Goal: Task Accomplishment & Management: Complete application form

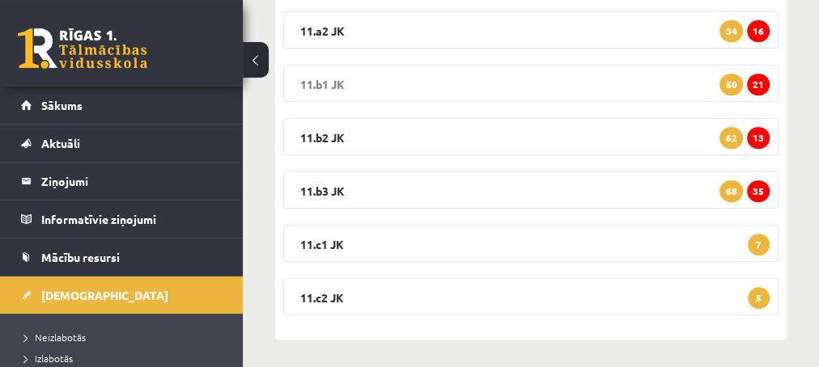
scroll to position [344, 0]
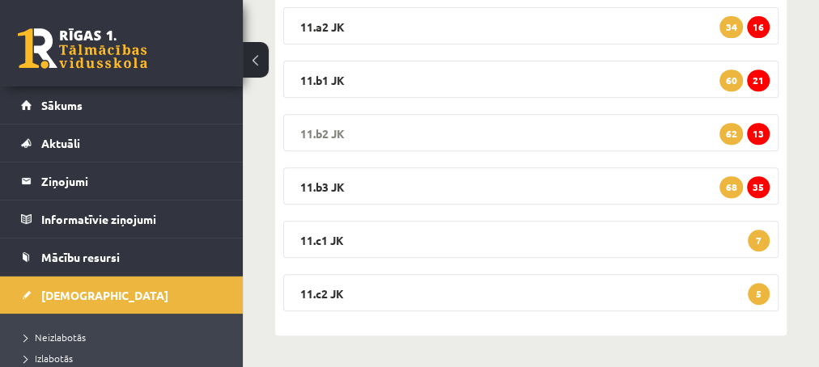
click at [757, 130] on span "13" at bounding box center [758, 134] width 23 height 22
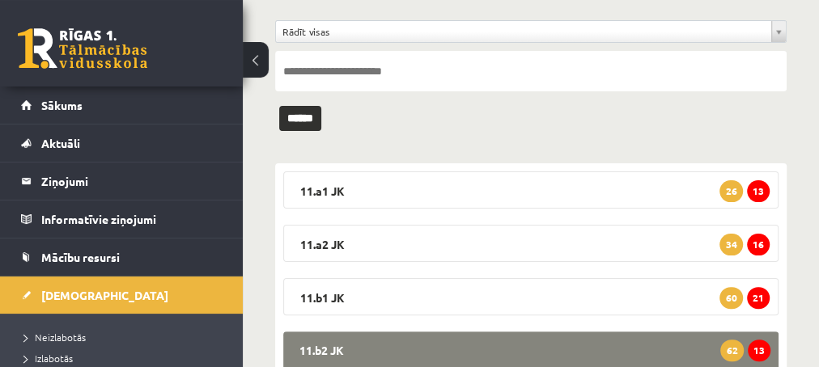
scroll to position [175, 0]
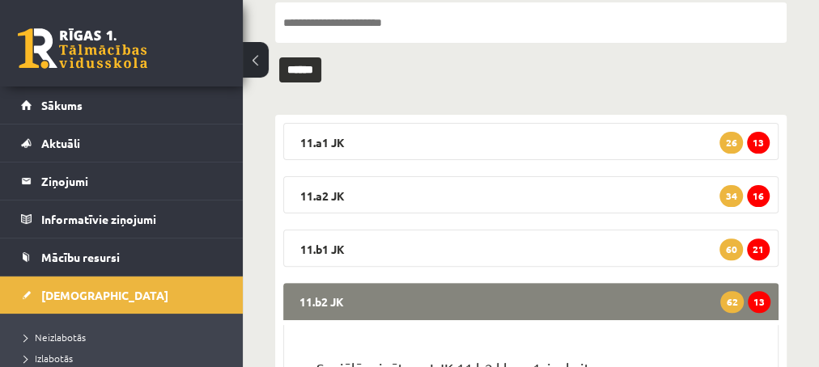
click at [385, 299] on legend "11.b2 JK 13 62" at bounding box center [530, 301] width 495 height 37
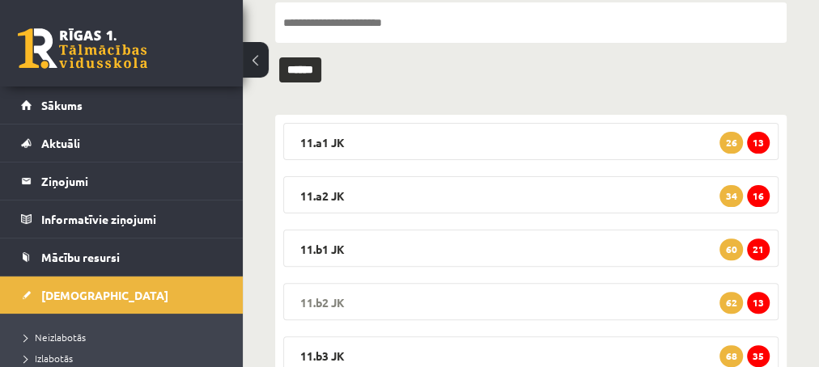
click at [314, 303] on legend "11.b2 JK 13 62" at bounding box center [530, 301] width 495 height 37
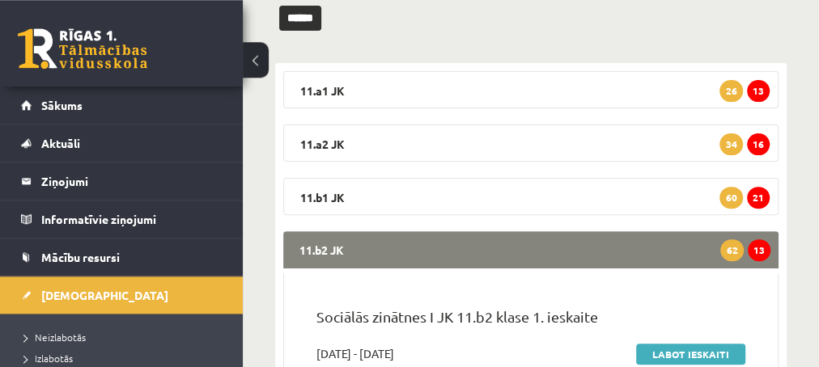
scroll to position [262, 0]
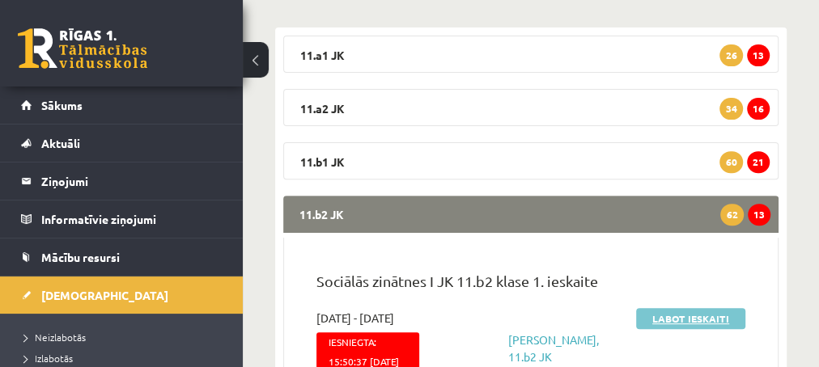
click at [642, 320] on link "Labot ieskaiti" at bounding box center [690, 318] width 109 height 21
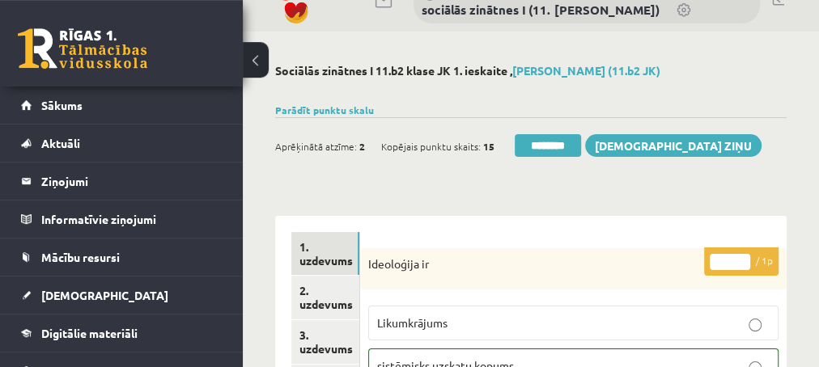
scroll to position [87, 0]
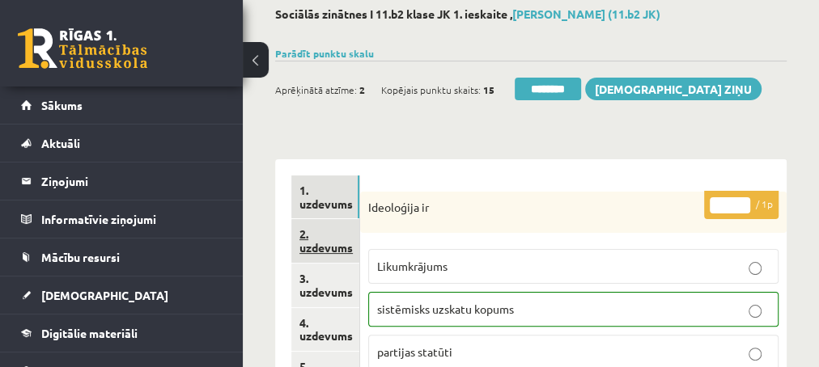
click at [321, 249] on link "2. uzdevums" at bounding box center [325, 241] width 68 height 44
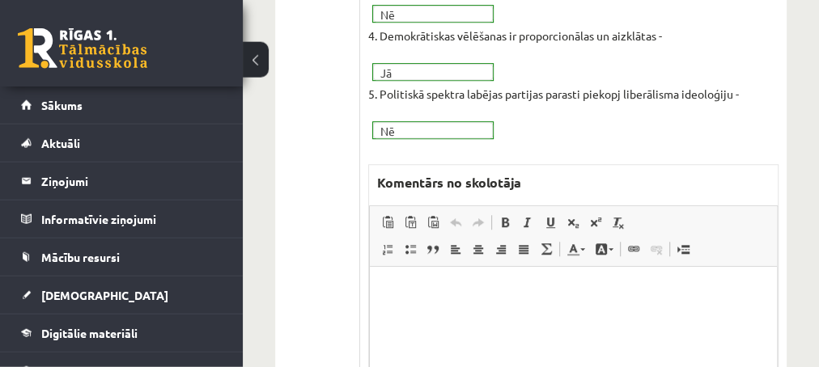
scroll to position [612, 0]
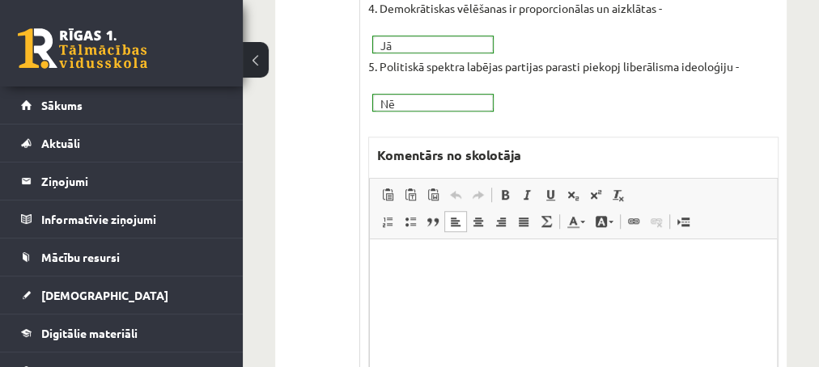
click at [429, 259] on p "Editor, wiswyg-editor-47433935512380-1759894199-654" at bounding box center [572, 264] width 375 height 17
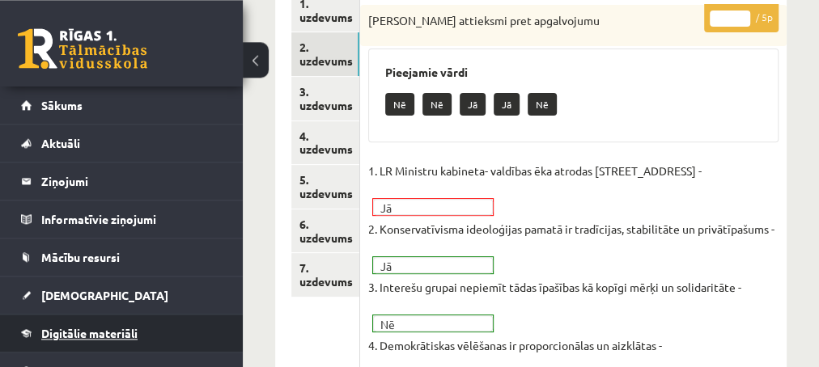
scroll to position [175, 0]
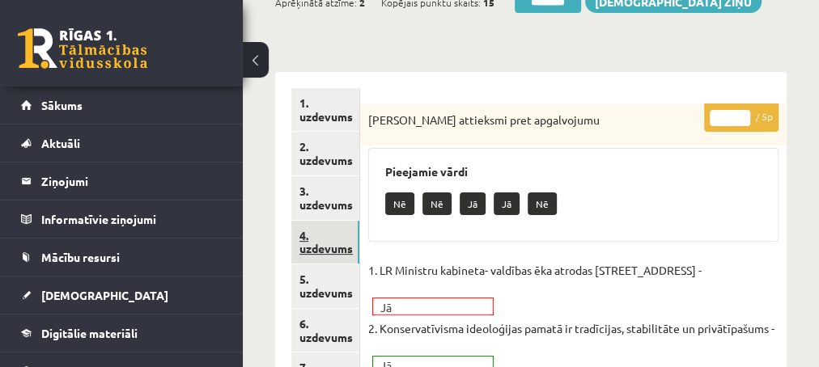
click at [323, 253] on link "4. uzdevums" at bounding box center [325, 243] width 68 height 44
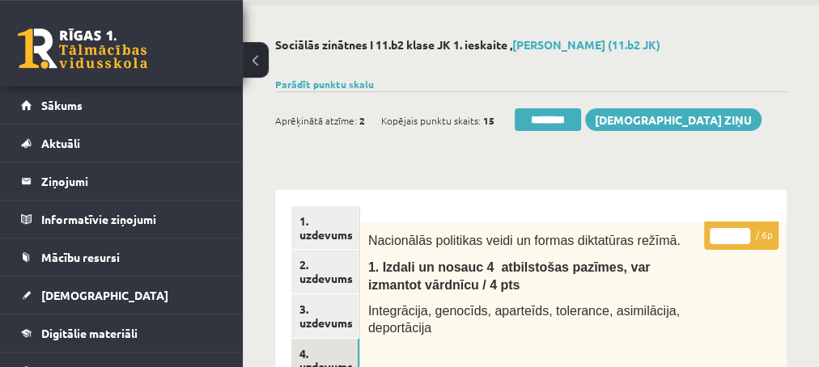
scroll to position [0, 0]
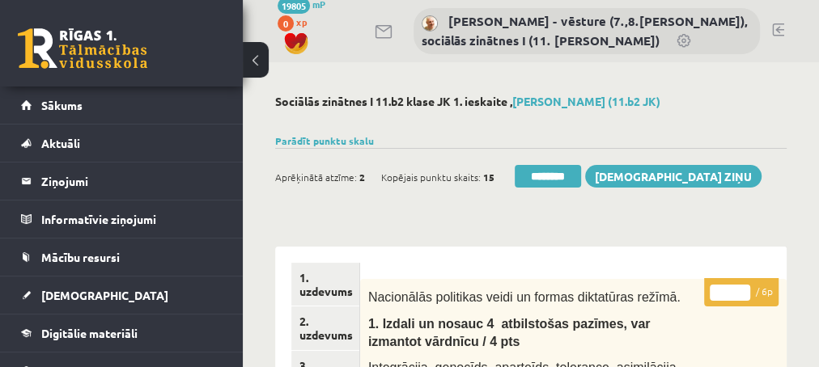
type input "*"
click at [737, 286] on input "*" at bounding box center [729, 293] width 40 height 16
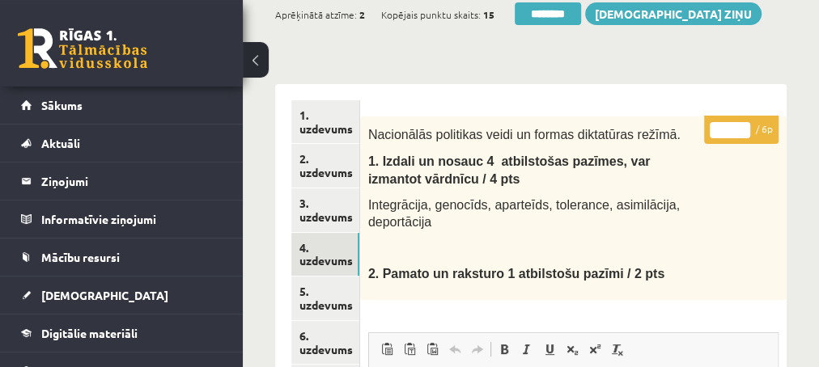
scroll to position [175, 0]
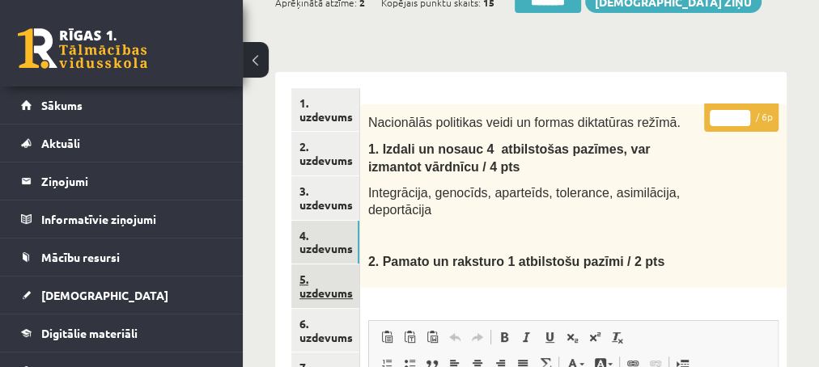
click at [318, 290] on link "5. uzdevums" at bounding box center [325, 287] width 68 height 44
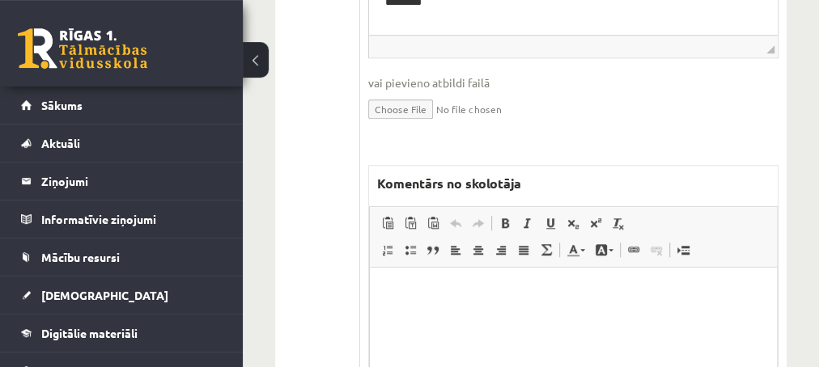
scroll to position [699, 0]
click at [484, 297] on p "Editor, wiswyg-editor-47433853074220-1759894329-710" at bounding box center [572, 290] width 375 height 17
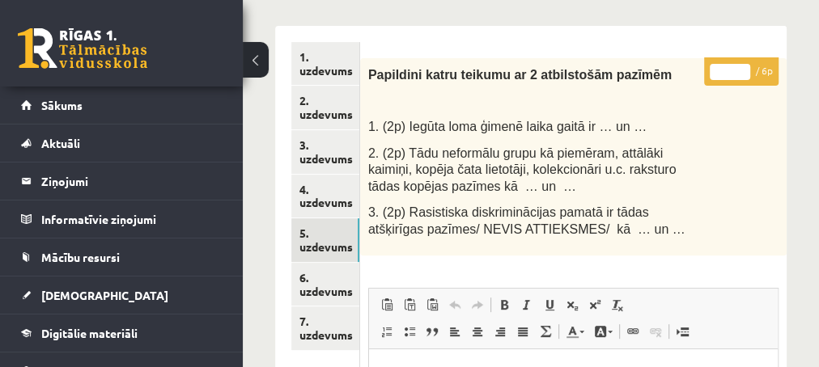
scroll to position [175, 0]
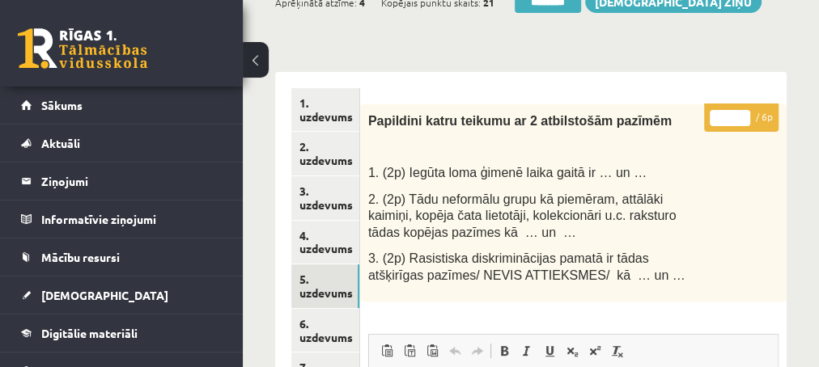
click at [743, 111] on input "*" at bounding box center [729, 118] width 40 height 16
type input "*"
click at [743, 111] on input "*" at bounding box center [729, 118] width 40 height 16
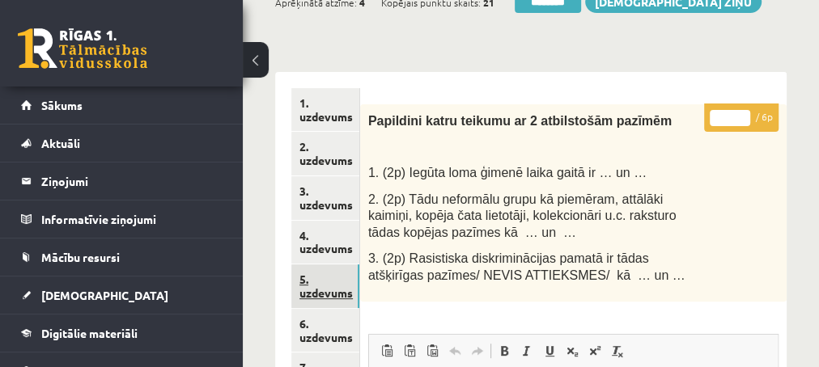
scroll to position [262, 0]
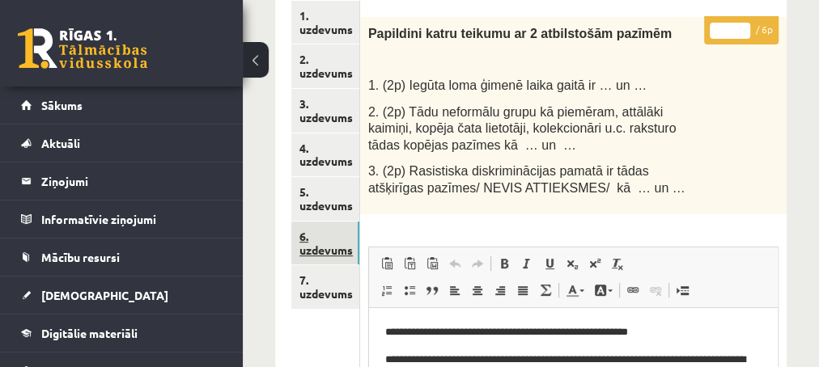
click at [322, 247] on link "6. uzdevums" at bounding box center [325, 244] width 68 height 44
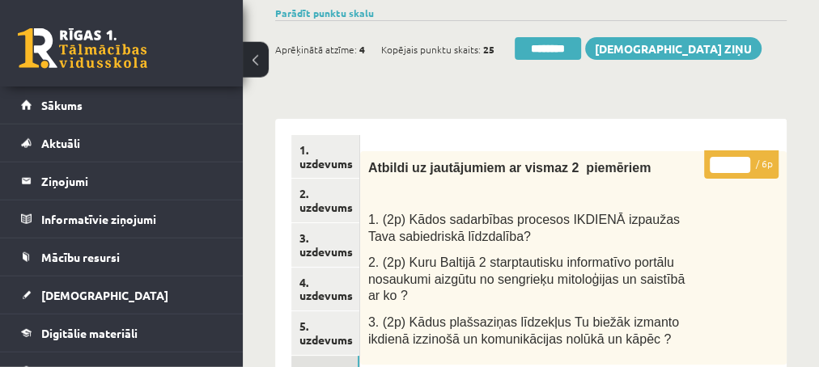
scroll to position [87, 0]
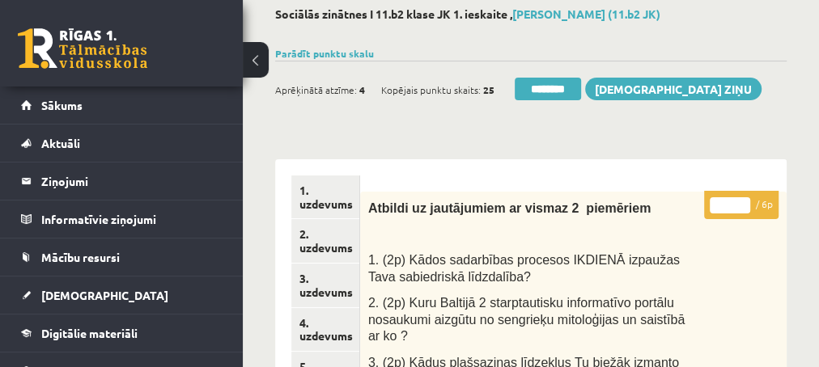
type input "*"
click at [743, 198] on input "*" at bounding box center [729, 205] width 40 height 16
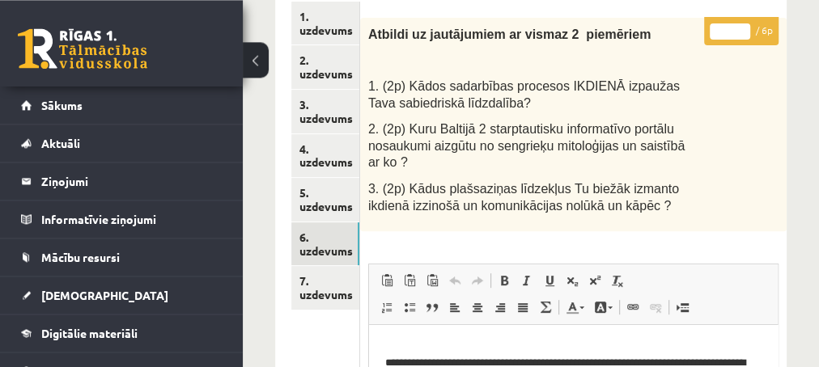
scroll to position [262, 0]
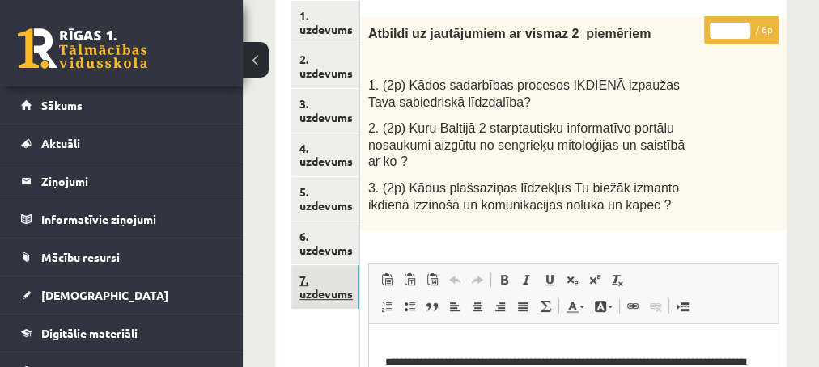
click at [328, 294] on link "7. uzdevums" at bounding box center [325, 287] width 68 height 44
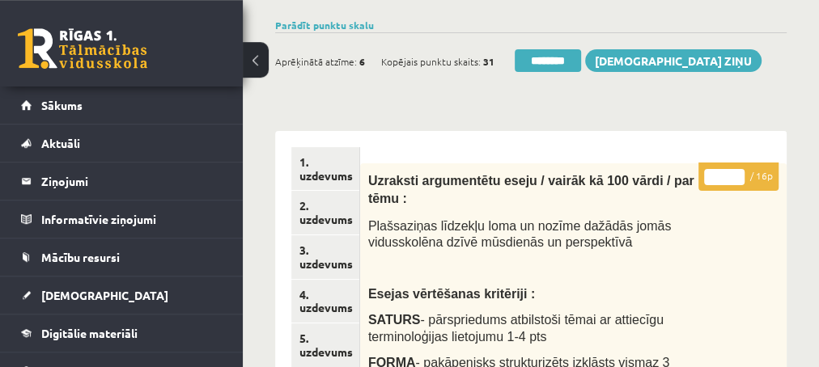
scroll to position [87, 0]
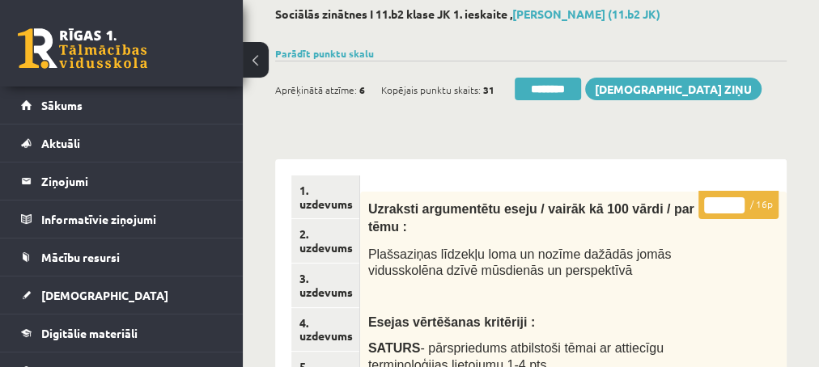
type input "**"
click at [733, 200] on input "**" at bounding box center [724, 205] width 40 height 16
click at [317, 247] on link "2. uzdevums" at bounding box center [325, 241] width 68 height 44
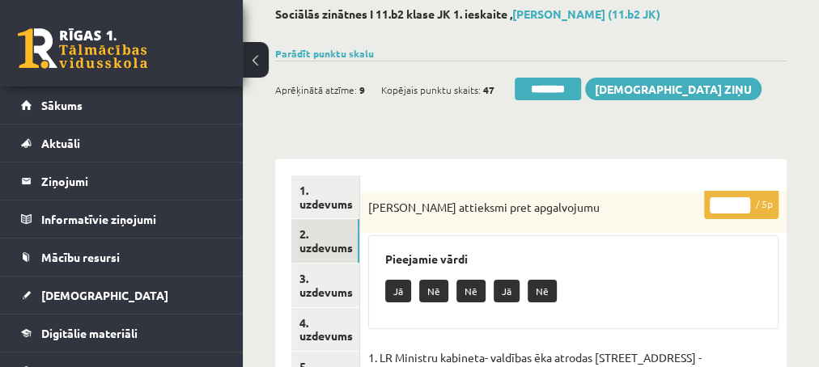
scroll to position [0, 0]
click at [543, 89] on input "********" at bounding box center [547, 89] width 66 height 23
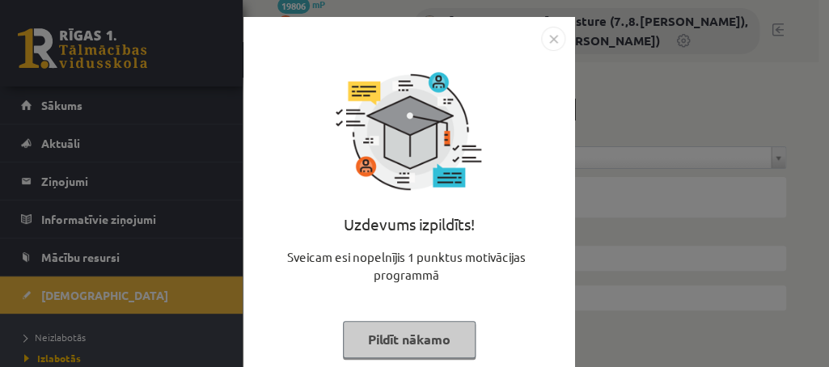
click at [373, 356] on button "Pildīt nākamo" at bounding box center [409, 339] width 133 height 37
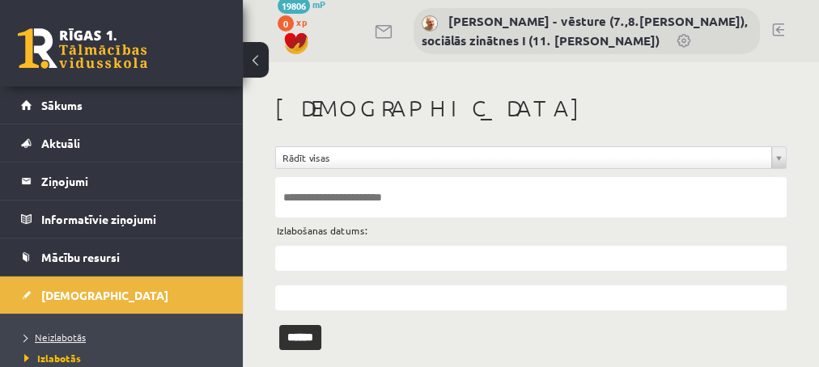
click at [65, 337] on span "Neizlabotās" at bounding box center [54, 337] width 61 height 13
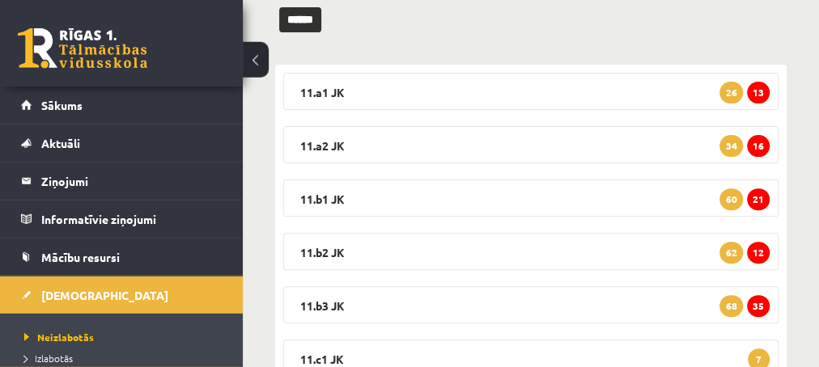
scroll to position [262, 0]
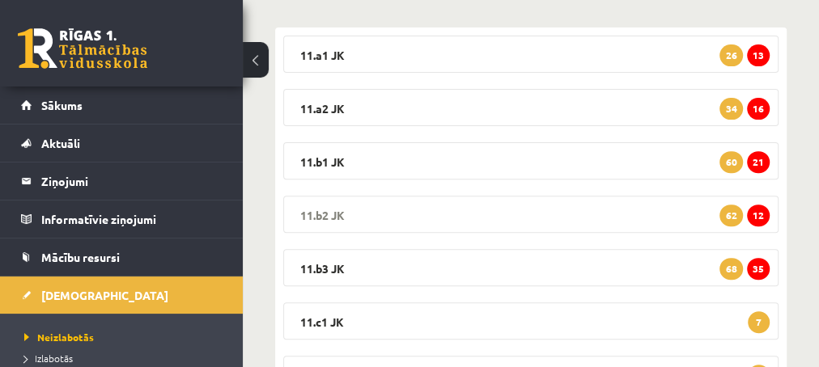
click at [754, 215] on span "12" at bounding box center [758, 216] width 23 height 22
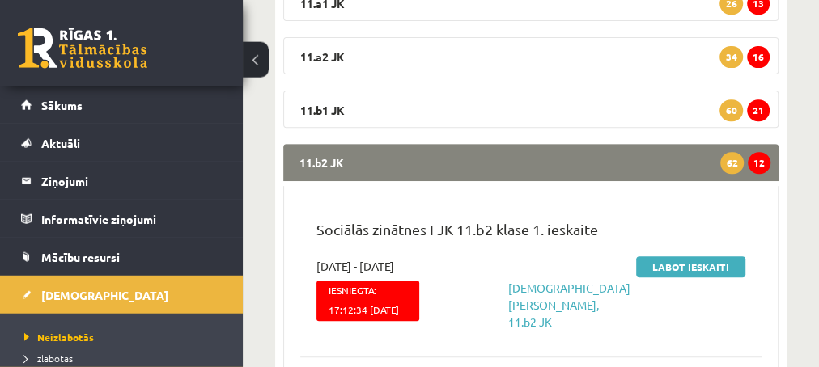
scroll to position [349, 0]
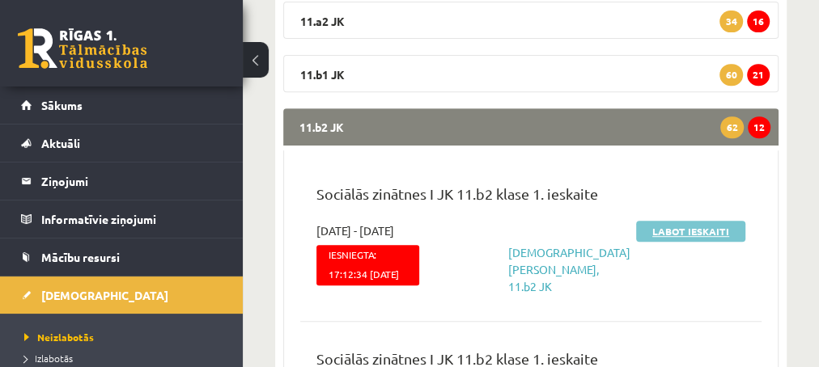
click at [675, 231] on link "Labot ieskaiti" at bounding box center [690, 231] width 109 height 21
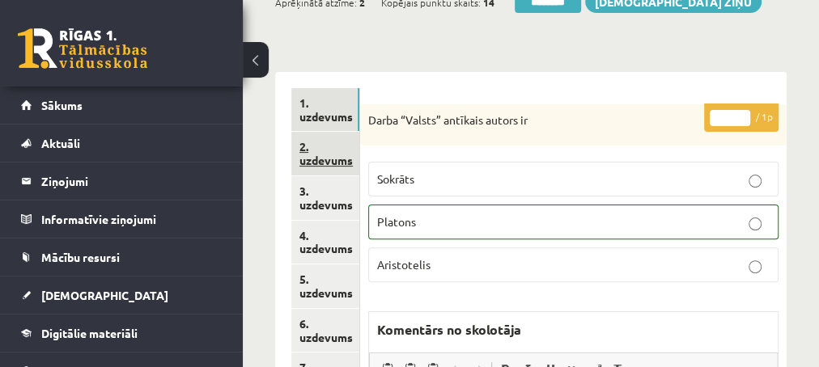
click at [342, 159] on link "2. uzdevums" at bounding box center [325, 154] width 68 height 44
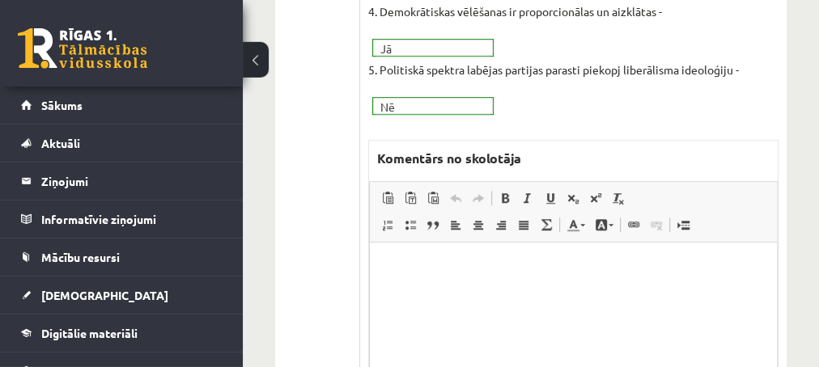
scroll to position [612, 0]
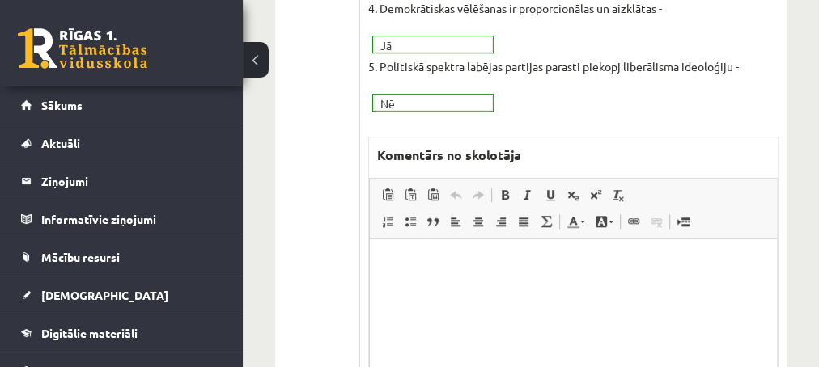
click at [532, 259] on p "Editor, wiswyg-editor-47433847670080-1759894491-280" at bounding box center [572, 264] width 375 height 17
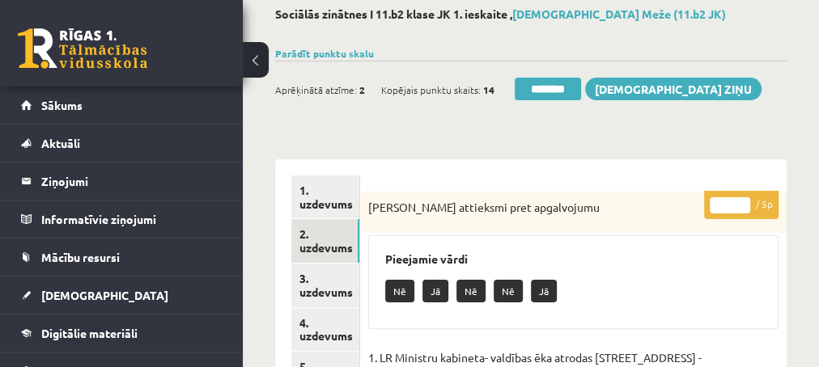
scroll to position [175, 0]
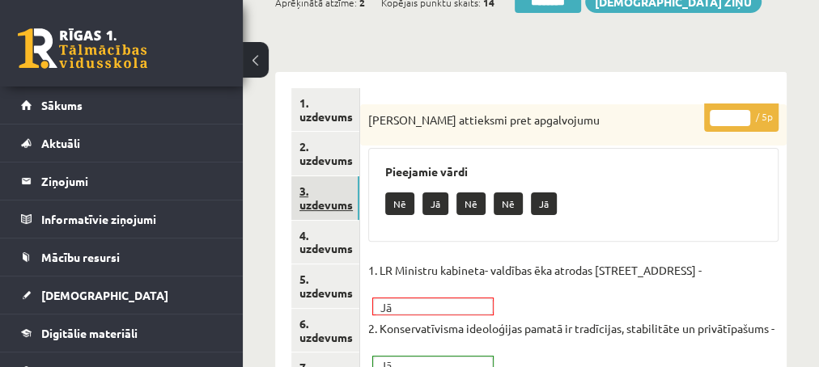
click at [324, 205] on link "3. uzdevums" at bounding box center [325, 198] width 68 height 44
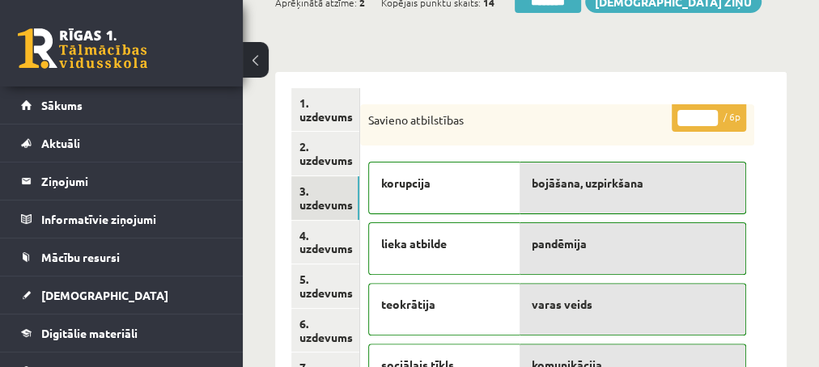
scroll to position [0, 0]
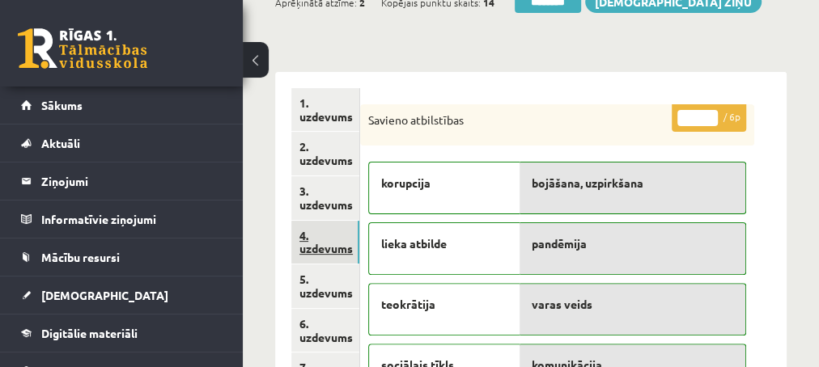
click at [326, 248] on link "4. uzdevums" at bounding box center [325, 243] width 68 height 44
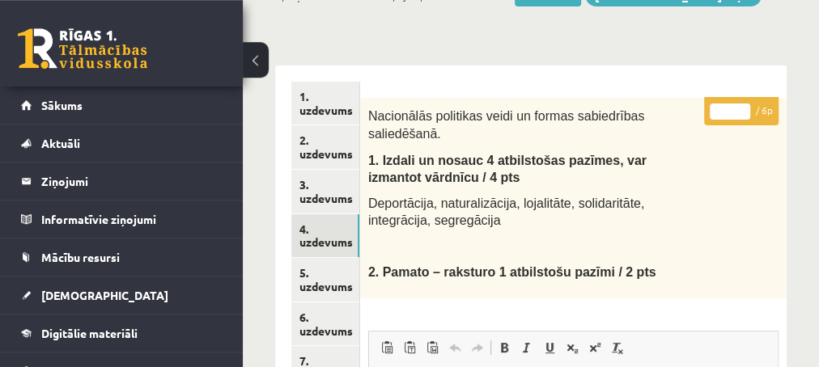
scroll to position [175, 0]
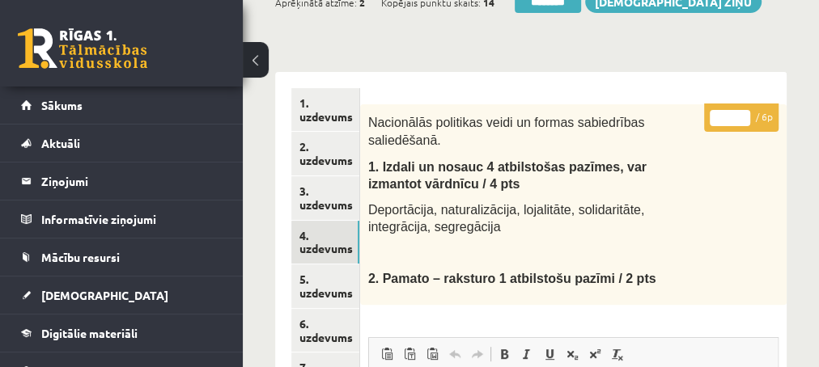
type input "*"
click at [742, 112] on input "*" at bounding box center [729, 118] width 40 height 16
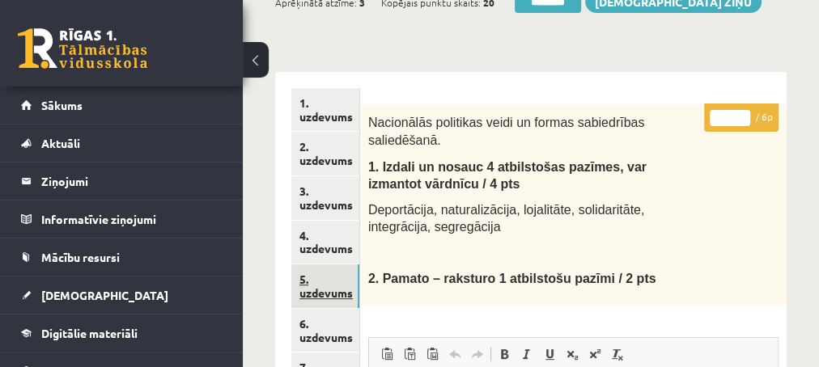
click at [317, 293] on link "5. uzdevums" at bounding box center [325, 287] width 68 height 44
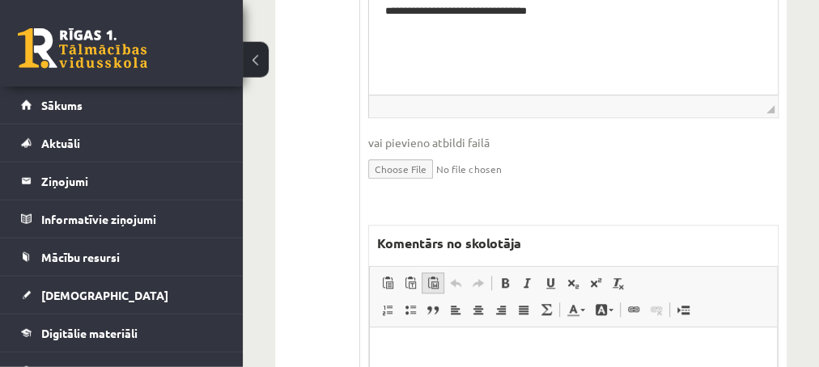
scroll to position [699, 0]
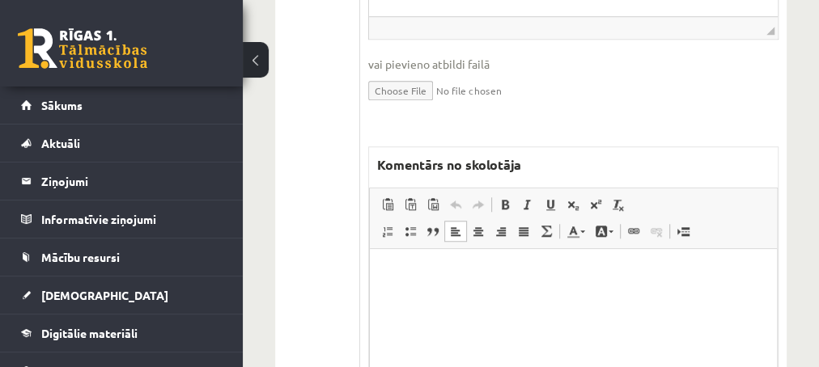
click at [426, 283] on html at bounding box center [572, 330] width 407 height 162
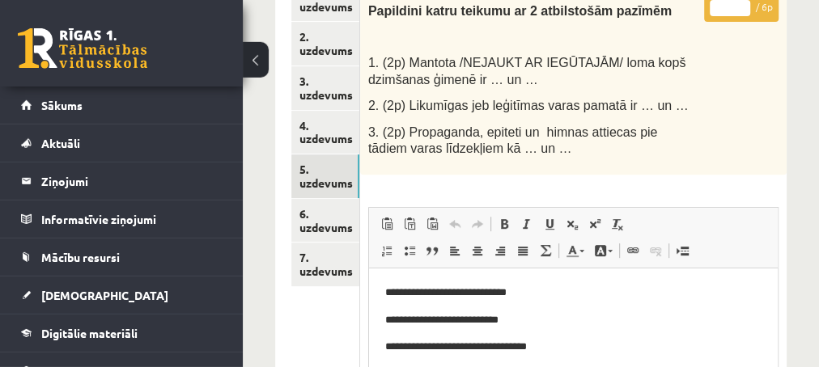
scroll to position [175, 0]
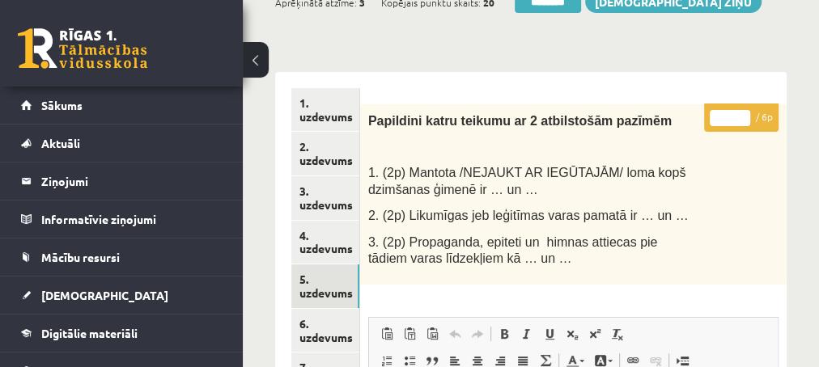
click at [743, 115] on input "*" at bounding box center [729, 118] width 40 height 16
type input "*"
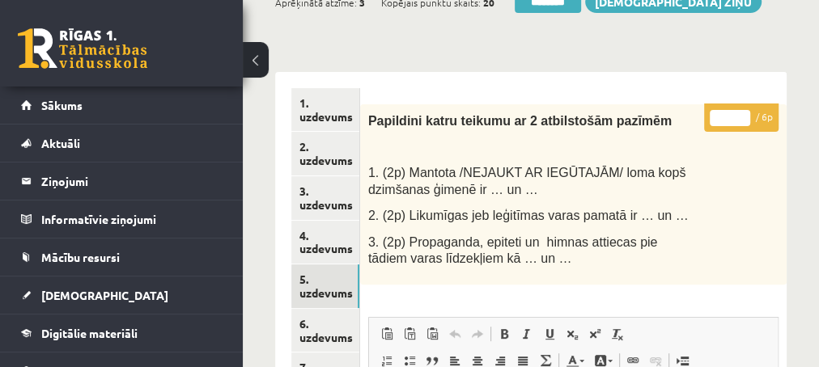
click at [743, 115] on input "*" at bounding box center [729, 118] width 40 height 16
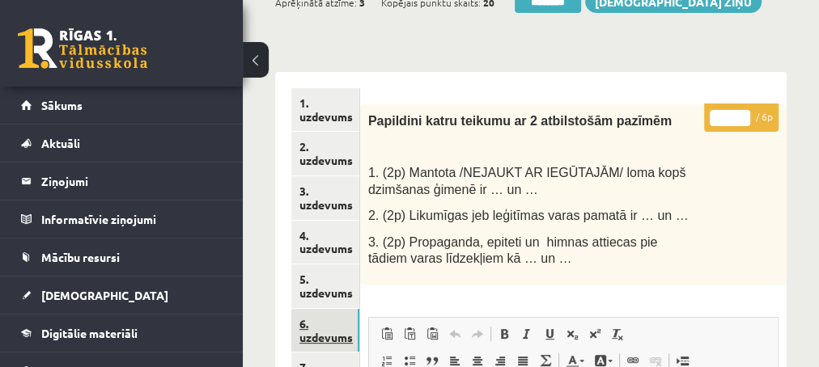
click at [323, 341] on link "6. uzdevums" at bounding box center [325, 331] width 68 height 44
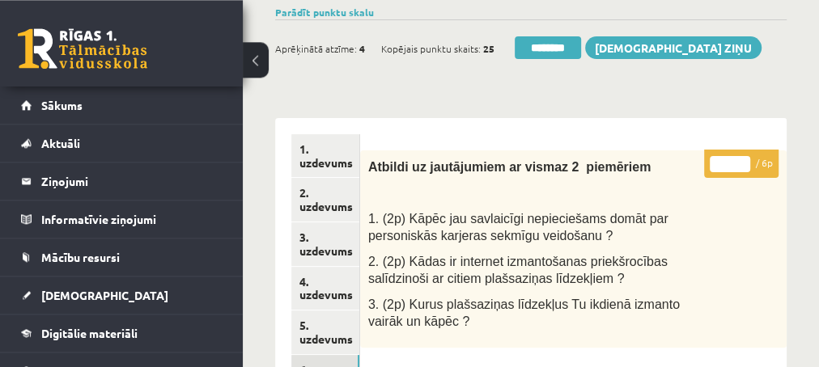
scroll to position [87, 0]
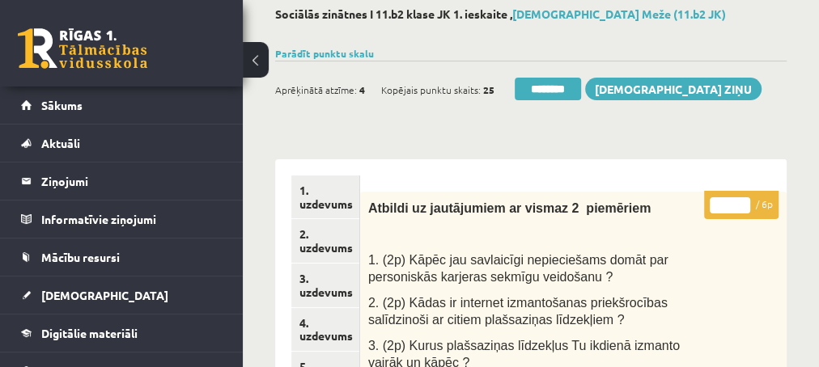
type input "*"
click at [744, 201] on input "*" at bounding box center [729, 205] width 40 height 16
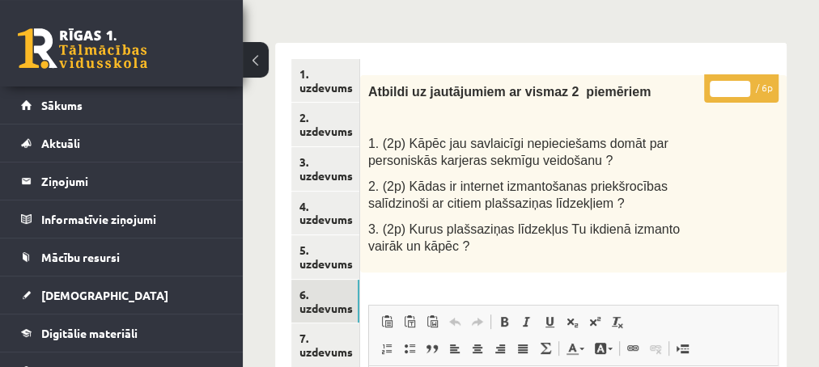
scroll to position [262, 0]
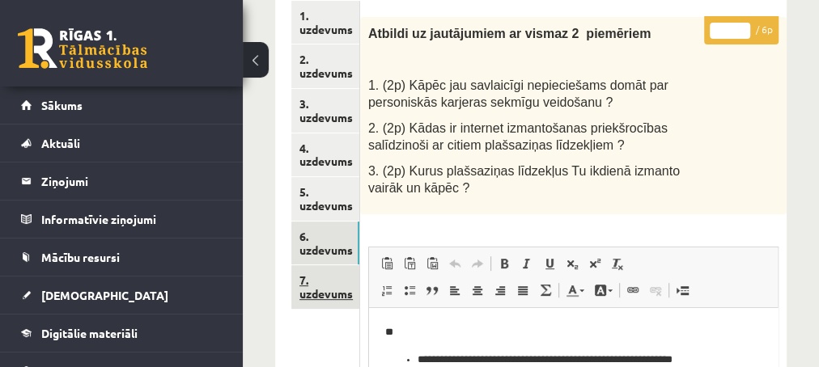
click at [331, 291] on link "7. uzdevums" at bounding box center [325, 287] width 68 height 44
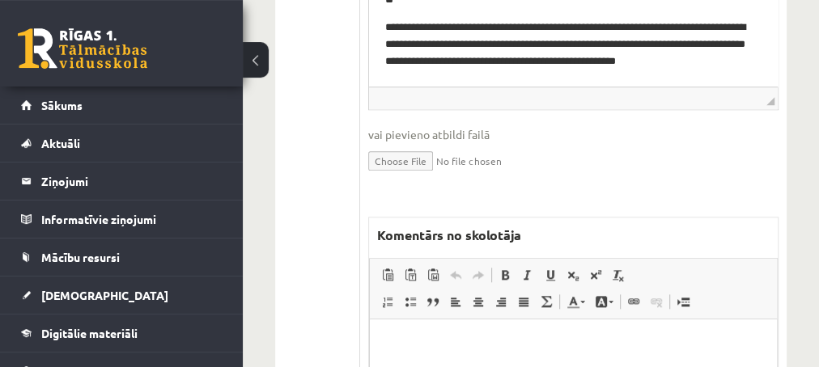
scroll to position [961, 0]
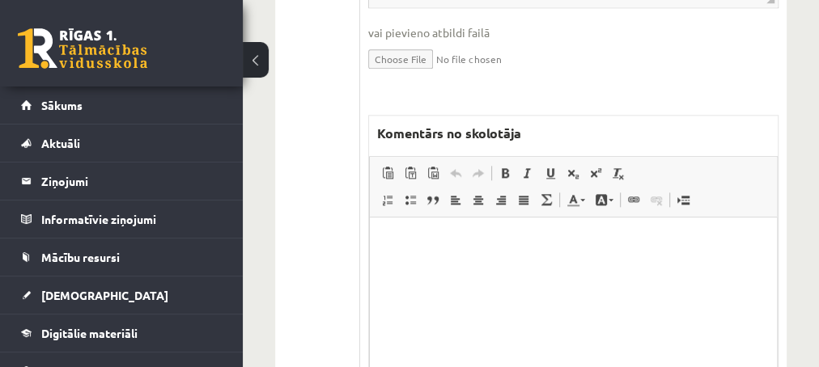
click at [476, 240] on p "Editor, wiswyg-editor-47433939171660-1759894694-9" at bounding box center [572, 241] width 375 height 17
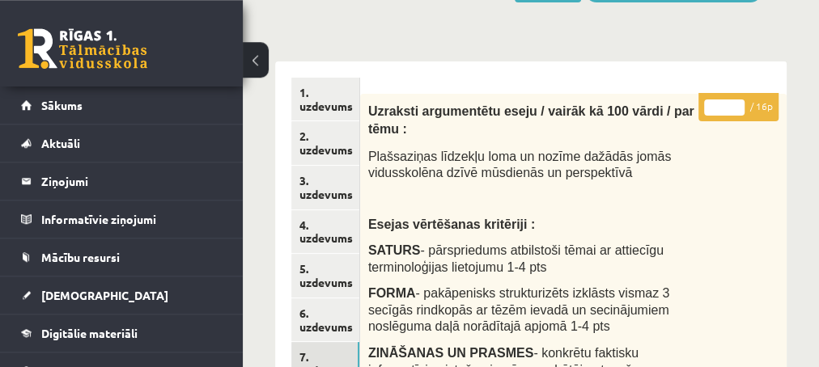
scroll to position [175, 0]
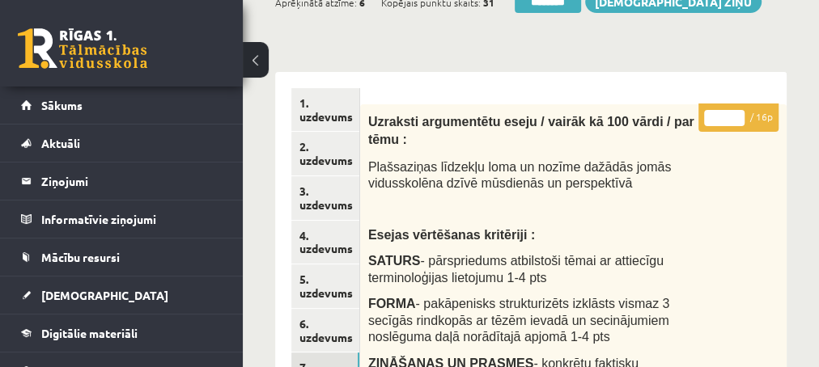
click at [728, 112] on input "*" at bounding box center [724, 118] width 40 height 16
click at [729, 112] on input "*" at bounding box center [724, 118] width 40 height 16
click at [737, 115] on input "*" at bounding box center [724, 118] width 40 height 16
click at [737, 115] on input "**" at bounding box center [724, 118] width 40 height 16
type input "**"
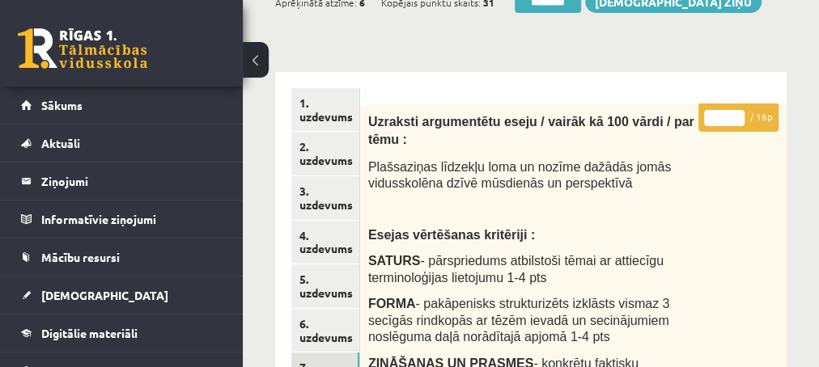
click at [738, 121] on input "**" at bounding box center [724, 118] width 40 height 16
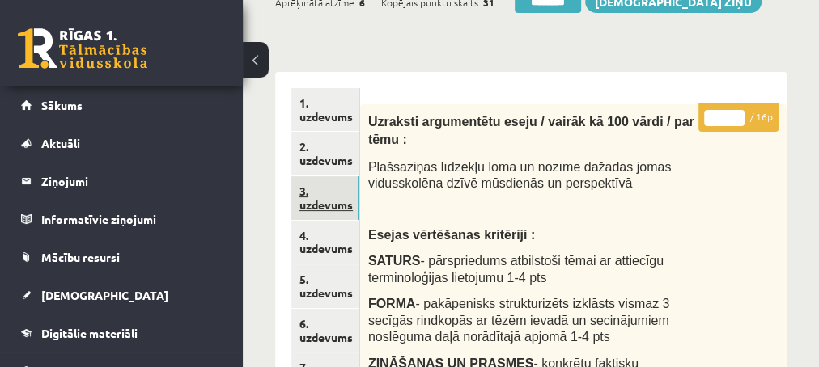
click at [323, 204] on link "3. uzdevums" at bounding box center [325, 198] width 68 height 44
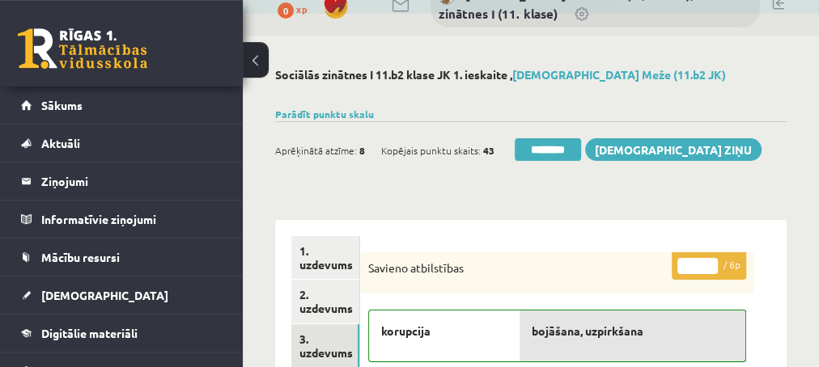
scroll to position [0, 0]
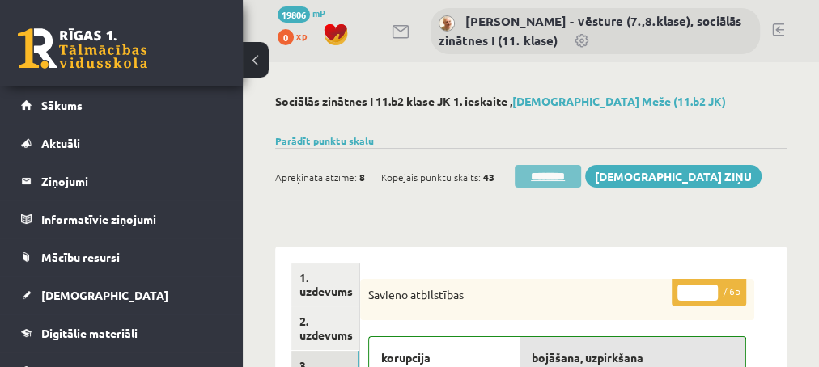
click at [549, 176] on input "********" at bounding box center [547, 176] width 66 height 23
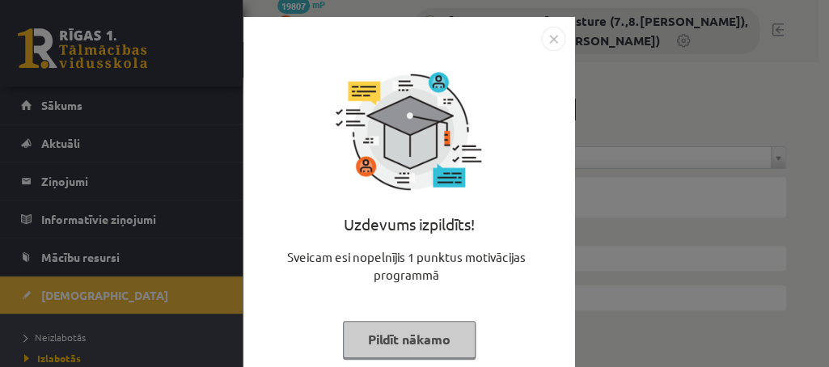
click at [375, 330] on button "Pildīt nākamo" at bounding box center [409, 339] width 133 height 37
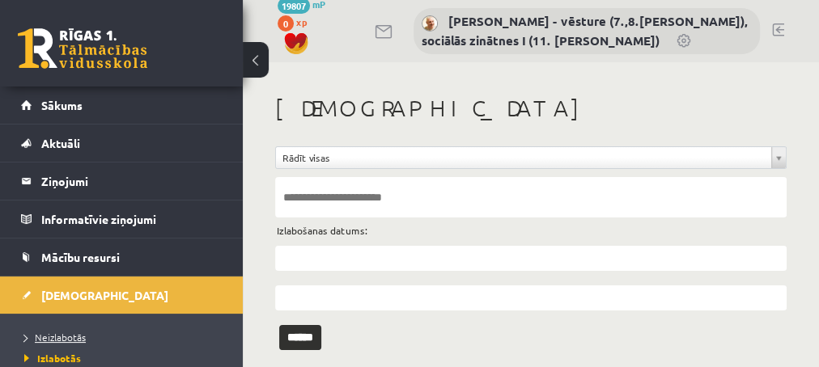
click at [57, 337] on span "Neizlabotās" at bounding box center [54, 337] width 61 height 13
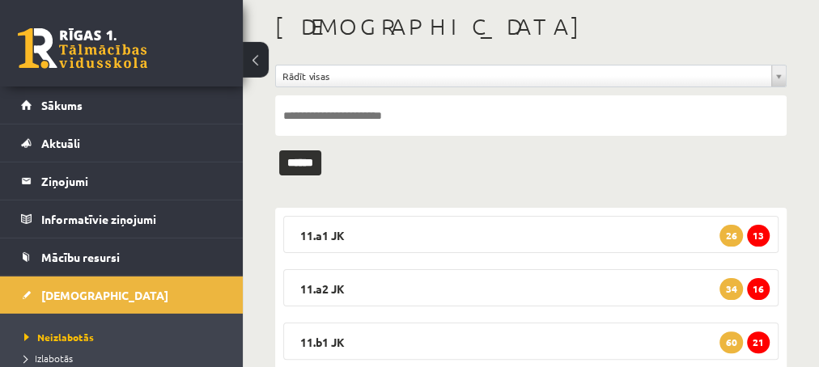
scroll to position [175, 0]
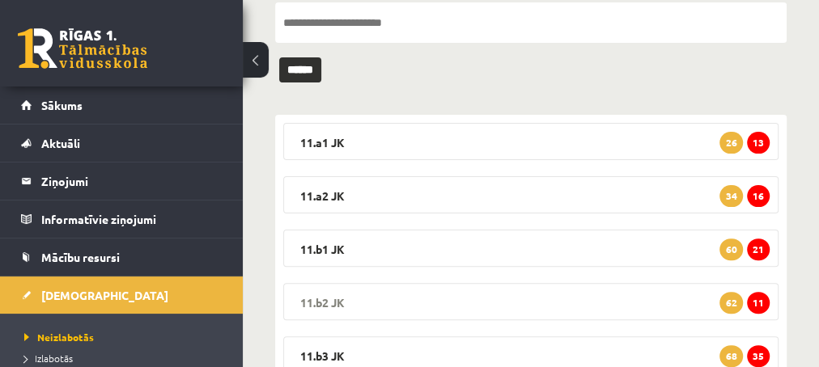
click at [756, 299] on span "11" at bounding box center [758, 303] width 23 height 22
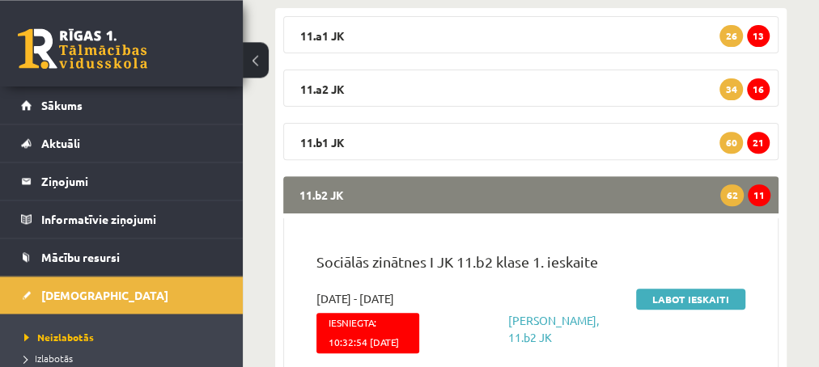
scroll to position [349, 0]
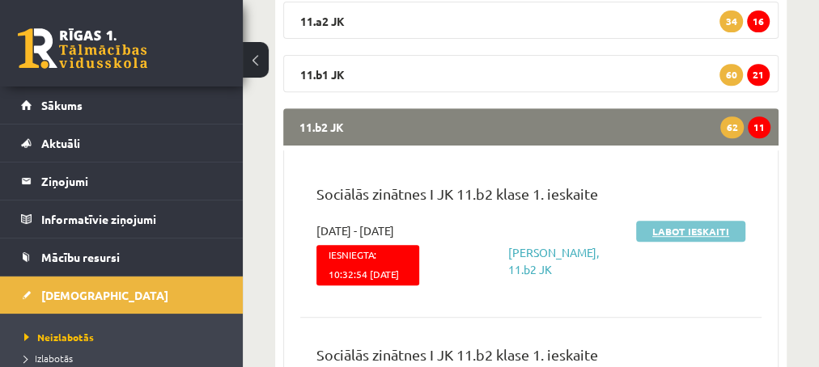
click at [669, 227] on link "Labot ieskaiti" at bounding box center [690, 231] width 109 height 21
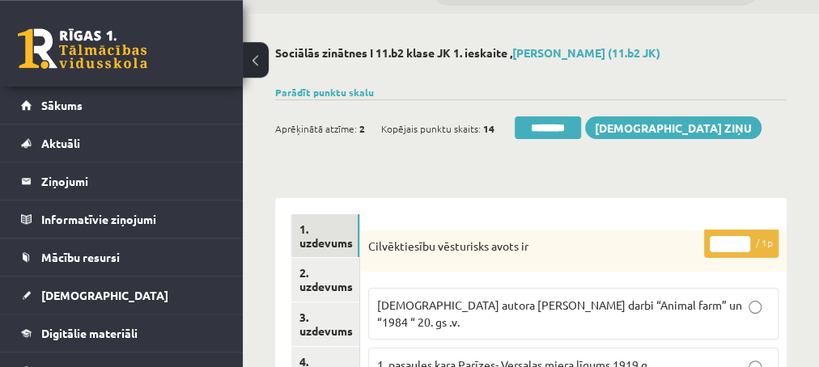
scroll to position [87, 0]
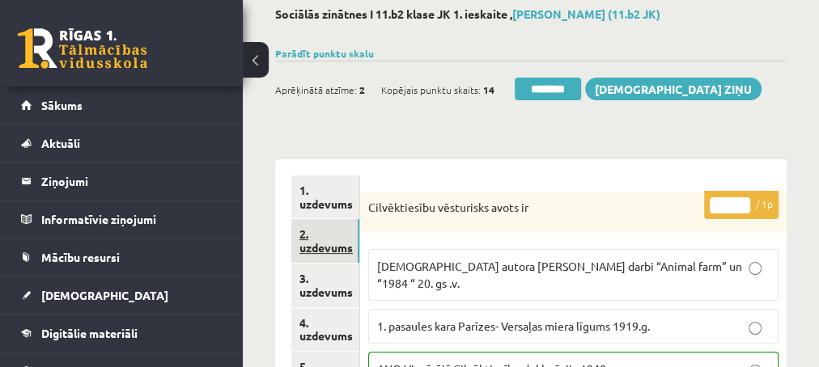
click at [325, 244] on link "2. uzdevums" at bounding box center [325, 241] width 68 height 44
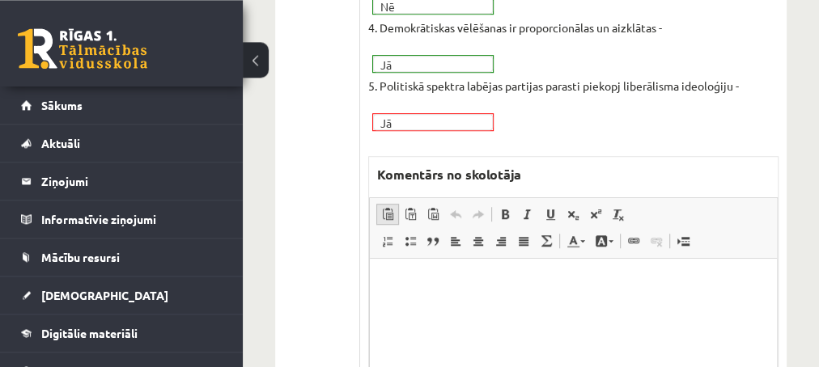
scroll to position [612, 0]
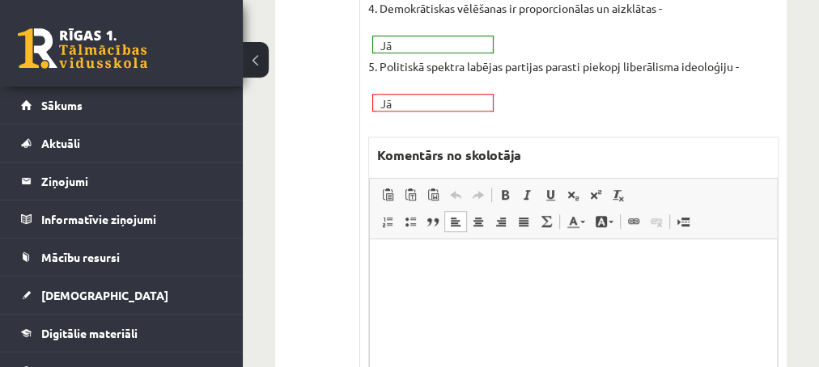
click at [416, 273] on html at bounding box center [572, 320] width 407 height 162
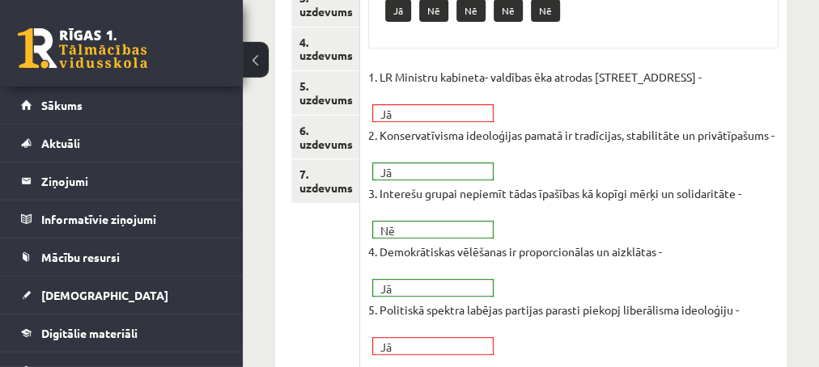
scroll to position [349, 0]
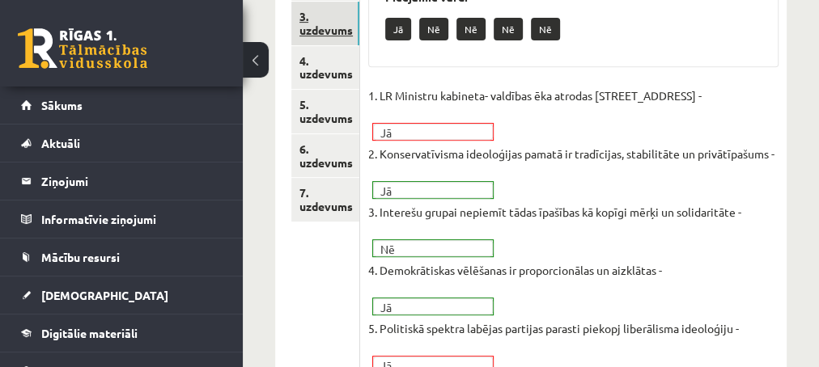
click at [340, 31] on link "3. uzdevums" at bounding box center [325, 24] width 68 height 44
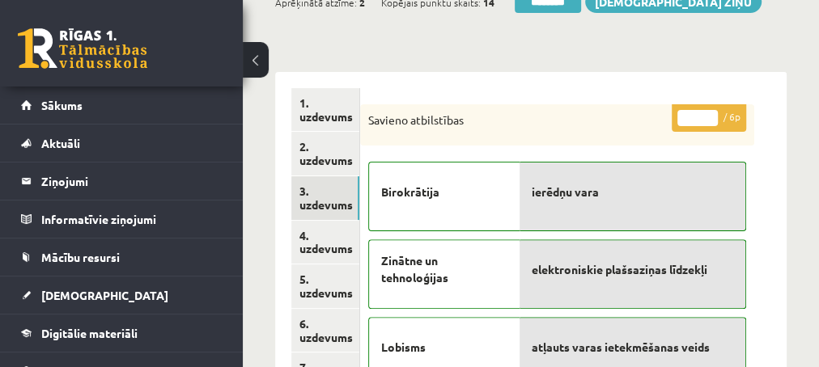
scroll to position [0, 0]
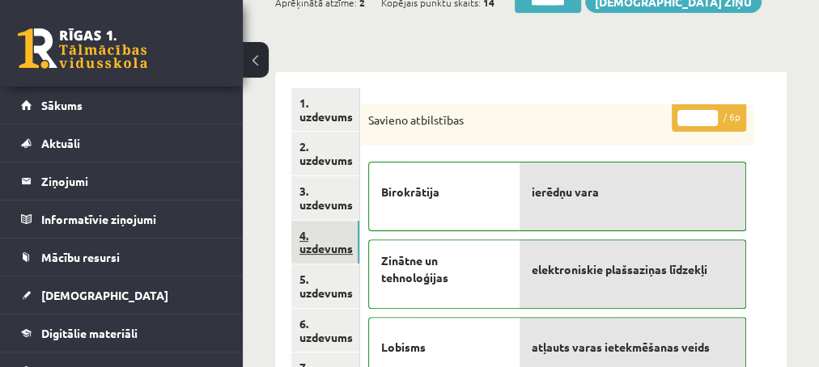
click at [327, 248] on link "4. uzdevums" at bounding box center [325, 243] width 68 height 44
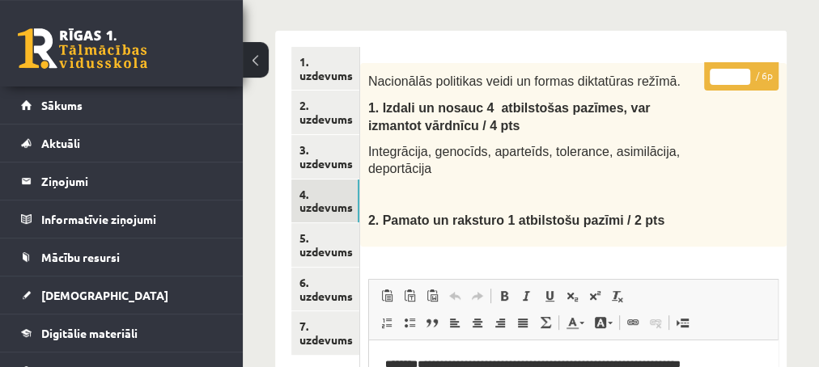
scroll to position [175, 0]
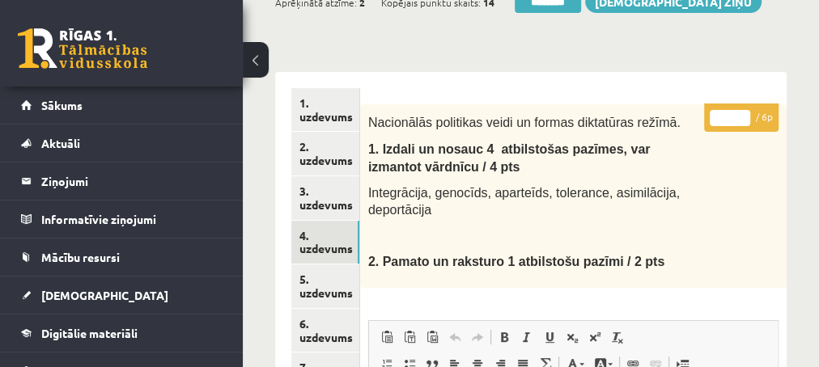
type input "*"
click at [742, 113] on input "*" at bounding box center [729, 118] width 40 height 16
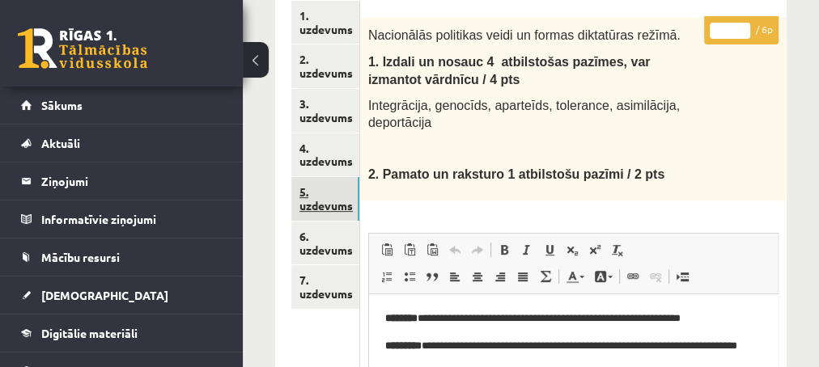
click at [325, 201] on link "5. uzdevums" at bounding box center [325, 199] width 68 height 44
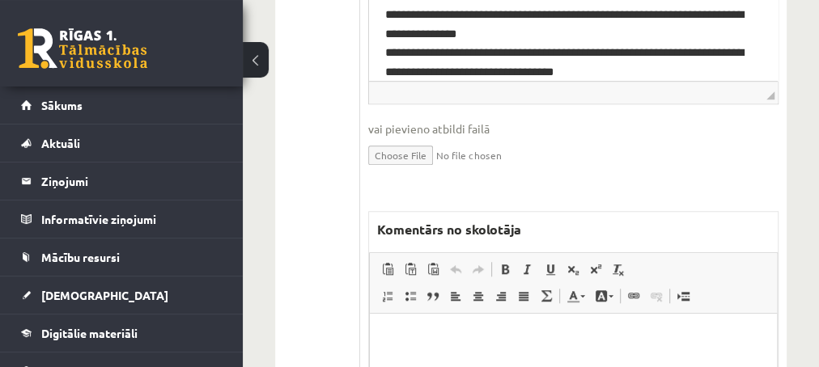
scroll to position [699, 0]
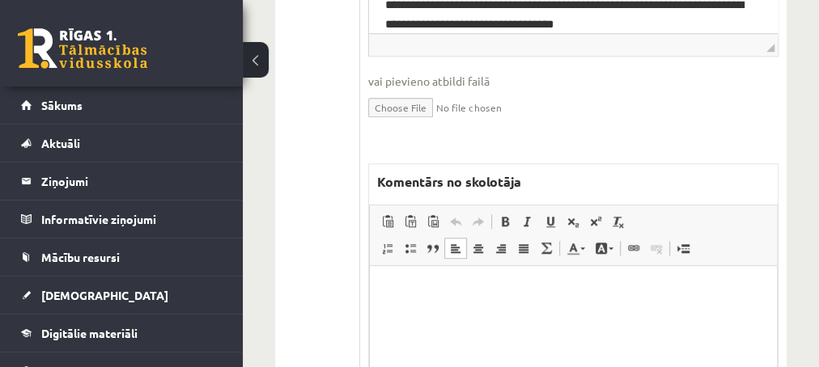
click at [432, 294] on p "Editor, wiswyg-editor-47433750359080-1759895016-104" at bounding box center [572, 290] width 375 height 17
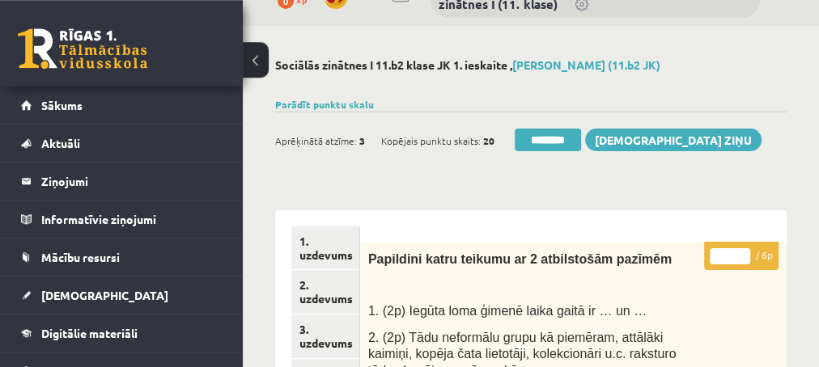
scroll to position [0, 0]
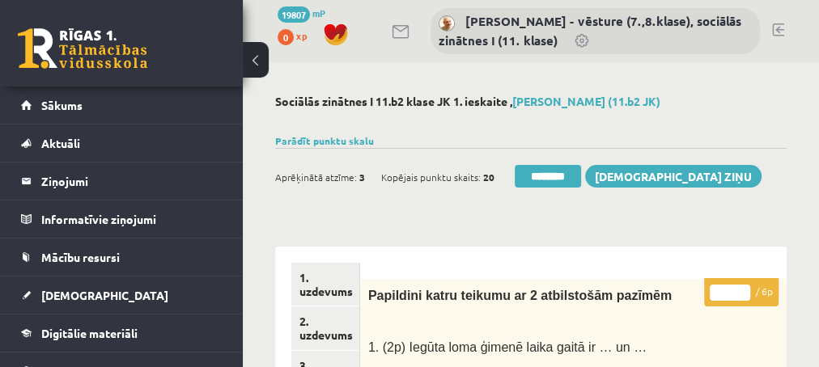
click at [744, 288] on input "*" at bounding box center [729, 293] width 40 height 16
type input "*"
click at [745, 288] on input "*" at bounding box center [729, 293] width 40 height 16
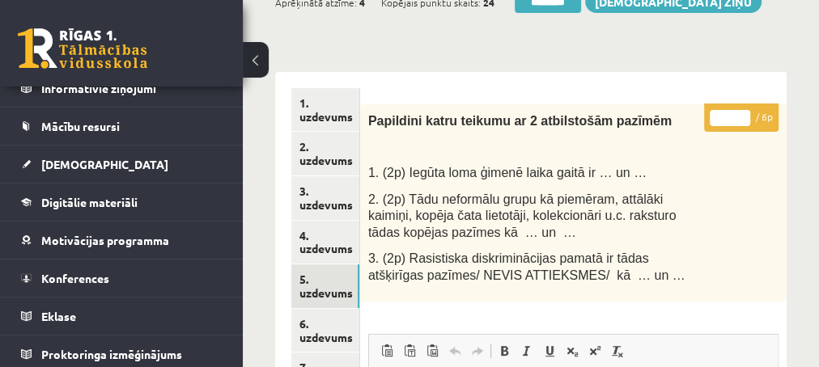
scroll to position [262, 0]
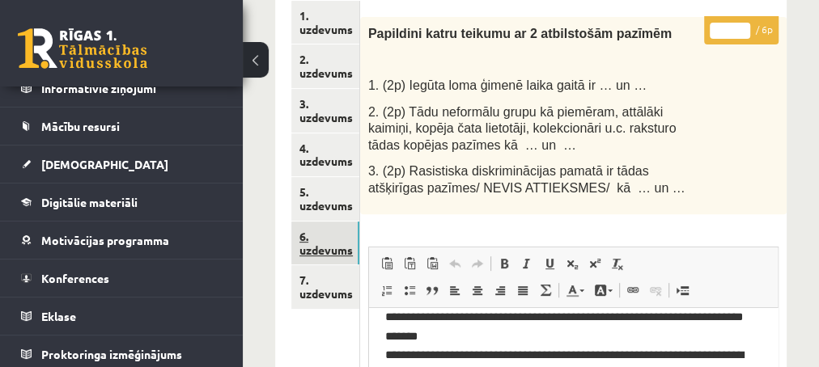
click at [309, 244] on link "6. uzdevums" at bounding box center [325, 244] width 68 height 44
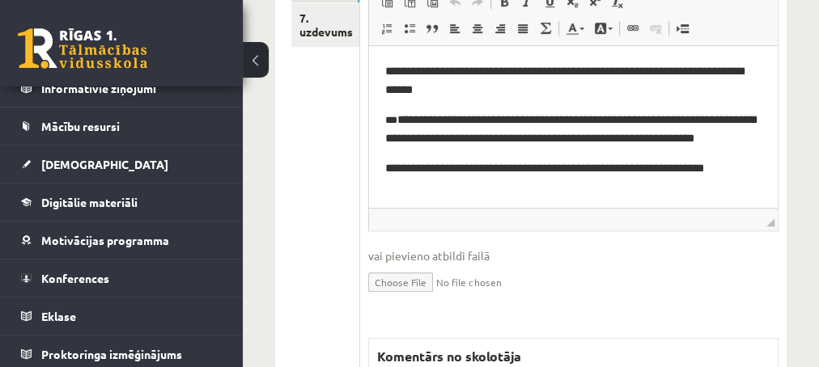
scroll to position [699, 0]
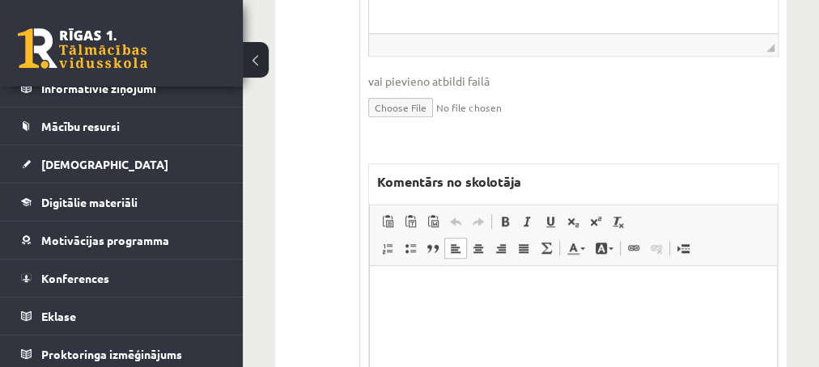
click at [438, 286] on p "Editor, wiswyg-editor-47433914894700-1759895080-835" at bounding box center [572, 290] width 375 height 17
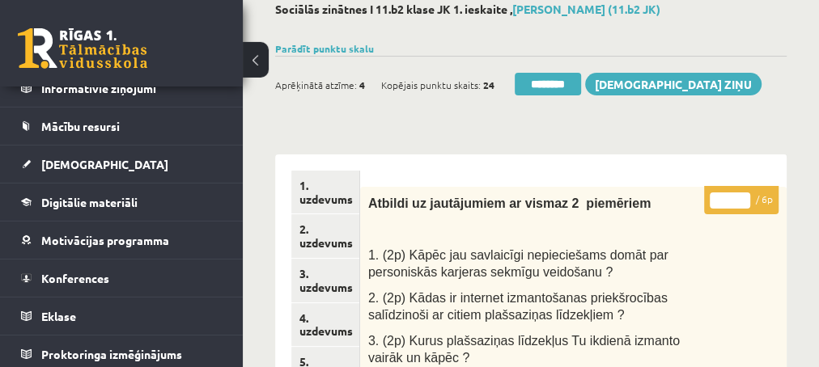
scroll to position [87, 0]
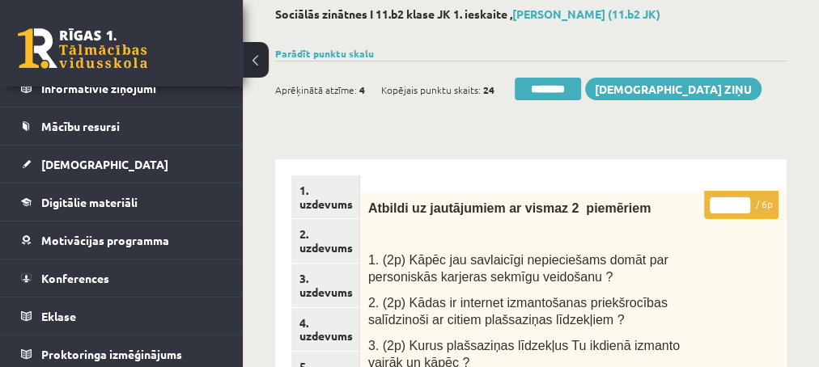
click at [744, 201] on input "*" at bounding box center [729, 205] width 40 height 16
type input "*"
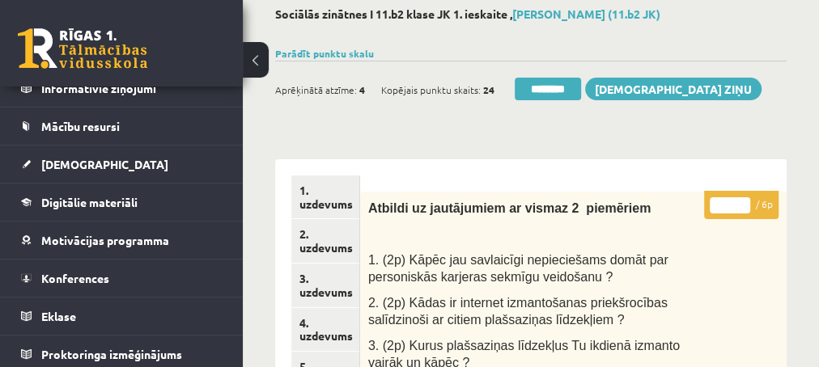
click at [744, 201] on input "*" at bounding box center [729, 205] width 40 height 16
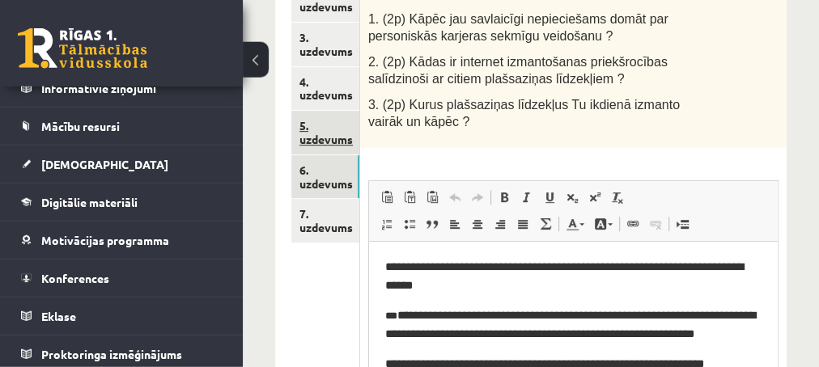
scroll to position [349, 0]
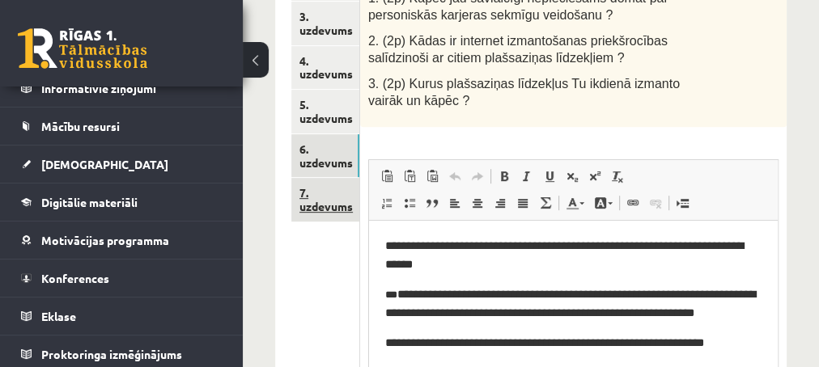
click at [327, 206] on link "7. uzdevums" at bounding box center [325, 200] width 68 height 44
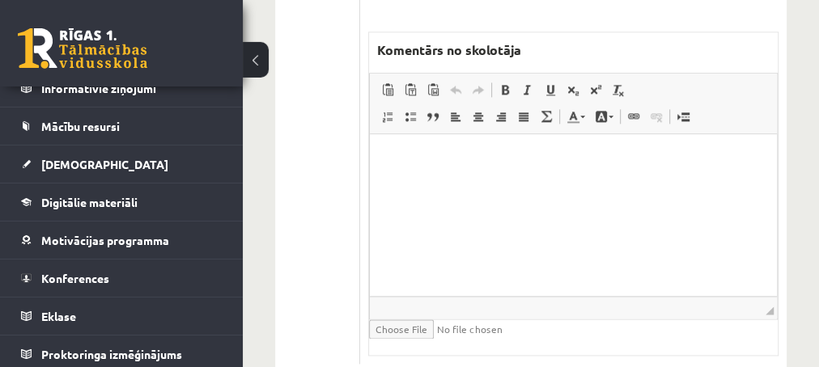
scroll to position [1048, 0]
click at [482, 176] on html at bounding box center [572, 214] width 407 height 162
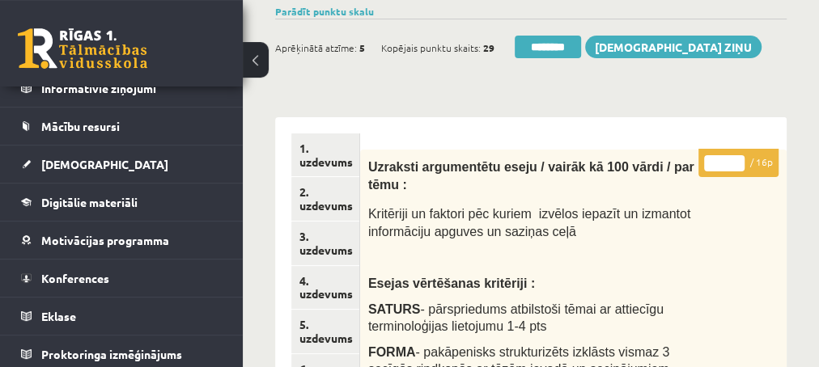
scroll to position [87, 0]
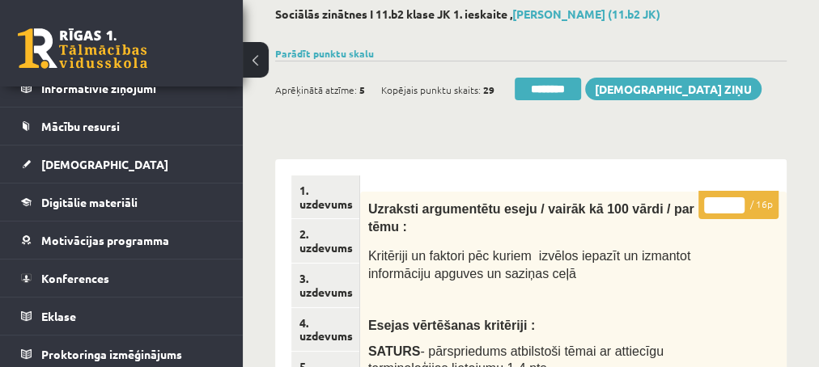
click at [733, 200] on input "*" at bounding box center [724, 205] width 40 height 16
click at [734, 201] on input "*" at bounding box center [724, 205] width 40 height 16
click at [735, 202] on input "*" at bounding box center [724, 205] width 40 height 16
click at [736, 203] on input "*" at bounding box center [724, 205] width 40 height 16
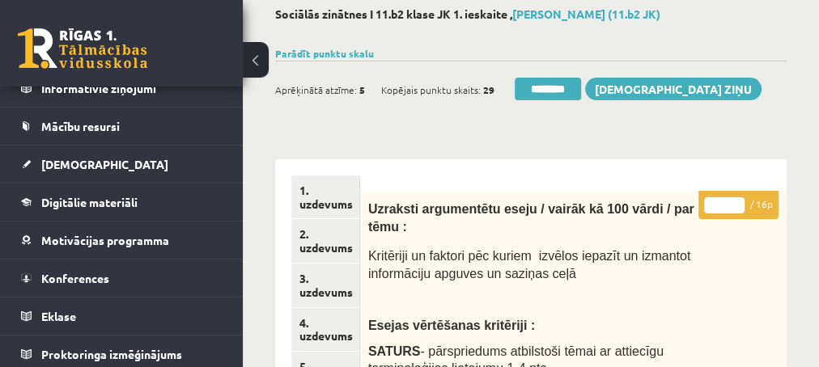
click at [736, 205] on input "*" at bounding box center [724, 205] width 40 height 16
click at [737, 198] on input "*" at bounding box center [724, 205] width 40 height 16
type input "*"
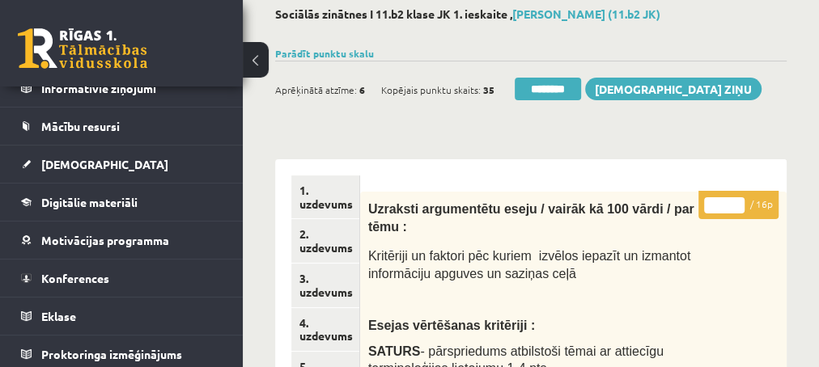
click at [735, 198] on input "*" at bounding box center [724, 205] width 40 height 16
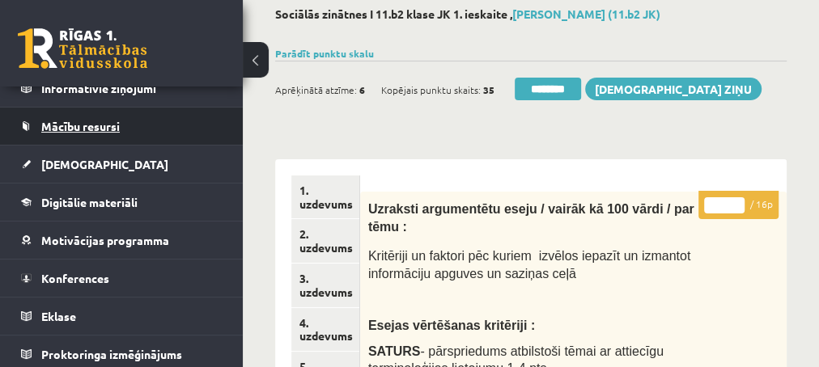
scroll to position [135, 0]
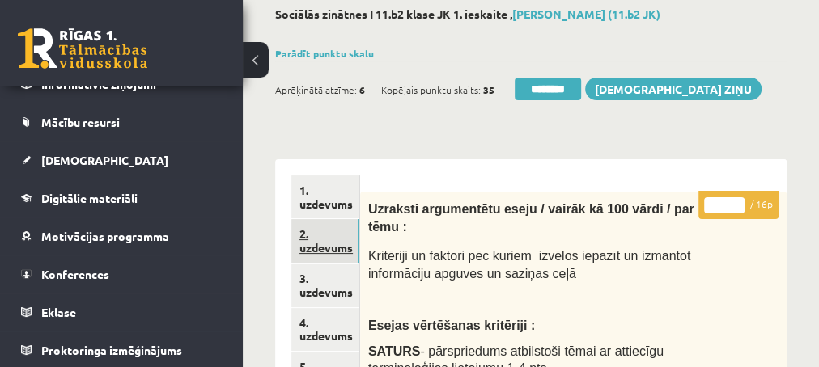
click at [317, 247] on link "2. uzdevums" at bounding box center [325, 241] width 68 height 44
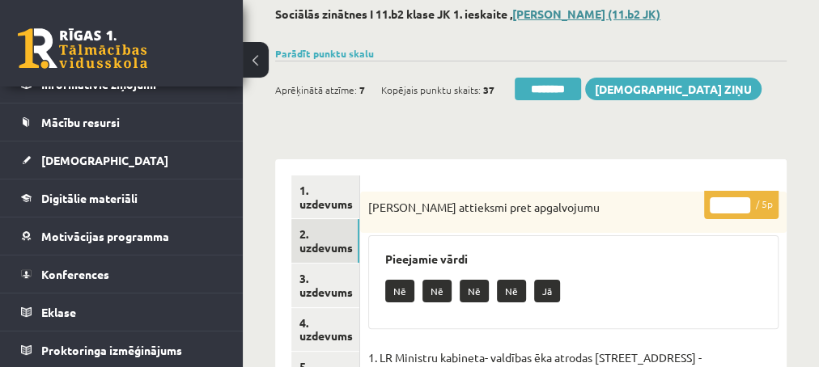
scroll to position [0, 0]
click at [542, 91] on input "********" at bounding box center [547, 89] width 66 height 23
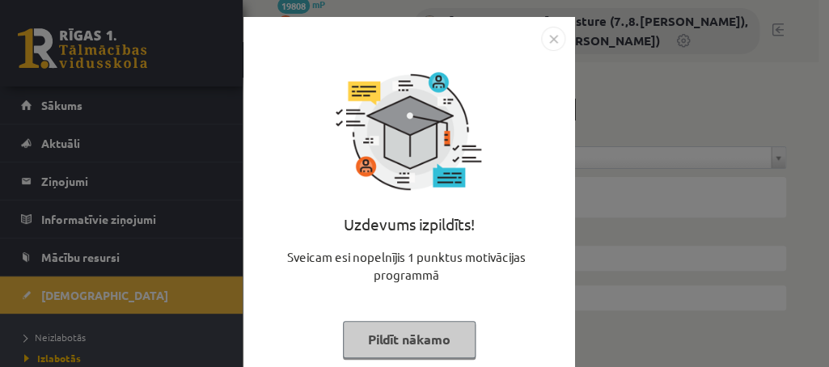
click at [385, 337] on button "Pildīt nākamo" at bounding box center [409, 339] width 133 height 37
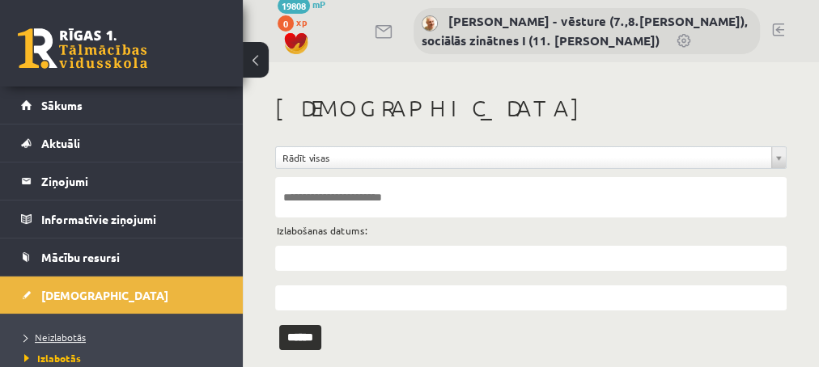
click at [57, 332] on span "Neizlabotās" at bounding box center [54, 337] width 61 height 13
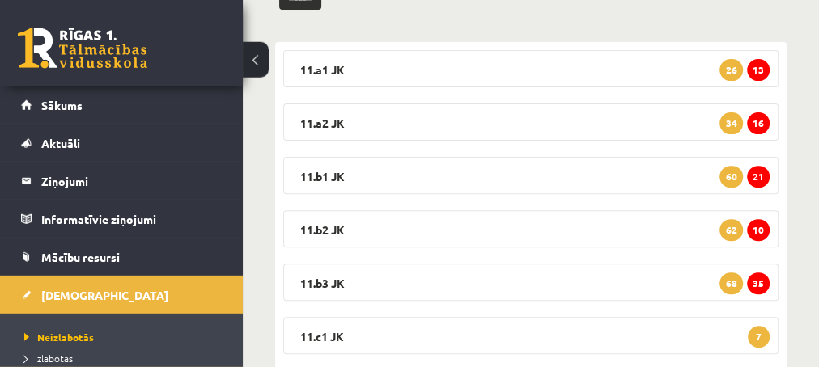
scroll to position [262, 0]
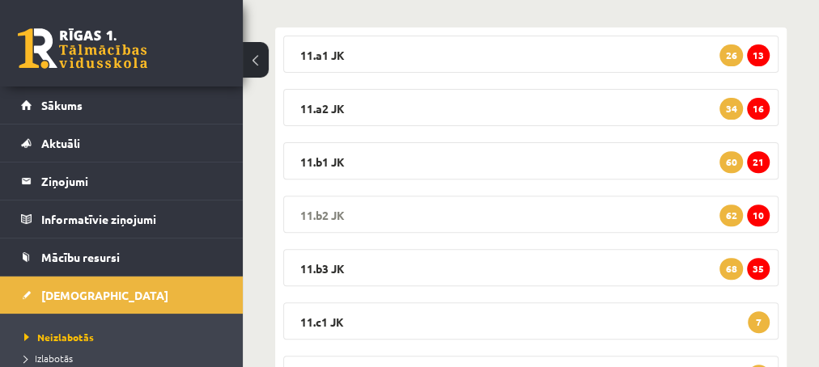
click at [760, 212] on span "10" at bounding box center [758, 216] width 23 height 22
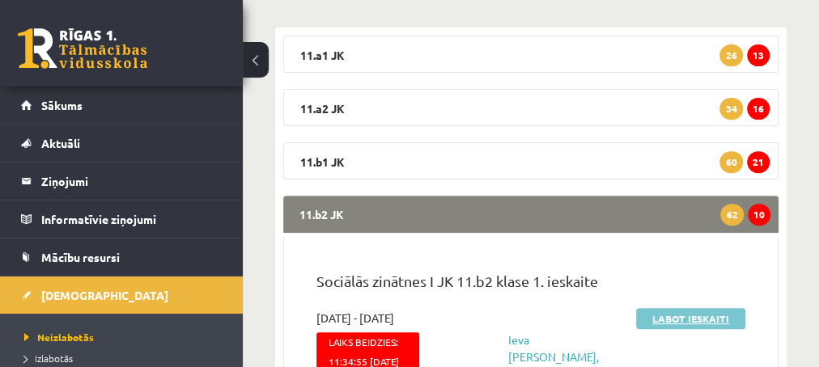
click at [671, 315] on link "Labot ieskaiti" at bounding box center [690, 318] width 109 height 21
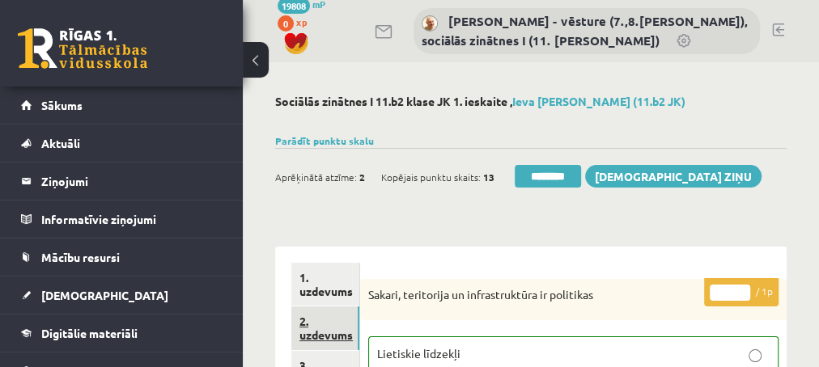
click at [322, 337] on link "2. uzdevums" at bounding box center [325, 329] width 68 height 44
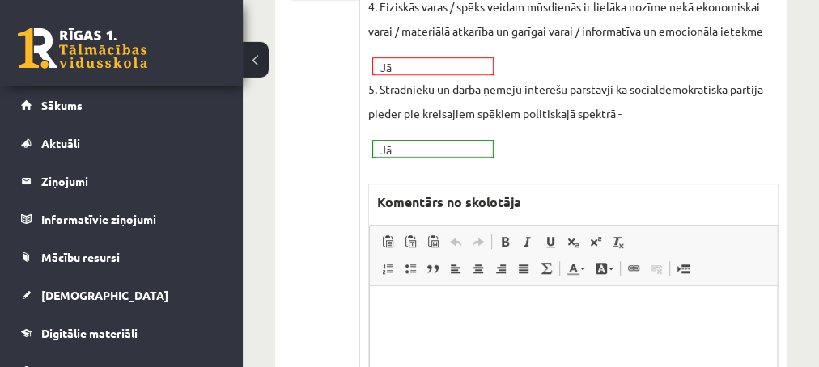
scroll to position [612, 0]
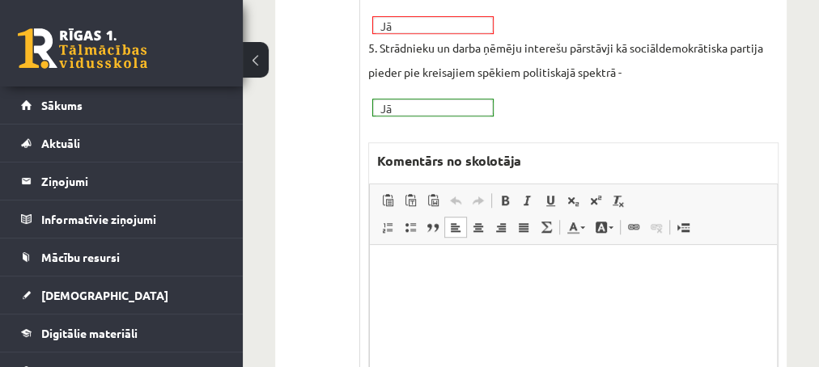
click at [429, 272] on p "Editor, wiswyg-editor-47433943571800-1759895285-533" at bounding box center [572, 268] width 375 height 17
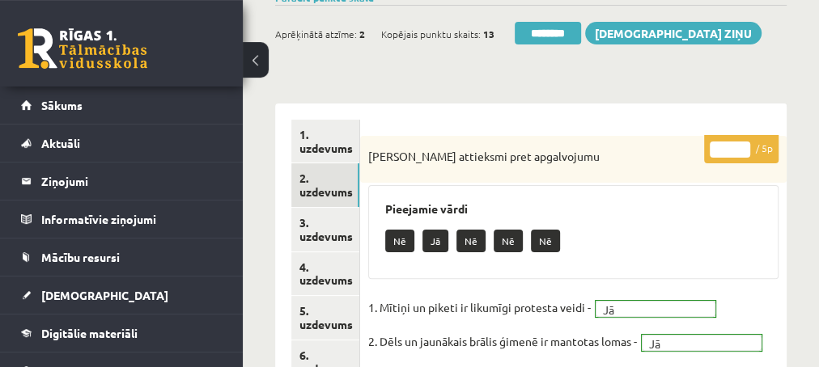
scroll to position [175, 0]
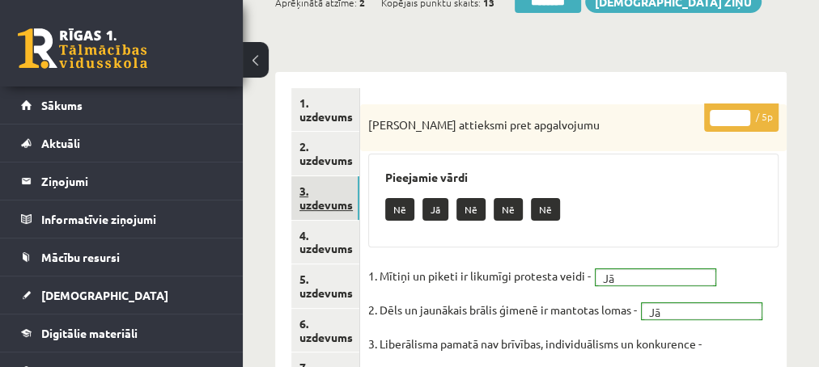
click at [324, 203] on link "3. uzdevums" at bounding box center [325, 198] width 68 height 44
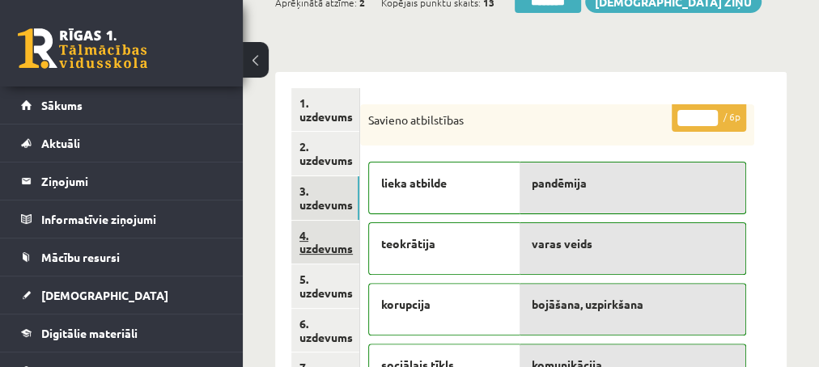
scroll to position [0, 0]
click at [324, 243] on link "4. uzdevums" at bounding box center [325, 243] width 68 height 44
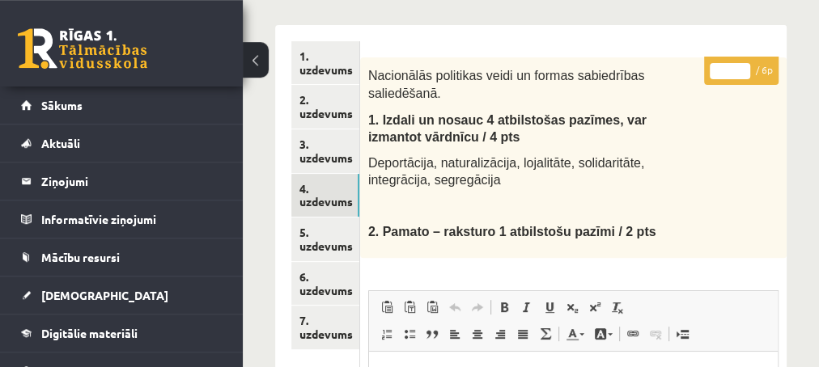
scroll to position [175, 0]
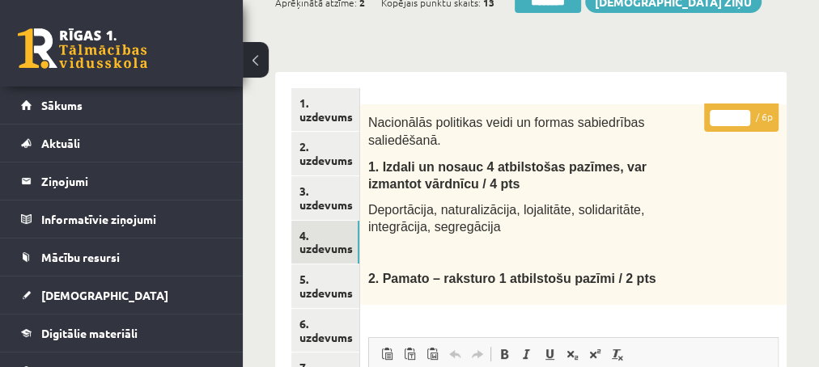
type input "*"
click at [739, 113] on input "*" at bounding box center [729, 118] width 40 height 16
click at [324, 296] on link "5. uzdevums" at bounding box center [325, 287] width 68 height 44
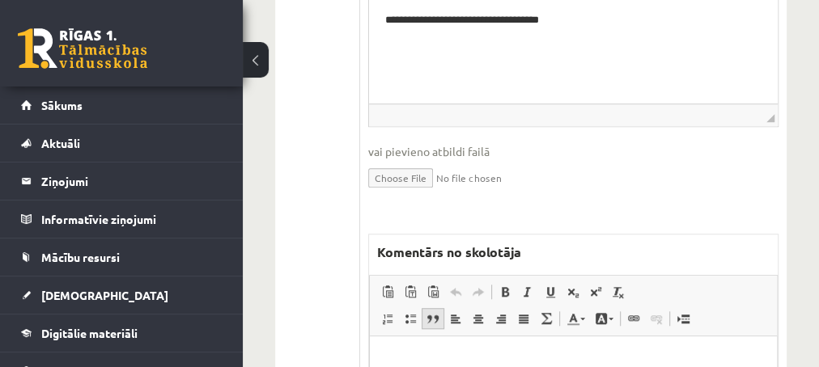
scroll to position [699, 0]
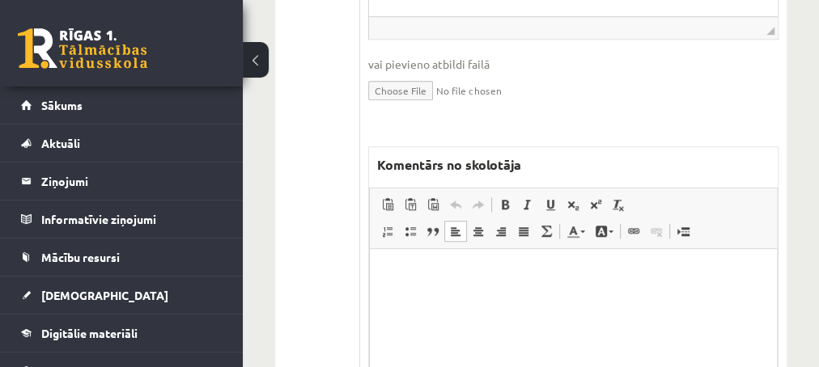
click at [423, 271] on p "Editor, wiswyg-editor-47433935290680-1759895367-193" at bounding box center [572, 273] width 375 height 17
click at [396, 271] on p "**********" at bounding box center [572, 273] width 375 height 17
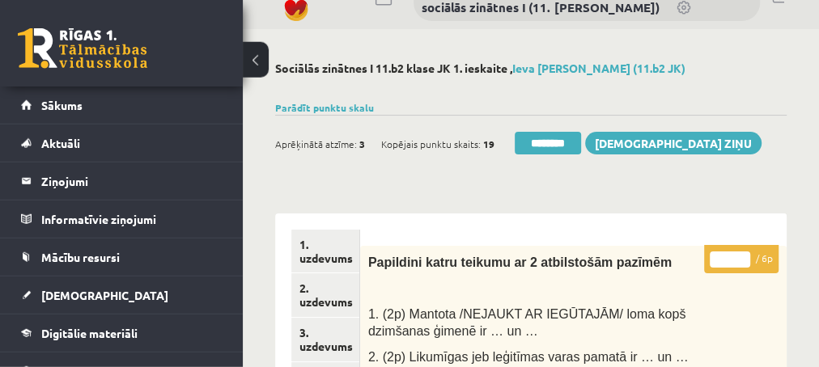
scroll to position [0, 0]
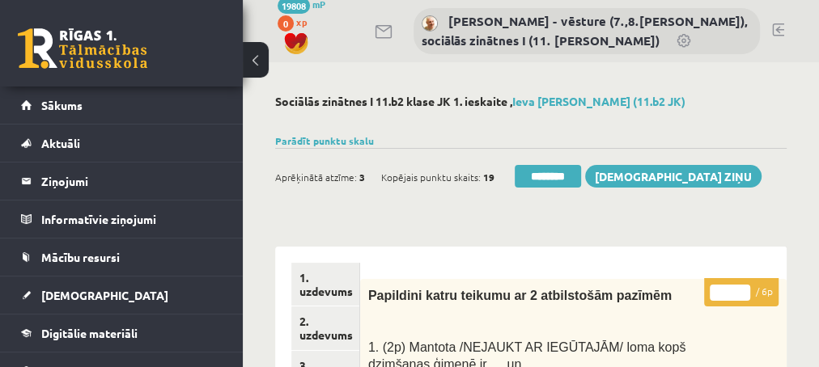
click at [744, 286] on input "*" at bounding box center [729, 293] width 40 height 16
click at [743, 286] on input "*" at bounding box center [729, 293] width 40 height 16
click at [743, 287] on input "*" at bounding box center [729, 293] width 40 height 16
type input "*"
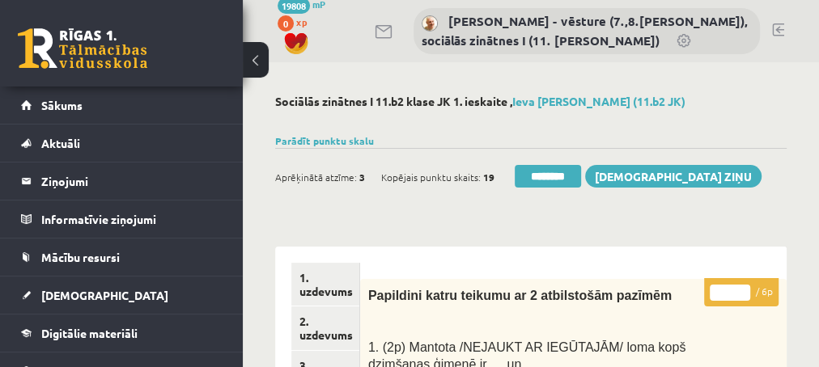
click at [743, 287] on input "*" at bounding box center [729, 293] width 40 height 16
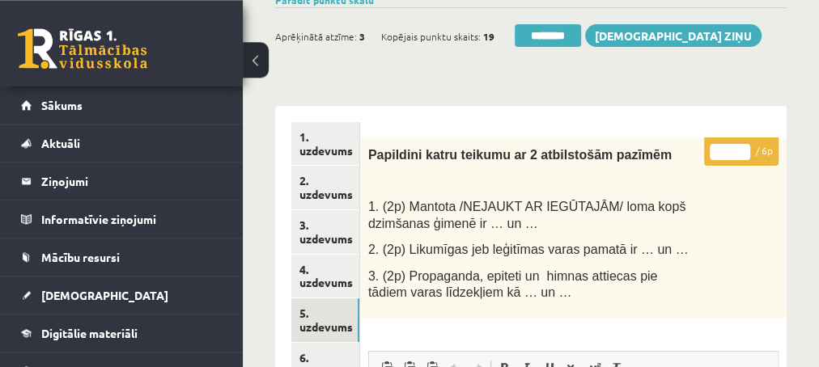
scroll to position [175, 0]
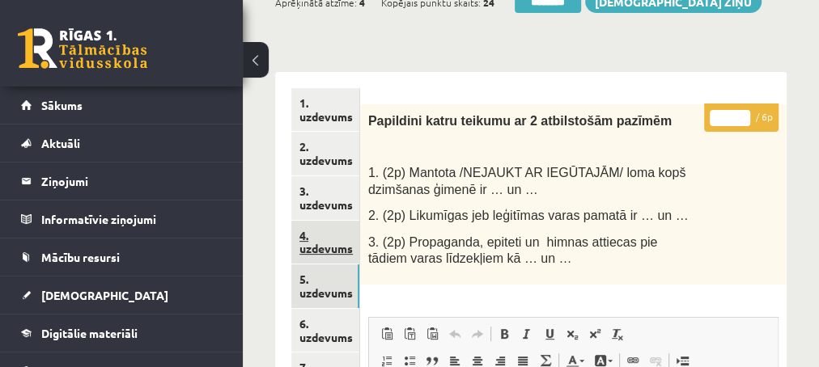
click at [324, 248] on link "4. uzdevums" at bounding box center [325, 243] width 68 height 44
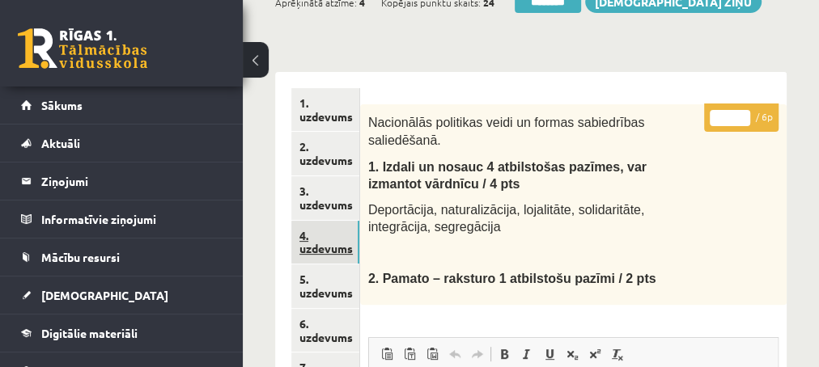
scroll to position [0, 0]
click at [315, 290] on link "5. uzdevums" at bounding box center [325, 287] width 68 height 44
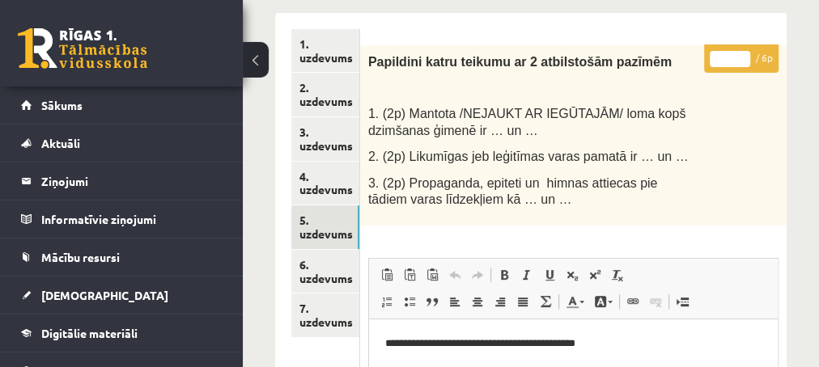
scroll to position [262, 0]
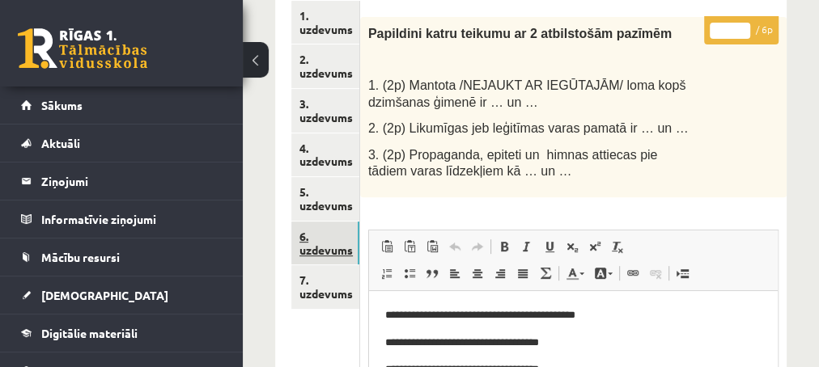
click at [320, 255] on link "6. uzdevums" at bounding box center [325, 244] width 68 height 44
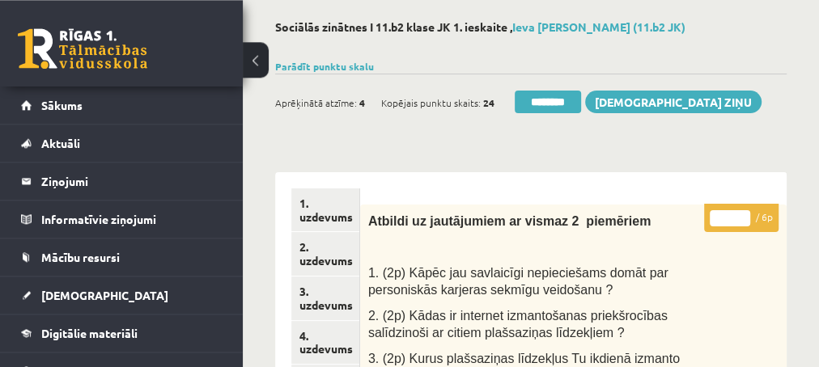
scroll to position [0, 0]
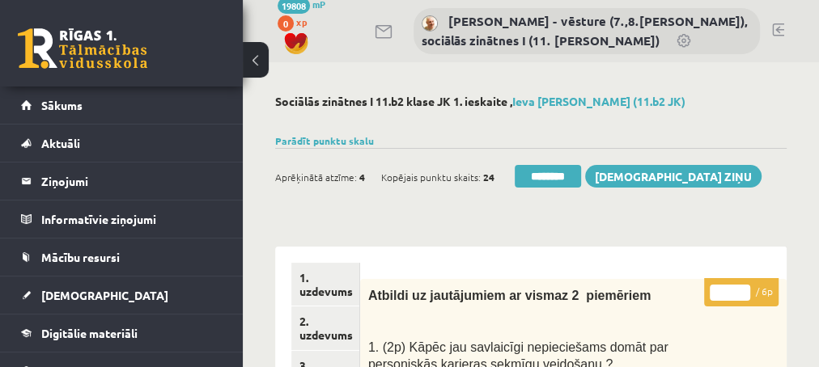
type input "*"
click at [742, 288] on input "*" at bounding box center [729, 293] width 40 height 16
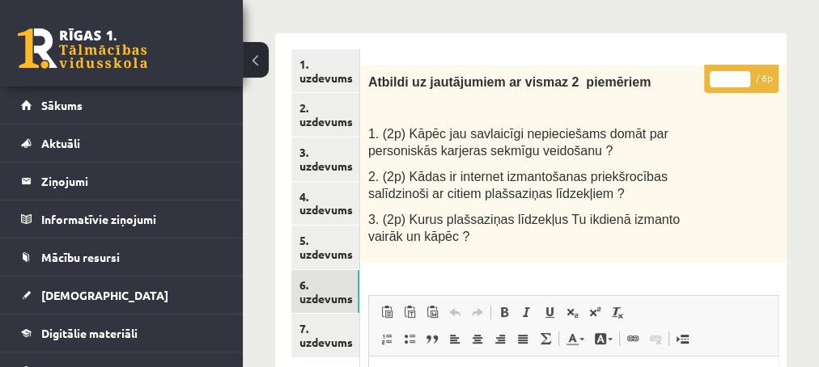
scroll to position [262, 0]
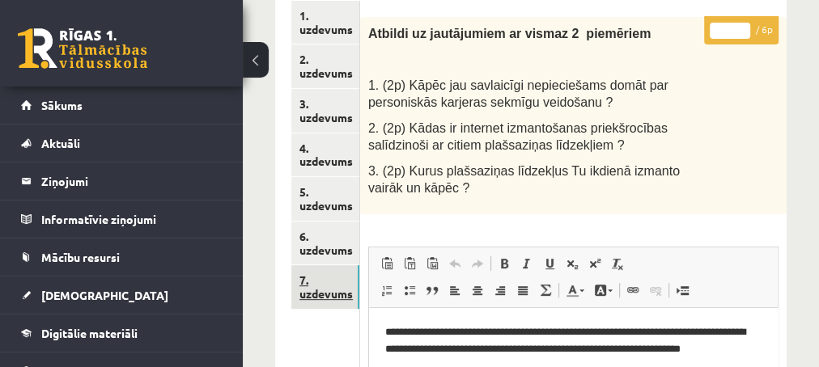
click at [310, 294] on link "7. uzdevums" at bounding box center [325, 287] width 68 height 44
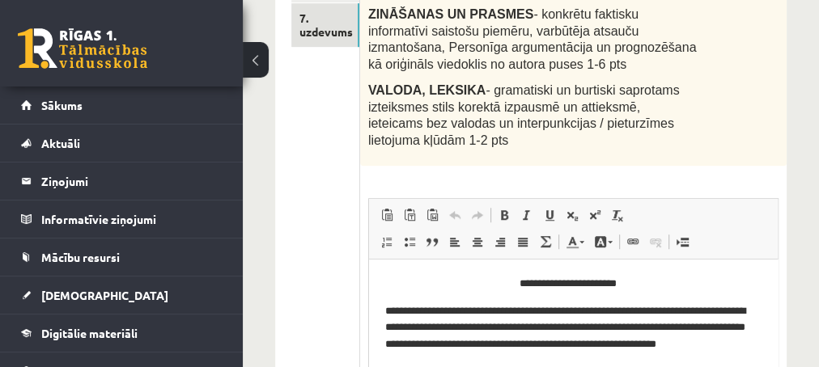
scroll to position [612, 0]
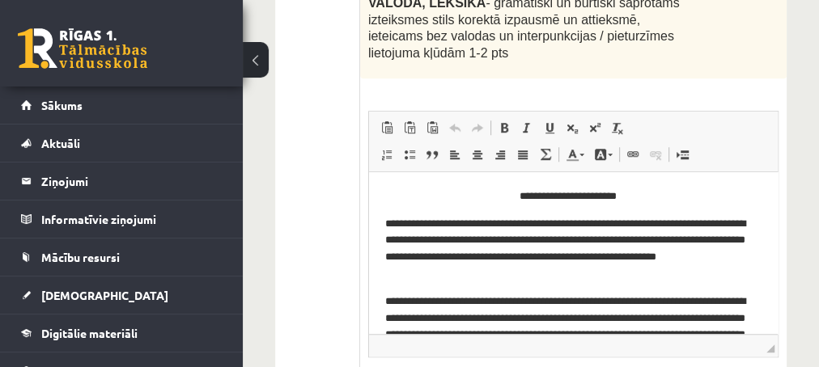
click at [673, 347] on fieldset "**********" at bounding box center [573, 275] width 410 height 329
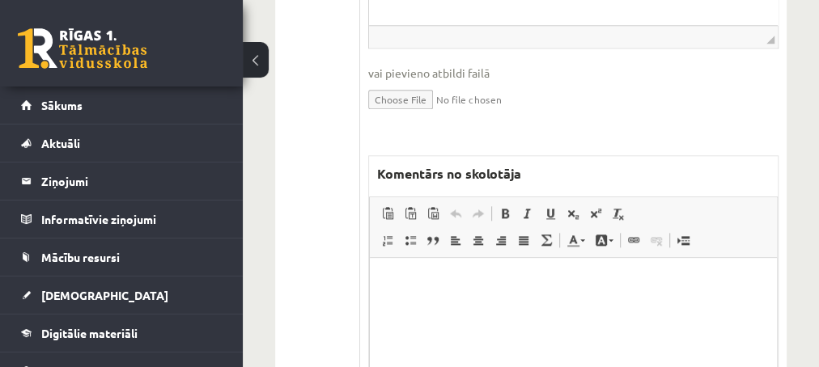
scroll to position [961, 0]
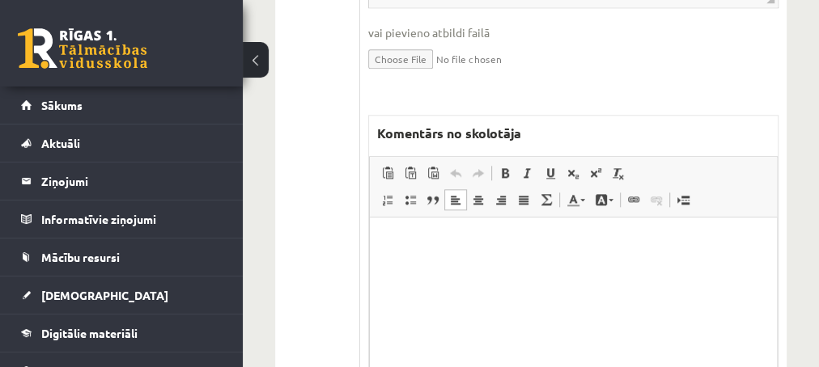
click at [499, 255] on html at bounding box center [572, 298] width 407 height 162
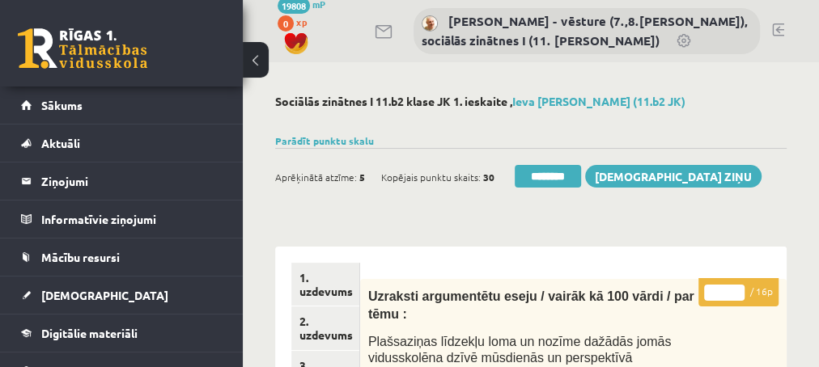
scroll to position [87, 0]
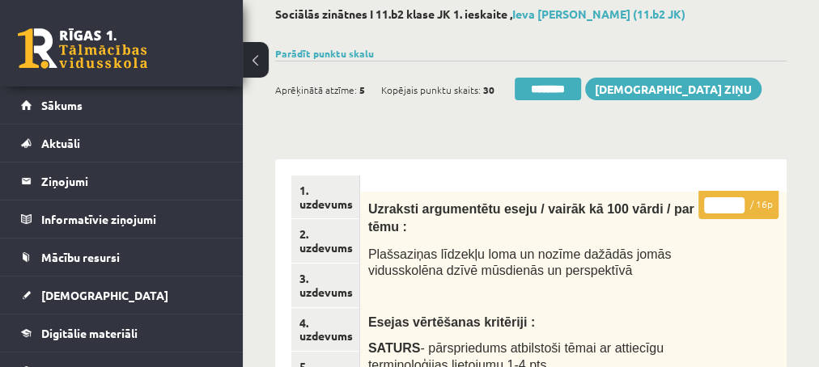
click at [734, 201] on input "*" at bounding box center [724, 205] width 40 height 16
type input "*"
click at [734, 201] on input "*" at bounding box center [724, 205] width 40 height 16
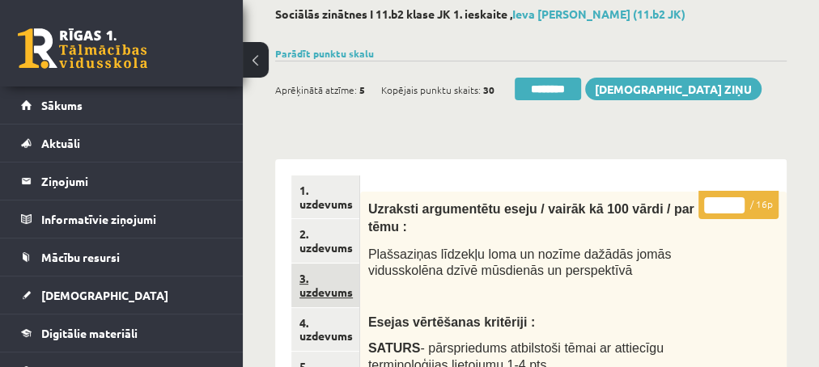
click at [325, 286] on link "3. uzdevums" at bounding box center [325, 286] width 68 height 44
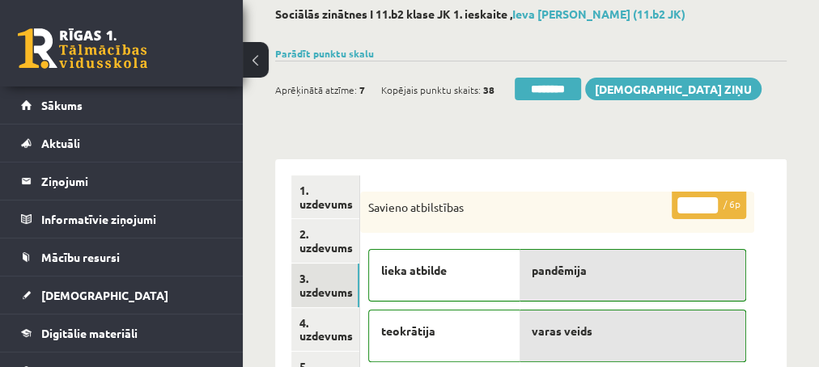
scroll to position [0, 0]
click at [535, 90] on input "********" at bounding box center [547, 89] width 66 height 23
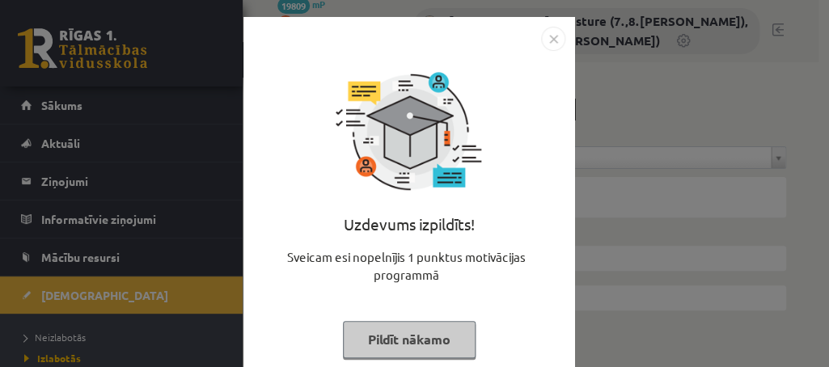
click at [394, 340] on button "Pildīt nākamo" at bounding box center [409, 339] width 133 height 37
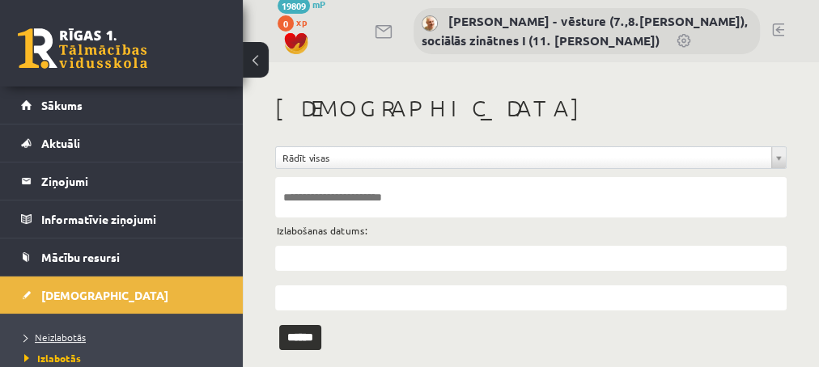
click at [53, 334] on span "Neizlabotās" at bounding box center [54, 337] width 61 height 13
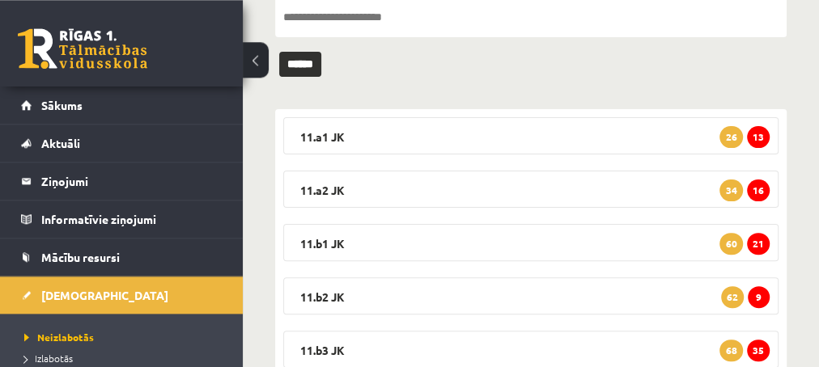
scroll to position [262, 0]
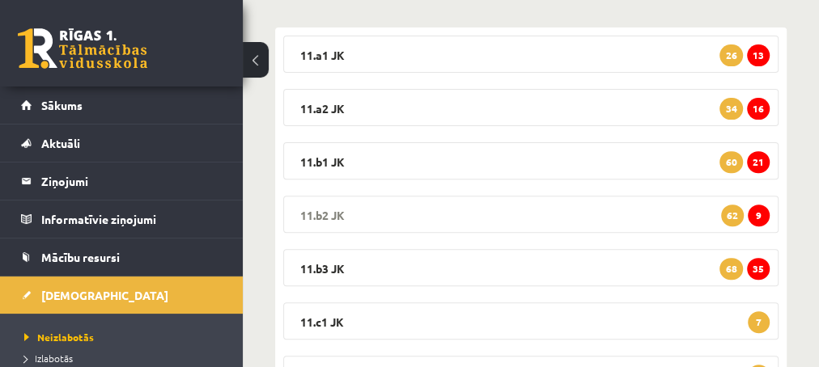
click at [754, 215] on span "9" at bounding box center [758, 216] width 22 height 22
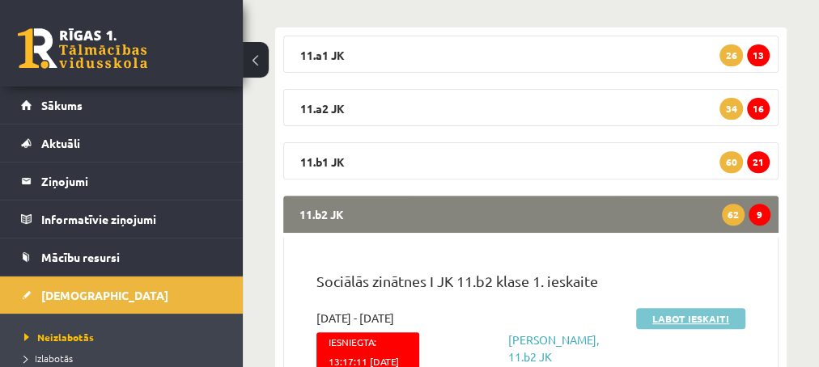
click at [679, 320] on link "Labot ieskaiti" at bounding box center [690, 318] width 109 height 21
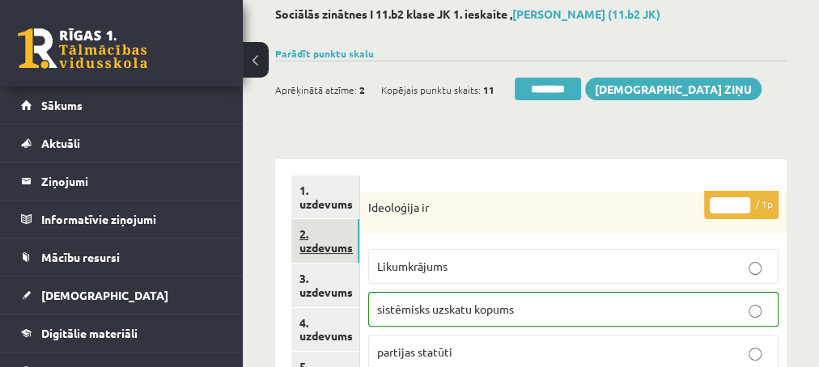
click at [325, 252] on link "2. uzdevums" at bounding box center [325, 241] width 68 height 44
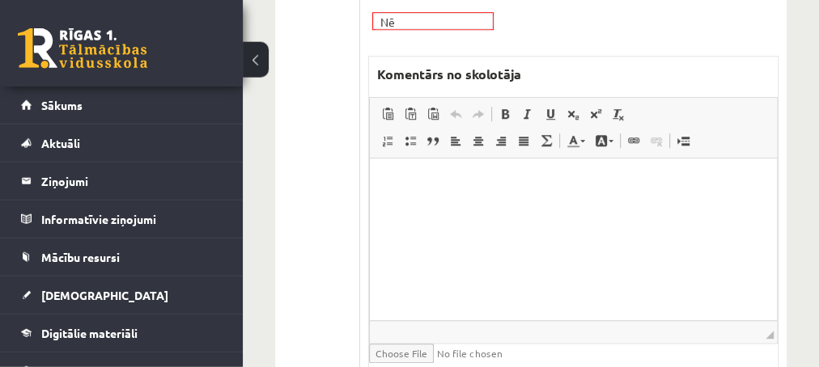
scroll to position [699, 0]
click at [521, 204] on html at bounding box center [572, 238] width 407 height 162
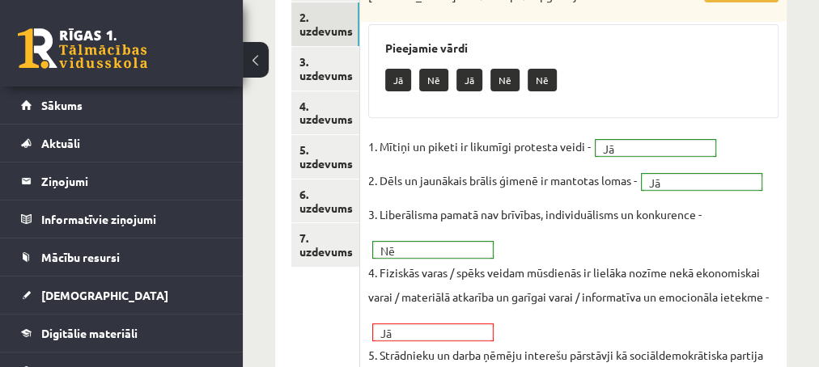
scroll to position [349, 0]
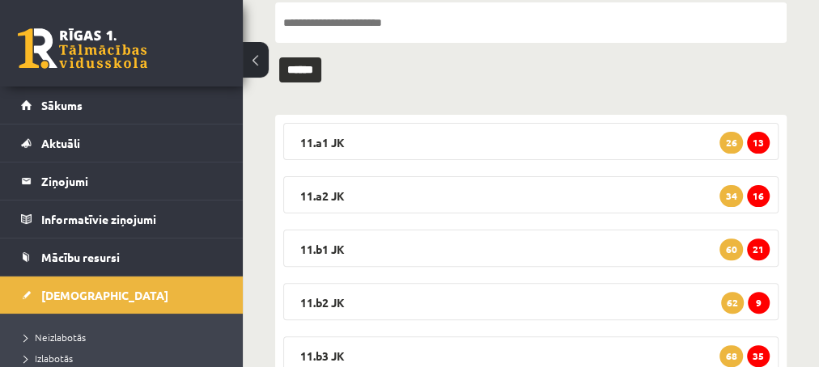
scroll to position [175, 0]
click at [761, 296] on span "9" at bounding box center [758, 303] width 22 height 22
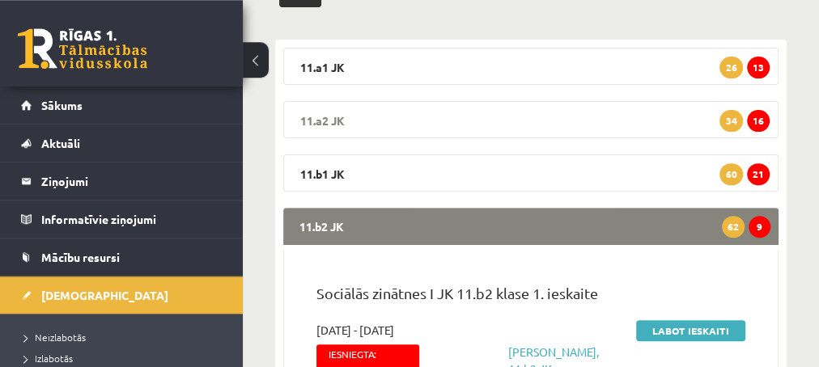
scroll to position [349, 0]
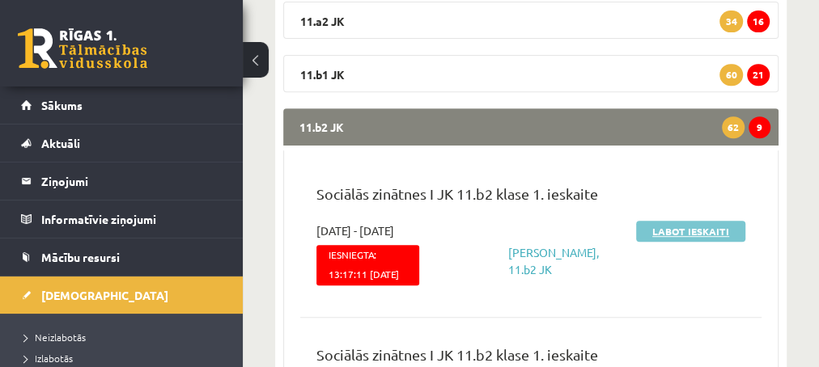
click at [664, 223] on link "Labot ieskaiti" at bounding box center [690, 231] width 109 height 21
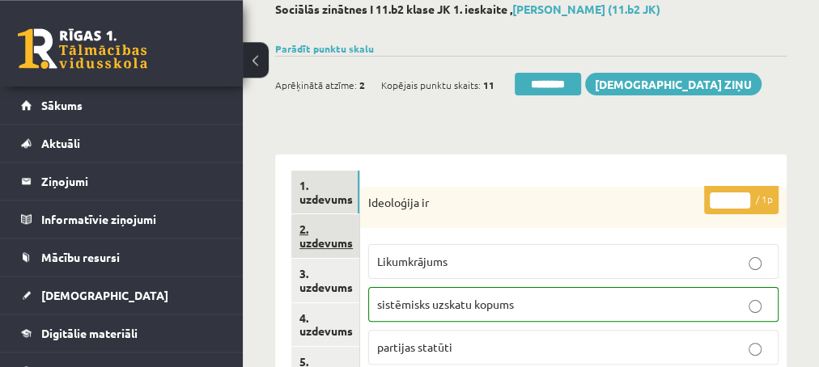
scroll to position [175, 0]
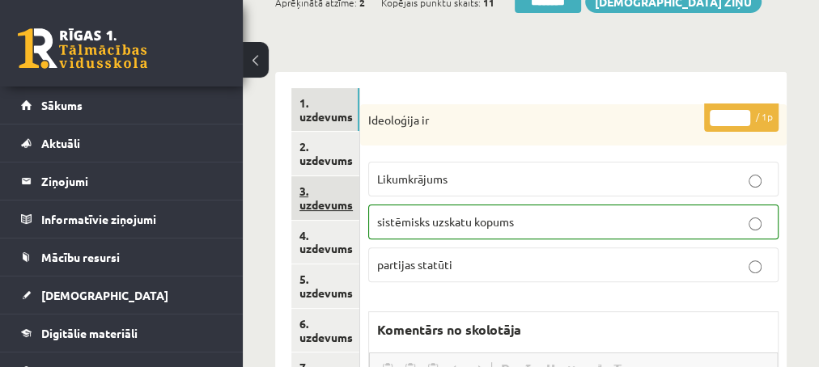
click at [332, 205] on link "3. uzdevums" at bounding box center [325, 198] width 68 height 44
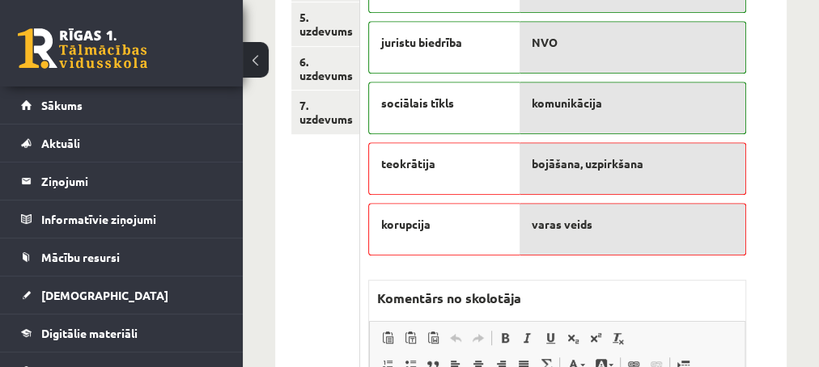
scroll to position [524, 0]
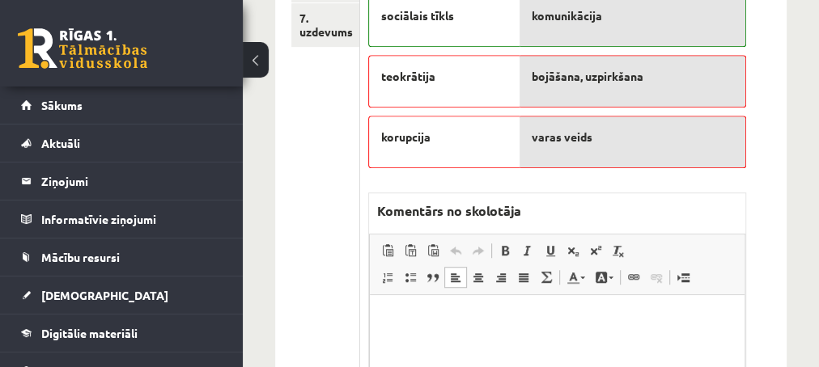
click at [470, 322] on p "Editor, wiswyg-editor-47434017865680-1759897226-402" at bounding box center [556, 319] width 342 height 17
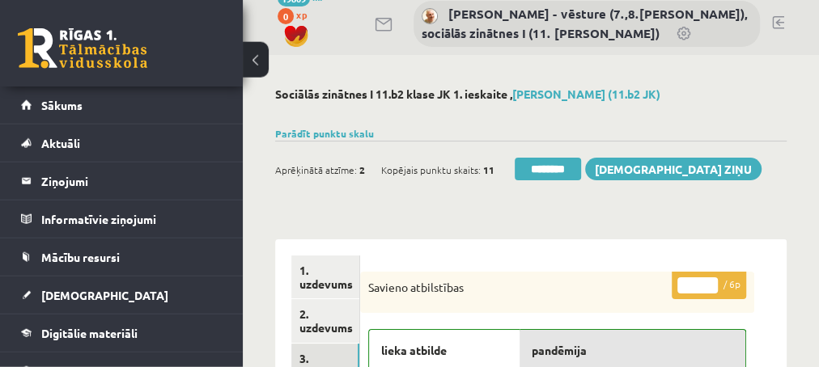
scroll to position [0, 0]
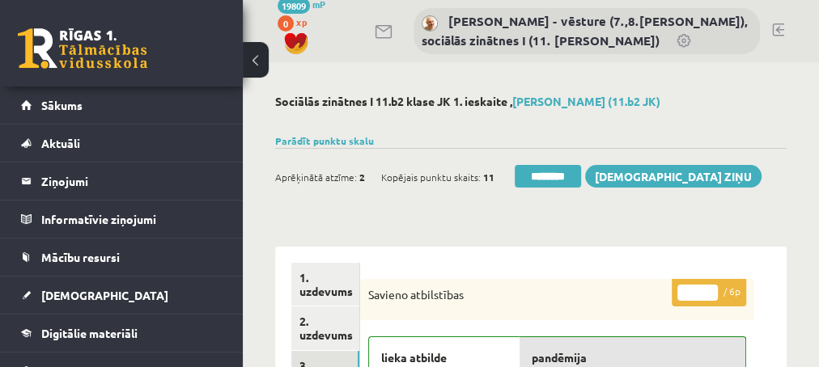
type input "*"
click at [713, 295] on input "*" at bounding box center [697, 293] width 40 height 16
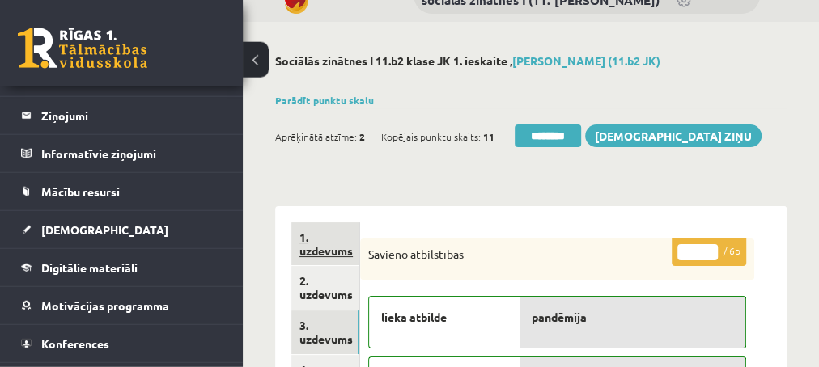
scroll to position [87, 0]
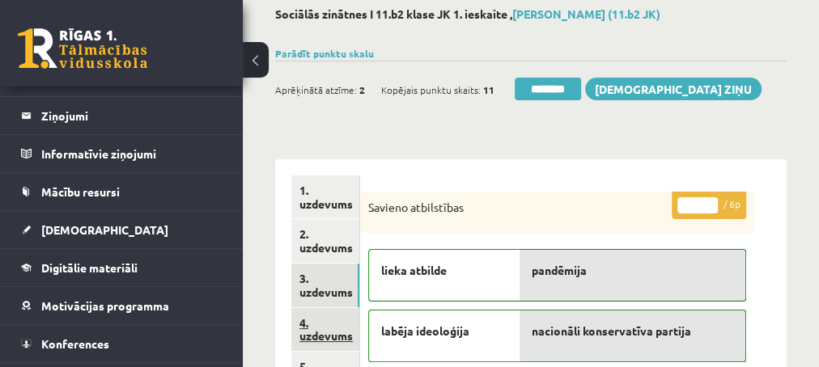
click at [328, 334] on link "4. uzdevums" at bounding box center [325, 330] width 68 height 44
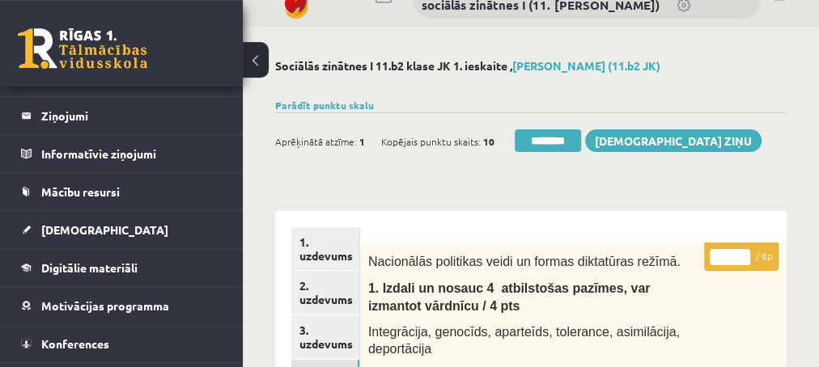
scroll to position [0, 0]
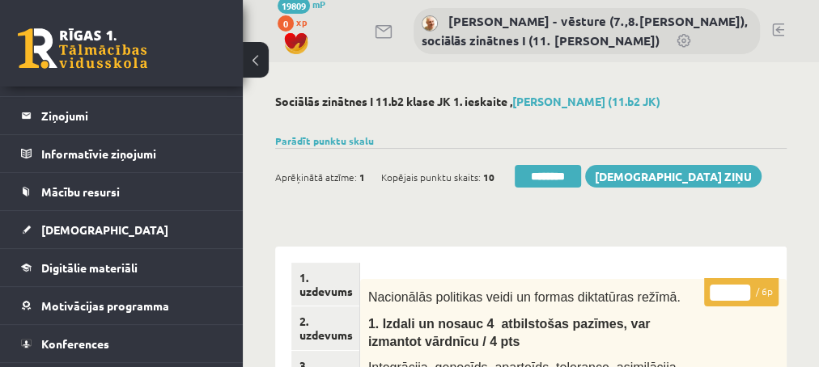
type input "*"
click at [743, 288] on input "*" at bounding box center [729, 293] width 40 height 16
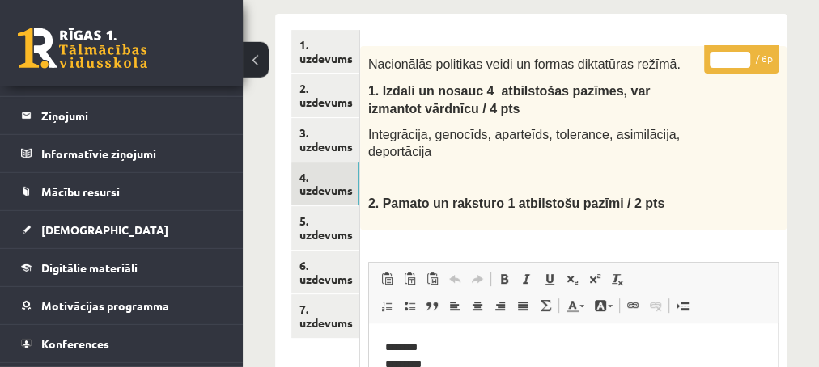
scroll to position [262, 0]
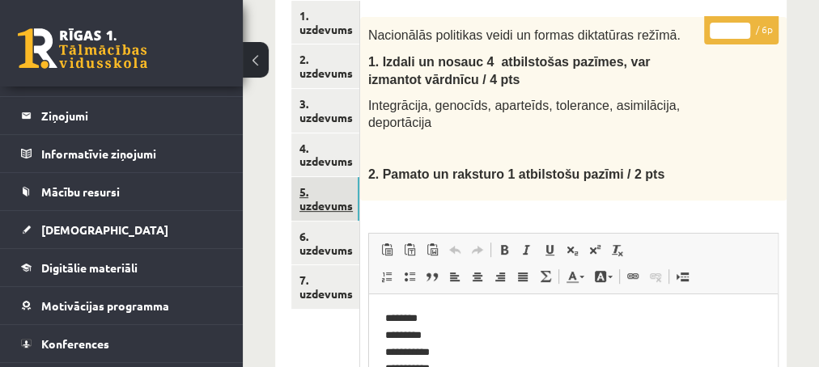
click at [322, 202] on link "5. uzdevums" at bounding box center [325, 199] width 68 height 44
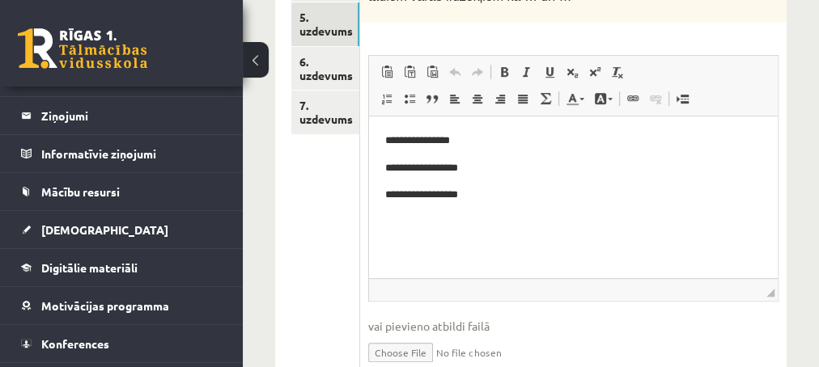
scroll to position [612, 0]
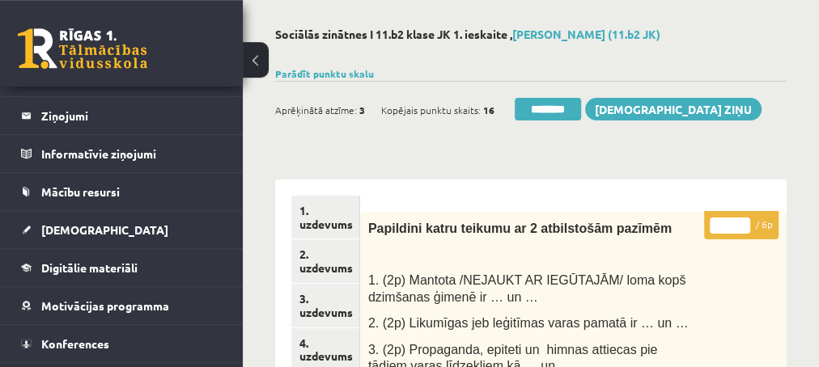
scroll to position [0, 0]
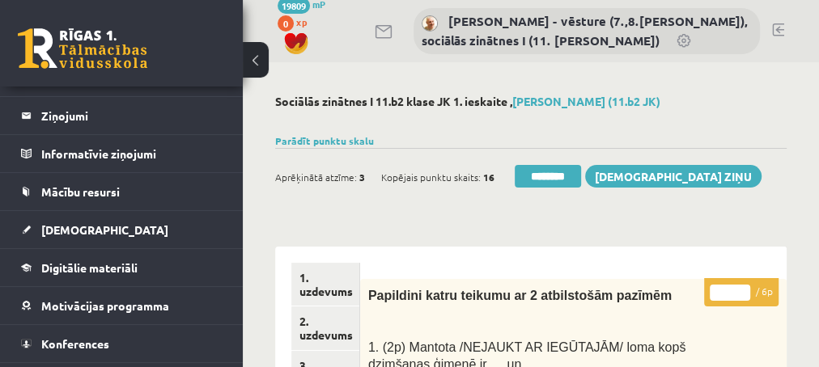
click at [742, 288] on input "*" at bounding box center [729, 293] width 40 height 16
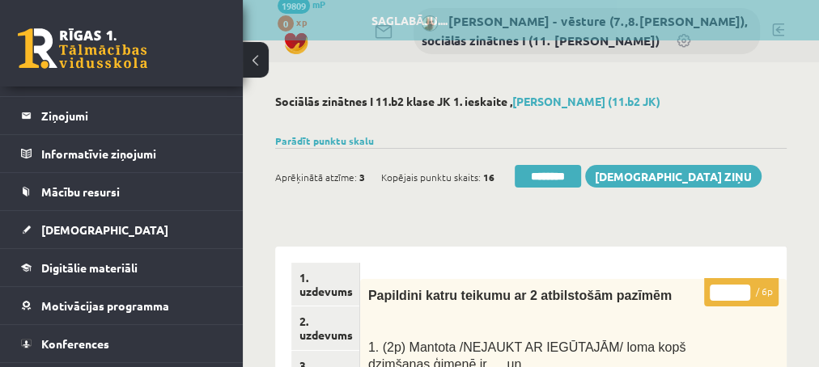
click at [742, 288] on input "*" at bounding box center [729, 293] width 40 height 16
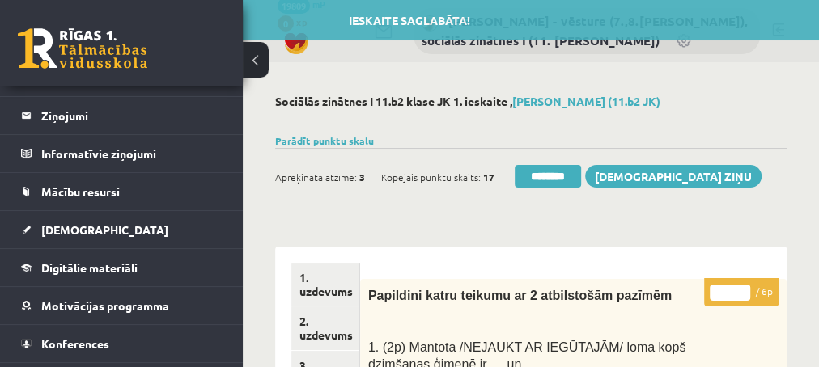
type input "*"
click at [742, 288] on input "*" at bounding box center [729, 293] width 40 height 16
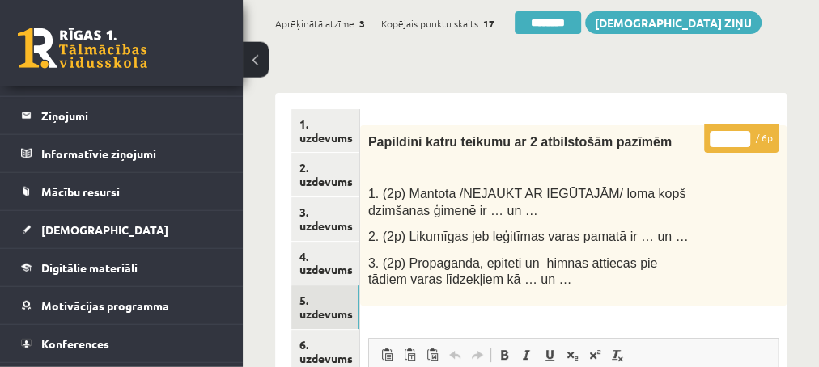
scroll to position [175, 0]
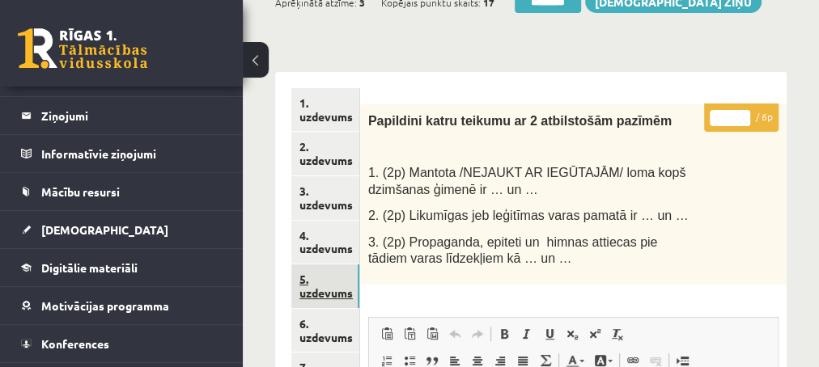
click at [315, 294] on link "5. uzdevums" at bounding box center [325, 287] width 68 height 44
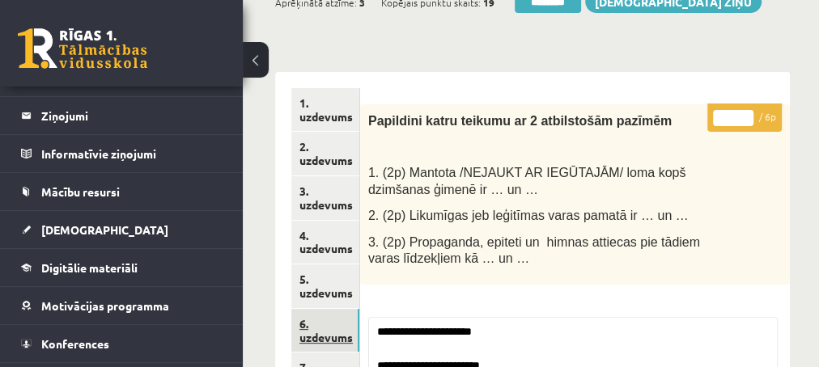
click at [315, 339] on link "6. uzdevums" at bounding box center [325, 331] width 68 height 44
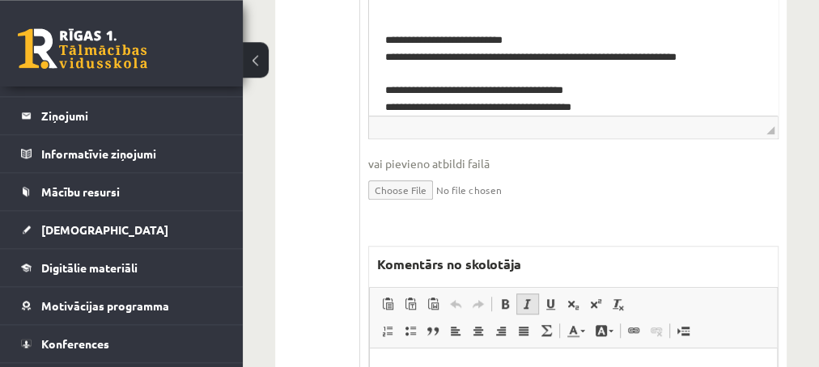
scroll to position [699, 0]
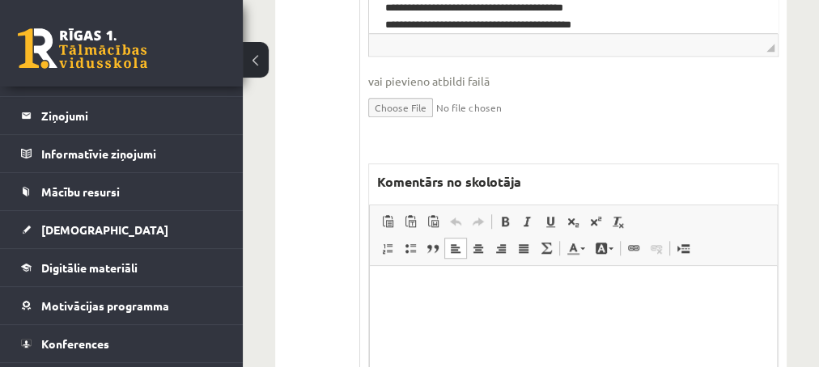
click at [425, 303] on html at bounding box center [572, 346] width 407 height 162
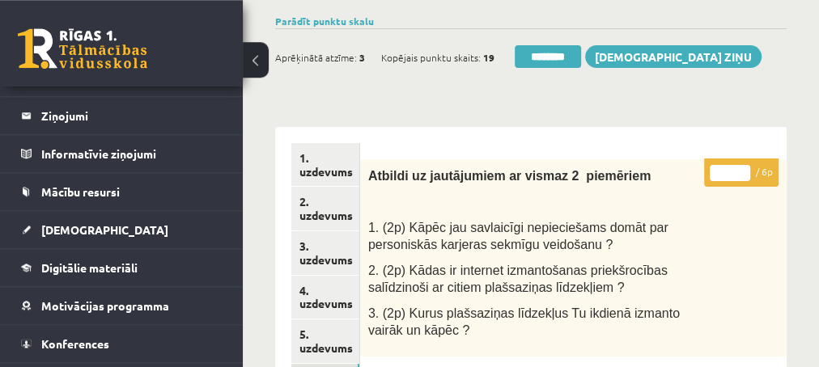
scroll to position [87, 0]
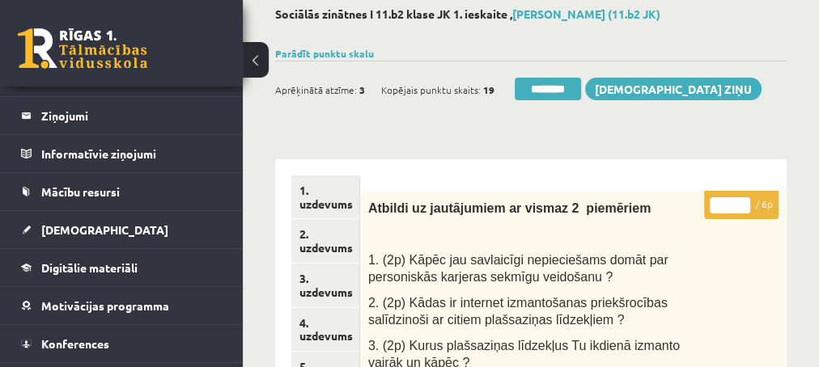
click at [739, 199] on input "*" at bounding box center [729, 205] width 40 height 16
click at [741, 201] on input "*" at bounding box center [729, 205] width 40 height 16
click at [742, 205] on input "*" at bounding box center [729, 205] width 40 height 16
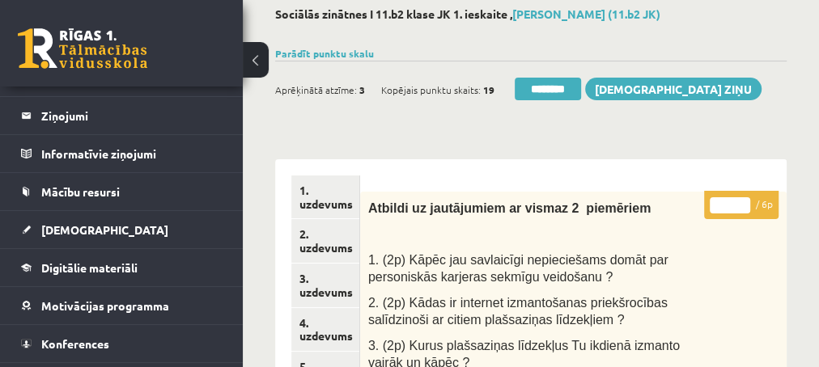
click at [744, 199] on input "*" at bounding box center [729, 205] width 40 height 16
type input "*"
click at [744, 199] on input "*" at bounding box center [729, 205] width 40 height 16
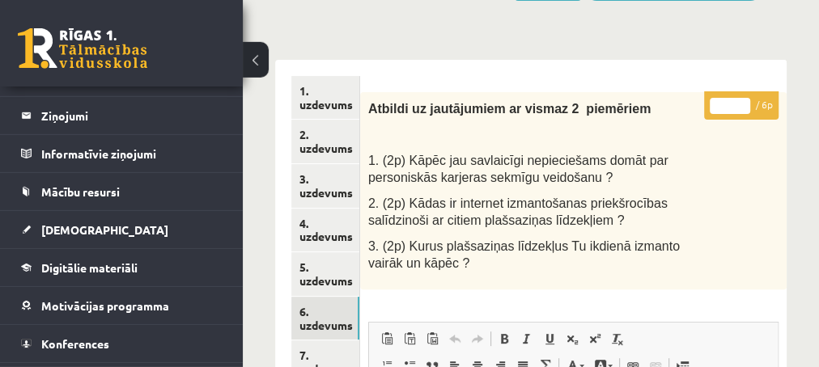
scroll to position [262, 0]
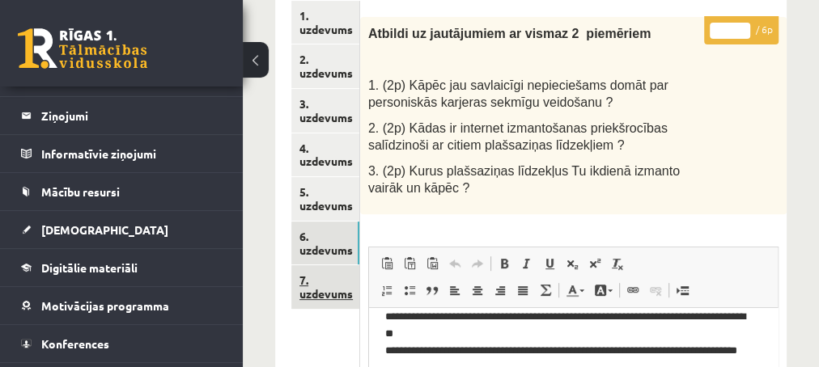
click at [318, 293] on link "7. uzdevums" at bounding box center [325, 287] width 68 height 44
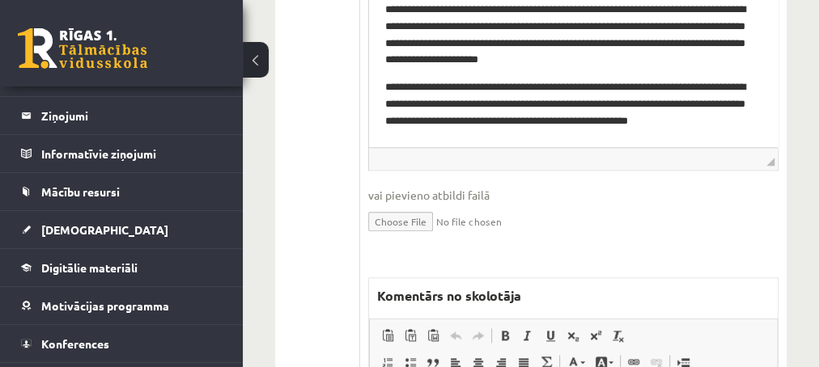
scroll to position [874, 0]
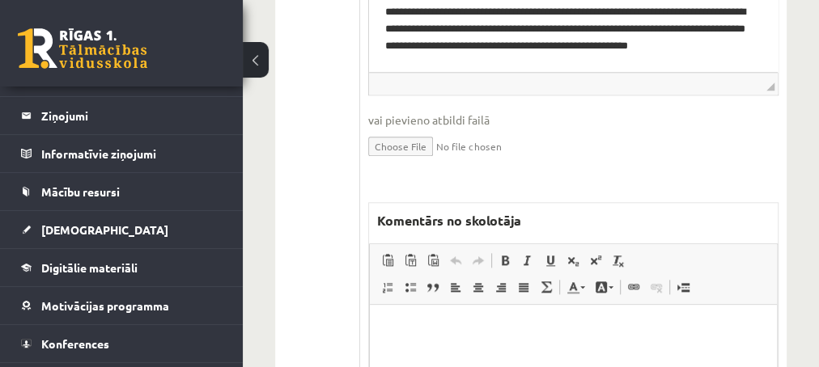
click at [444, 337] on p "Editor, wiswyg-editor-47433858007300-1759897473-193" at bounding box center [572, 328] width 375 height 17
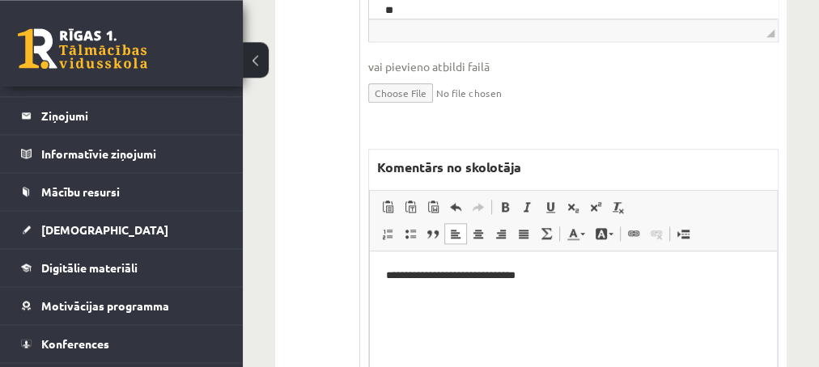
scroll to position [961, 0]
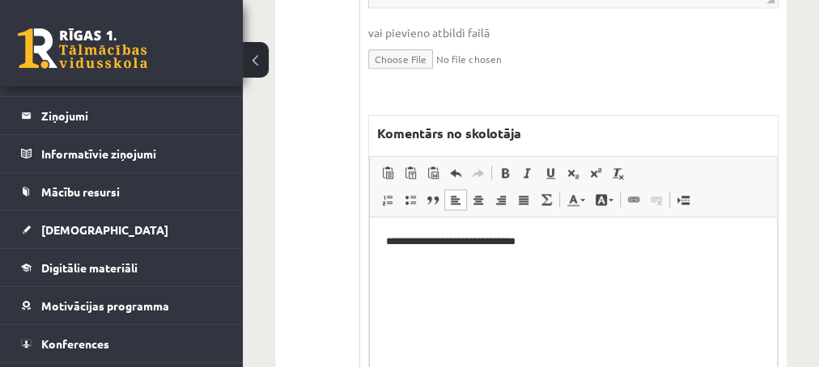
click at [424, 240] on p "**********" at bounding box center [572, 241] width 375 height 17
click at [547, 240] on p "**********" at bounding box center [572, 241] width 375 height 17
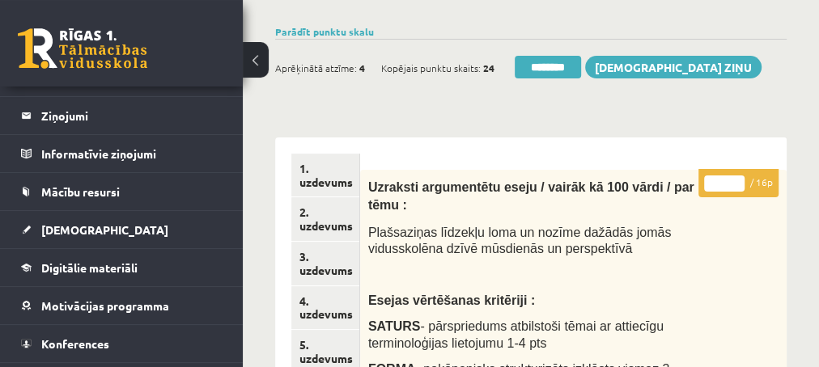
scroll to position [87, 0]
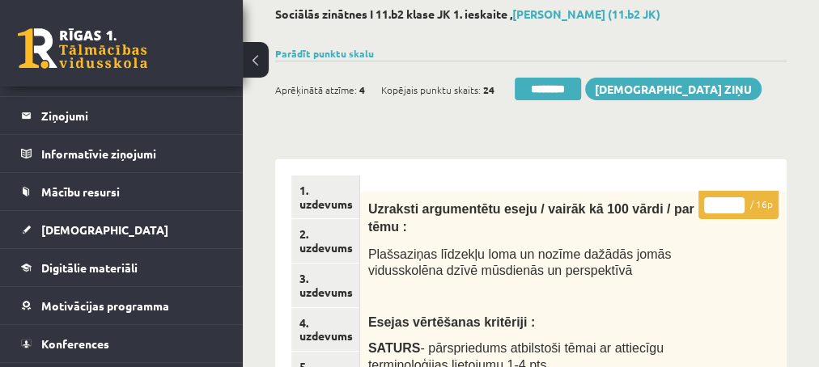
click at [734, 201] on input "*" at bounding box center [724, 205] width 40 height 16
click at [734, 201] on input "**" at bounding box center [724, 205] width 40 height 16
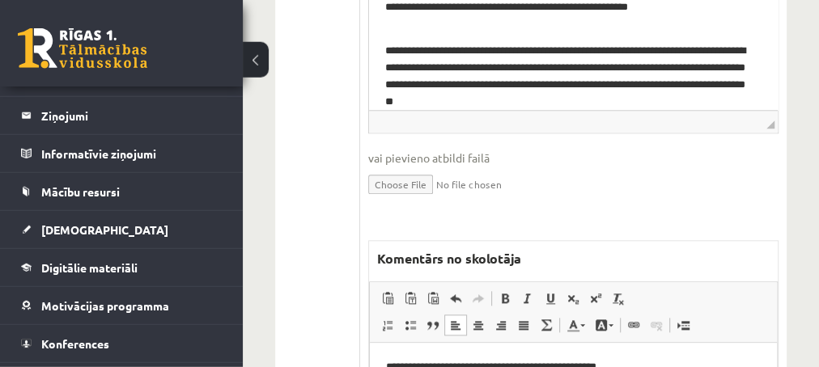
scroll to position [874, 0]
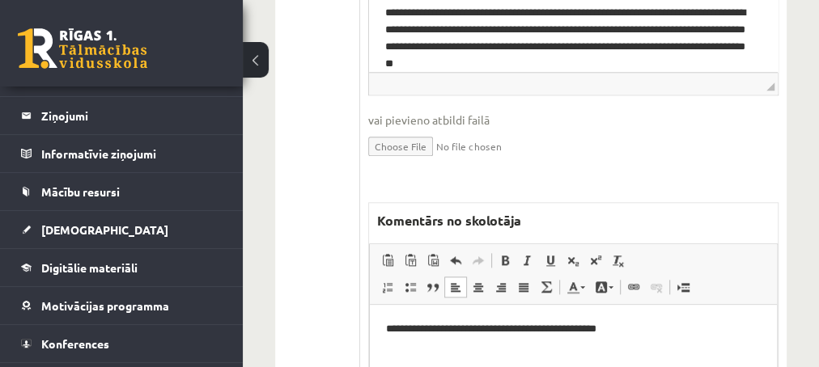
click at [645, 332] on p "**********" at bounding box center [572, 328] width 375 height 17
click at [408, 354] on p "***" at bounding box center [572, 356] width 375 height 17
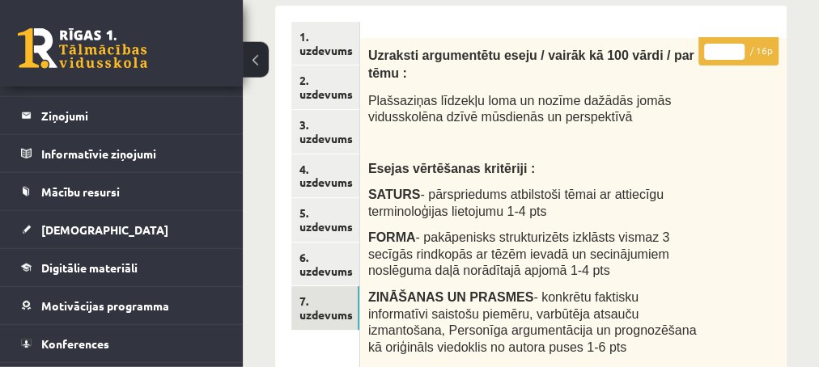
scroll to position [175, 0]
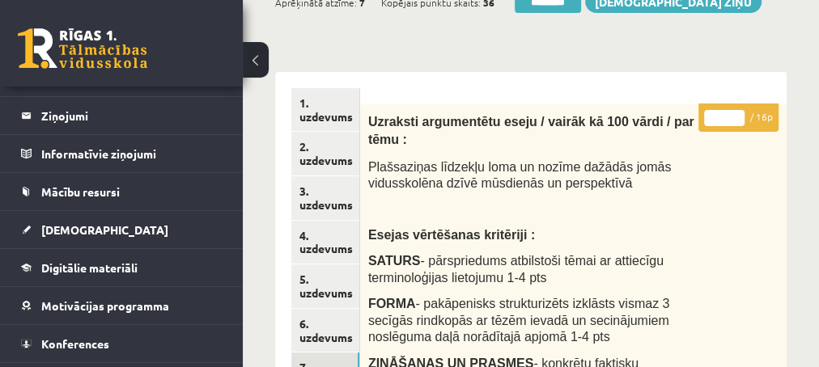
click at [737, 121] on input "**" at bounding box center [724, 118] width 40 height 16
type input "**"
click at [737, 121] on input "**" at bounding box center [724, 118] width 40 height 16
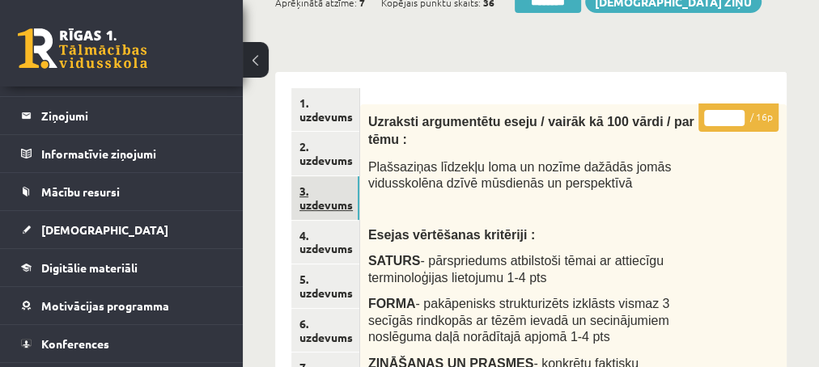
click at [325, 201] on link "3. uzdevums" at bounding box center [325, 198] width 68 height 44
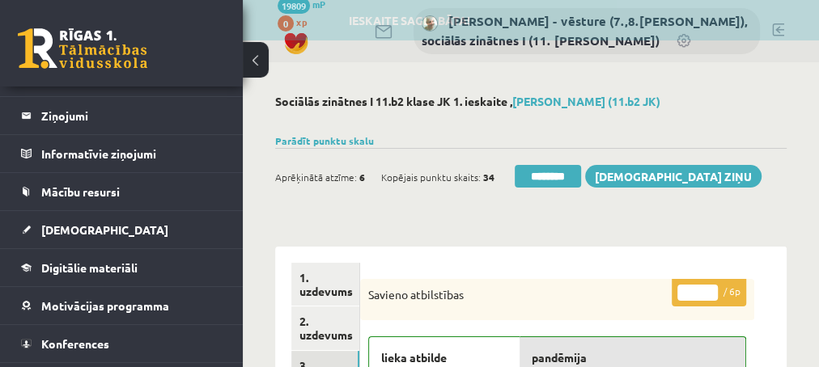
scroll to position [0, 0]
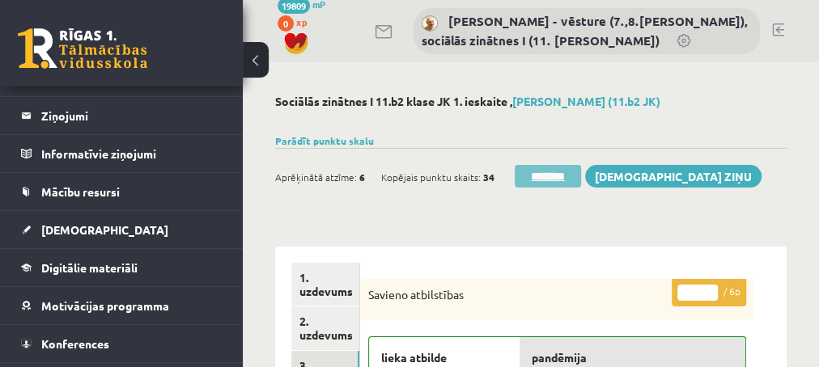
click at [544, 172] on input "********" at bounding box center [547, 176] width 66 height 23
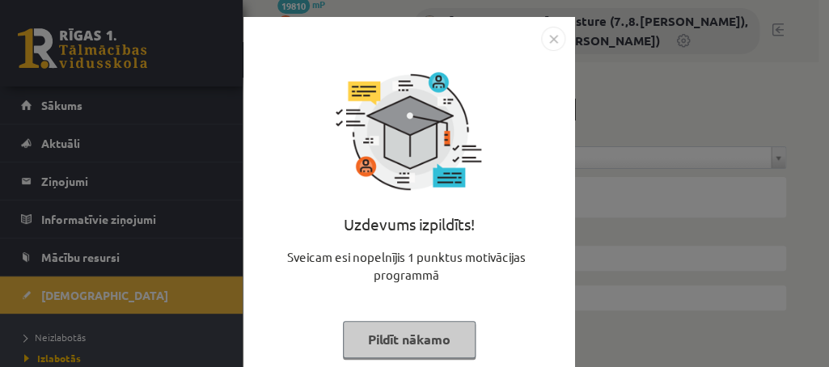
click at [385, 323] on button "Pildīt nākamo" at bounding box center [409, 339] width 133 height 37
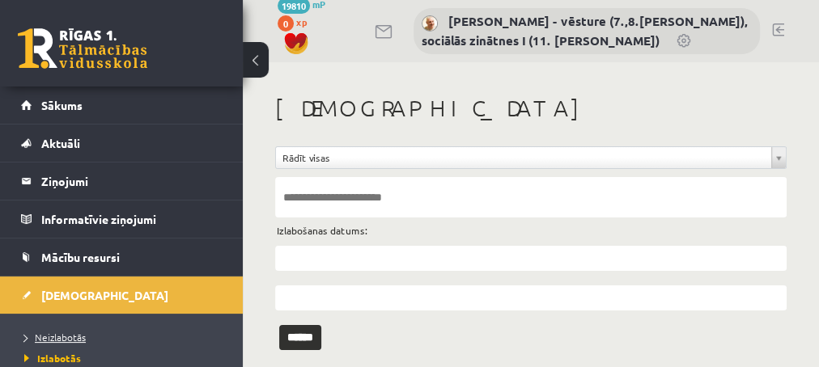
click at [61, 334] on span "Neizlabotās" at bounding box center [54, 337] width 61 height 13
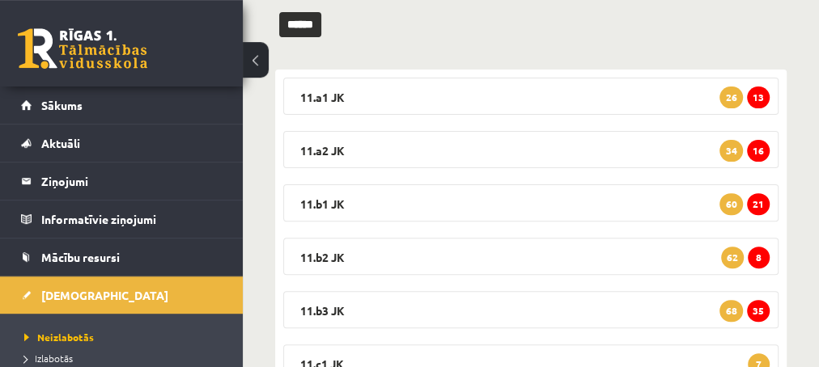
scroll to position [262, 0]
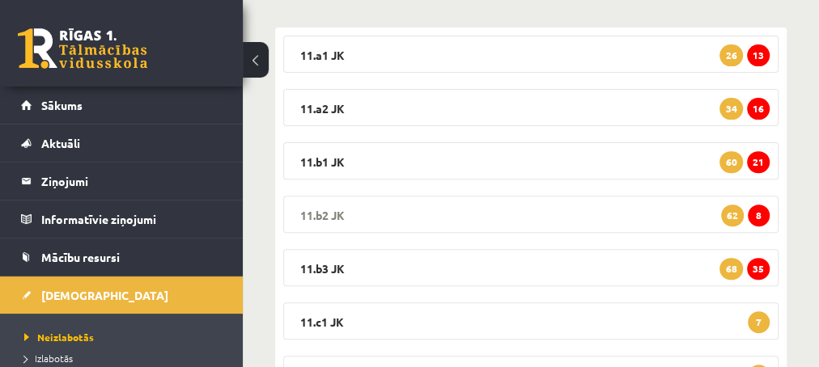
click at [760, 212] on span "8" at bounding box center [758, 216] width 22 height 22
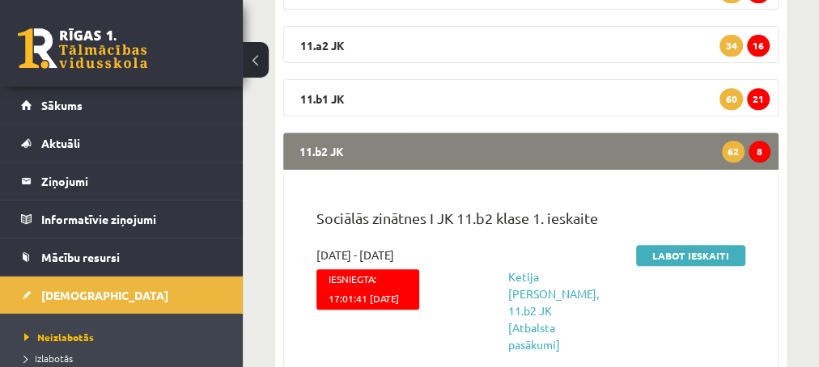
scroll to position [349, 0]
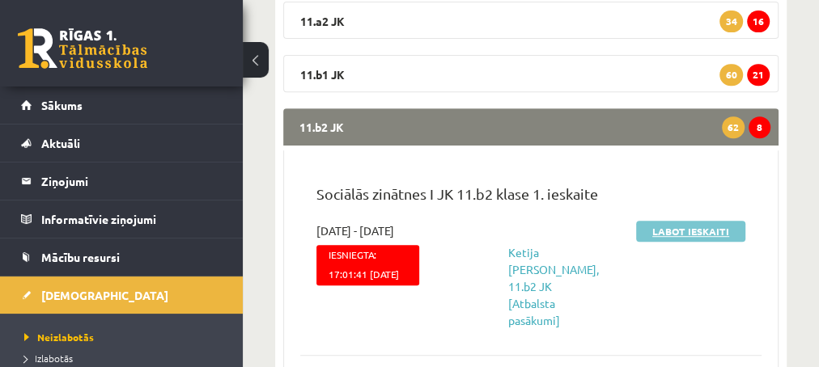
click at [663, 226] on link "Labot ieskaiti" at bounding box center [690, 231] width 109 height 21
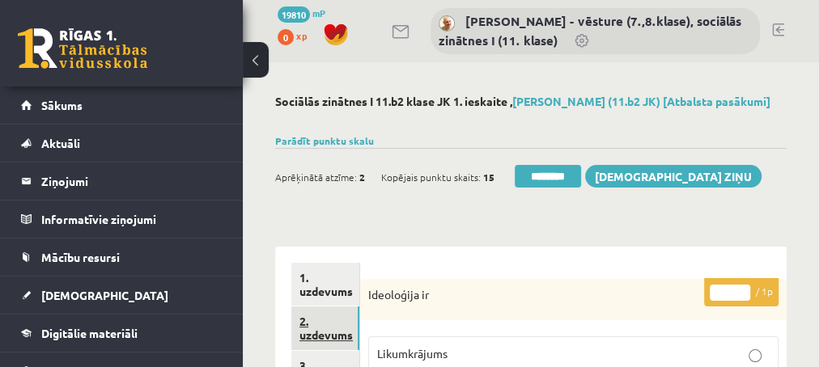
click at [318, 346] on link "2. uzdevums" at bounding box center [325, 329] width 68 height 44
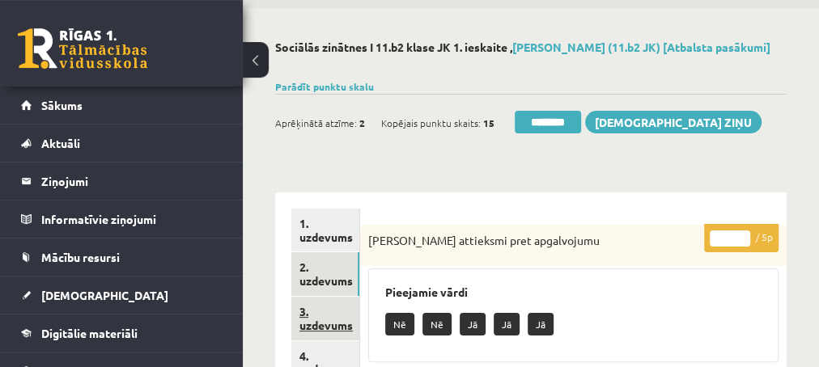
scroll to position [87, 0]
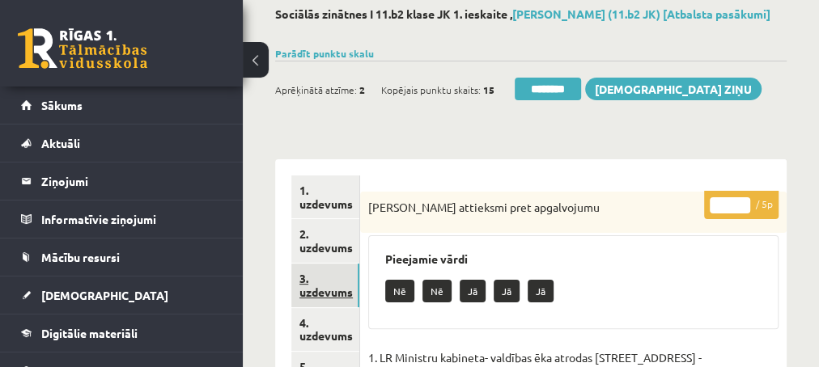
click at [319, 305] on link "3. uzdevums" at bounding box center [325, 286] width 68 height 44
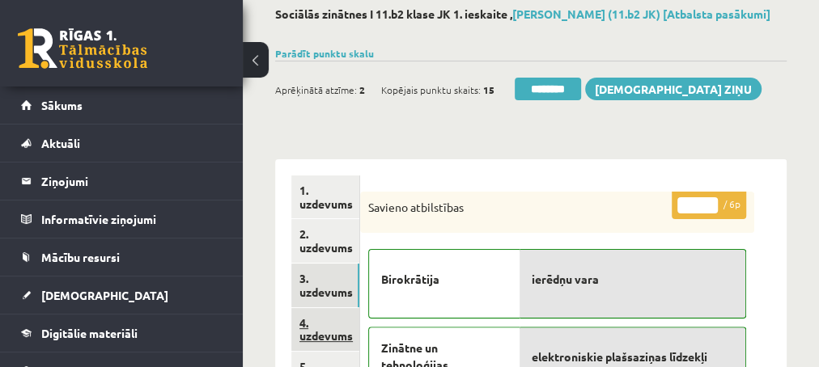
scroll to position [0, 0]
click at [320, 351] on link "4. uzdevums" at bounding box center [325, 330] width 68 height 44
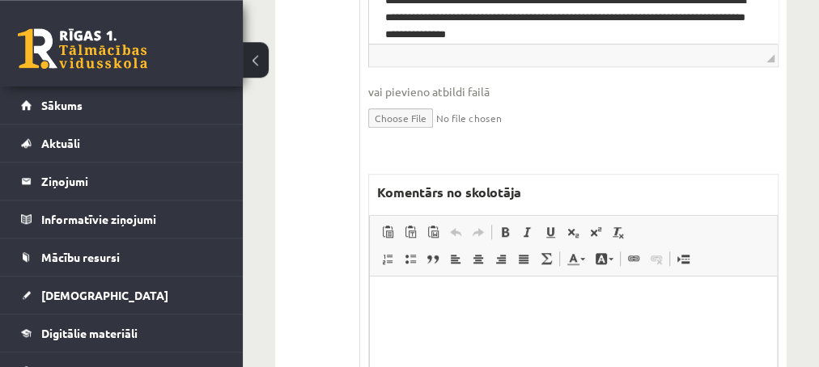
scroll to position [699, 0]
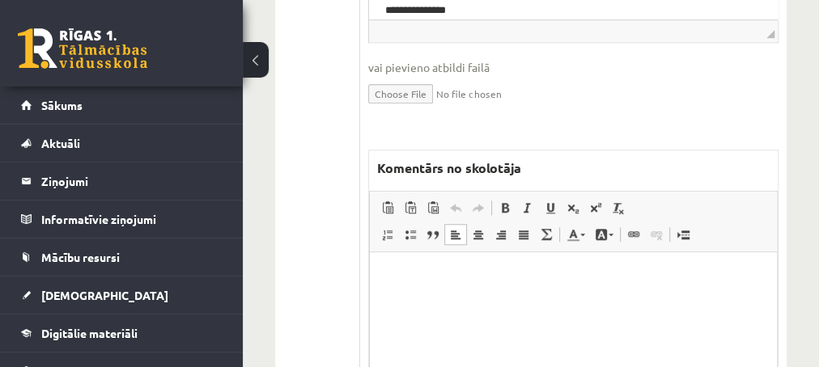
click at [436, 276] on p "Editor, wiswyg-editor-47433918564920-1759897901-646" at bounding box center [572, 276] width 375 height 17
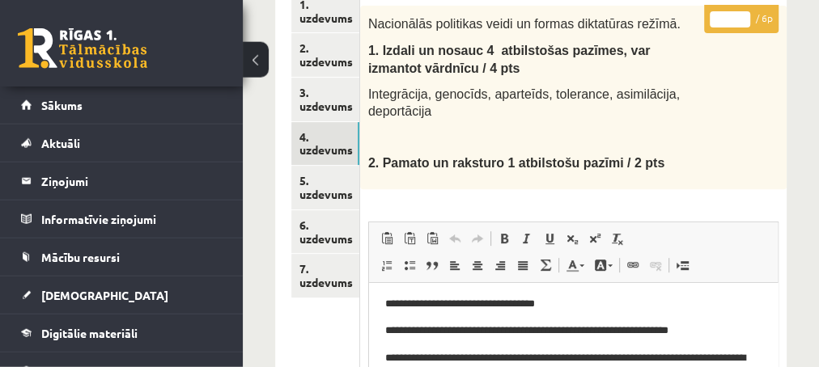
scroll to position [262, 0]
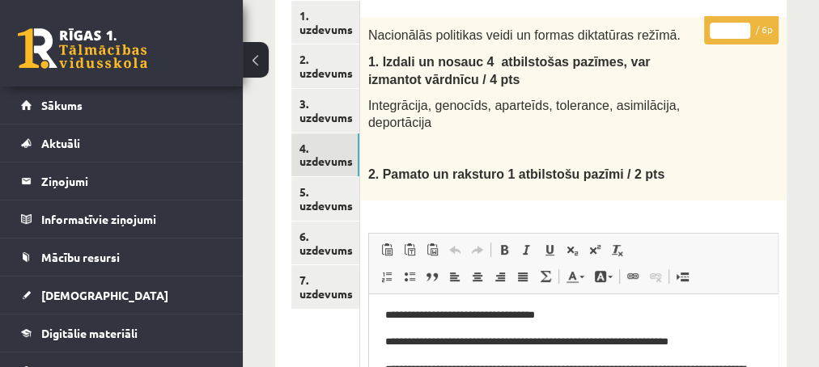
click at [743, 39] on input "*" at bounding box center [729, 31] width 40 height 16
click at [744, 39] on input "*" at bounding box center [729, 31] width 40 height 16
type input "*"
click at [744, 39] on input "*" at bounding box center [729, 31] width 40 height 16
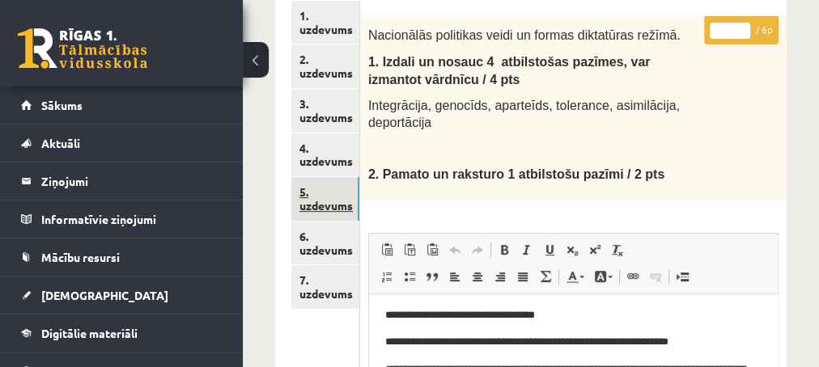
click at [315, 218] on link "5. uzdevums" at bounding box center [325, 199] width 68 height 44
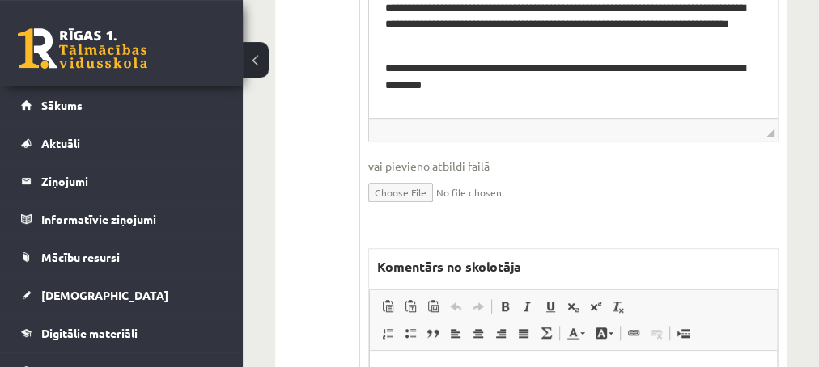
scroll to position [699, 0]
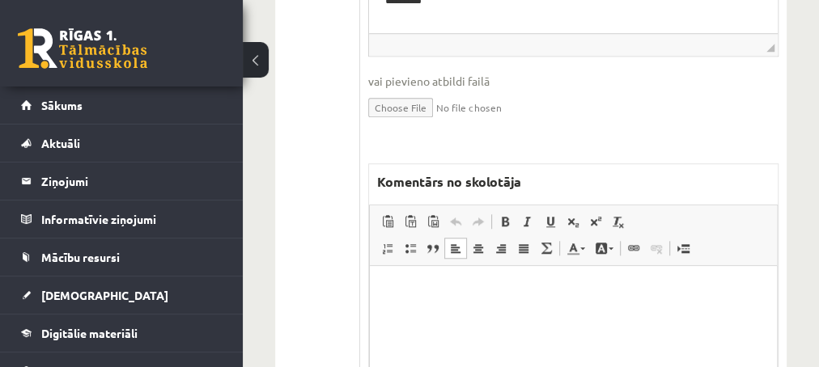
click at [528, 287] on p "Editor, wiswyg-editor-47433796746580-1759898004-421" at bounding box center [572, 290] width 375 height 17
click at [423, 290] on p "**********" at bounding box center [572, 290] width 375 height 17
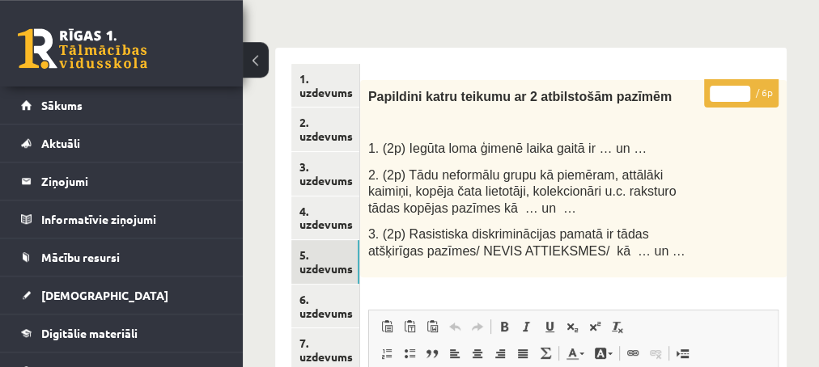
scroll to position [175, 0]
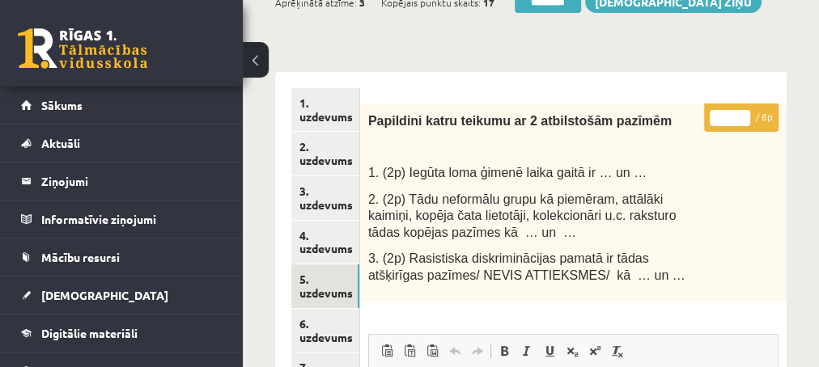
click at [742, 125] on input "*" at bounding box center [729, 118] width 40 height 16
type input "*"
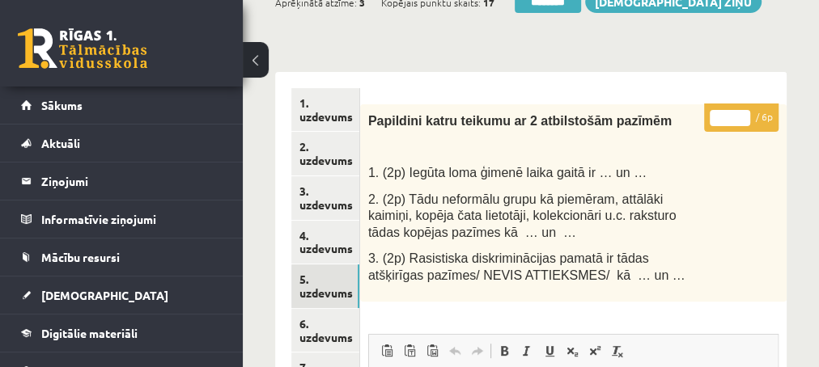
click at [742, 125] on input "*" at bounding box center [729, 118] width 40 height 16
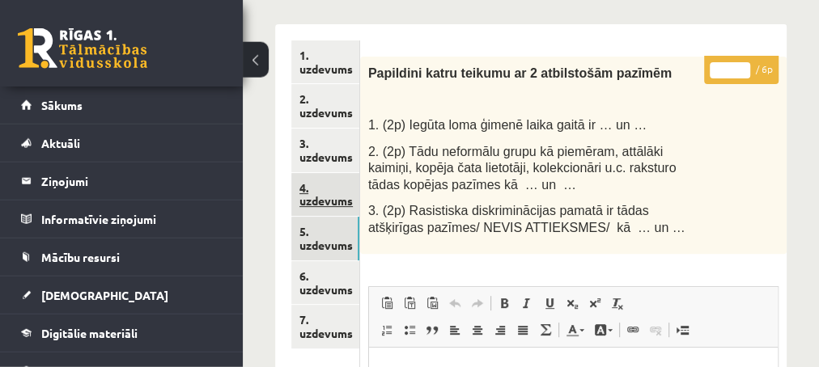
scroll to position [262, 0]
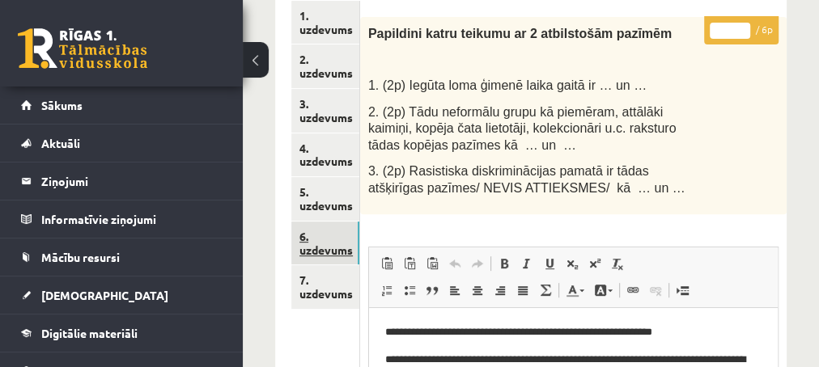
click at [322, 265] on link "6. uzdevums" at bounding box center [325, 244] width 68 height 44
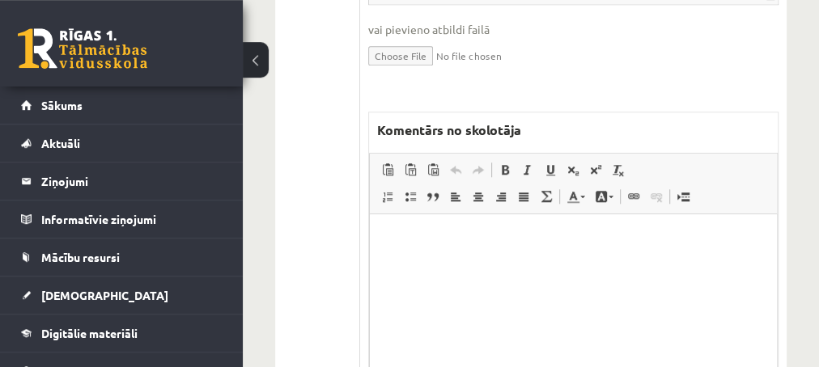
scroll to position [786, 0]
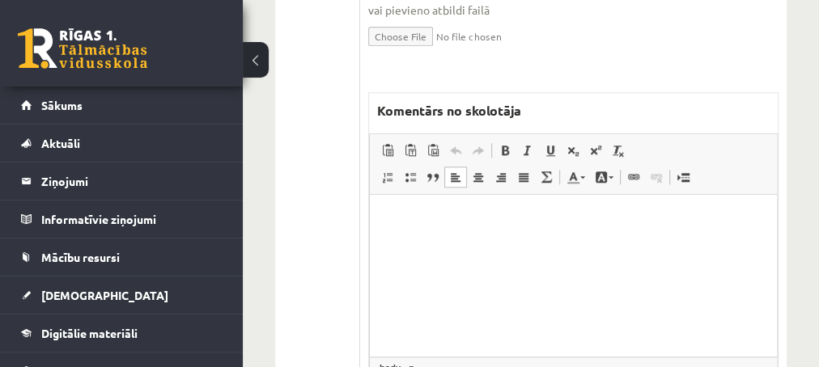
click at [519, 222] on p "Editor, wiswyg-editor-47434027337920-1759898086-485" at bounding box center [572, 219] width 375 height 17
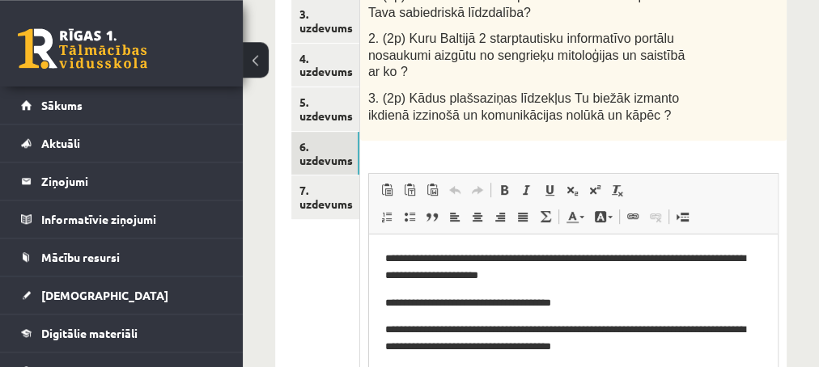
scroll to position [262, 0]
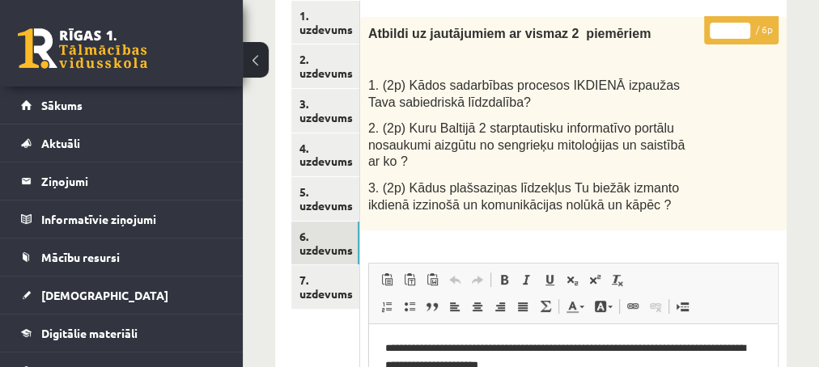
click at [740, 39] on input "*" at bounding box center [729, 31] width 40 height 16
type input "*"
click at [740, 39] on input "*" at bounding box center [729, 31] width 40 height 16
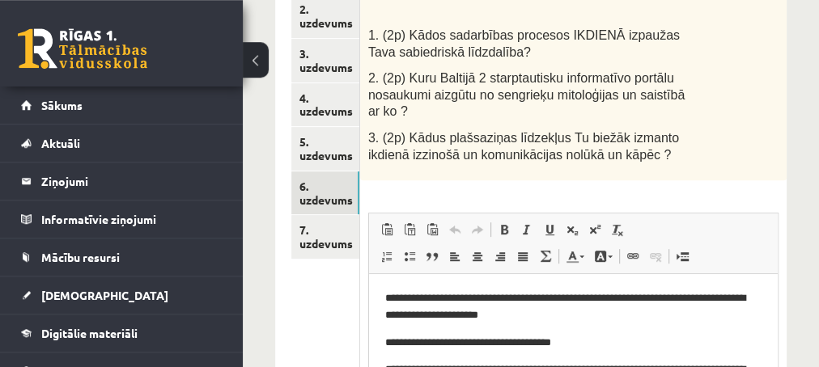
scroll to position [349, 0]
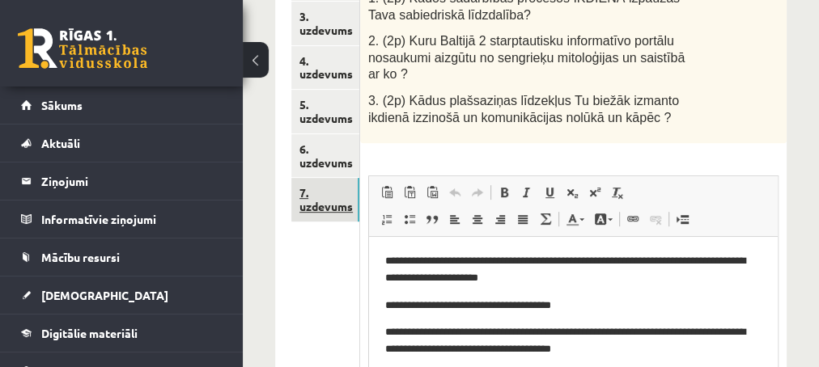
click at [324, 215] on link "7. uzdevums" at bounding box center [325, 200] width 68 height 44
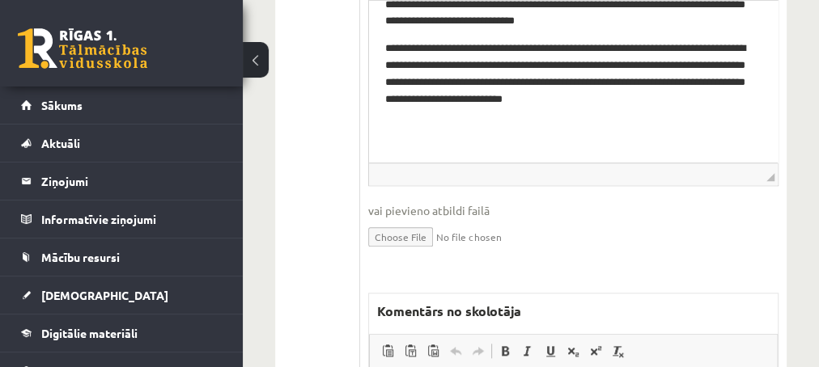
scroll to position [874, 0]
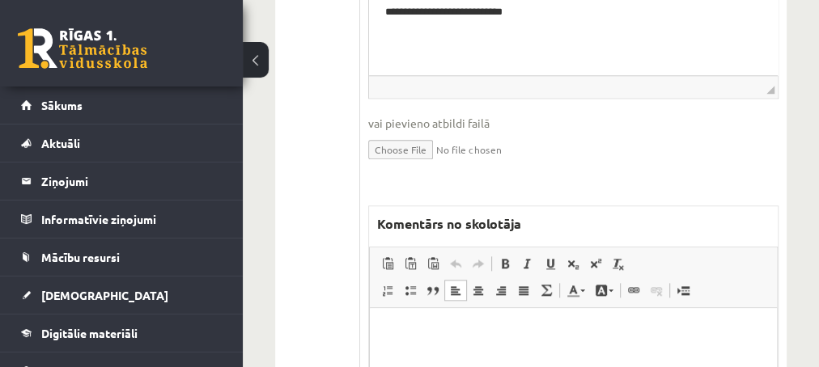
click at [519, 327] on p "Editor, wiswyg-editor-47433974800780-1759898142-330" at bounding box center [572, 332] width 375 height 17
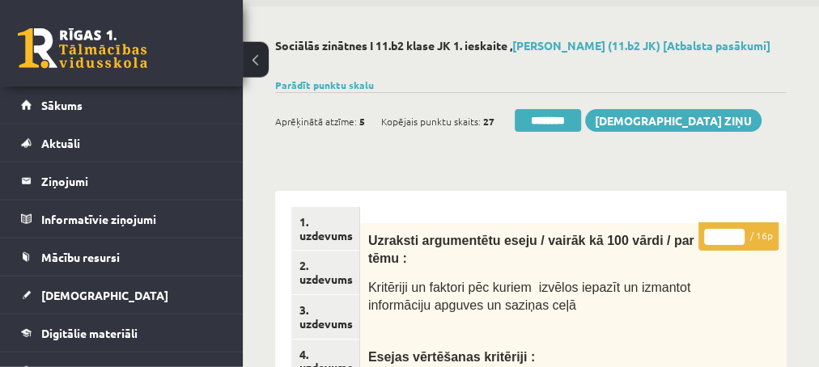
scroll to position [87, 0]
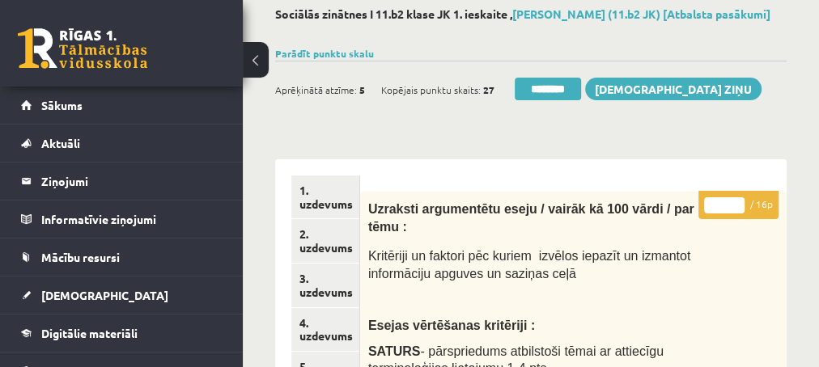
click at [738, 214] on input "*" at bounding box center [724, 205] width 40 height 16
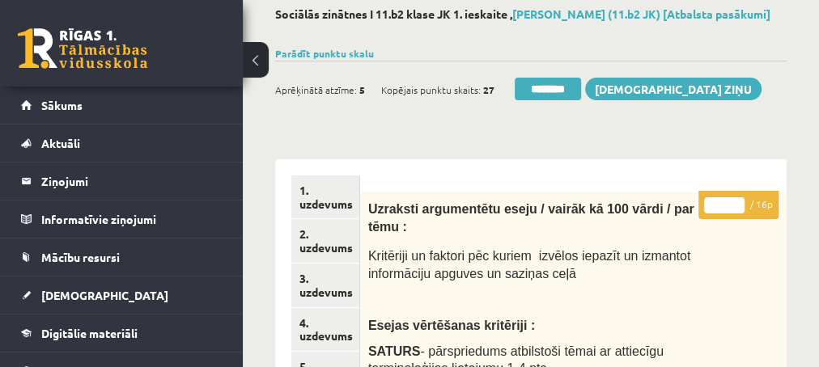
click at [738, 214] on input "*" at bounding box center [724, 205] width 40 height 16
type input "*"
click at [738, 214] on input "*" at bounding box center [724, 205] width 40 height 16
click at [334, 304] on link "3. uzdevums" at bounding box center [325, 286] width 68 height 44
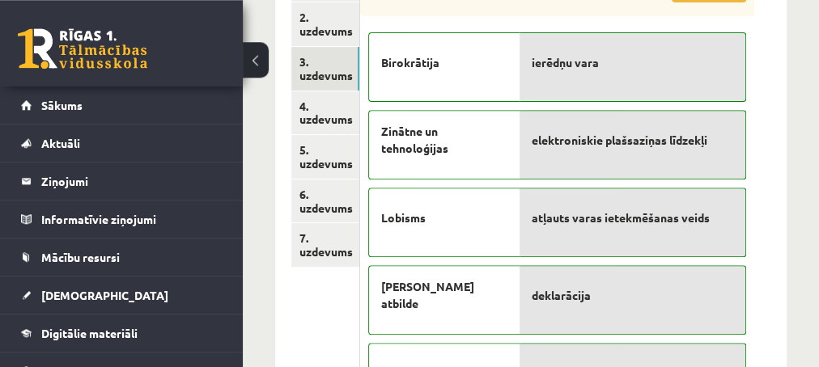
scroll to position [349, 0]
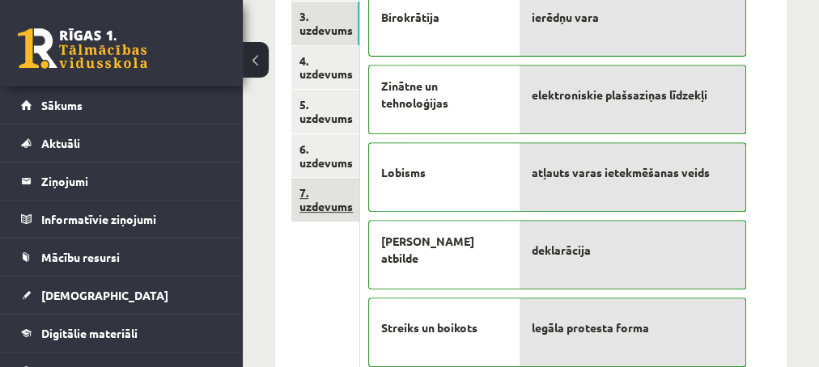
click at [332, 218] on link "7. uzdevums" at bounding box center [325, 200] width 68 height 44
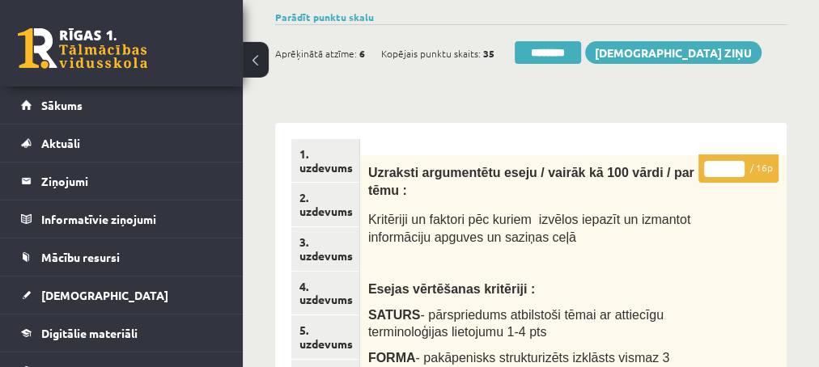
scroll to position [87, 0]
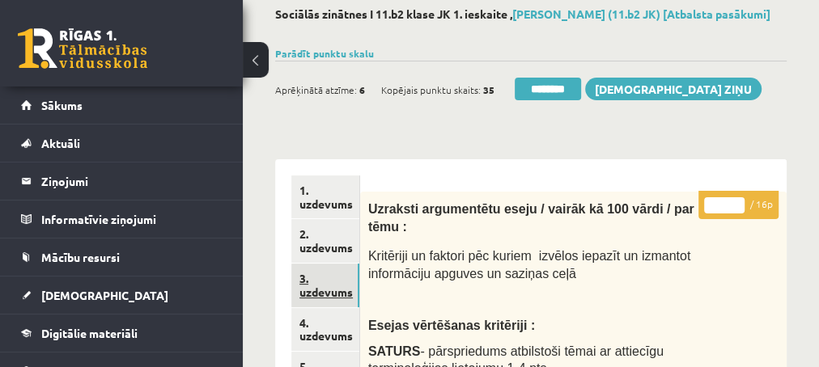
click at [326, 304] on link "3. uzdevums" at bounding box center [325, 286] width 68 height 44
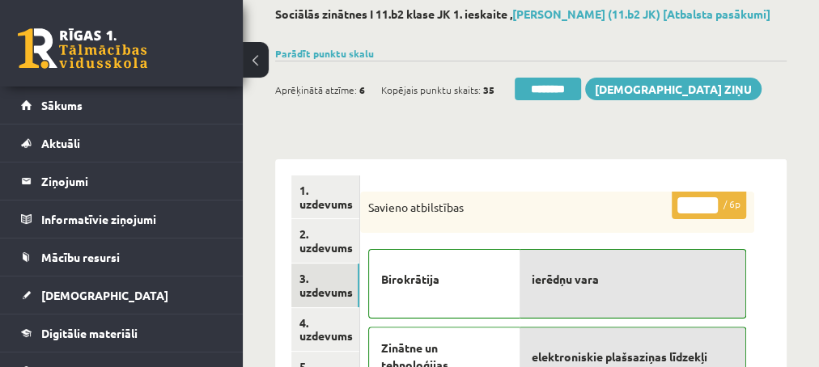
scroll to position [0, 0]
click at [557, 99] on input "********" at bounding box center [547, 89] width 66 height 23
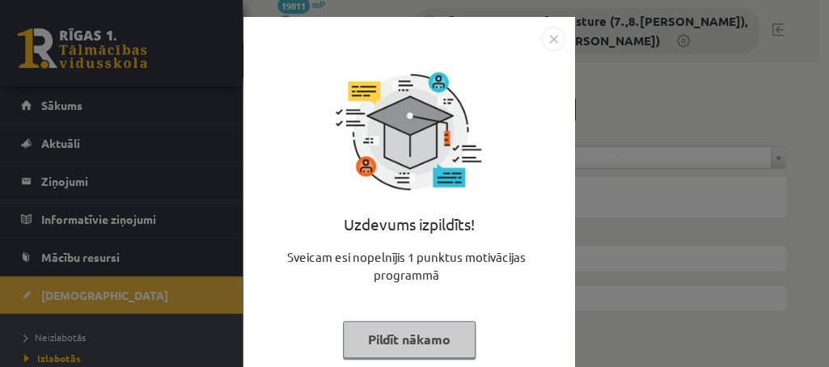
click at [377, 344] on button "Pildīt nākamo" at bounding box center [409, 339] width 133 height 37
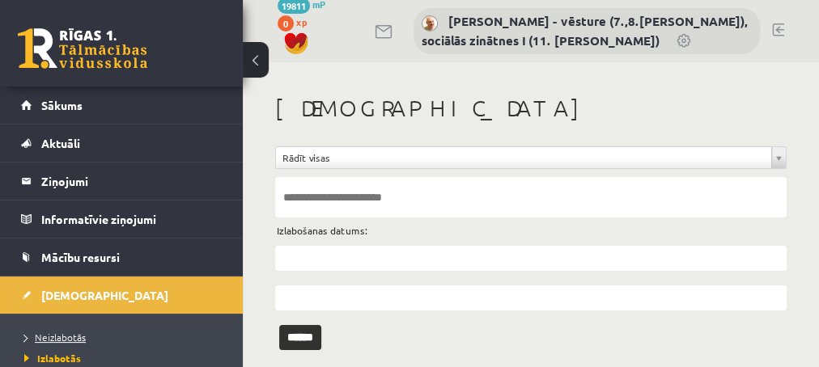
click at [62, 339] on span "Neizlabotās" at bounding box center [54, 337] width 61 height 13
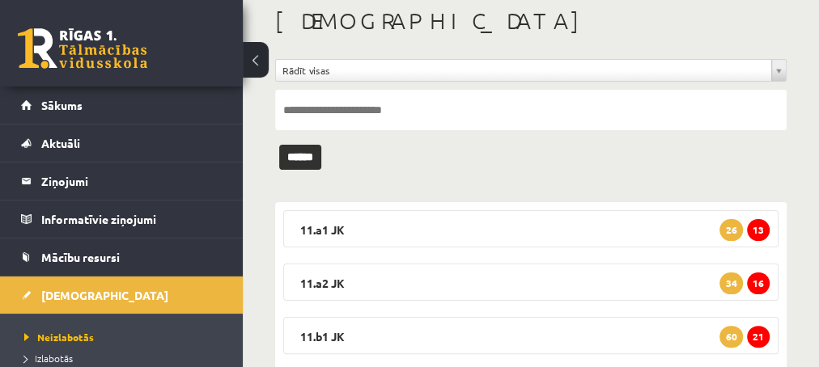
scroll to position [175, 0]
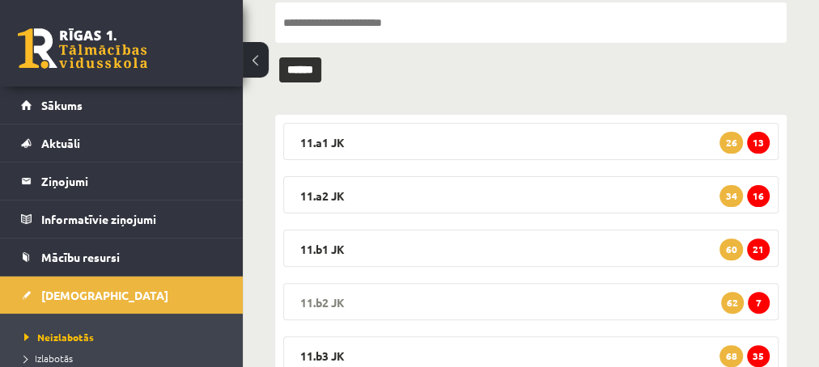
click at [760, 297] on span "7" at bounding box center [758, 303] width 22 height 22
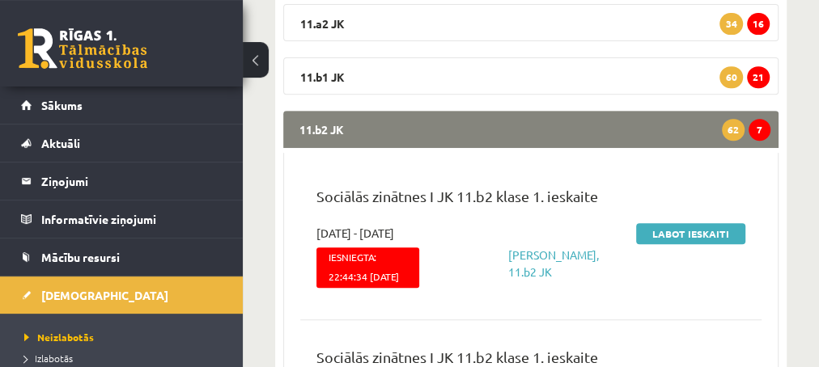
scroll to position [349, 0]
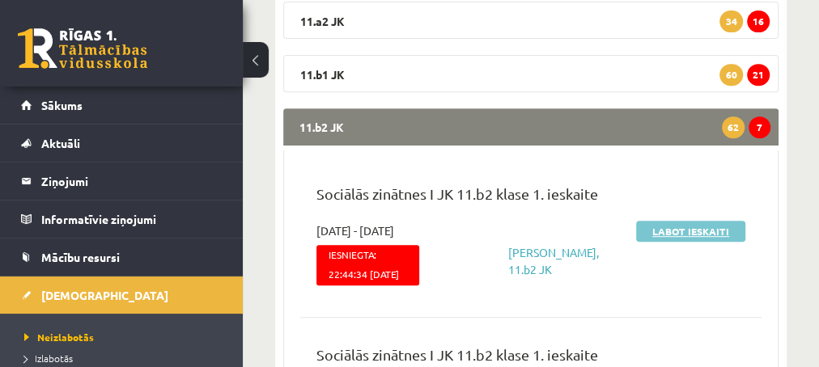
click at [650, 234] on link "Labot ieskaiti" at bounding box center [690, 231] width 109 height 21
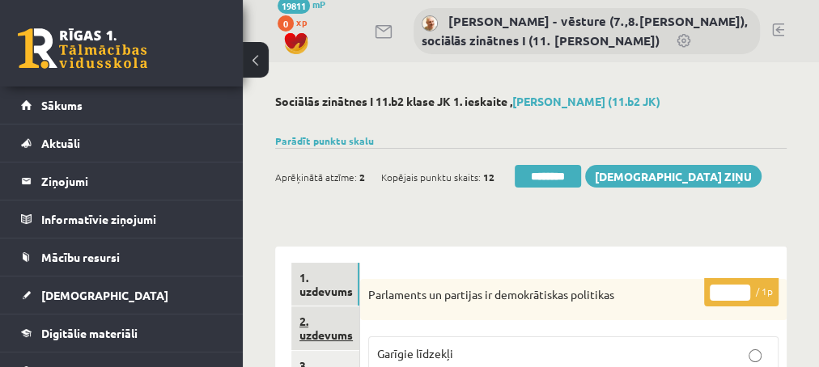
click at [313, 333] on link "2. uzdevums" at bounding box center [325, 329] width 68 height 44
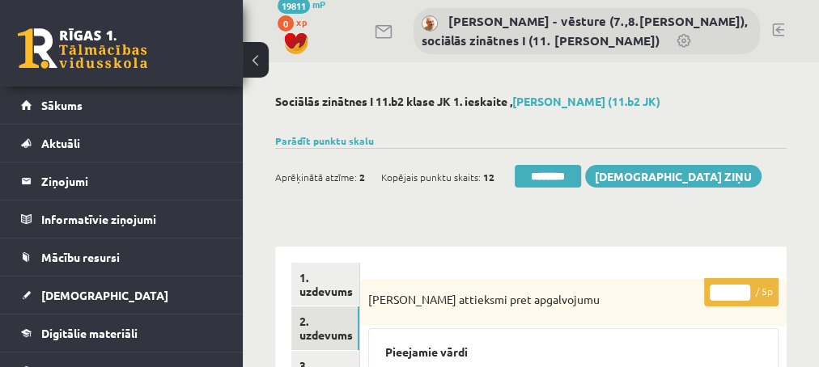
scroll to position [87, 0]
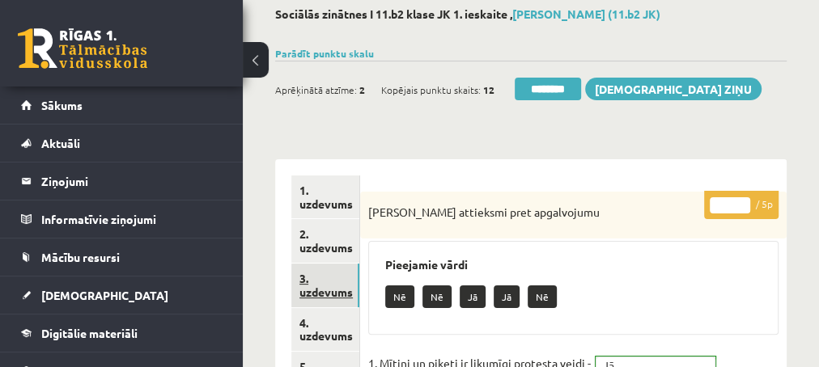
click at [334, 289] on link "3. uzdevums" at bounding box center [325, 286] width 68 height 44
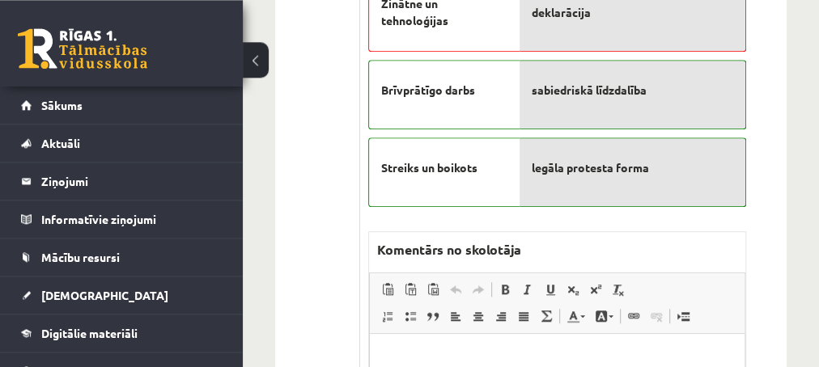
scroll to position [612, 0]
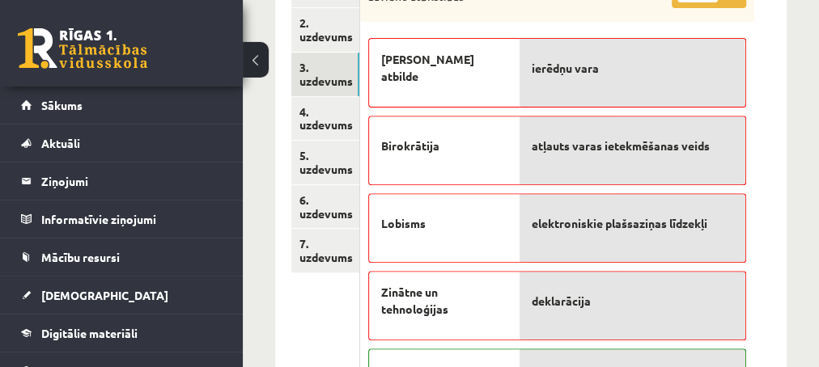
scroll to position [175, 0]
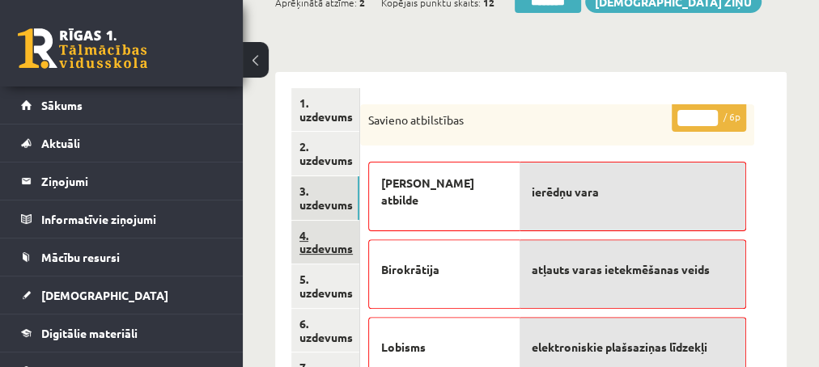
click at [314, 248] on link "4. uzdevums" at bounding box center [325, 243] width 68 height 44
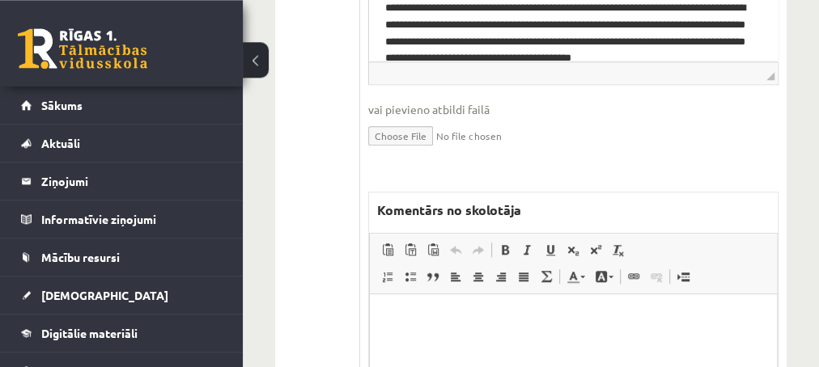
scroll to position [699, 0]
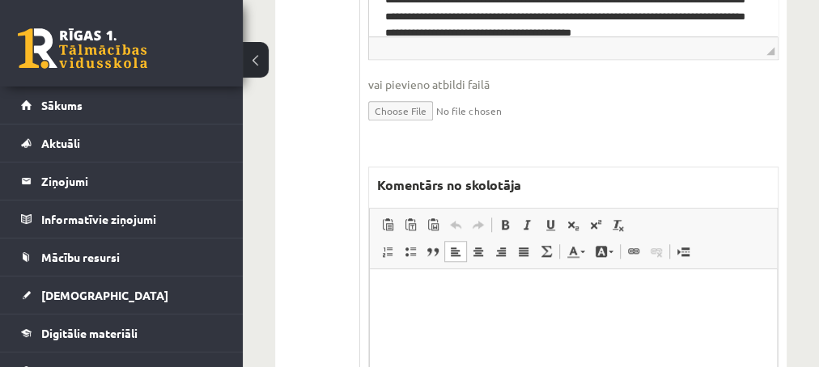
click at [452, 298] on p "Editor, wiswyg-editor-47433921994900-1759898508-831" at bounding box center [572, 293] width 375 height 17
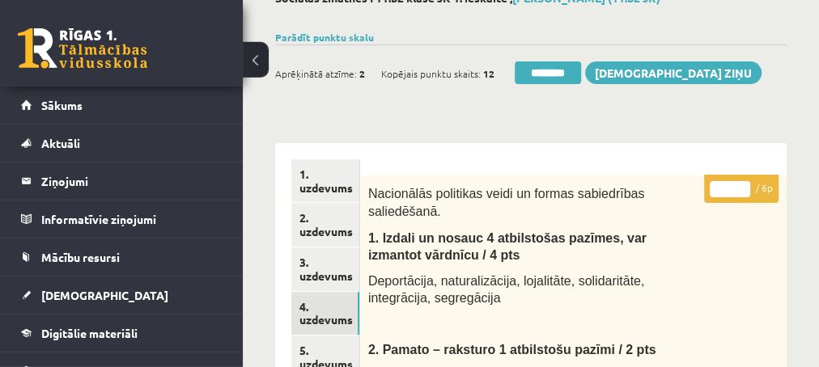
scroll to position [87, 0]
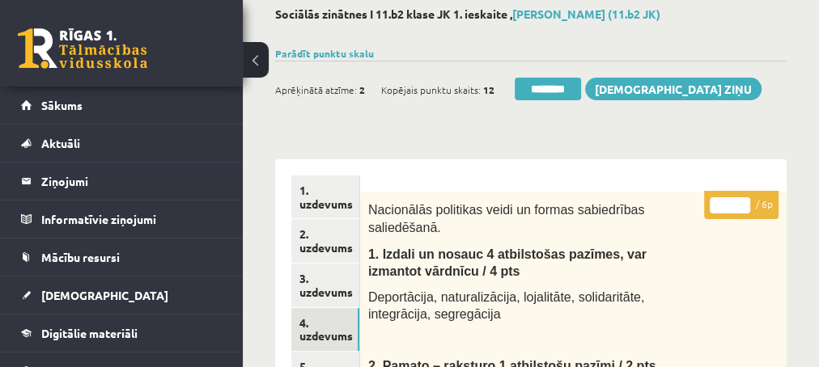
click at [742, 202] on input "*" at bounding box center [729, 205] width 40 height 16
type input "*"
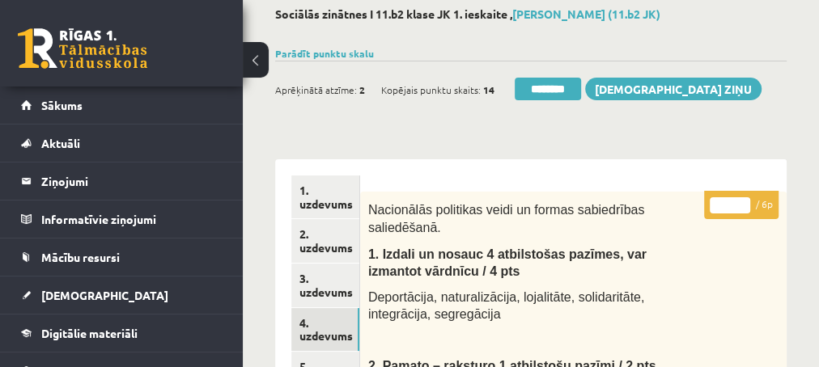
click at [742, 202] on input "*" at bounding box center [729, 205] width 40 height 16
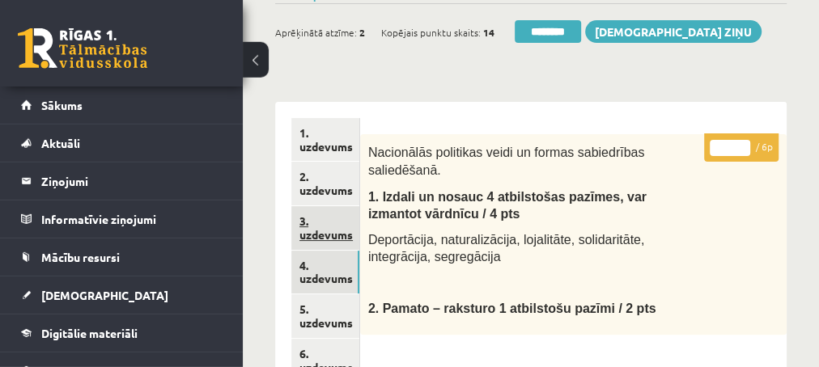
scroll to position [175, 0]
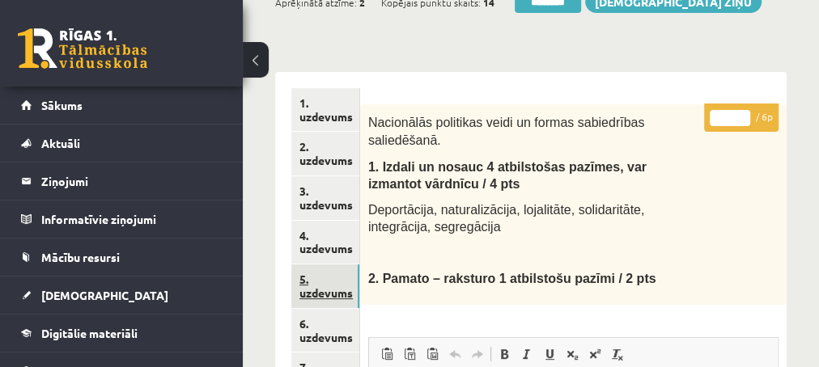
click at [329, 290] on link "5. uzdevums" at bounding box center [325, 287] width 68 height 44
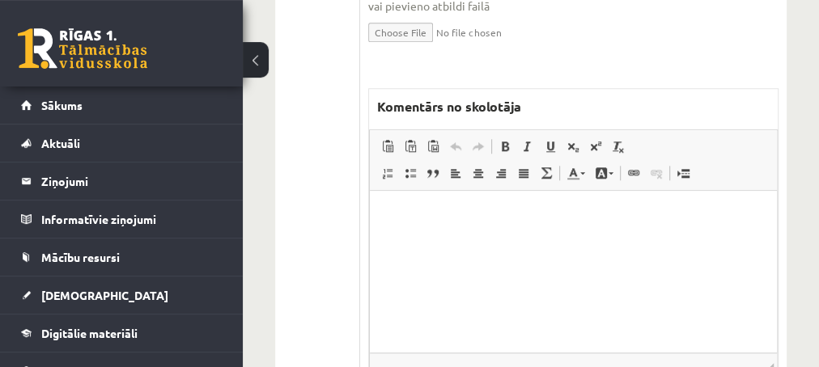
scroll to position [786, 0]
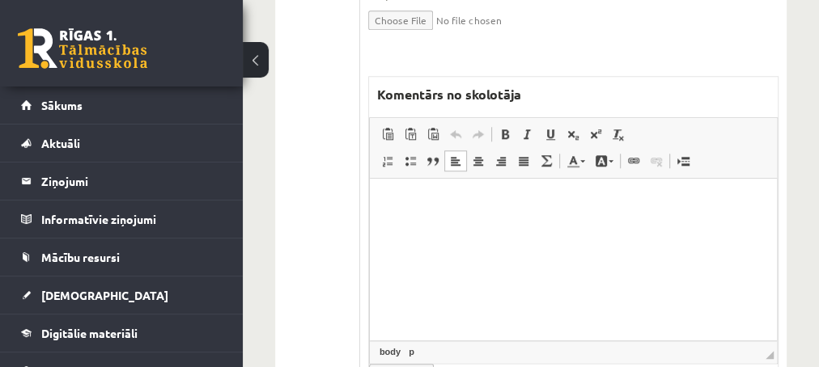
click at [521, 222] on html at bounding box center [572, 259] width 407 height 162
click at [418, 202] on p "**********" at bounding box center [572, 202] width 375 height 17
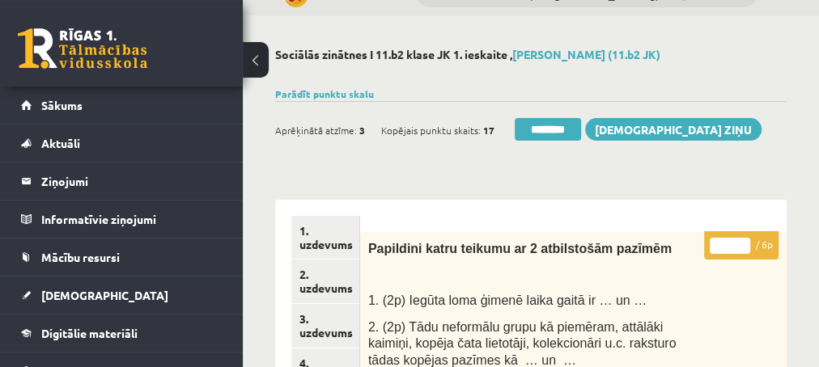
scroll to position [0, 0]
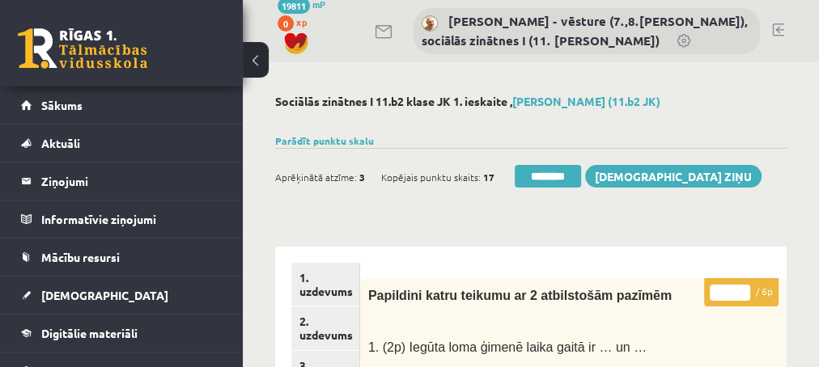
click at [744, 288] on input "*" at bounding box center [729, 293] width 40 height 16
click at [744, 289] on input "*" at bounding box center [729, 293] width 40 height 16
type input "*"
click at [744, 290] on input "*" at bounding box center [729, 293] width 40 height 16
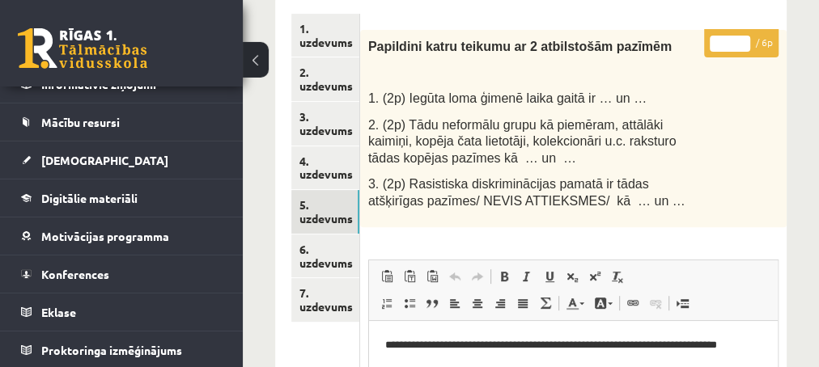
scroll to position [262, 0]
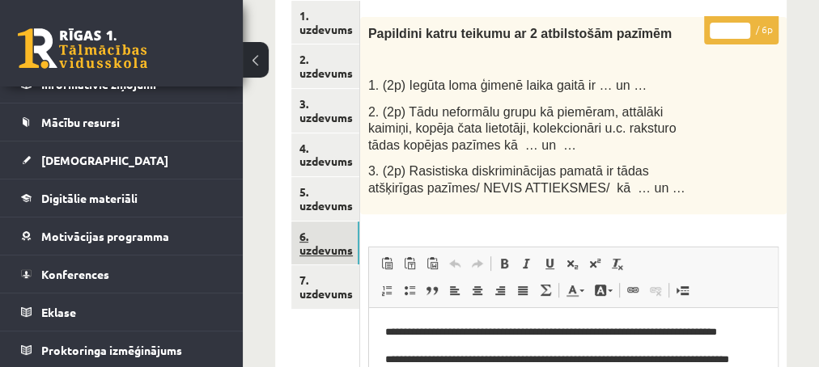
click at [317, 250] on link "6. uzdevums" at bounding box center [325, 244] width 68 height 44
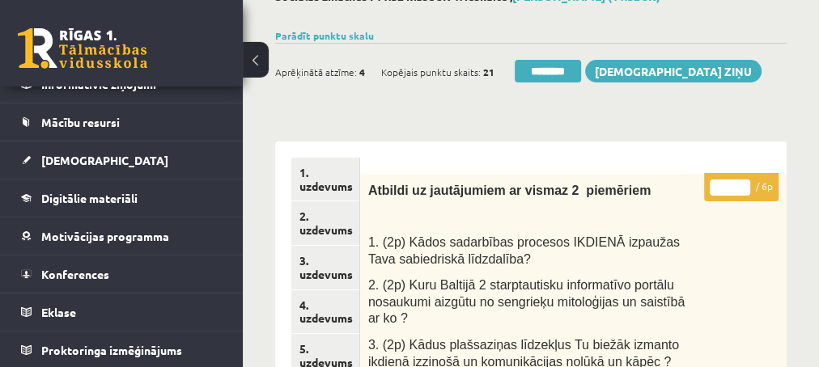
scroll to position [87, 0]
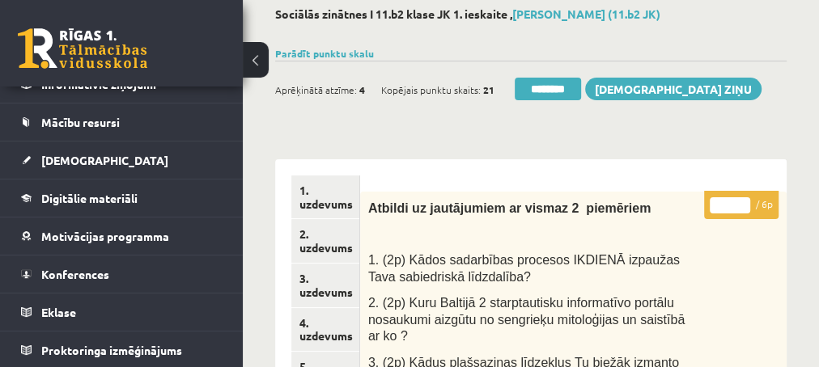
type input "*"
click at [739, 198] on input "*" at bounding box center [729, 205] width 40 height 16
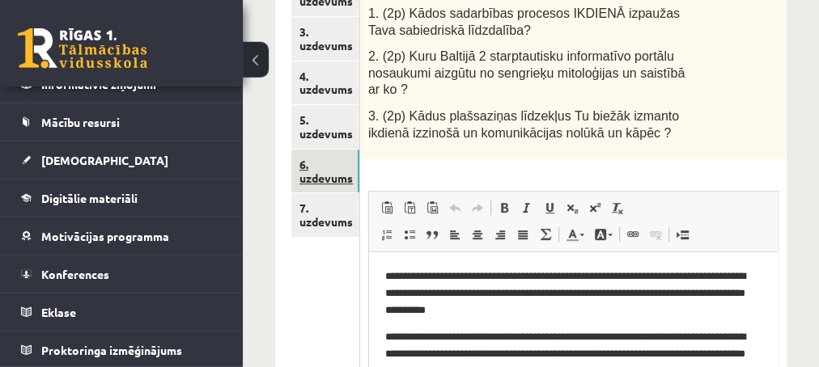
scroll to position [349, 0]
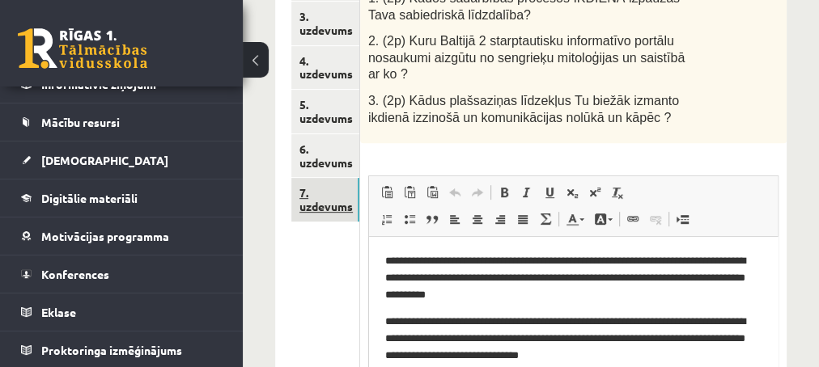
click at [324, 203] on link "7. uzdevums" at bounding box center [325, 200] width 68 height 44
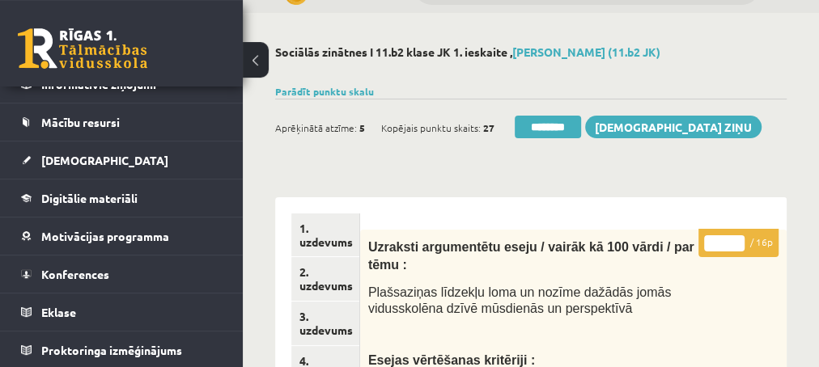
scroll to position [0, 0]
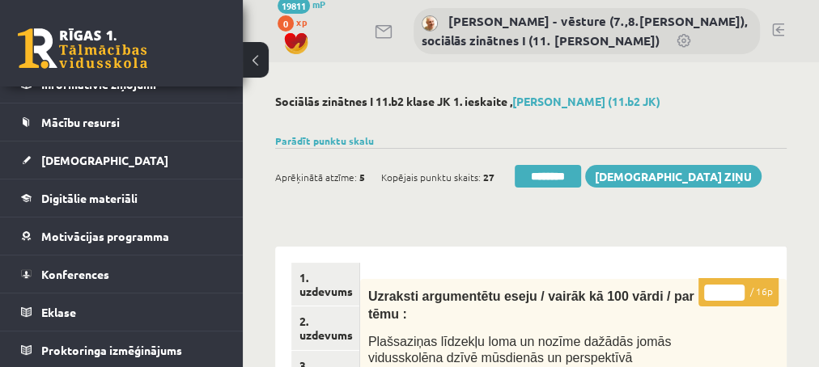
click at [739, 286] on input "*" at bounding box center [724, 293] width 40 height 16
click at [739, 286] on input "**" at bounding box center [724, 293] width 40 height 16
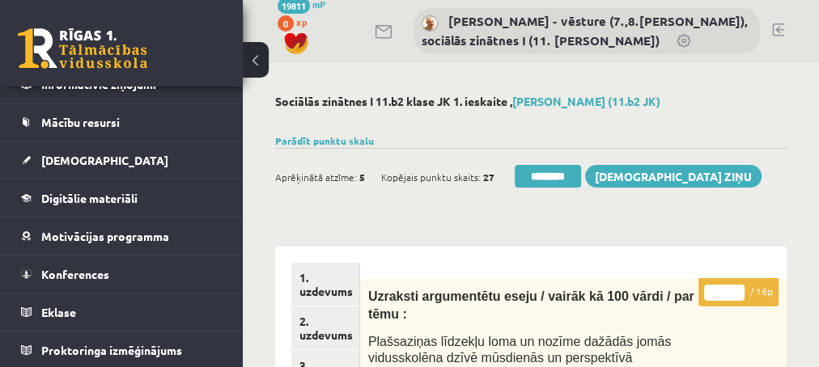
click at [739, 286] on input "**" at bounding box center [724, 293] width 40 height 16
type input "**"
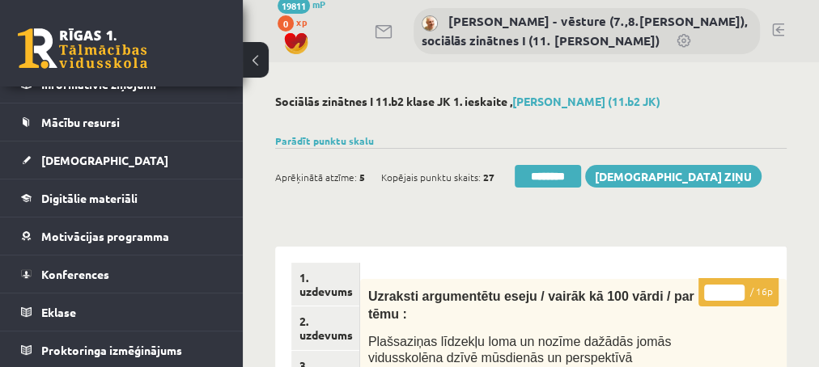
click at [739, 286] on input "**" at bounding box center [724, 293] width 40 height 16
click at [309, 335] on link "2. uzdevums" at bounding box center [325, 329] width 68 height 44
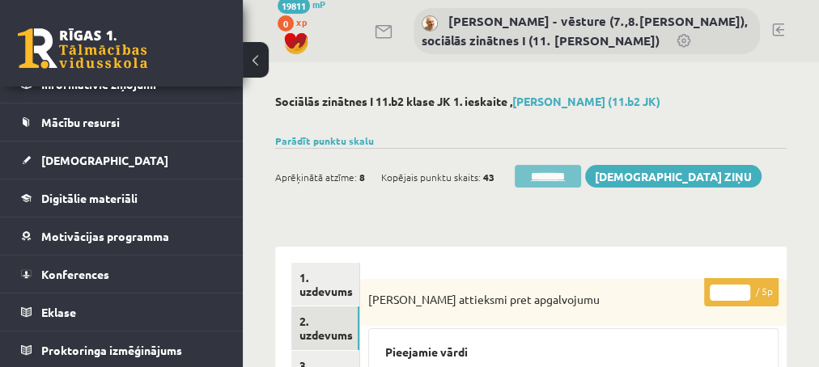
click at [554, 176] on input "********" at bounding box center [547, 176] width 66 height 23
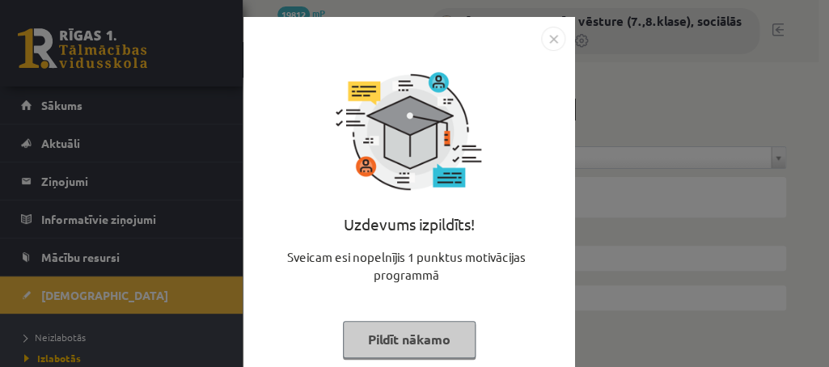
click at [370, 340] on button "Pildīt nākamo" at bounding box center [409, 339] width 133 height 37
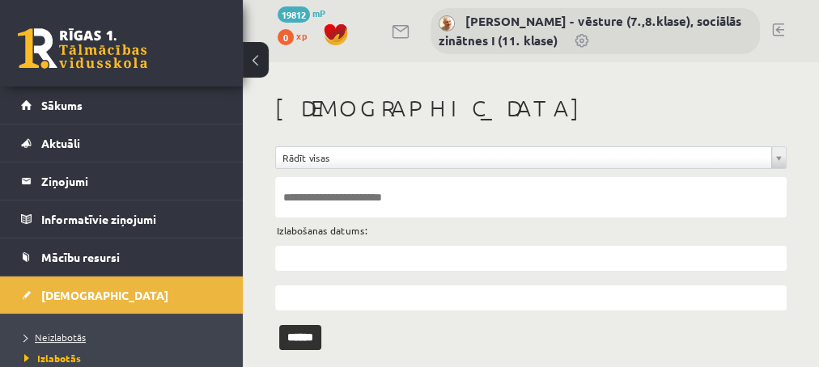
click at [48, 337] on span "Neizlabotās" at bounding box center [54, 337] width 61 height 13
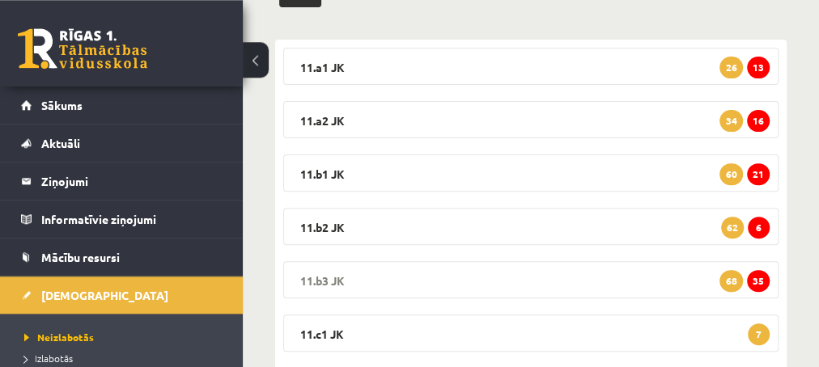
scroll to position [262, 0]
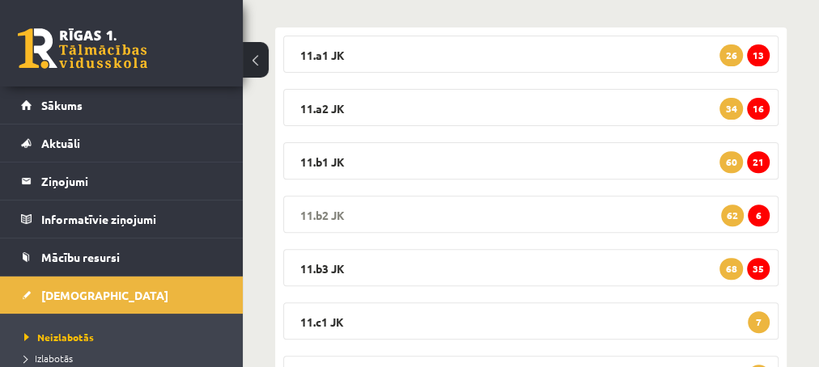
click at [751, 218] on span "6" at bounding box center [758, 216] width 22 height 22
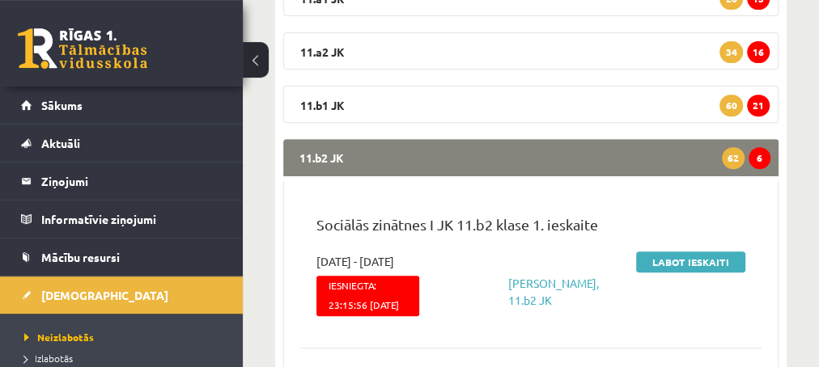
scroll to position [437, 0]
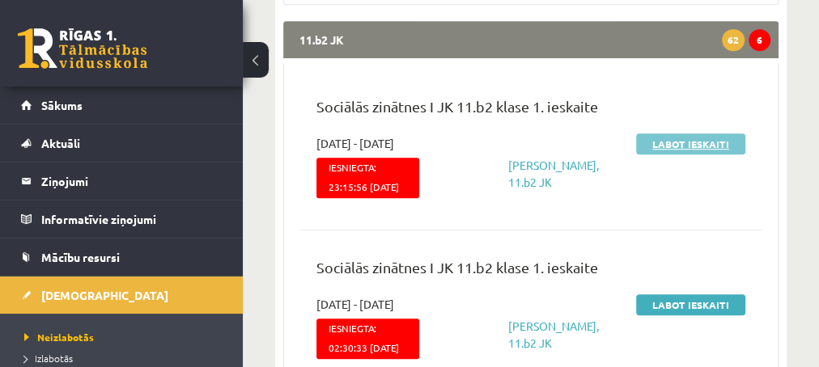
click at [673, 144] on link "Labot ieskaiti" at bounding box center [690, 143] width 109 height 21
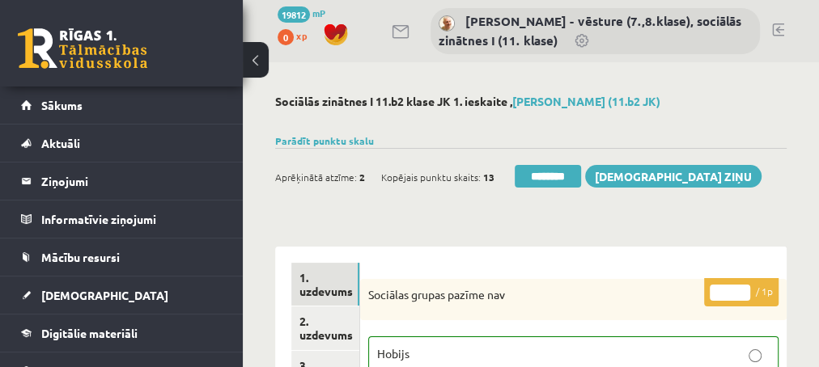
scroll to position [87, 0]
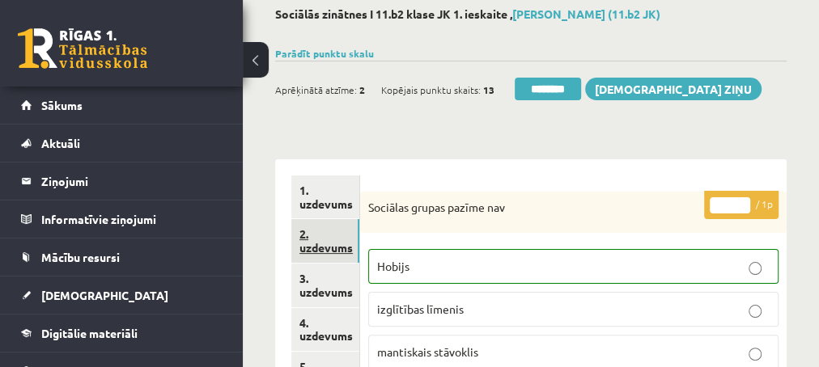
click at [321, 248] on link "2. uzdevums" at bounding box center [325, 241] width 68 height 44
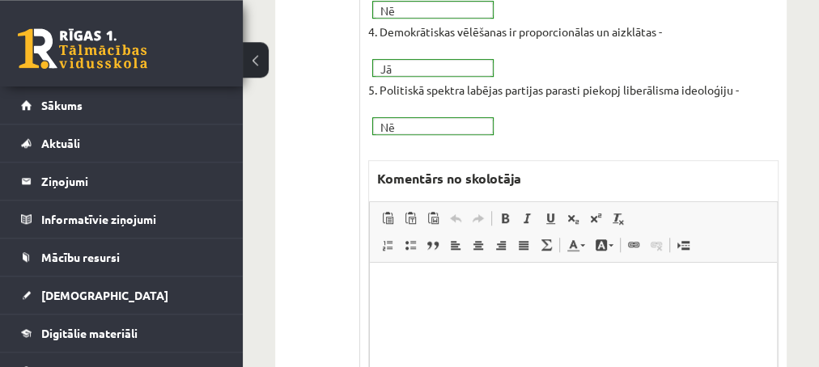
scroll to position [612, 0]
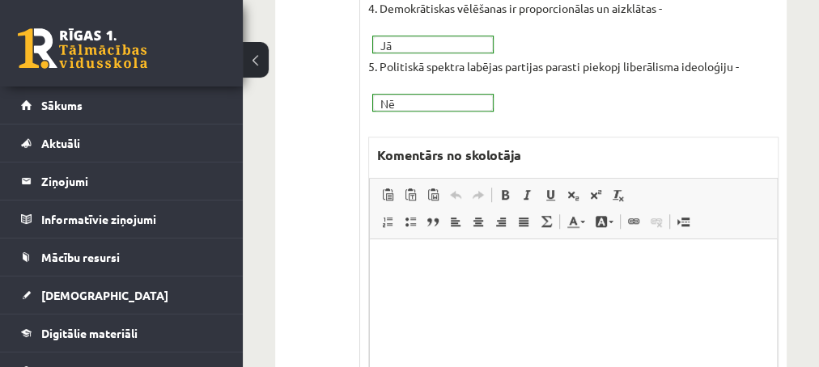
click at [400, 260] on p "Editor, wiswyg-editor-47434099370540-1759898774-448" at bounding box center [572, 264] width 375 height 17
click at [405, 265] on p "**********" at bounding box center [572, 264] width 375 height 17
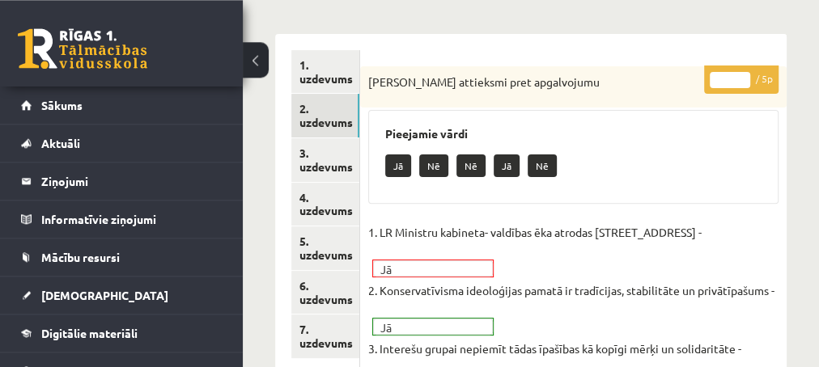
scroll to position [175, 0]
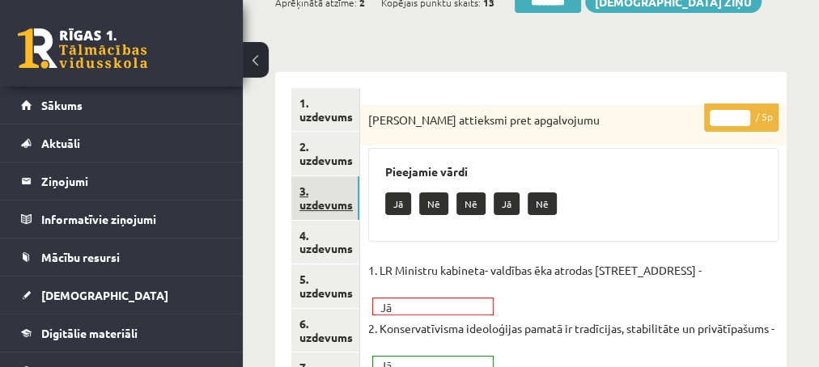
click at [333, 205] on link "3. uzdevums" at bounding box center [325, 198] width 68 height 44
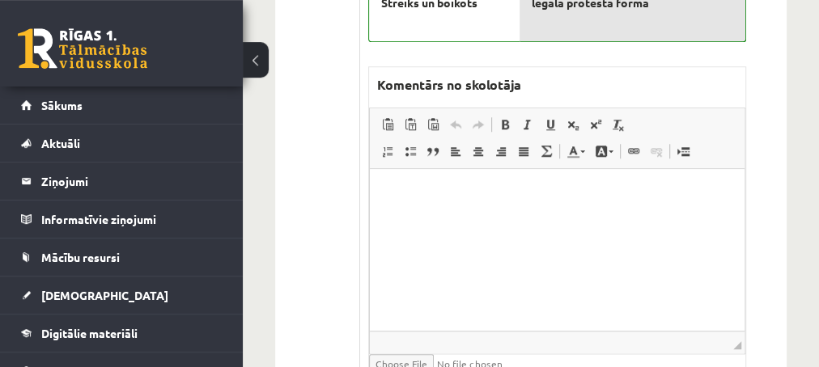
scroll to position [786, 0]
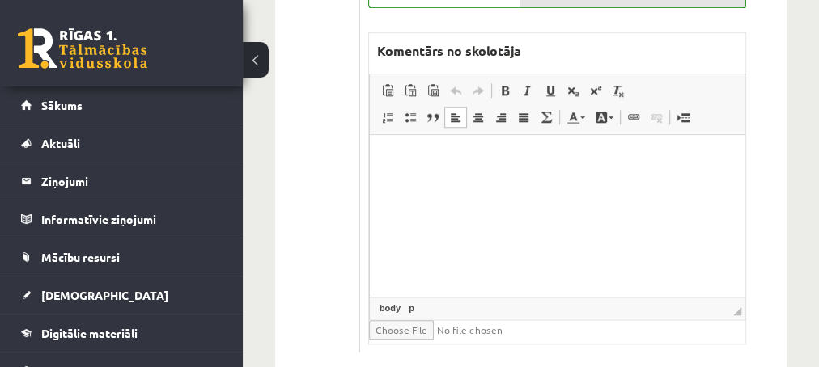
click at [446, 186] on html at bounding box center [556, 216] width 375 height 162
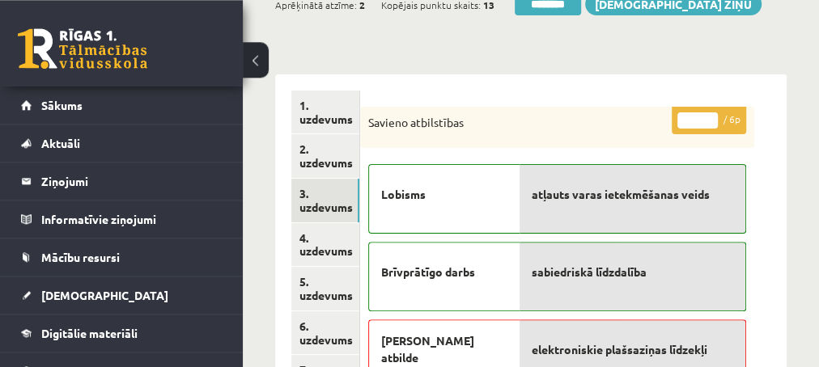
scroll to position [175, 0]
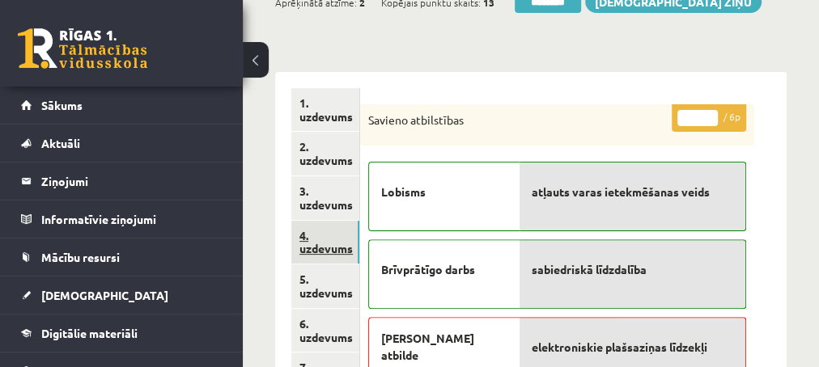
click at [332, 249] on link "4. uzdevums" at bounding box center [325, 243] width 68 height 44
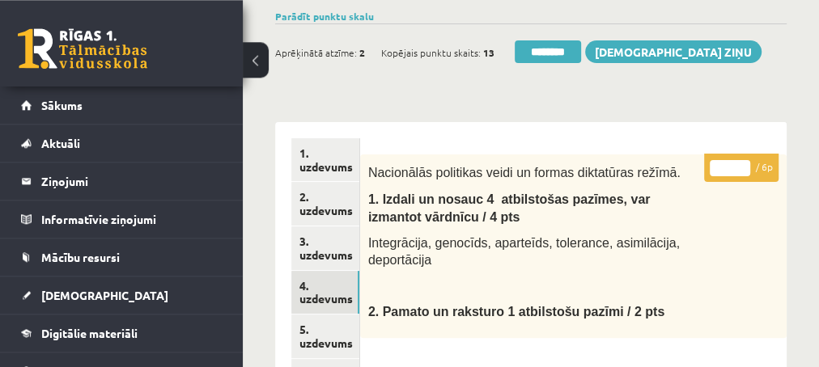
scroll to position [87, 0]
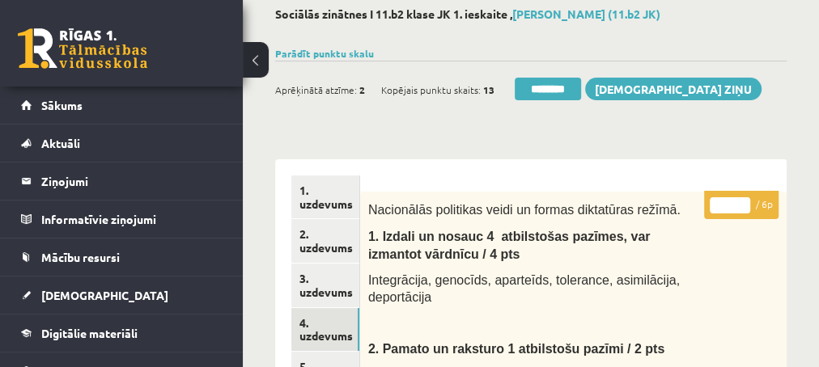
type input "*"
click at [740, 203] on input "*" at bounding box center [729, 205] width 40 height 16
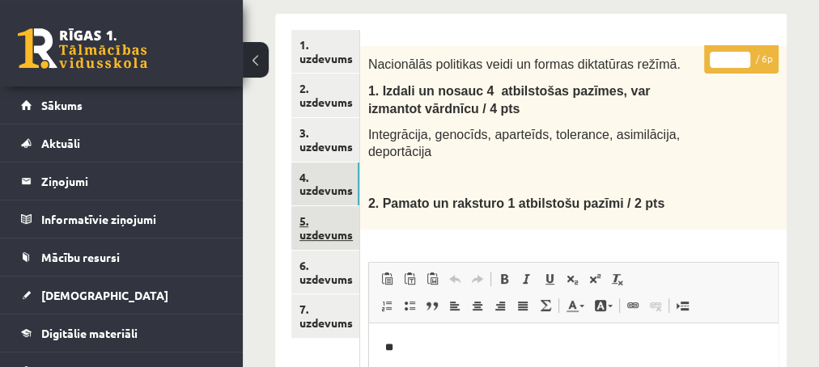
scroll to position [262, 0]
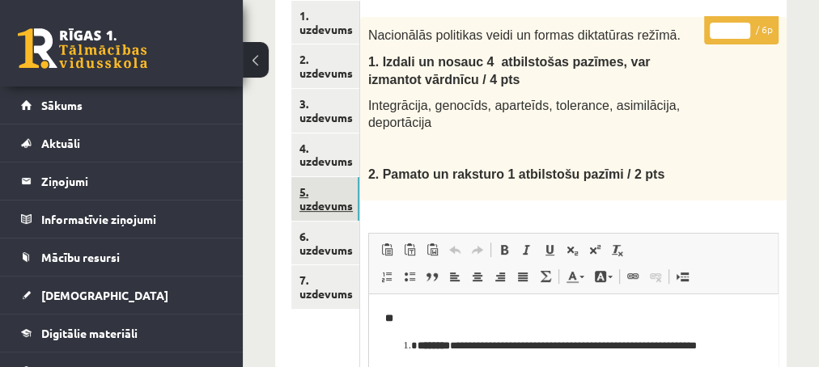
click at [328, 205] on link "5. uzdevums" at bounding box center [325, 199] width 68 height 44
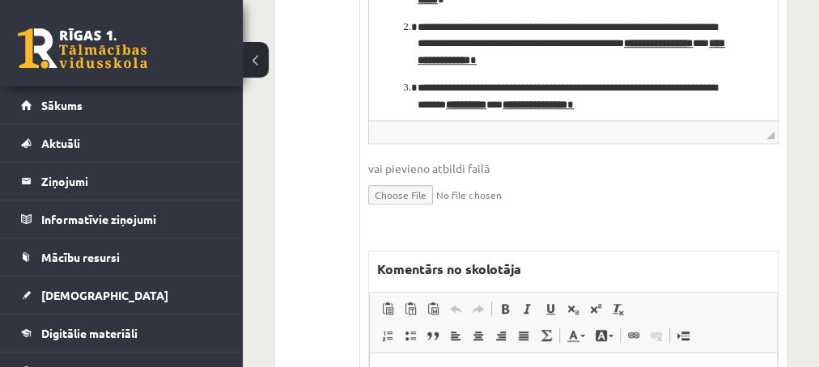
scroll to position [699, 0]
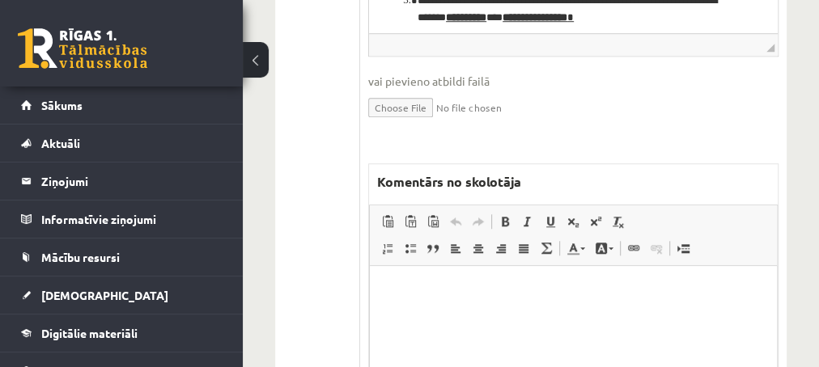
click at [463, 282] on p "Editor, wiswyg-editor-47433932775240-1759898897-785" at bounding box center [572, 290] width 375 height 17
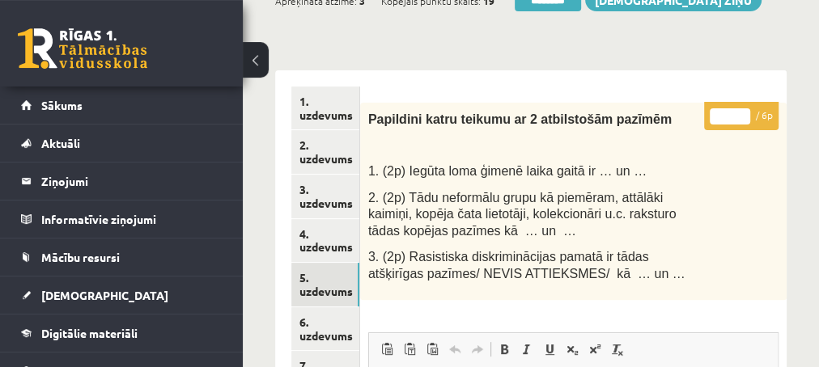
scroll to position [175, 0]
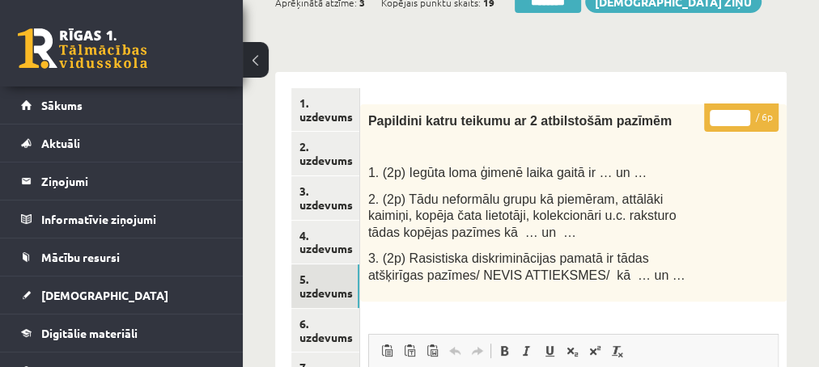
click at [744, 116] on input "*" at bounding box center [729, 118] width 40 height 16
click at [744, 117] on input "*" at bounding box center [729, 118] width 40 height 16
type input "*"
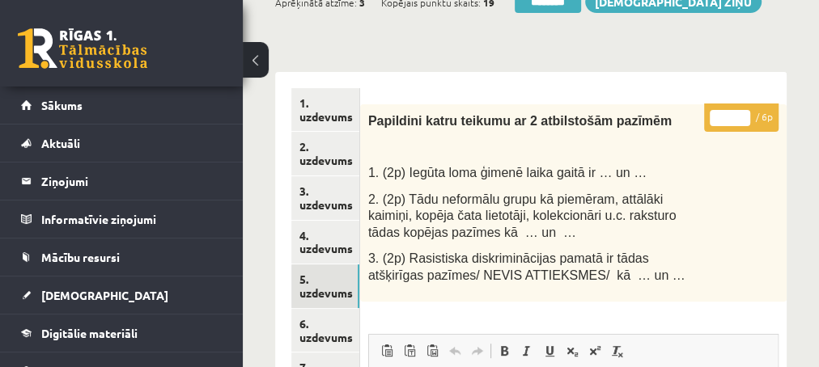
click at [744, 117] on input "*" at bounding box center [729, 118] width 40 height 16
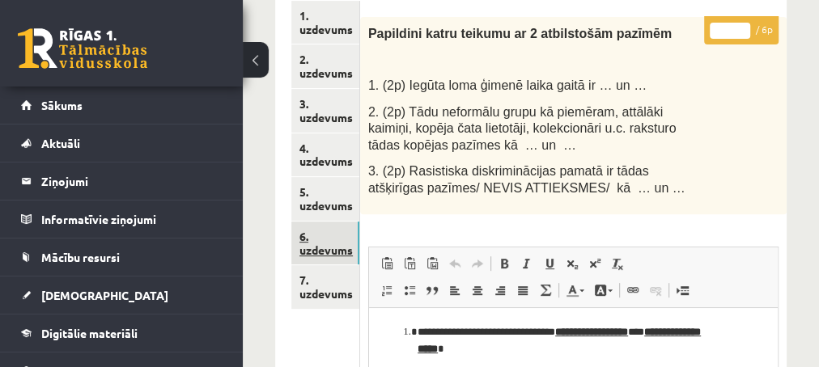
click at [327, 252] on link "6. uzdevums" at bounding box center [325, 244] width 68 height 44
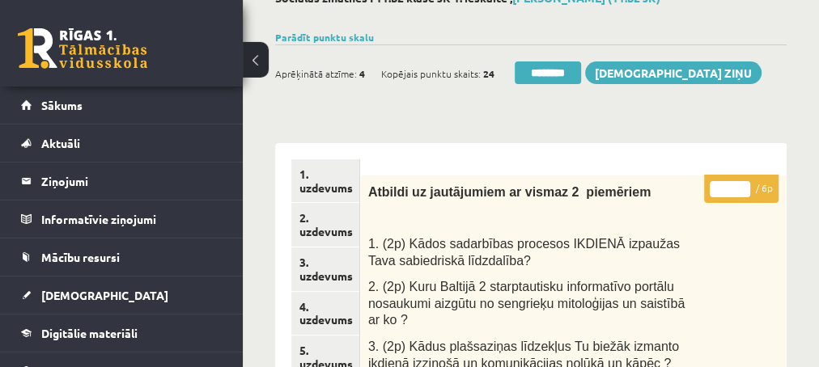
scroll to position [87, 0]
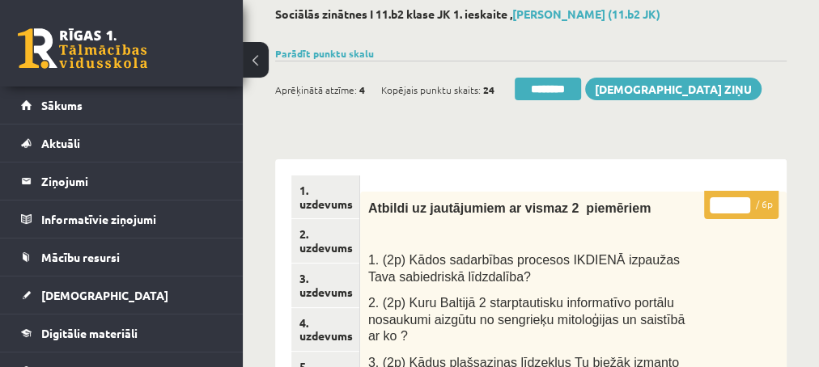
type input "*"
click at [742, 198] on input "*" at bounding box center [729, 205] width 40 height 16
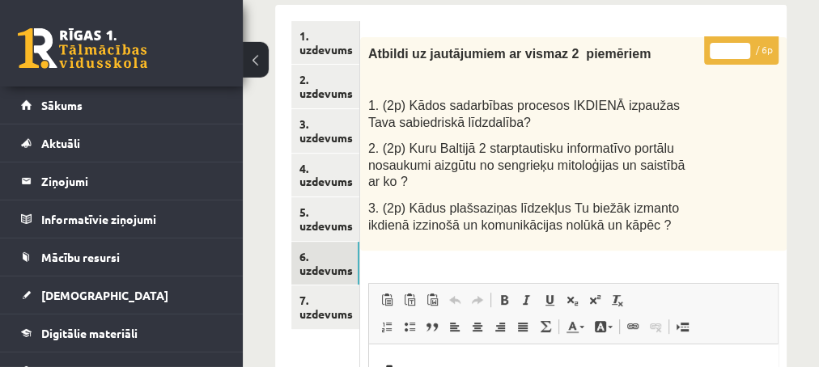
scroll to position [262, 0]
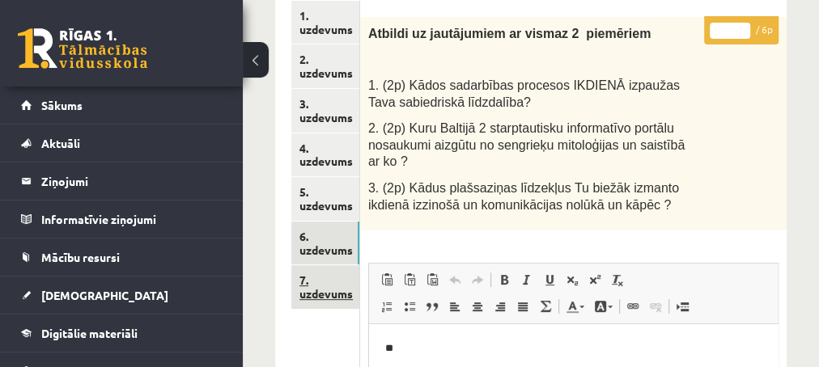
click at [322, 294] on link "7. uzdevums" at bounding box center [325, 287] width 68 height 44
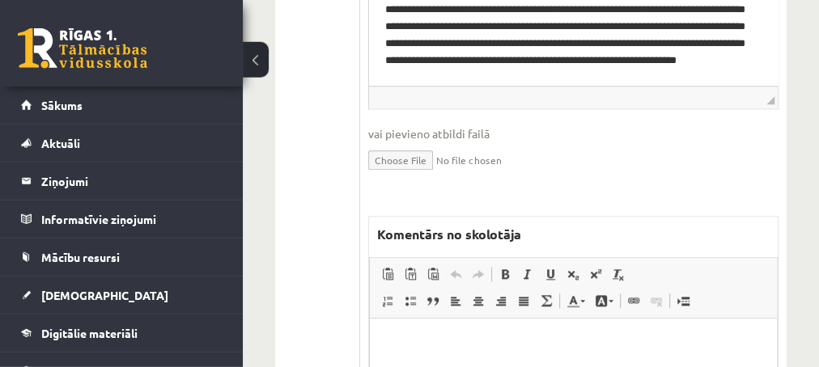
scroll to position [874, 0]
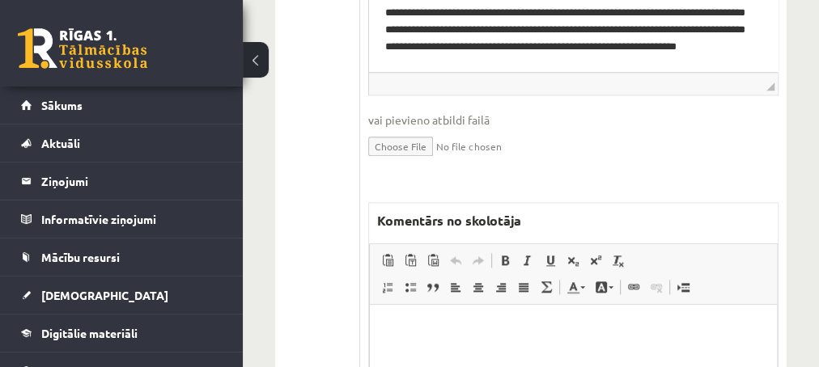
click at [409, 328] on p "Editor, wiswyg-editor-47433895722240-1759898979-62" at bounding box center [572, 328] width 375 height 17
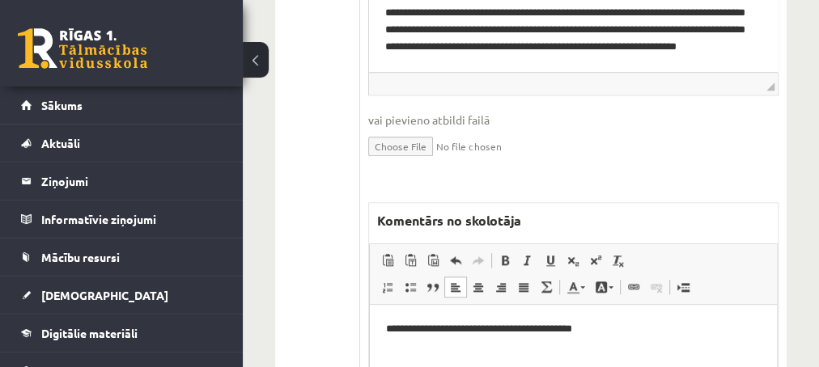
click at [611, 330] on p "**********" at bounding box center [572, 328] width 375 height 17
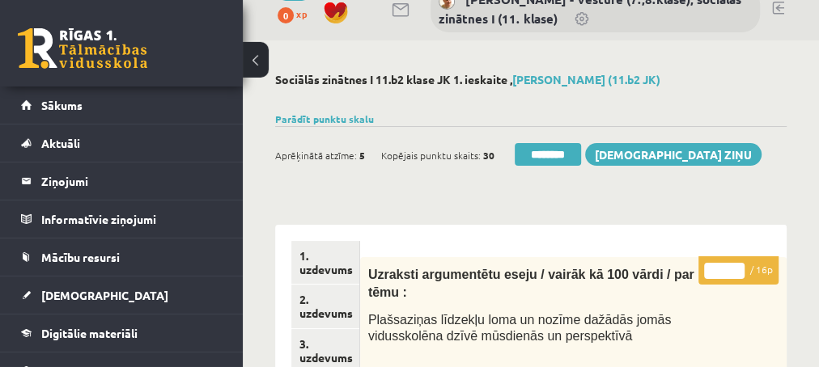
scroll to position [0, 0]
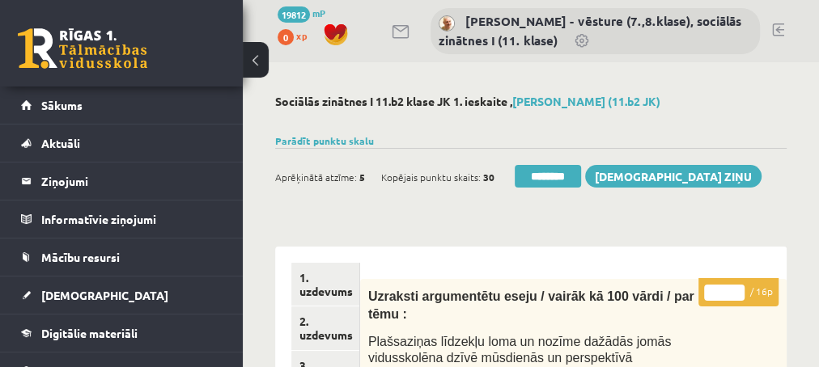
click at [734, 288] on input "*" at bounding box center [724, 293] width 40 height 16
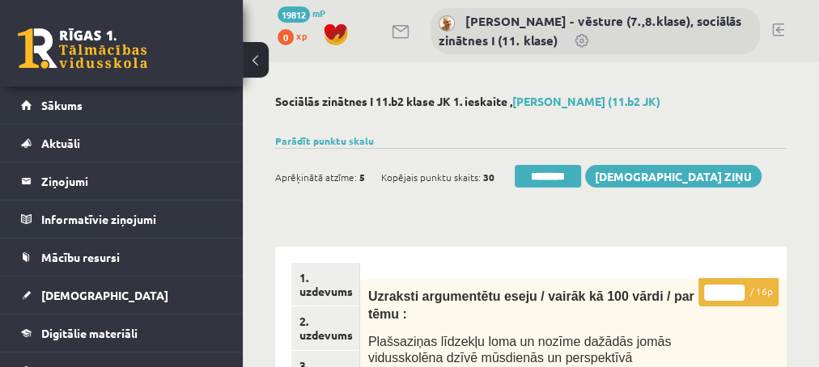
click at [734, 288] on input "*" at bounding box center [724, 293] width 40 height 16
click at [734, 289] on input "*" at bounding box center [724, 293] width 40 height 16
type input "*"
click at [734, 290] on input "*" at bounding box center [724, 293] width 40 height 16
click at [315, 291] on link "1. uzdevums" at bounding box center [325, 285] width 68 height 44
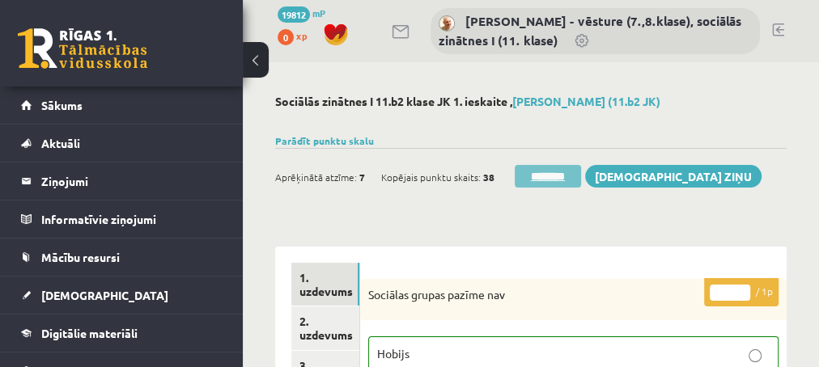
click at [540, 181] on input "********" at bounding box center [547, 176] width 66 height 23
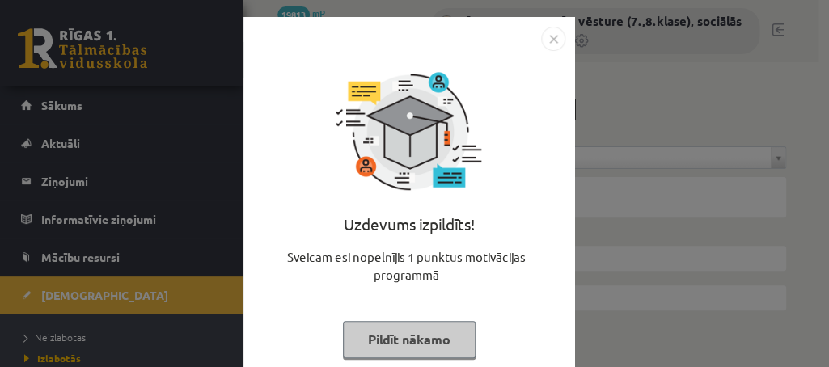
click at [380, 340] on button "Pildīt nākamo" at bounding box center [409, 339] width 133 height 37
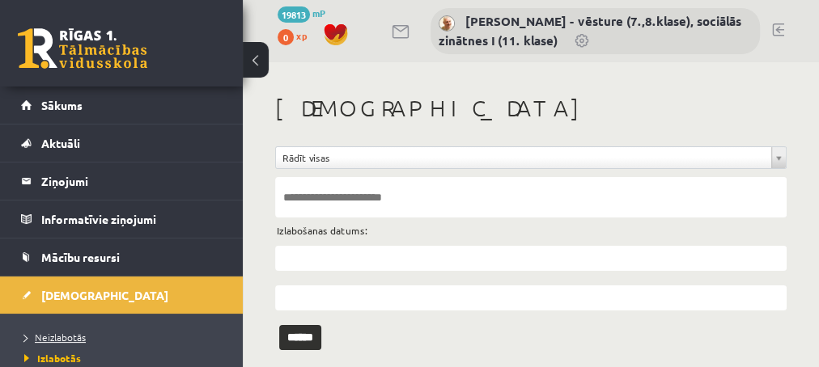
click at [59, 337] on span "Neizlabotās" at bounding box center [54, 337] width 61 height 13
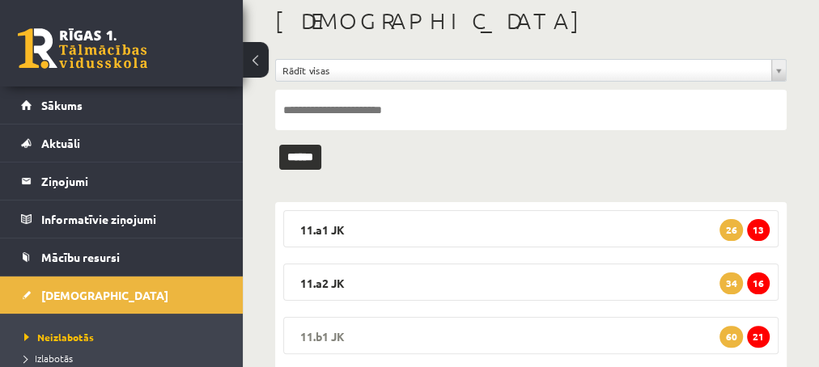
scroll to position [175, 0]
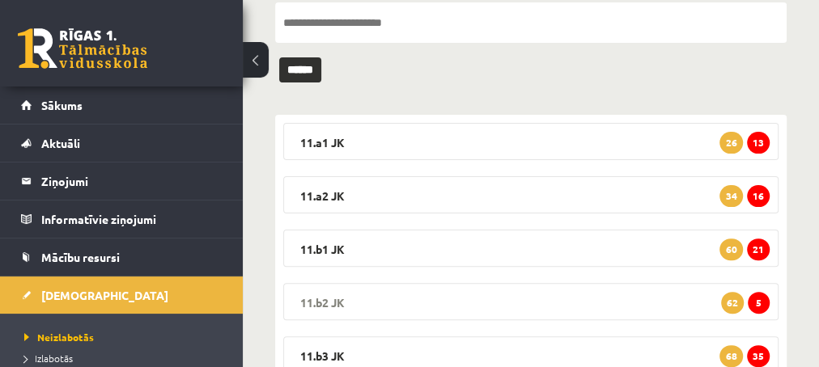
click at [758, 306] on span "5" at bounding box center [758, 303] width 22 height 22
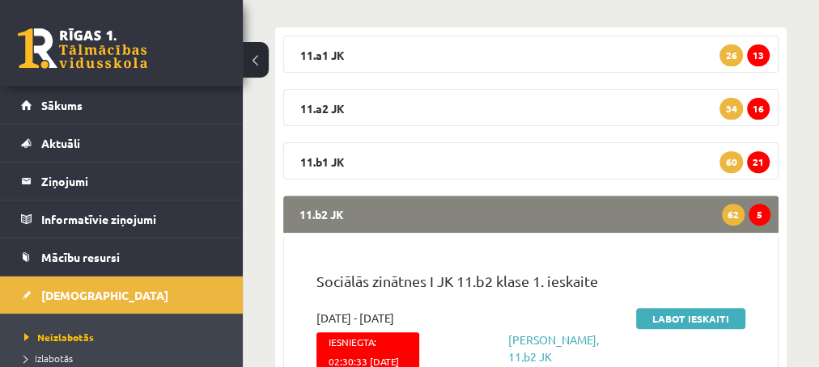
scroll to position [349, 0]
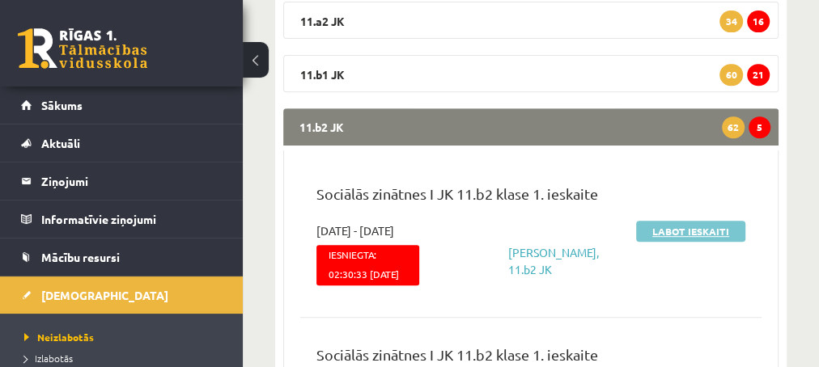
click at [659, 232] on link "Labot ieskaiti" at bounding box center [690, 231] width 109 height 21
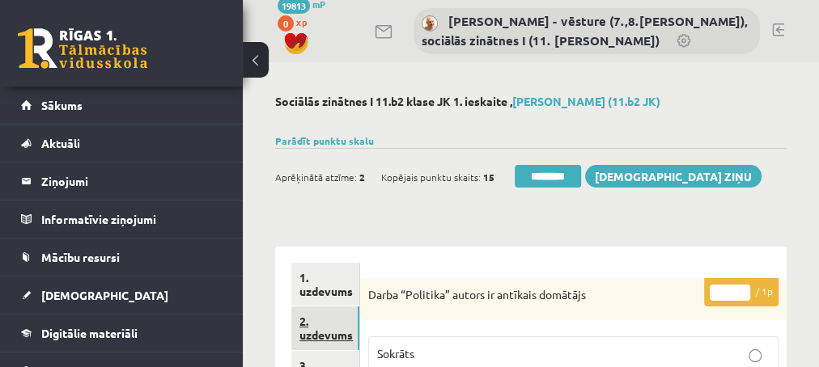
click at [330, 332] on link "2. uzdevums" at bounding box center [325, 329] width 68 height 44
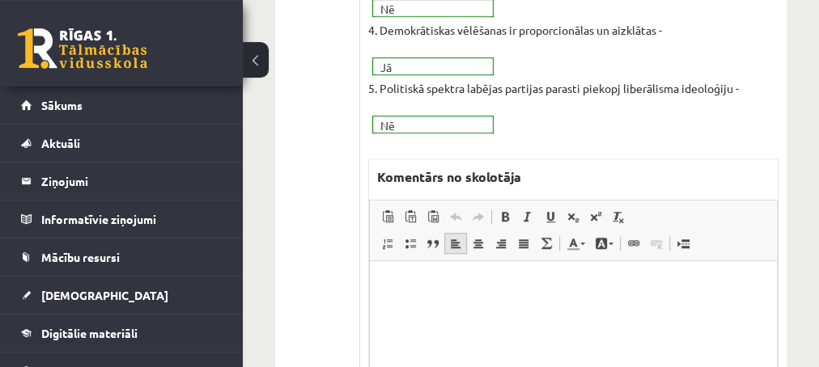
scroll to position [612, 0]
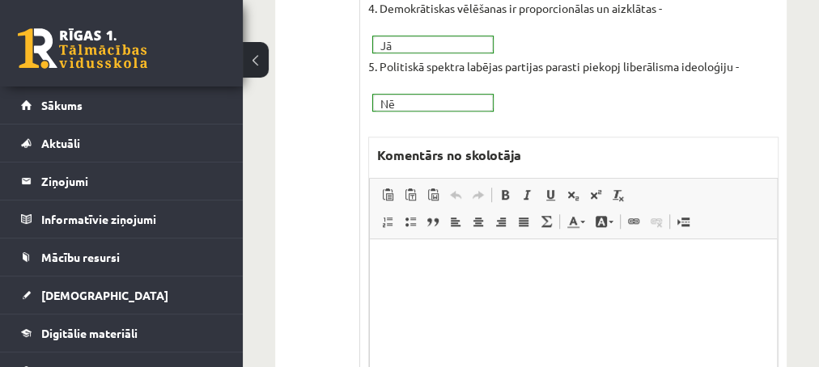
click at [423, 264] on p "Editor, wiswyg-editor-47433884506380-1759899190-163" at bounding box center [572, 264] width 375 height 17
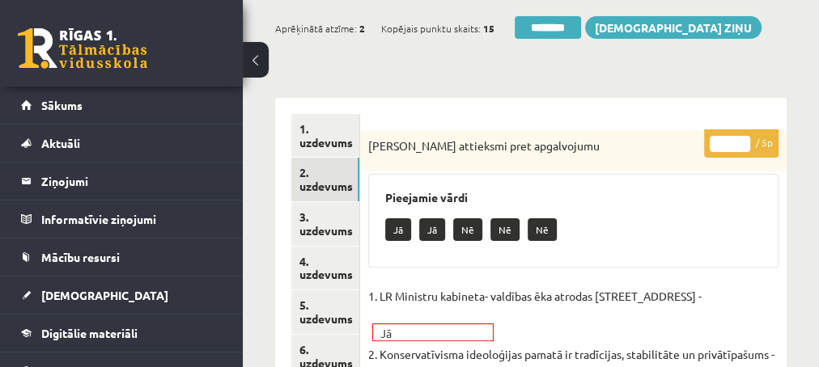
scroll to position [175, 0]
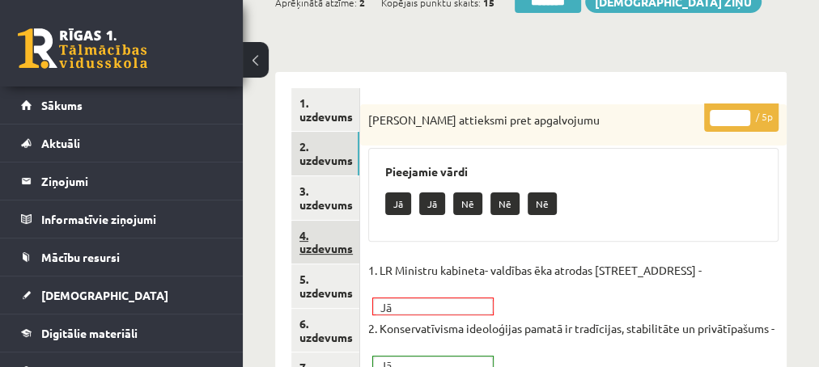
click at [328, 245] on link "4. uzdevums" at bounding box center [325, 243] width 68 height 44
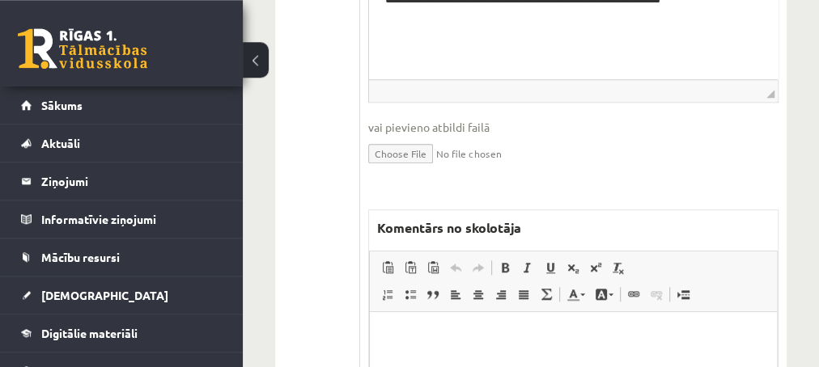
scroll to position [699, 0]
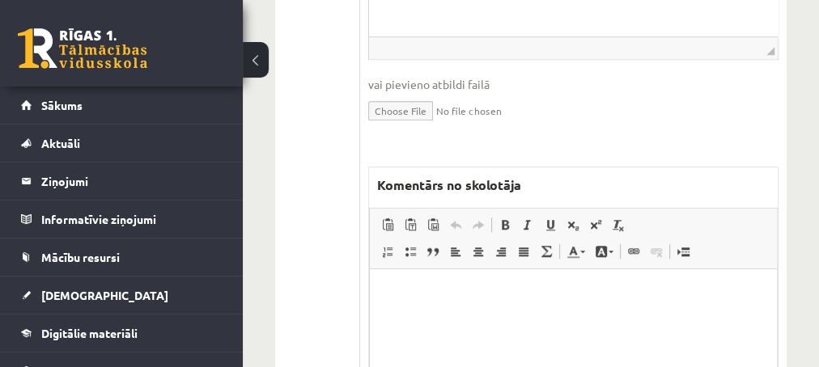
click at [490, 286] on p "Editor, wiswyg-editor-47433774200180-1759899216-911" at bounding box center [572, 293] width 375 height 17
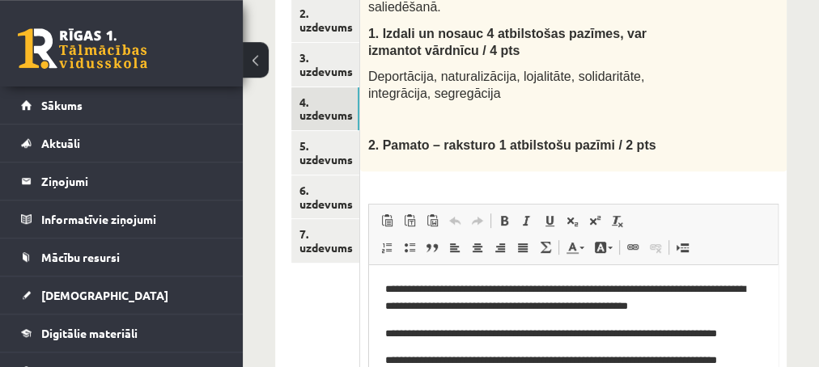
scroll to position [262, 0]
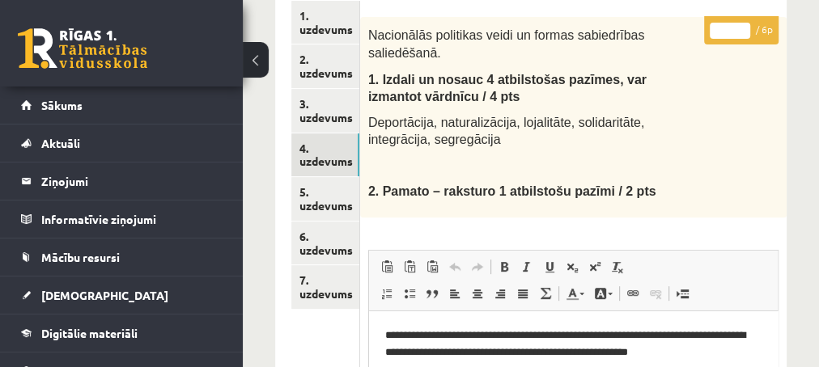
click at [737, 25] on input "*" at bounding box center [729, 31] width 40 height 16
type input "*"
click at [738, 26] on input "*" at bounding box center [729, 31] width 40 height 16
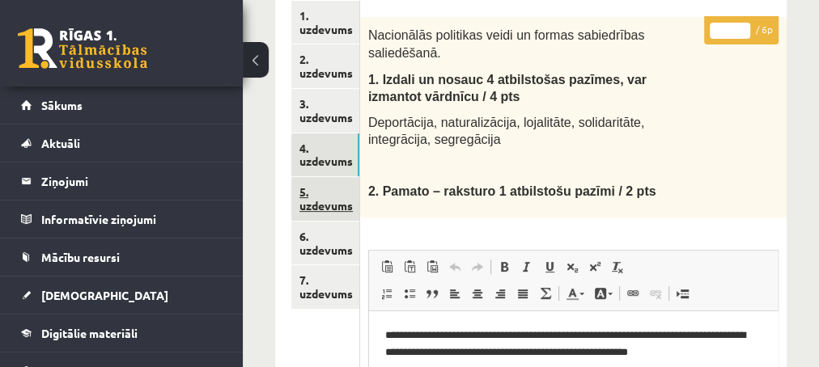
click at [324, 205] on link "5. uzdevums" at bounding box center [325, 199] width 68 height 44
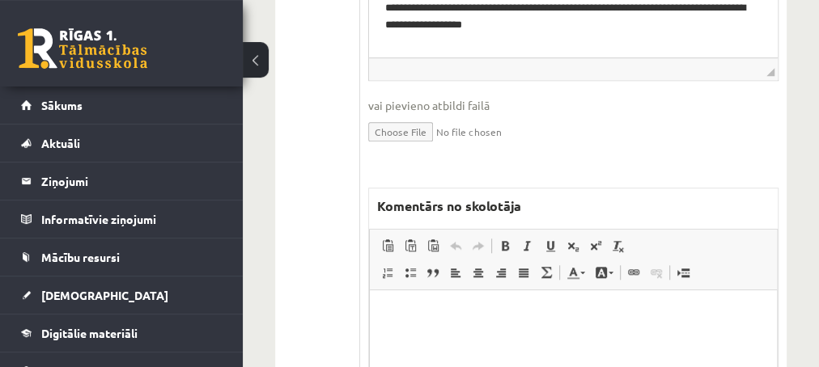
scroll to position [699, 0]
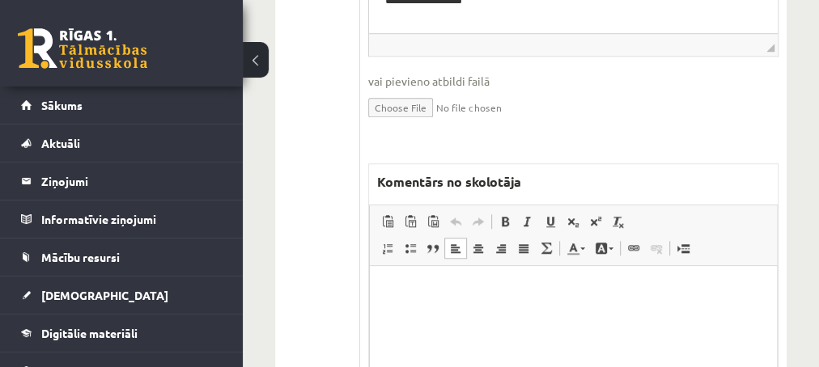
click at [463, 284] on p "Editor, wiswyg-editor-47434116308700-1759899268-235" at bounding box center [572, 290] width 375 height 17
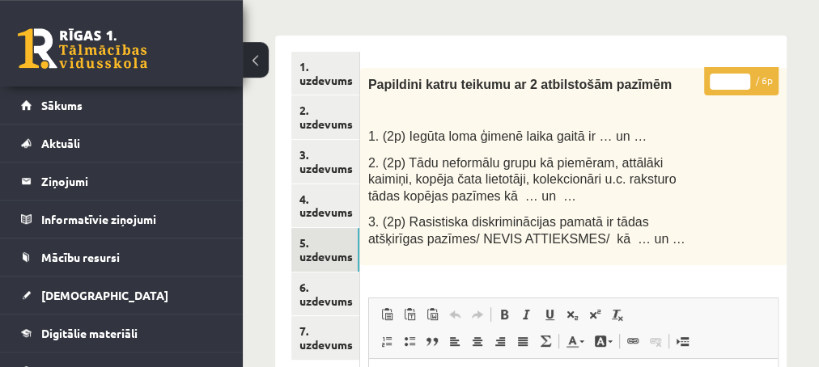
scroll to position [175, 0]
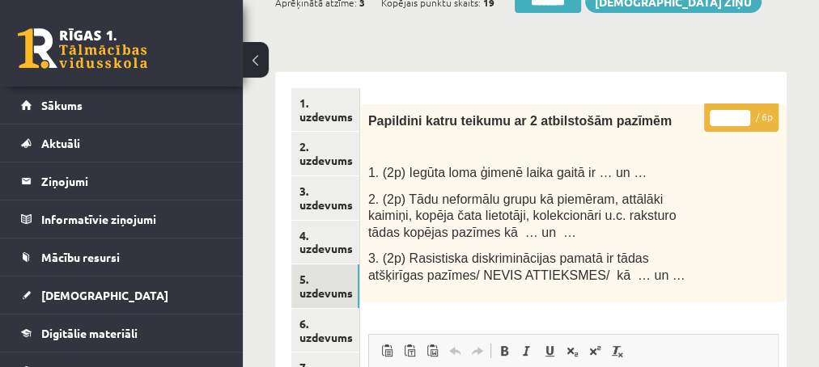
click at [737, 112] on input "*" at bounding box center [729, 118] width 40 height 16
type input "*"
click at [737, 113] on input "*" at bounding box center [729, 118] width 40 height 16
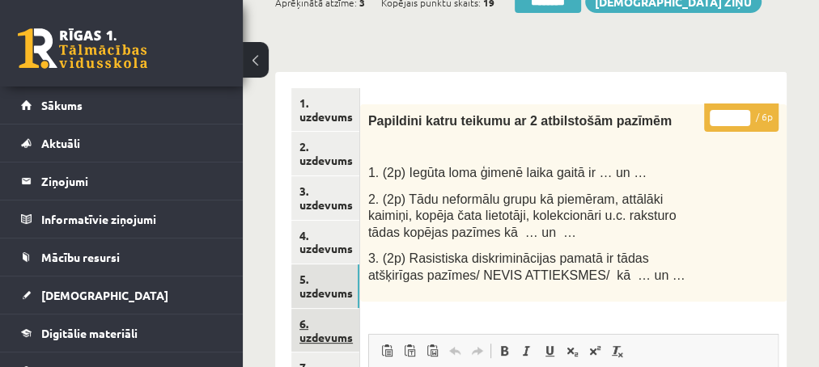
click at [310, 332] on link "6. uzdevums" at bounding box center [325, 331] width 68 height 44
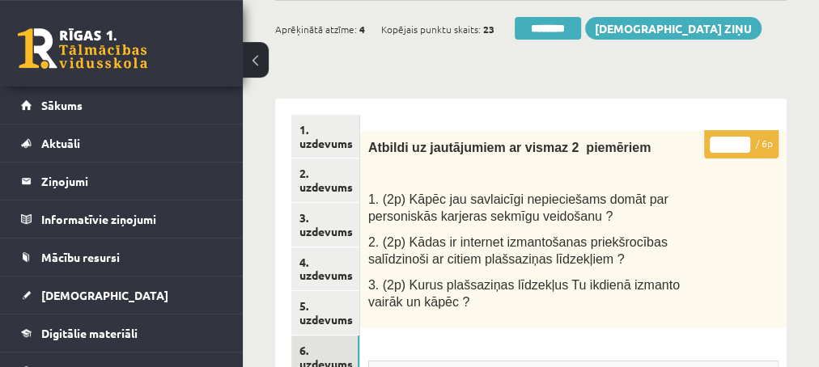
scroll to position [87, 0]
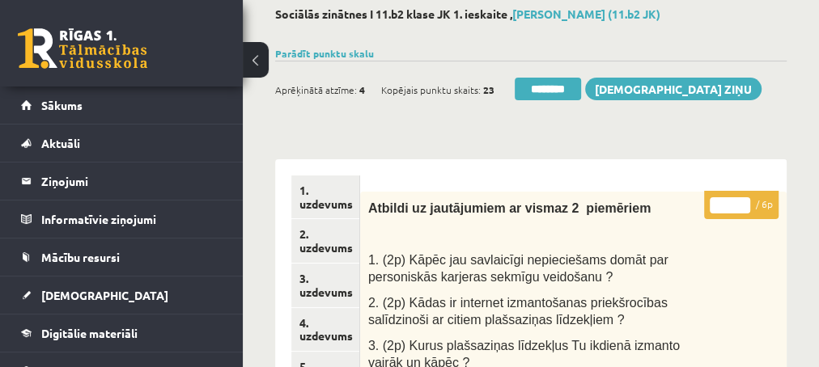
type input "*"
click at [742, 203] on input "*" at bounding box center [729, 205] width 40 height 16
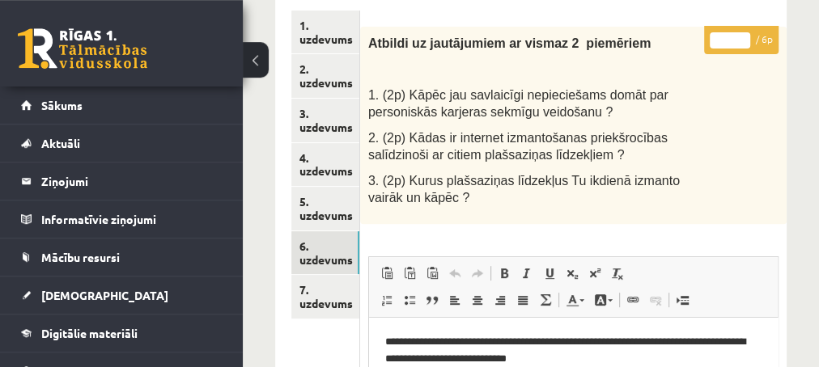
scroll to position [262, 0]
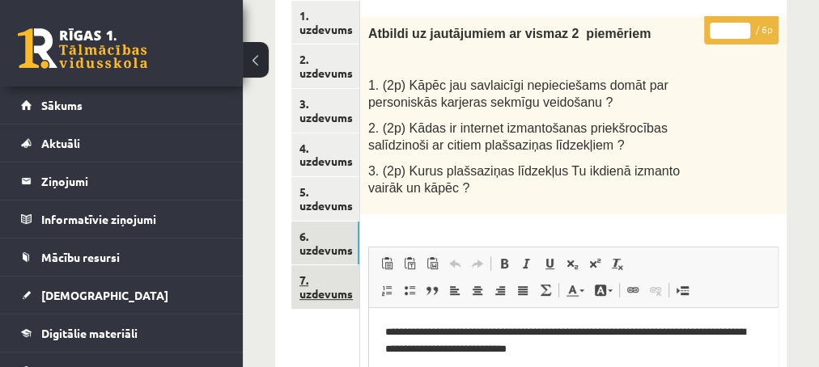
click at [321, 296] on link "7. uzdevums" at bounding box center [325, 287] width 68 height 44
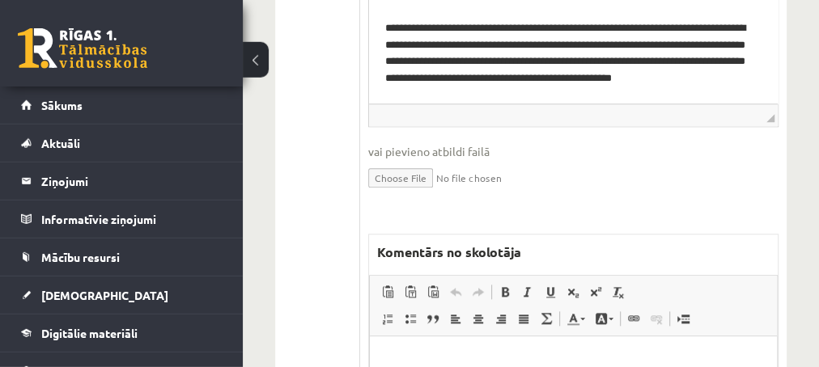
scroll to position [874, 0]
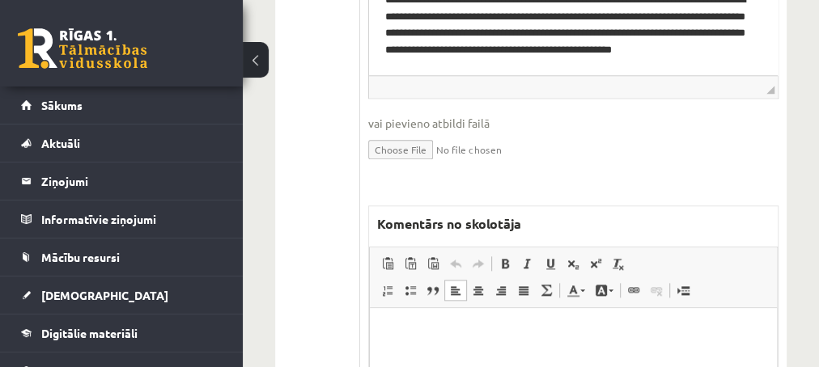
click at [479, 335] on p "Editor, wiswyg-editor-47433893905260-1759899322-459" at bounding box center [572, 332] width 375 height 17
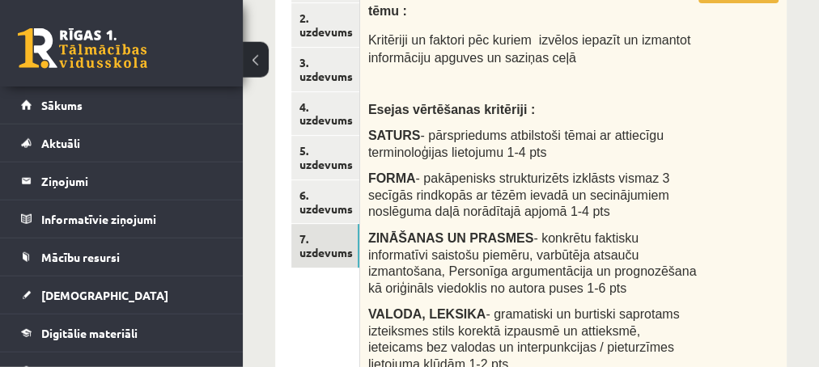
scroll to position [175, 0]
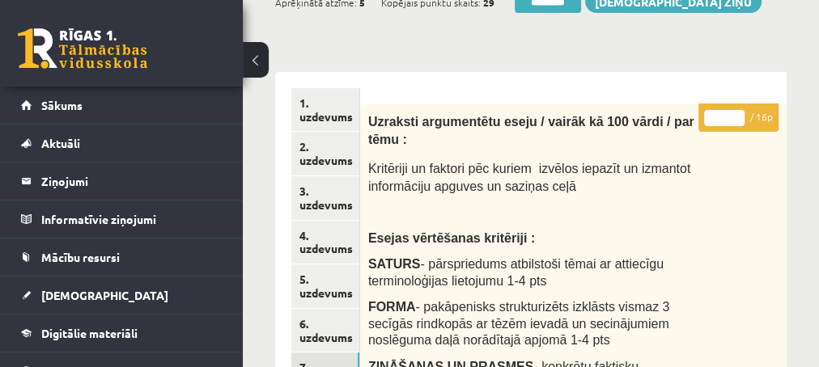
click at [737, 112] on input "*" at bounding box center [724, 118] width 40 height 16
type input "*"
click at [737, 112] on input "*" at bounding box center [724, 118] width 40 height 16
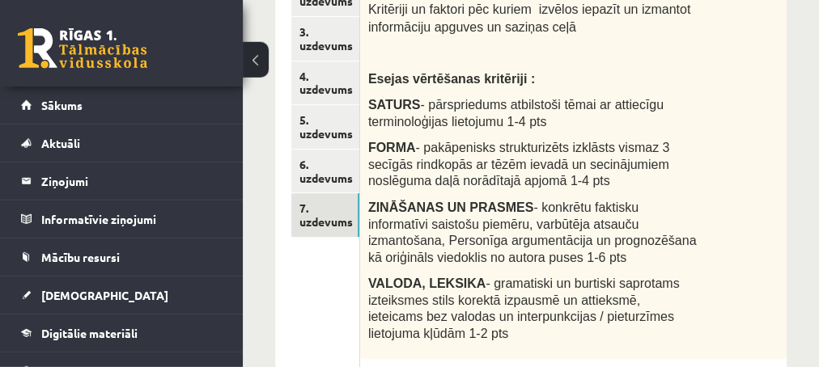
scroll to position [349, 0]
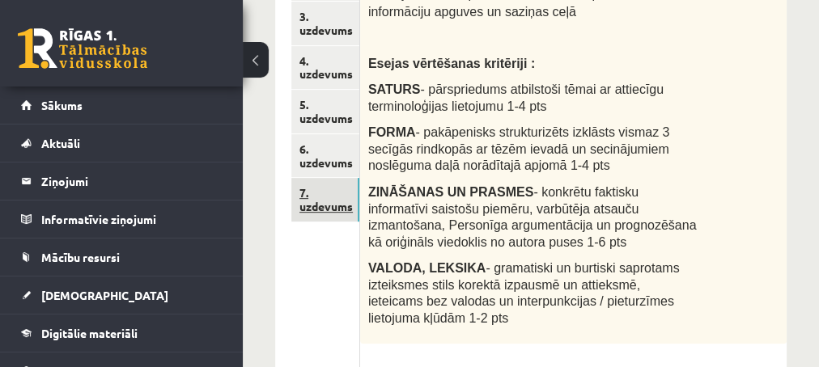
click at [305, 207] on link "7. uzdevums" at bounding box center [325, 200] width 68 height 44
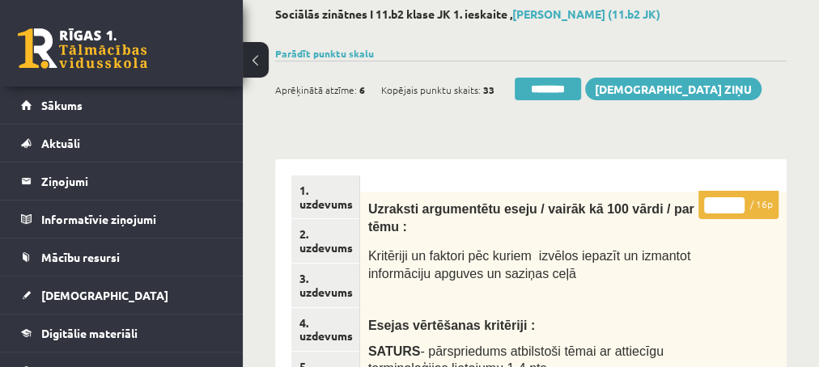
scroll to position [0, 0]
click at [735, 201] on input "**" at bounding box center [724, 205] width 40 height 16
type input "**"
click at [737, 207] on input "**" at bounding box center [724, 205] width 40 height 16
click at [337, 244] on link "2. uzdevums" at bounding box center [325, 241] width 68 height 44
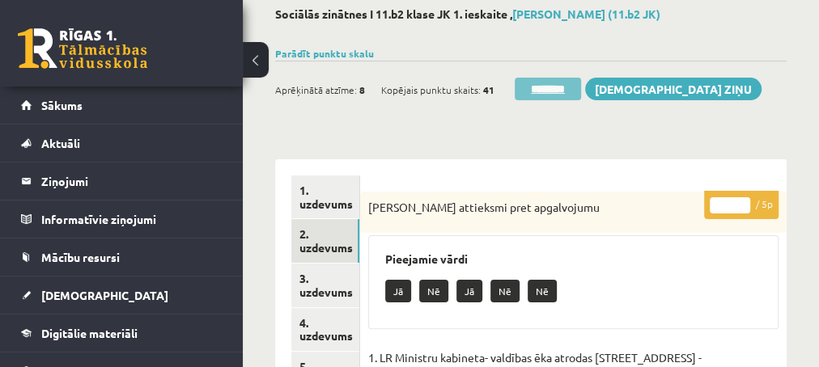
click at [552, 90] on input "********" at bounding box center [547, 89] width 66 height 23
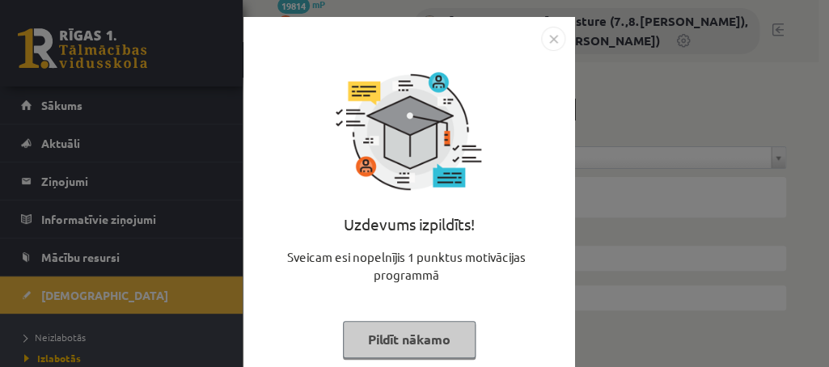
click at [361, 334] on button "Pildīt nākamo" at bounding box center [409, 339] width 133 height 37
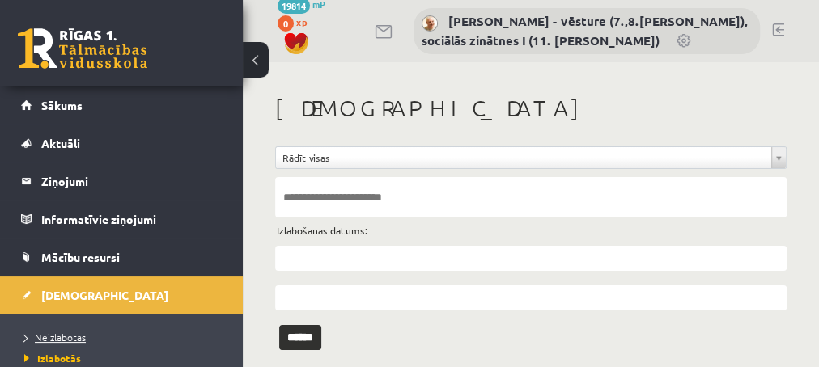
click at [71, 332] on span "Neizlabotās" at bounding box center [54, 337] width 61 height 13
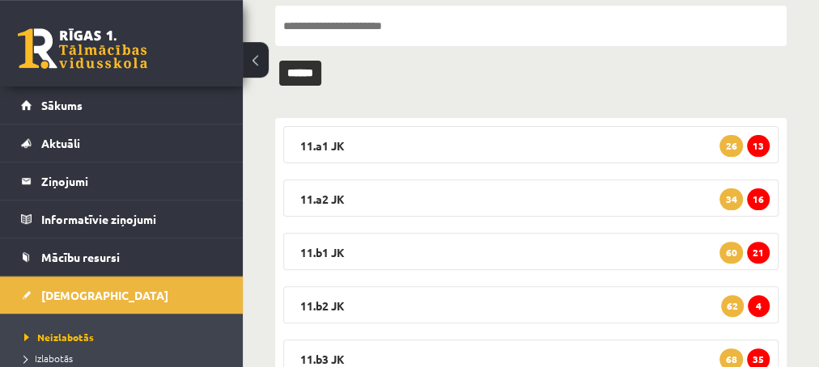
scroll to position [175, 0]
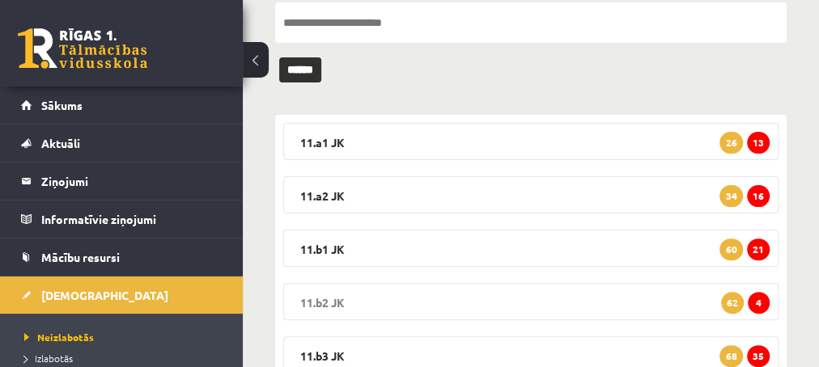
click at [759, 300] on span "4" at bounding box center [758, 303] width 22 height 22
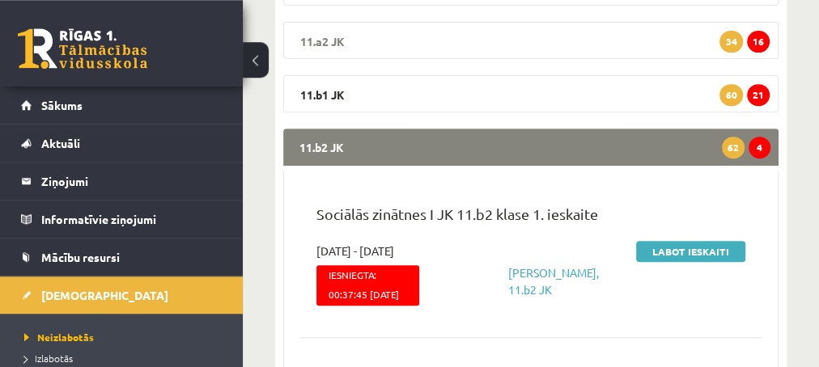
scroll to position [349, 0]
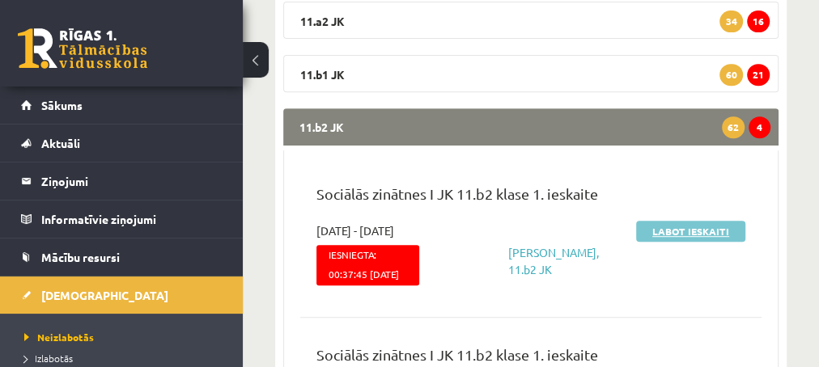
click at [683, 232] on link "Labot ieskaiti" at bounding box center [690, 231] width 109 height 21
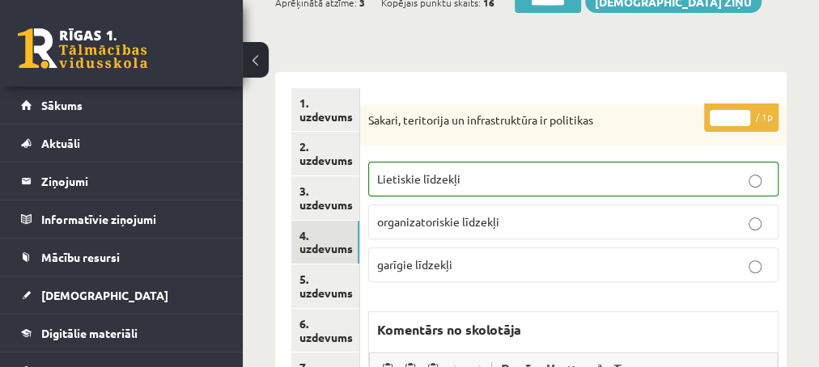
click at [324, 248] on link "4. uzdevums" at bounding box center [325, 243] width 68 height 44
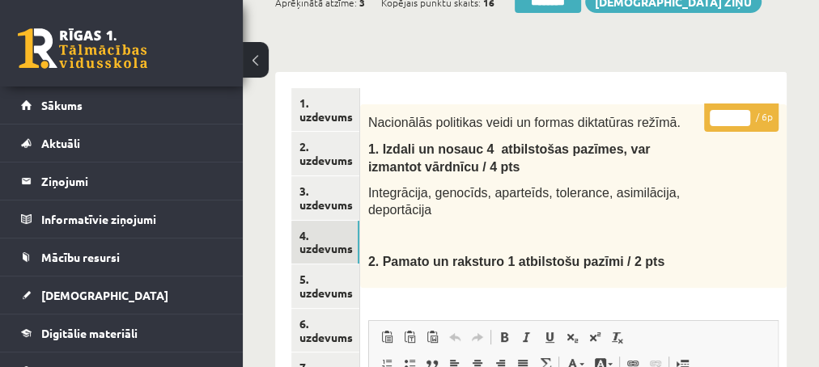
scroll to position [87, 0]
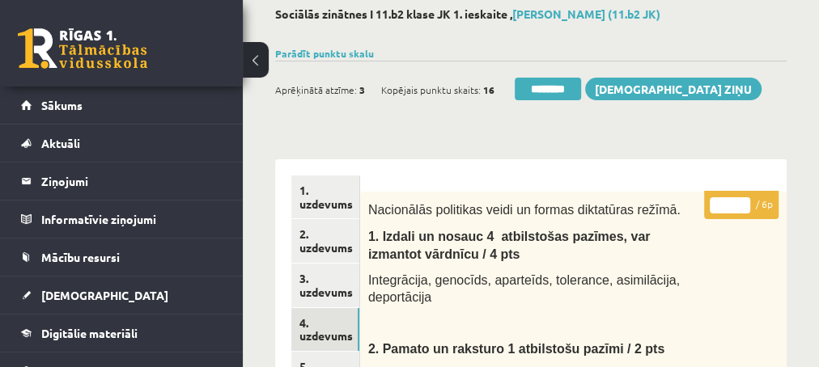
click at [743, 201] on input "*" at bounding box center [729, 205] width 40 height 16
type input "*"
click at [743, 201] on input "*" at bounding box center [729, 205] width 40 height 16
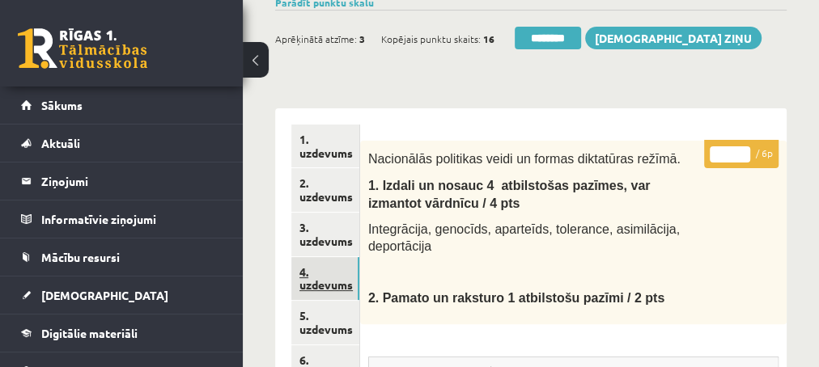
scroll to position [175, 0]
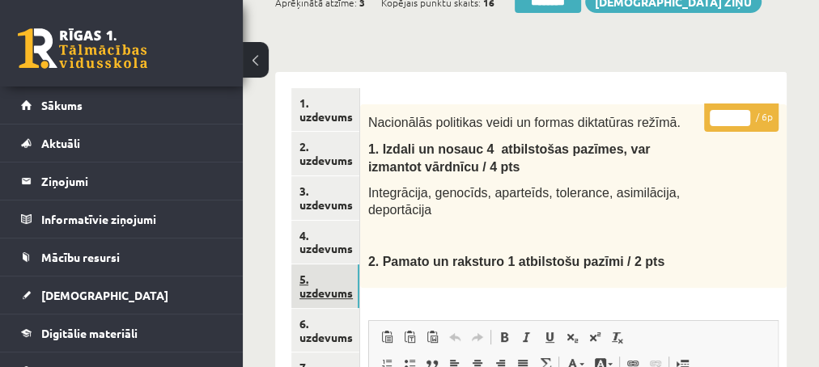
click at [322, 290] on link "5. uzdevums" at bounding box center [325, 287] width 68 height 44
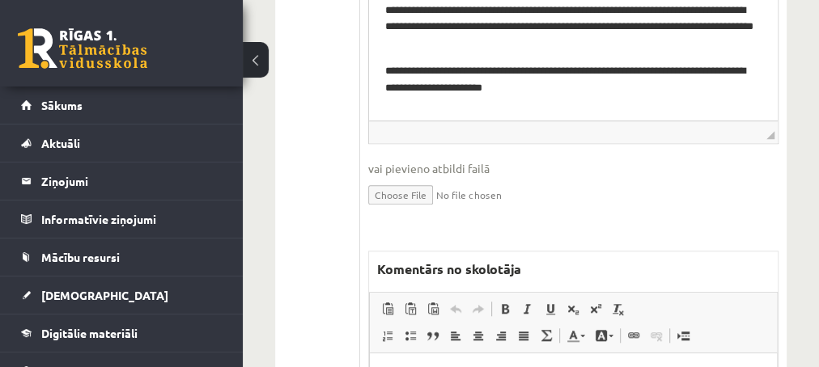
scroll to position [699, 0]
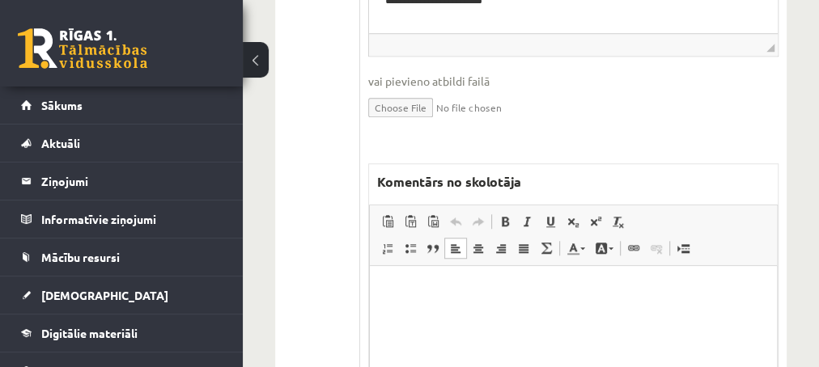
click at [502, 294] on p "Editor, wiswyg-editor-47433983889420-1759899520-739" at bounding box center [572, 290] width 375 height 17
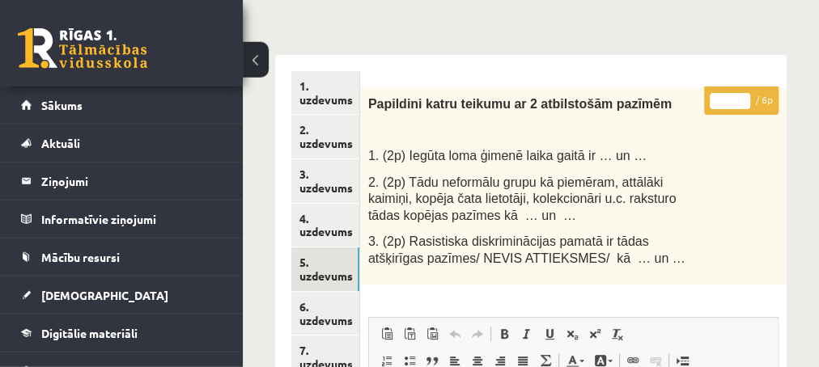
scroll to position [175, 0]
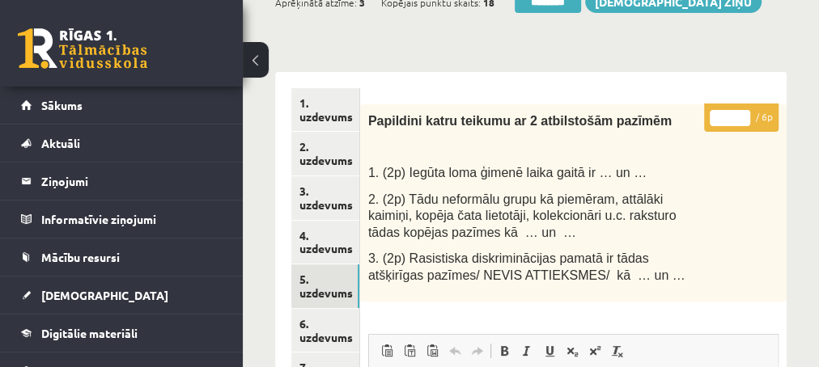
click at [742, 113] on input "*" at bounding box center [729, 118] width 40 height 16
click at [741, 113] on input "*" at bounding box center [729, 118] width 40 height 16
type input "*"
click at [740, 114] on input "*" at bounding box center [729, 118] width 40 height 16
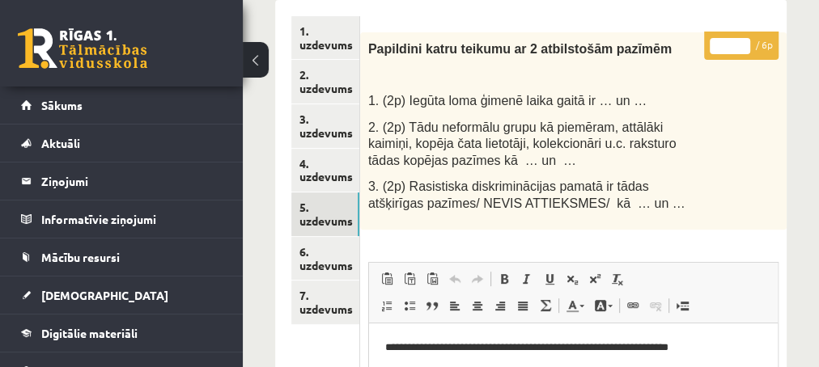
scroll to position [262, 0]
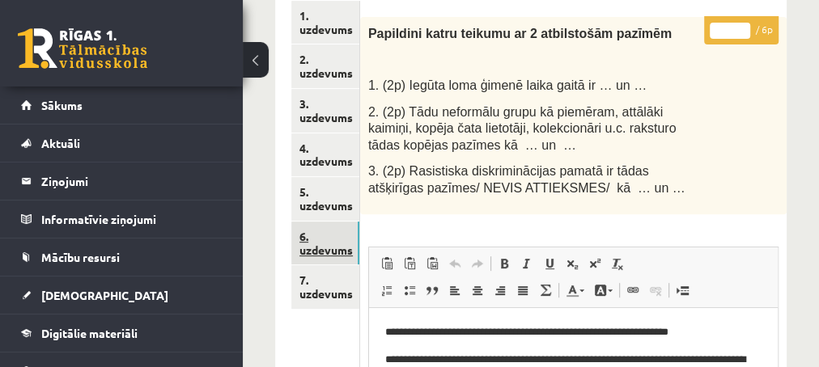
click at [329, 247] on link "6. uzdevums" at bounding box center [325, 244] width 68 height 44
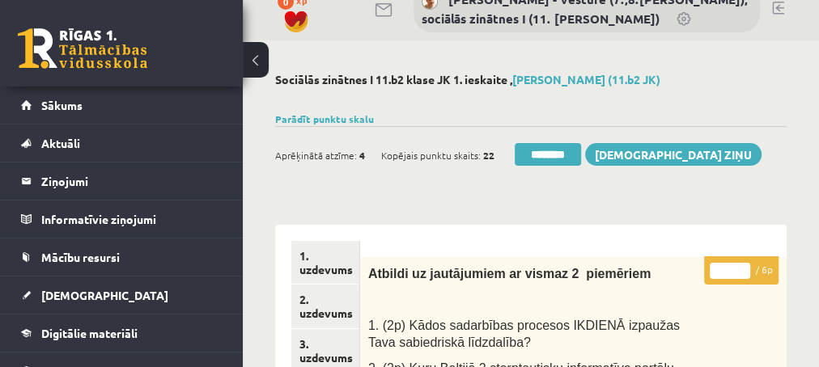
scroll to position [0, 0]
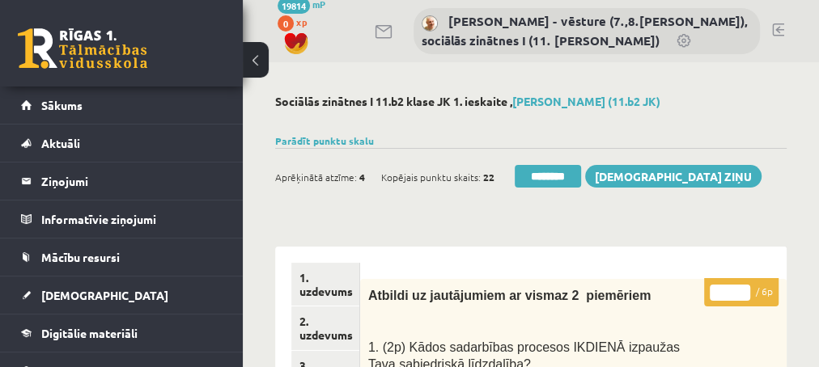
click at [743, 287] on input "*" at bounding box center [729, 293] width 40 height 16
click at [742, 288] on input "*" at bounding box center [729, 293] width 40 height 16
type input "*"
click at [742, 288] on input "*" at bounding box center [729, 293] width 40 height 16
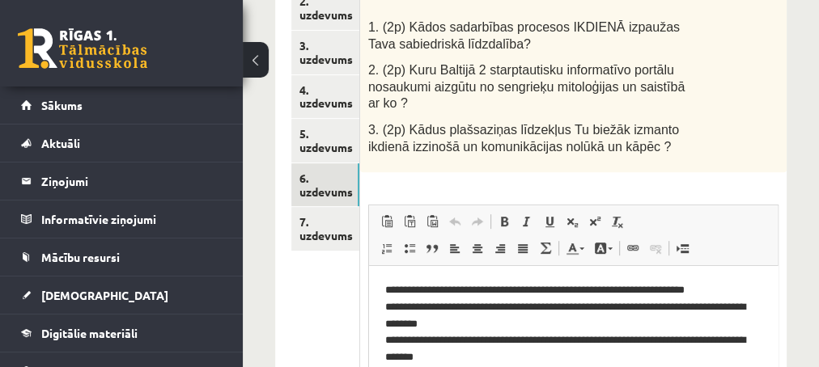
scroll to position [349, 0]
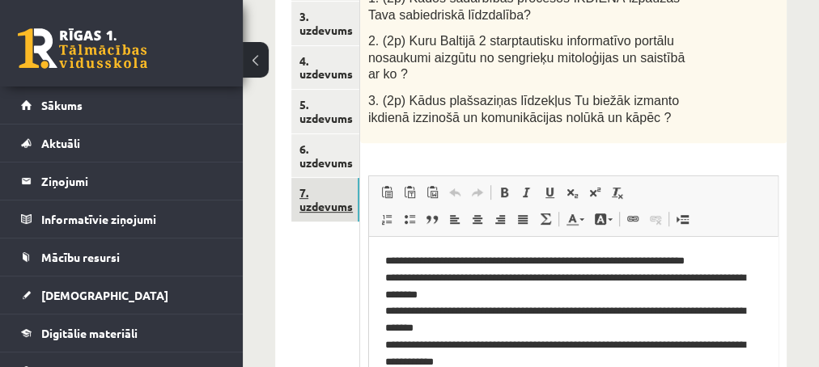
click at [331, 208] on link "7. uzdevums" at bounding box center [325, 200] width 68 height 44
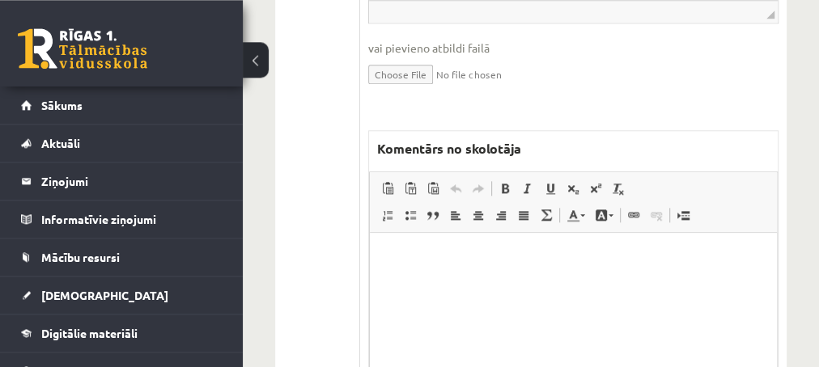
scroll to position [961, 0]
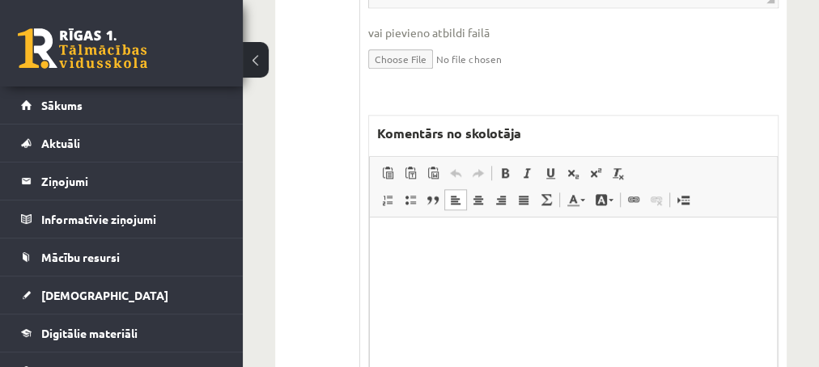
click at [533, 244] on p "Editor, wiswyg-editor-47433911441860-1759899598-88" at bounding box center [572, 241] width 375 height 17
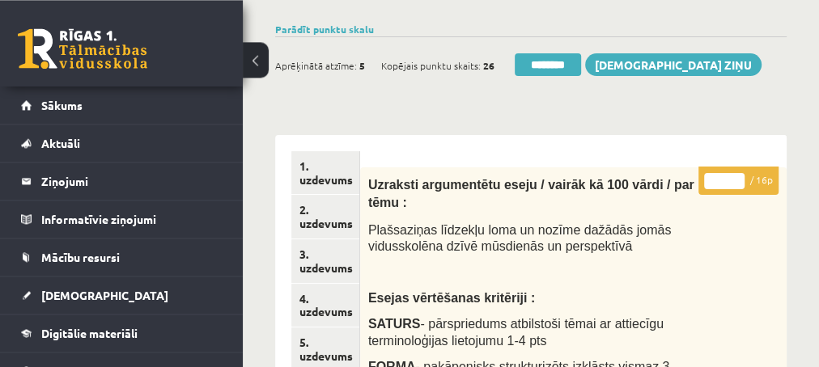
scroll to position [87, 0]
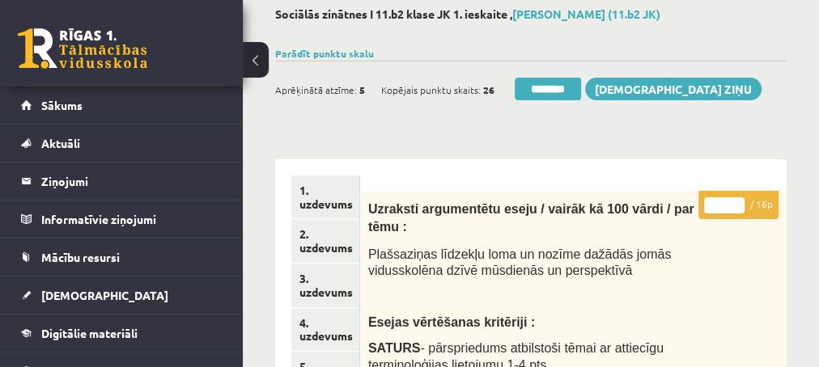
click at [738, 198] on input "*" at bounding box center [724, 205] width 40 height 16
click at [739, 198] on input "*" at bounding box center [724, 205] width 40 height 16
click at [739, 199] on input "*" at bounding box center [724, 205] width 40 height 16
type input "*"
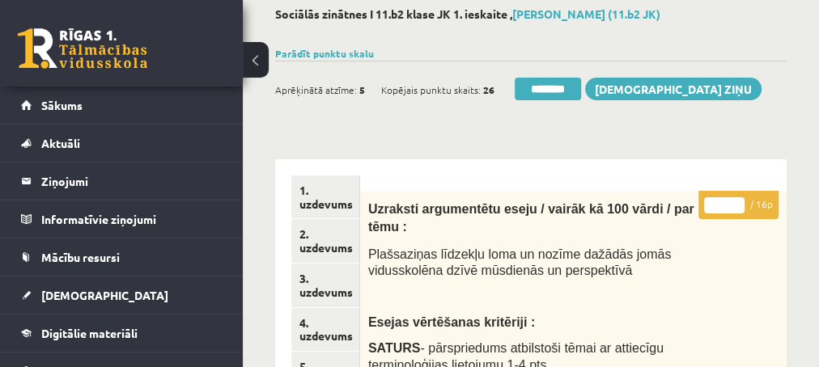
click at [739, 198] on input "*" at bounding box center [724, 205] width 40 height 16
click at [328, 297] on link "3. uzdevums" at bounding box center [325, 286] width 68 height 44
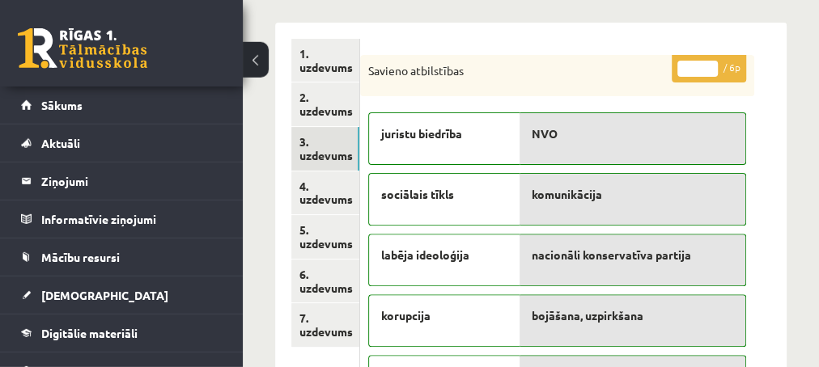
scroll to position [262, 0]
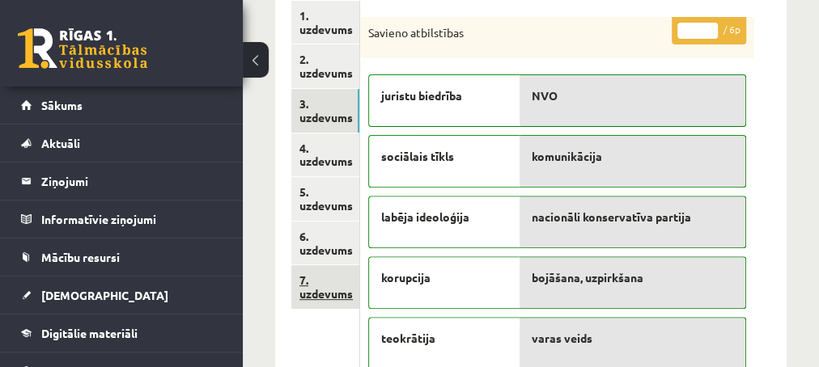
click at [315, 294] on link "7. uzdevums" at bounding box center [325, 287] width 68 height 44
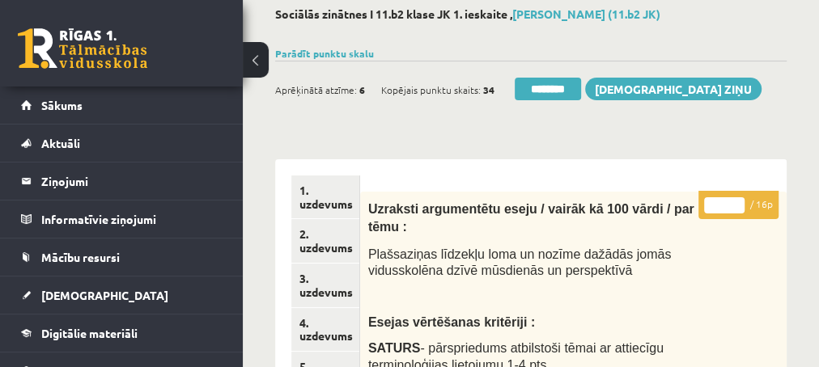
scroll to position [0, 0]
click at [535, 87] on input "********" at bounding box center [547, 89] width 66 height 23
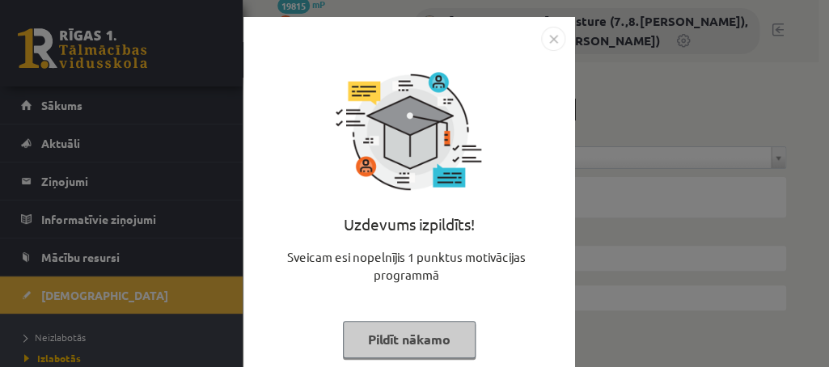
click at [375, 339] on button "Pildīt nākamo" at bounding box center [409, 339] width 133 height 37
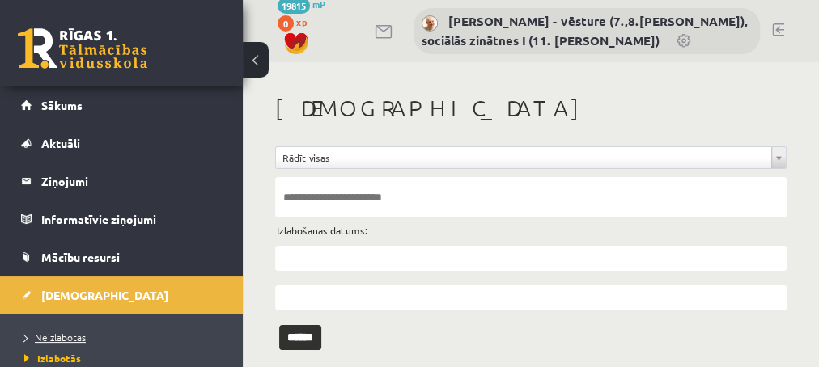
click at [54, 334] on span "Neizlabotās" at bounding box center [54, 337] width 61 height 13
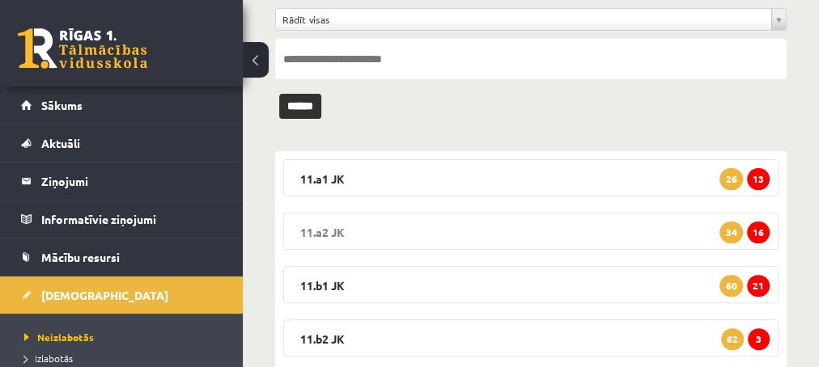
scroll to position [175, 0]
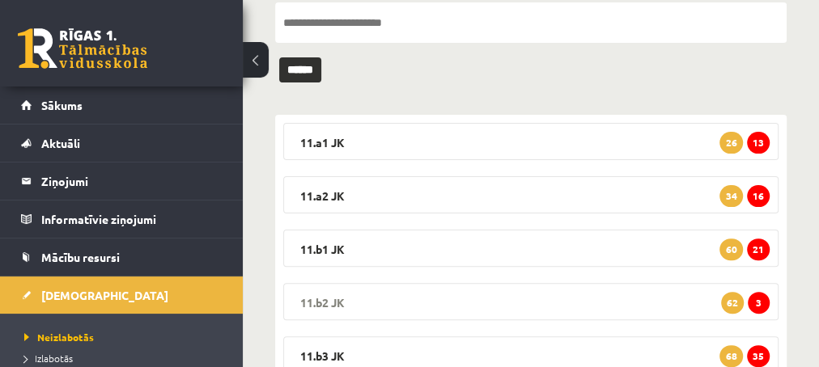
click at [763, 305] on span "3" at bounding box center [758, 303] width 22 height 22
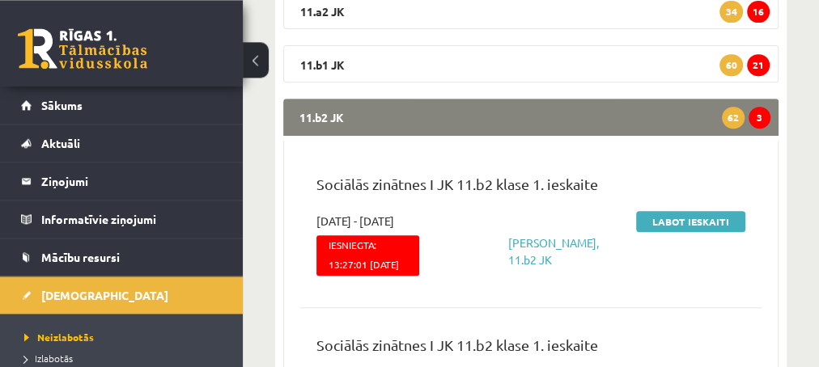
scroll to position [437, 0]
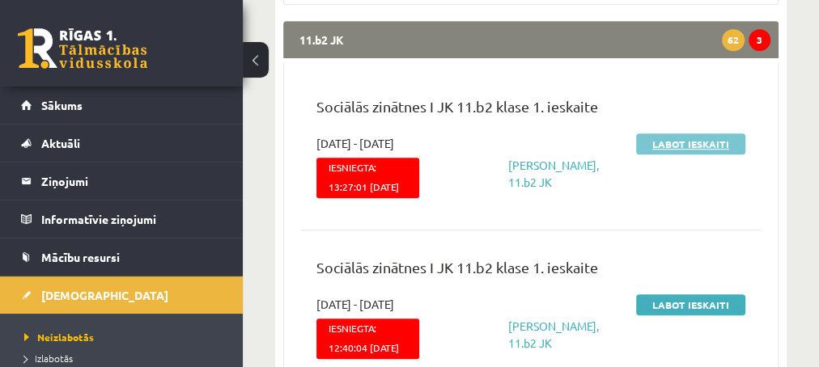
click at [670, 148] on link "Labot ieskaiti" at bounding box center [690, 143] width 109 height 21
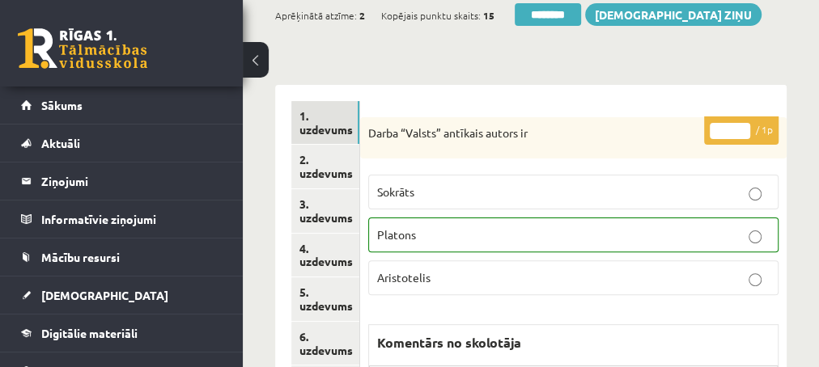
scroll to position [175, 0]
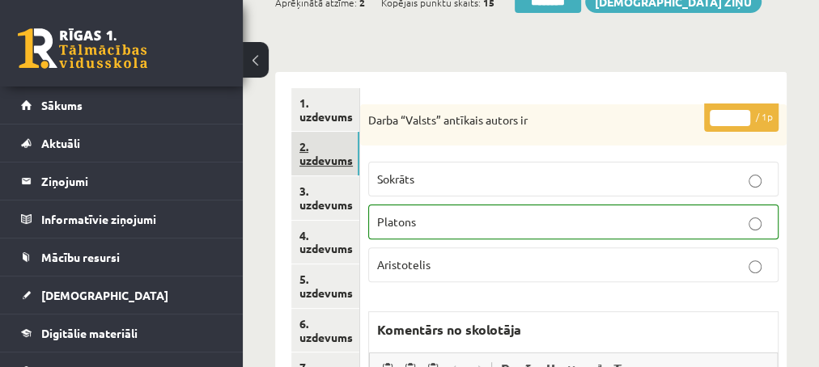
click at [331, 159] on link "2. uzdevums" at bounding box center [325, 154] width 68 height 44
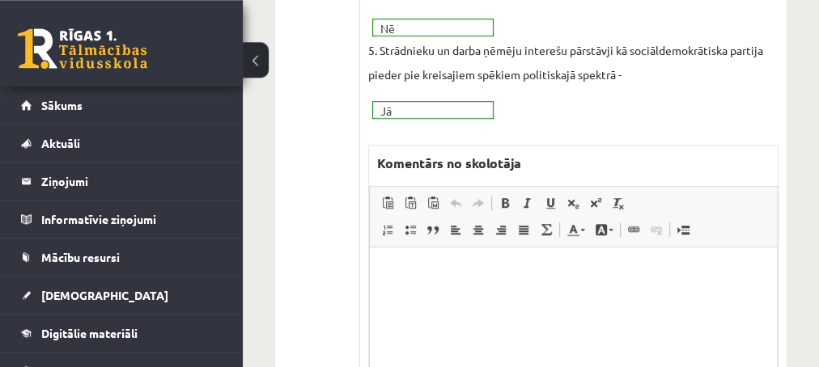
scroll to position [612, 0]
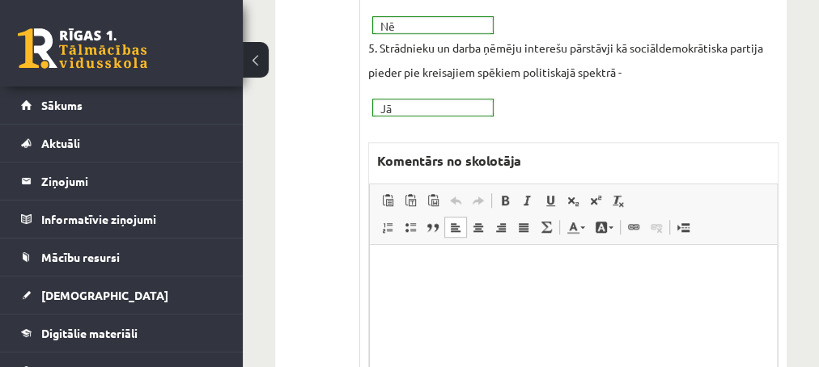
click at [428, 259] on html at bounding box center [572, 325] width 407 height 162
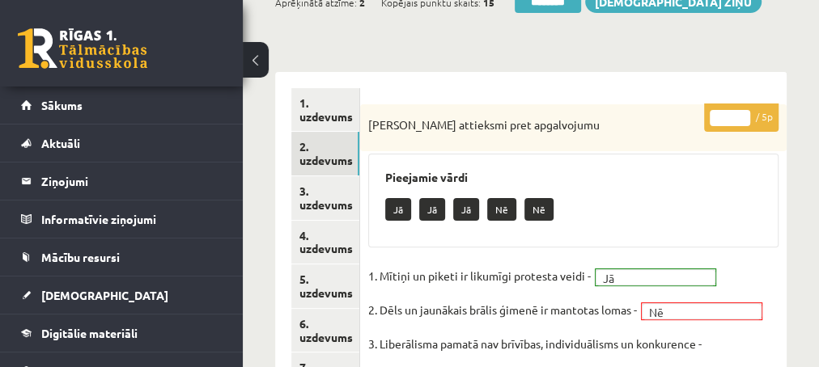
scroll to position [175, 0]
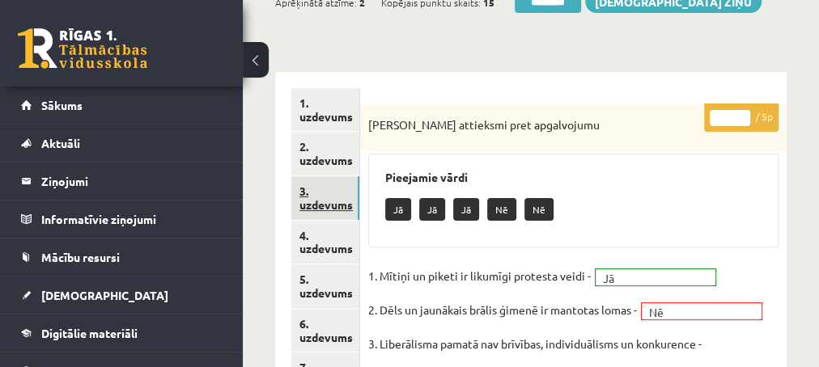
click at [325, 205] on link "3. uzdevums" at bounding box center [325, 198] width 68 height 44
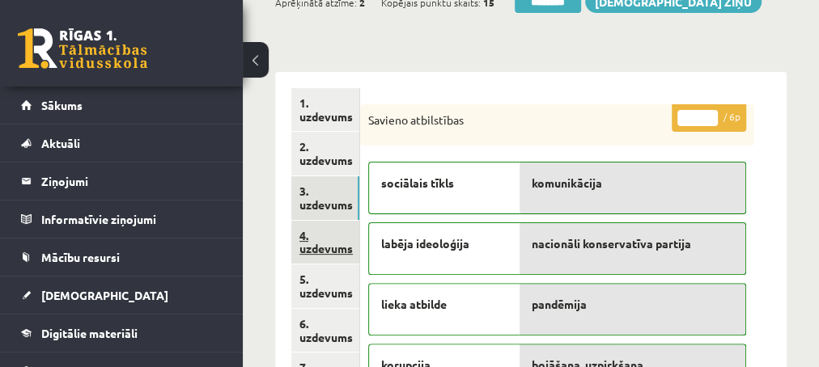
scroll to position [0, 0]
click at [317, 248] on link "4. uzdevums" at bounding box center [325, 243] width 68 height 44
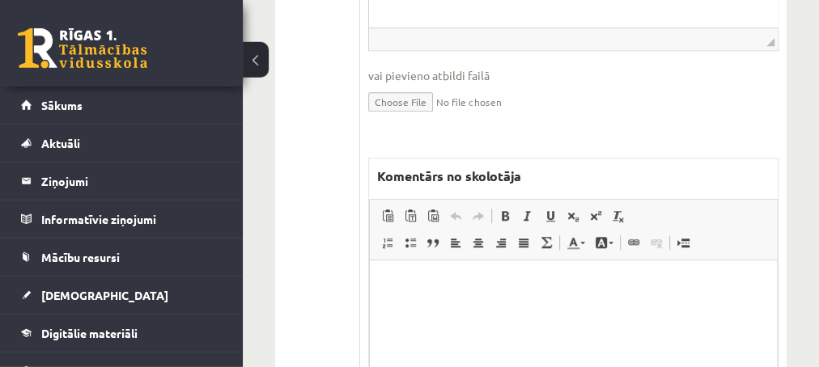
scroll to position [786, 0]
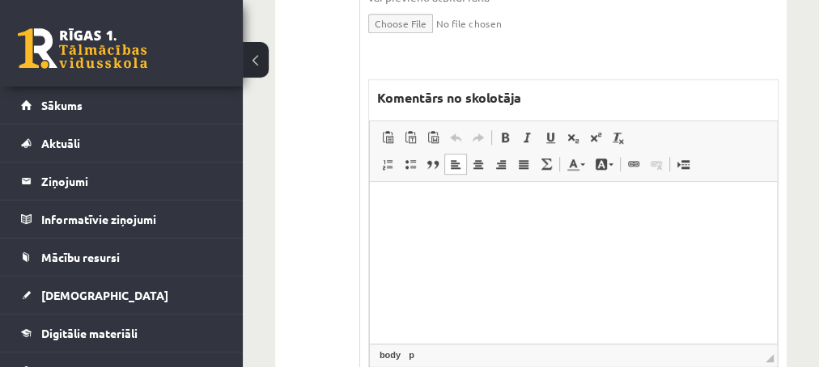
click at [453, 226] on html at bounding box center [572, 262] width 407 height 162
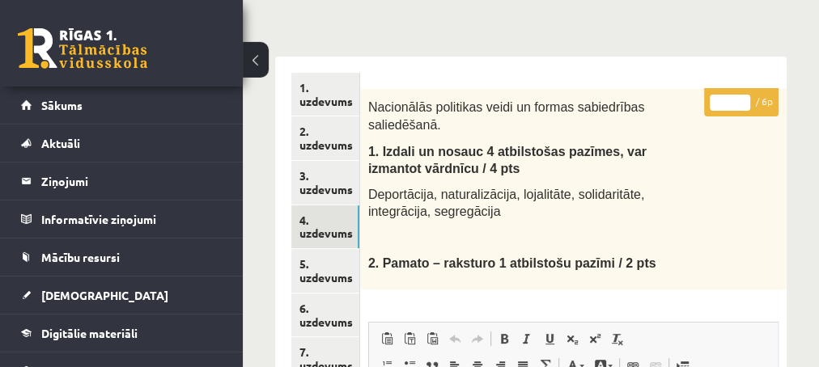
scroll to position [175, 0]
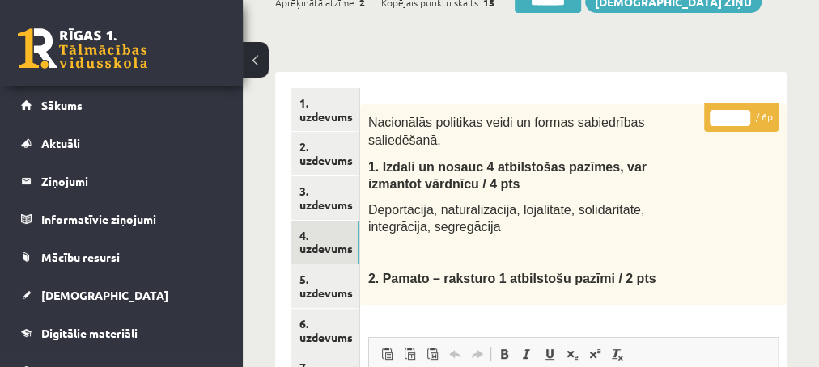
click at [742, 112] on input "*" at bounding box center [729, 118] width 40 height 16
type input "*"
click at [742, 112] on input "*" at bounding box center [729, 118] width 40 height 16
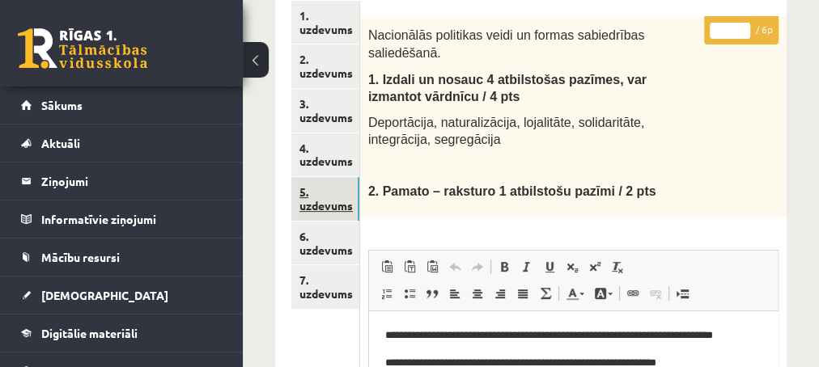
click at [325, 207] on link "5. uzdevums" at bounding box center [325, 199] width 68 height 44
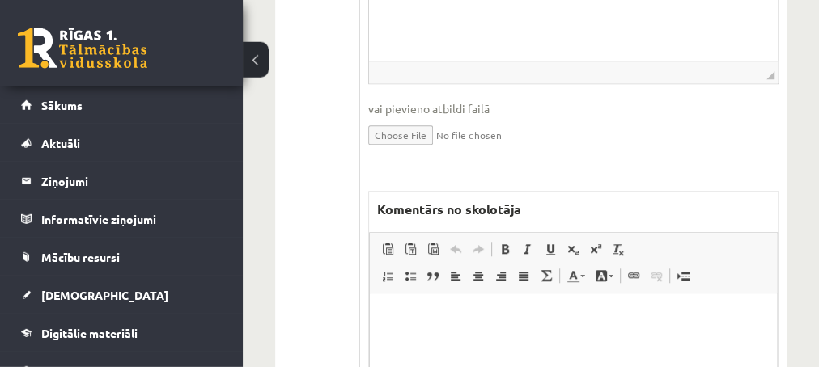
scroll to position [699, 0]
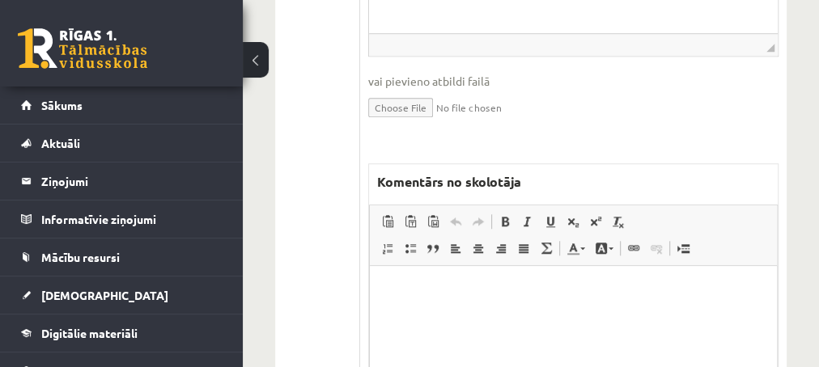
click at [415, 283] on p "Editor, wiswyg-editor-47433996680200-1759899857-887" at bounding box center [572, 290] width 375 height 17
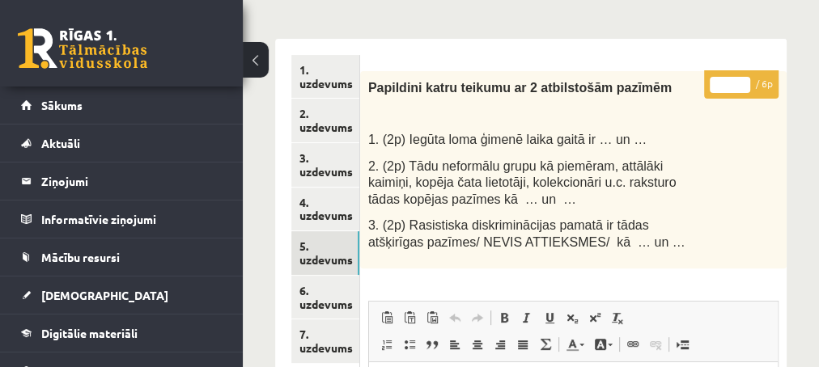
scroll to position [175, 0]
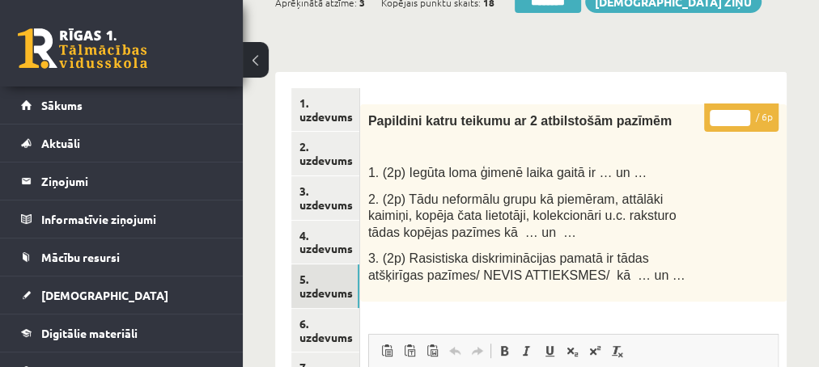
click at [744, 115] on input "*" at bounding box center [729, 118] width 40 height 16
click at [745, 115] on input "*" at bounding box center [729, 118] width 40 height 16
click at [746, 115] on input "*" at bounding box center [729, 118] width 40 height 16
type input "*"
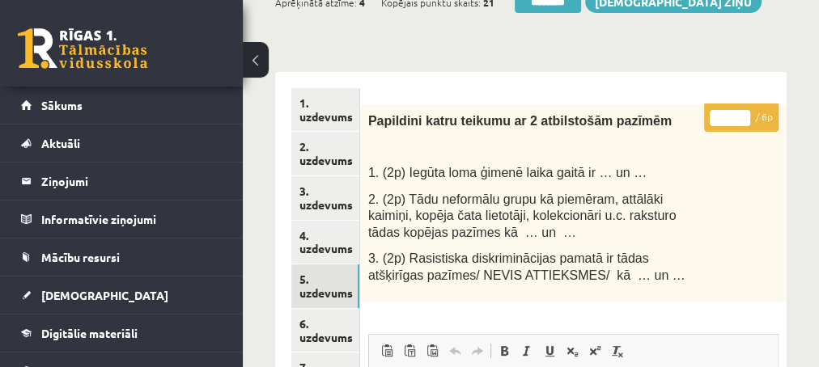
click at [747, 121] on input "*" at bounding box center [729, 118] width 40 height 16
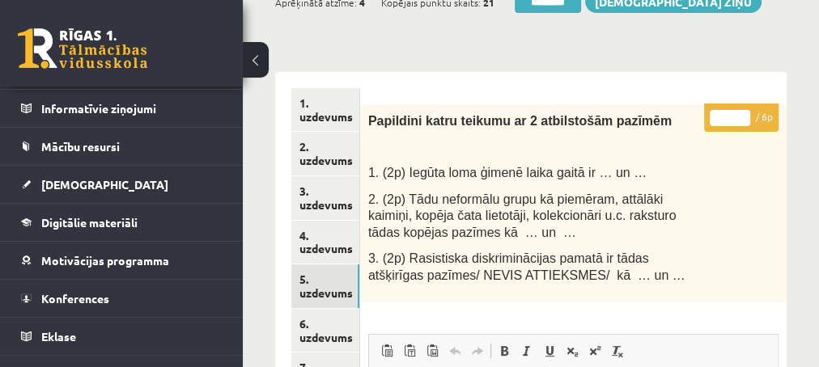
scroll to position [131, 0]
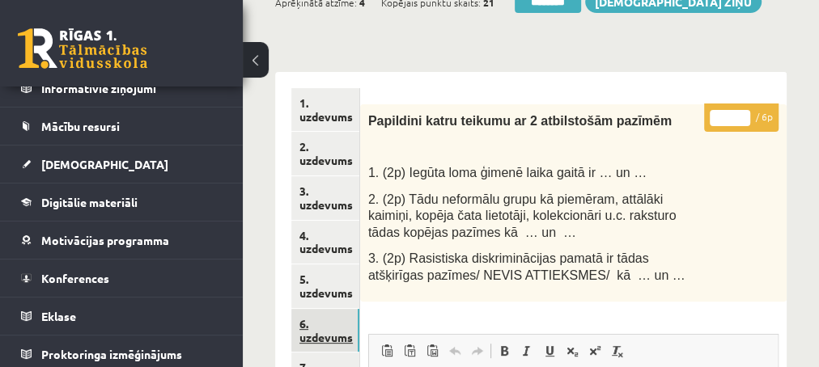
click at [329, 337] on link "6. uzdevums" at bounding box center [325, 331] width 68 height 44
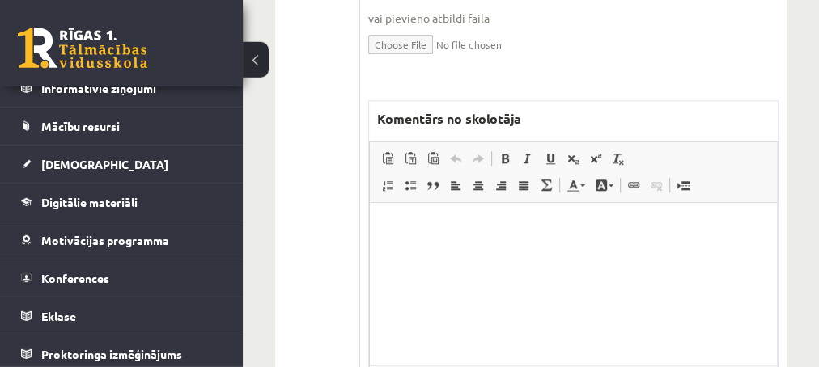
scroll to position [786, 0]
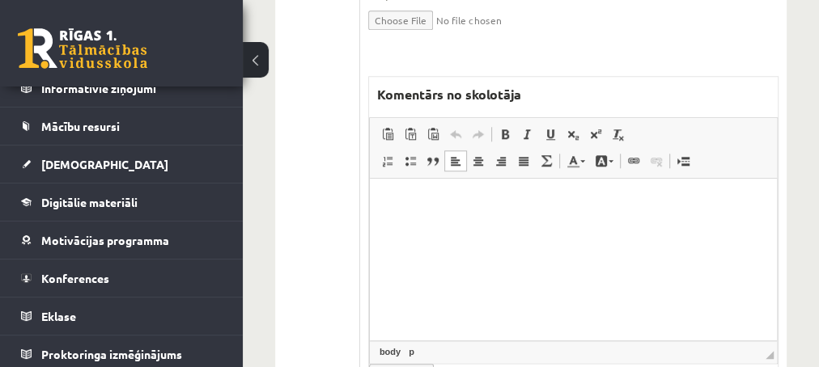
click at [470, 222] on html at bounding box center [572, 259] width 407 height 162
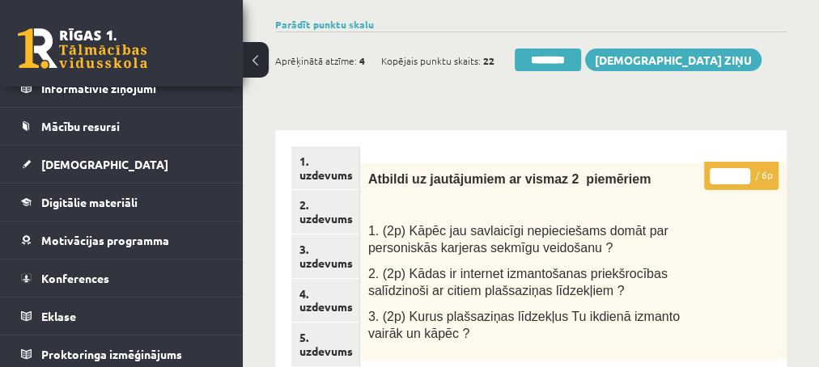
scroll to position [0, 0]
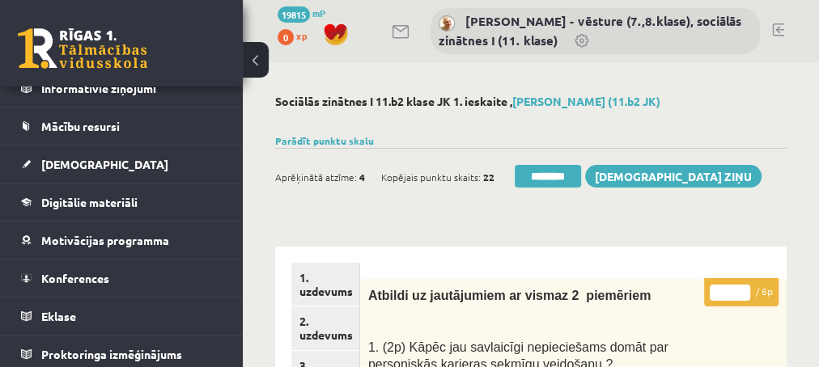
click at [741, 286] on input "*" at bounding box center [729, 293] width 40 height 16
click at [740, 286] on input "*" at bounding box center [729, 293] width 40 height 16
type input "*"
click at [740, 288] on input "*" at bounding box center [729, 293] width 40 height 16
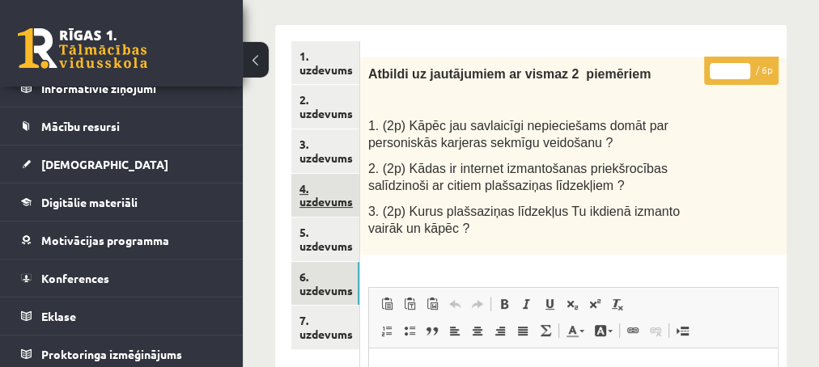
scroll to position [262, 0]
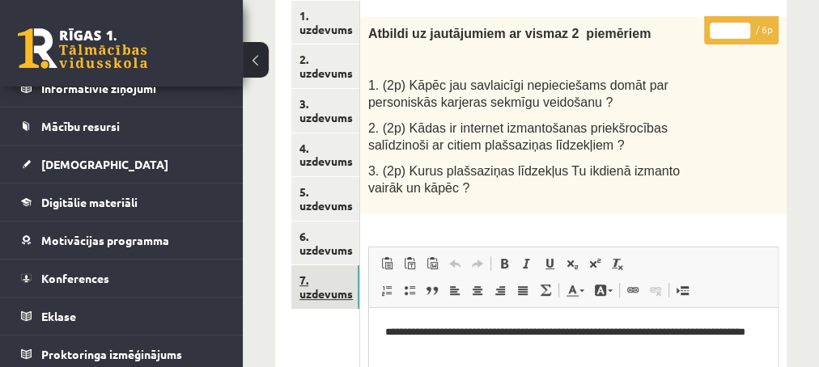
click at [328, 296] on link "7. uzdevums" at bounding box center [325, 287] width 68 height 44
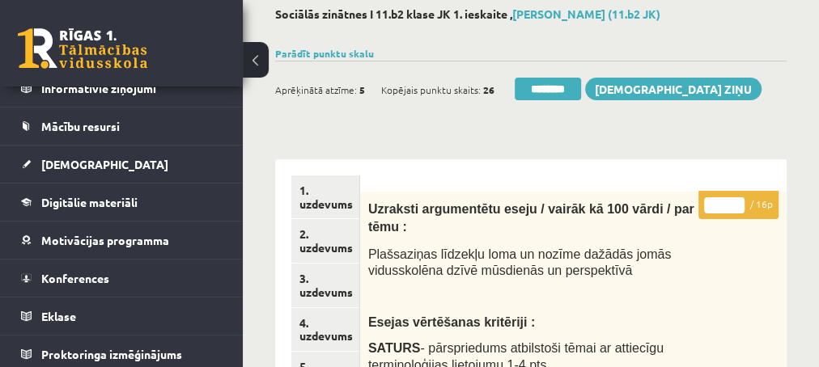
scroll to position [0, 0]
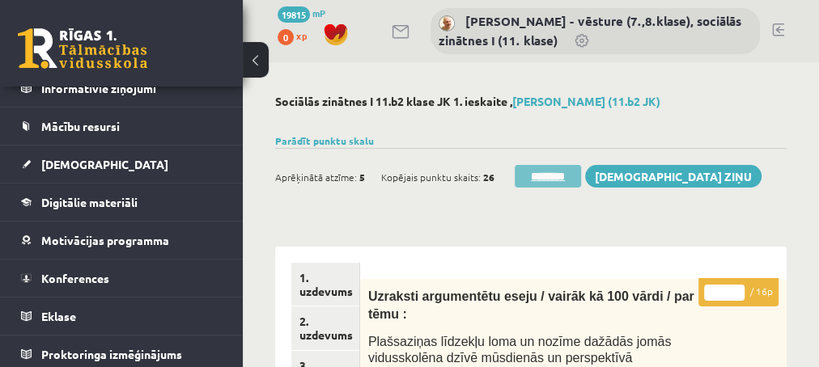
click at [543, 177] on input "********" at bounding box center [547, 176] width 66 height 23
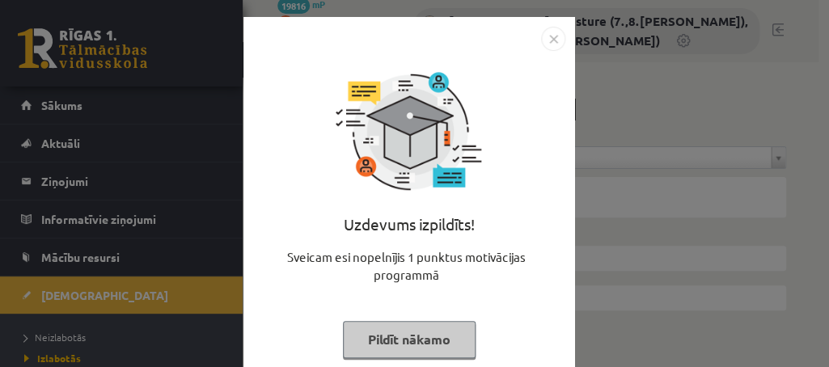
click at [395, 343] on button "Pildīt nākamo" at bounding box center [409, 339] width 133 height 37
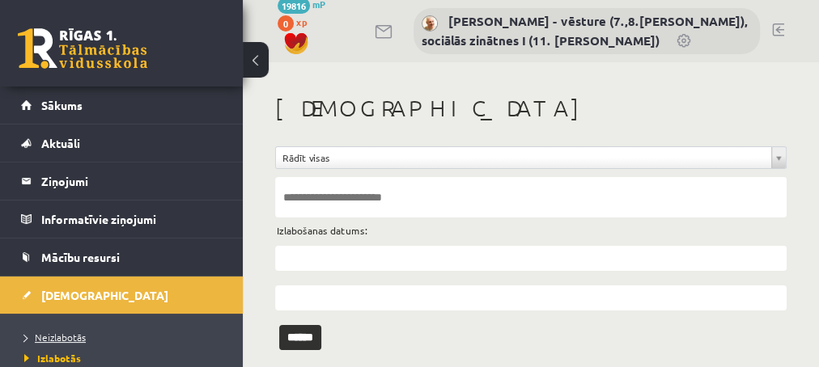
click at [51, 335] on span "Neizlabotās" at bounding box center [54, 337] width 61 height 13
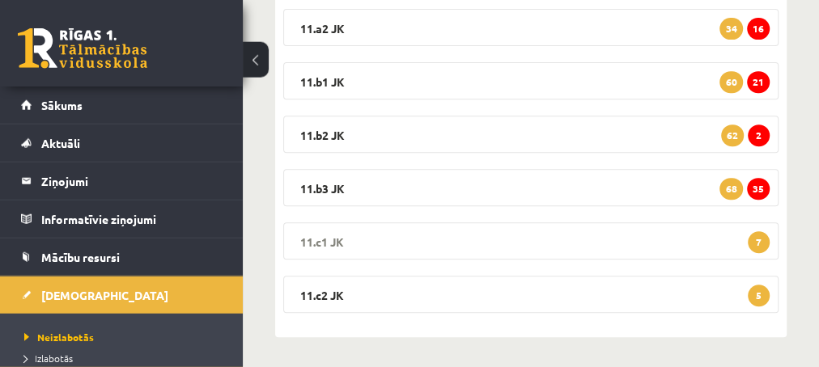
scroll to position [344, 0]
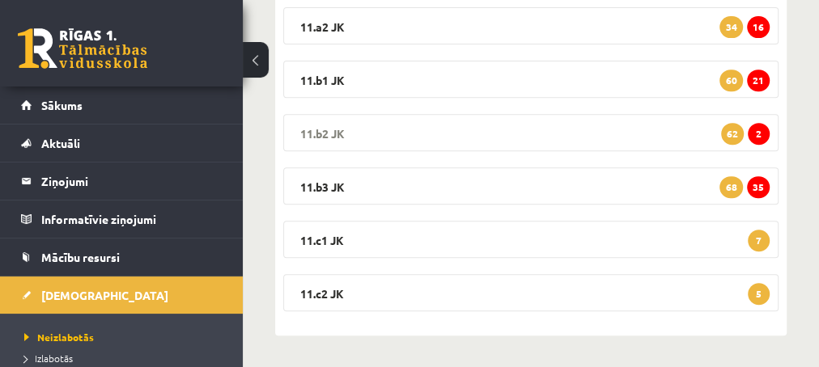
click at [754, 134] on span "2" at bounding box center [758, 134] width 22 height 22
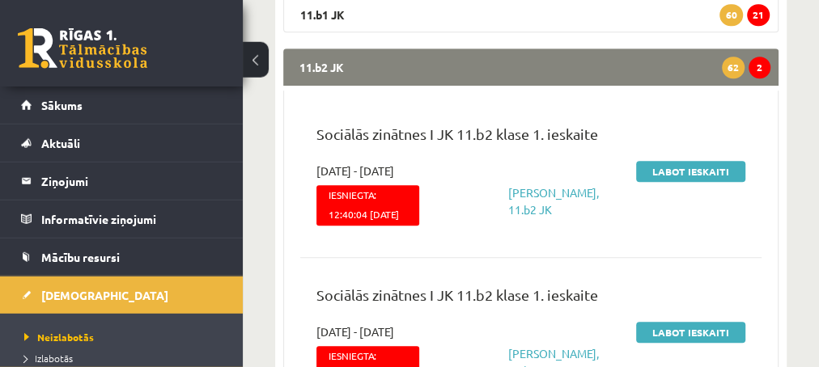
scroll to position [431, 0]
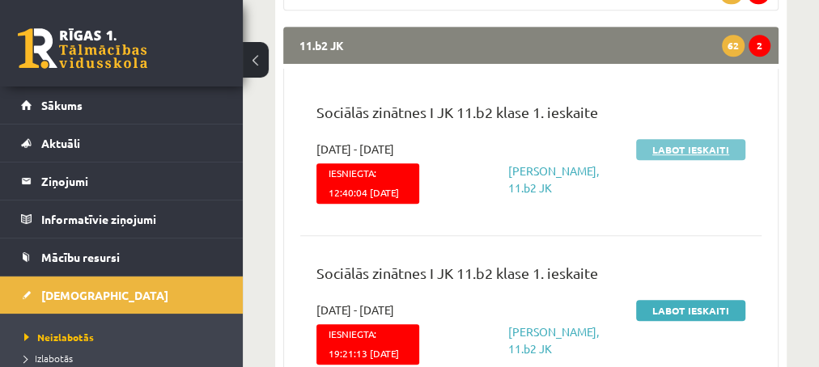
click at [662, 152] on link "Labot ieskaiti" at bounding box center [690, 149] width 109 height 21
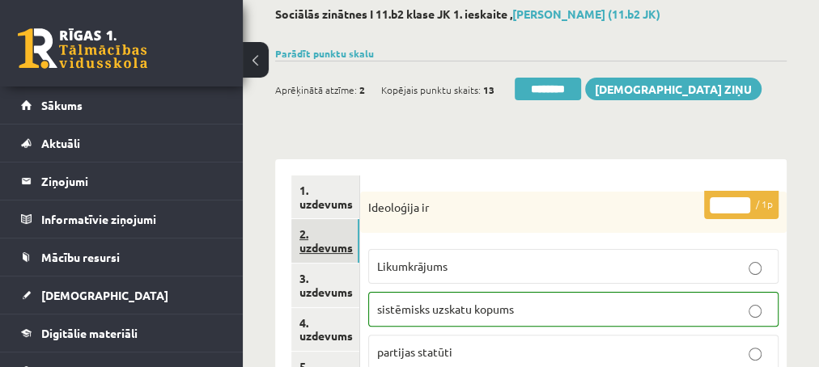
click at [327, 248] on link "2. uzdevums" at bounding box center [325, 241] width 68 height 44
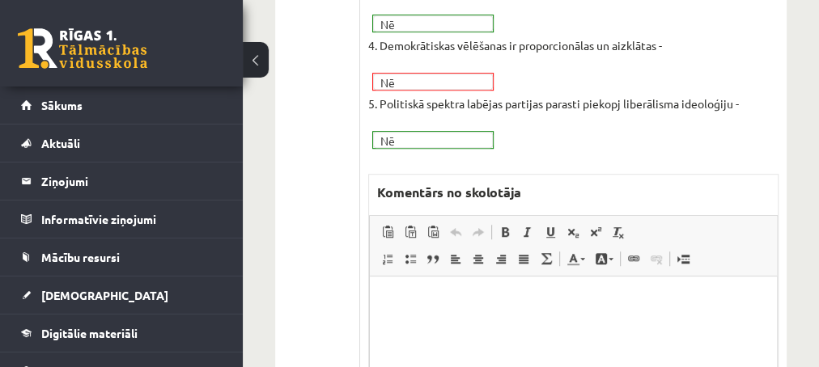
scroll to position [612, 0]
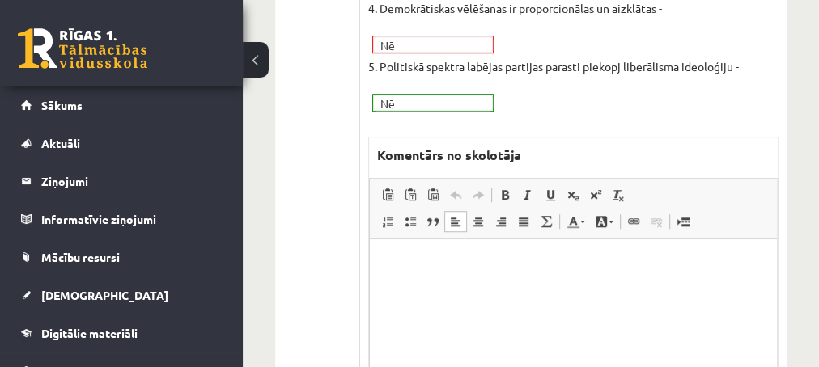
click at [501, 267] on p "Editor, wiswyg-editor-47433923824360-1759899978-488" at bounding box center [572, 264] width 375 height 17
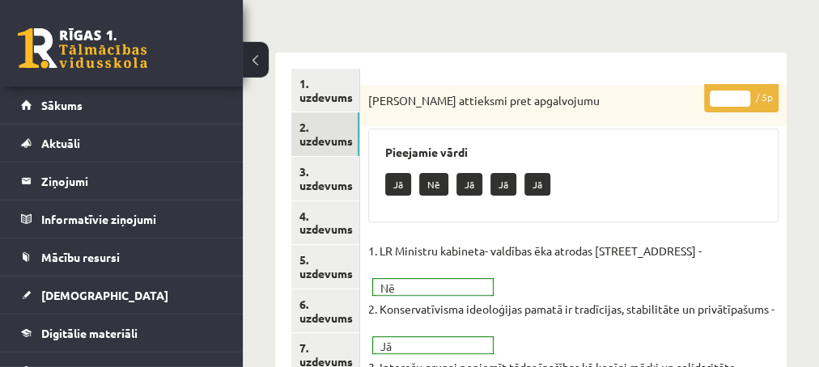
scroll to position [146, 0]
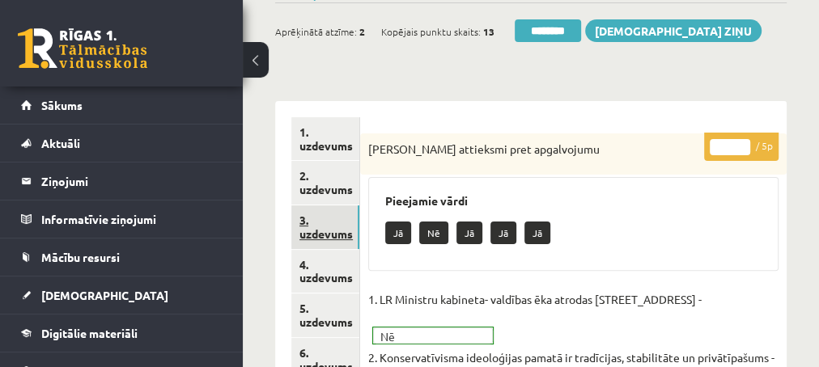
click at [317, 230] on link "3. uzdevums" at bounding box center [325, 227] width 68 height 44
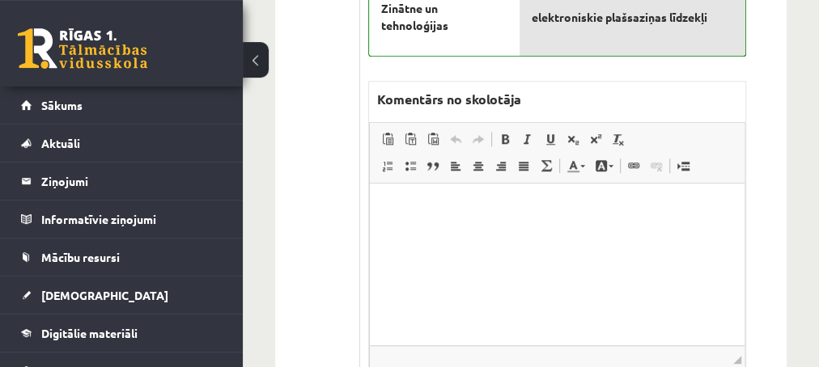
scroll to position [757, 0]
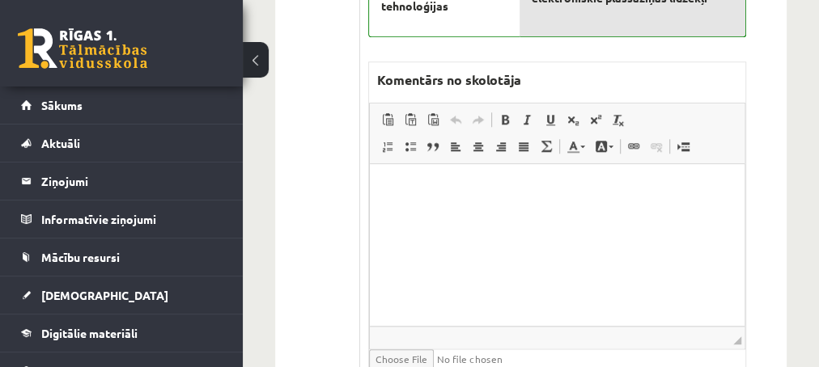
click at [422, 193] on p "Editor, wiswyg-editor-47433927890480-1759900097-791" at bounding box center [556, 188] width 342 height 17
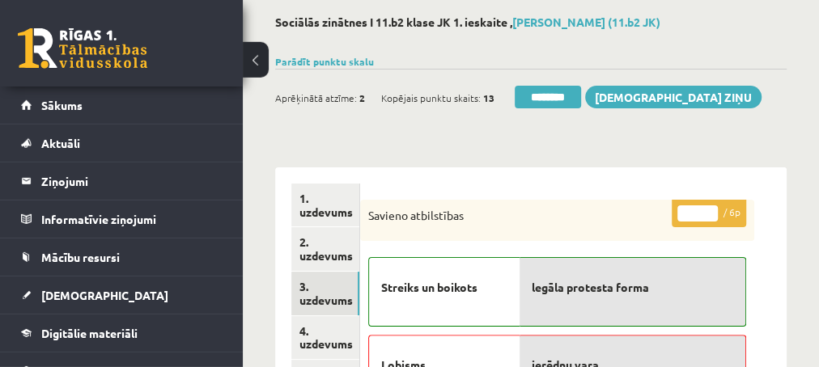
scroll to position [58, 0]
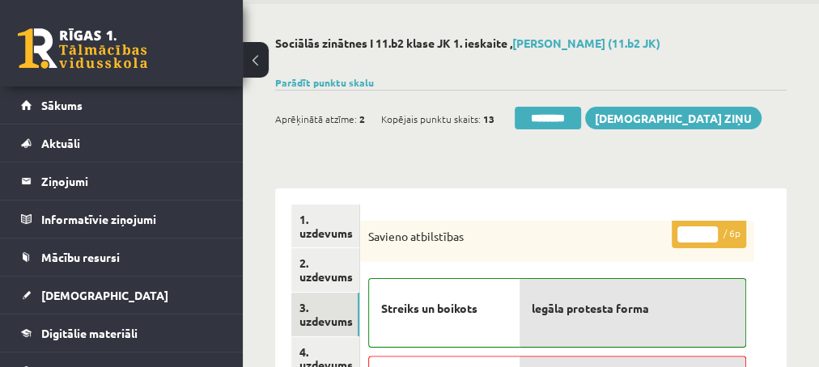
type input "*"
click at [711, 235] on input "*" at bounding box center [697, 234] width 40 height 16
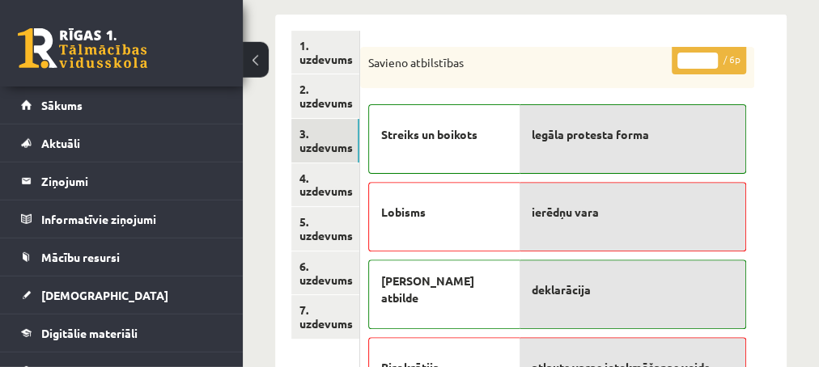
scroll to position [233, 0]
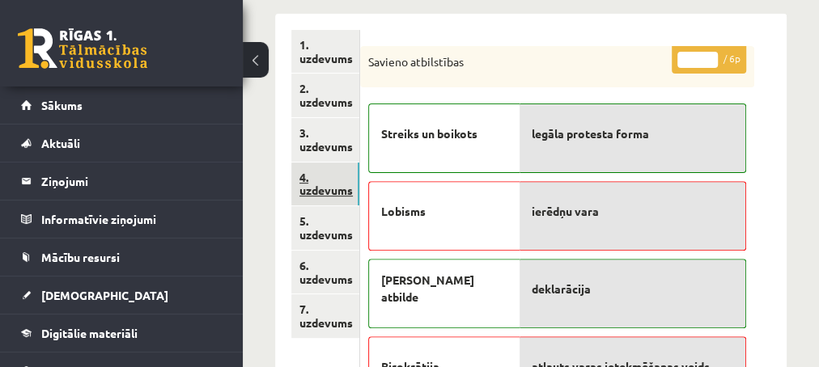
click at [320, 189] on link "4. uzdevums" at bounding box center [325, 185] width 68 height 44
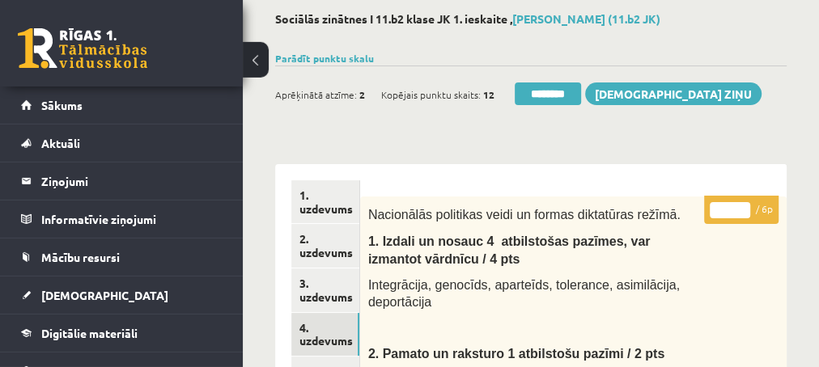
scroll to position [58, 0]
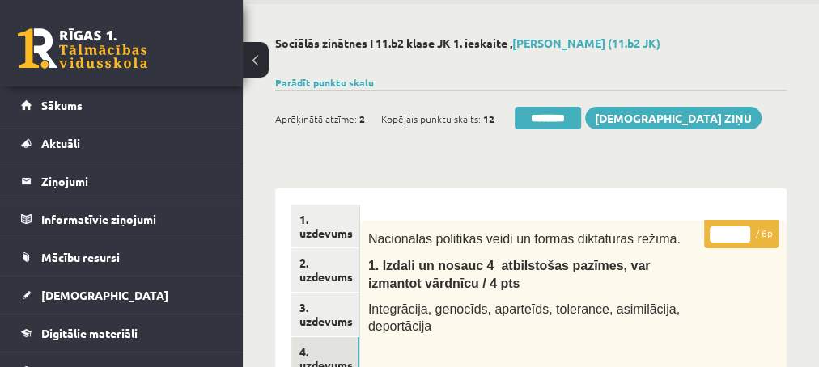
type input "*"
click at [743, 232] on input "*" at bounding box center [729, 234] width 40 height 16
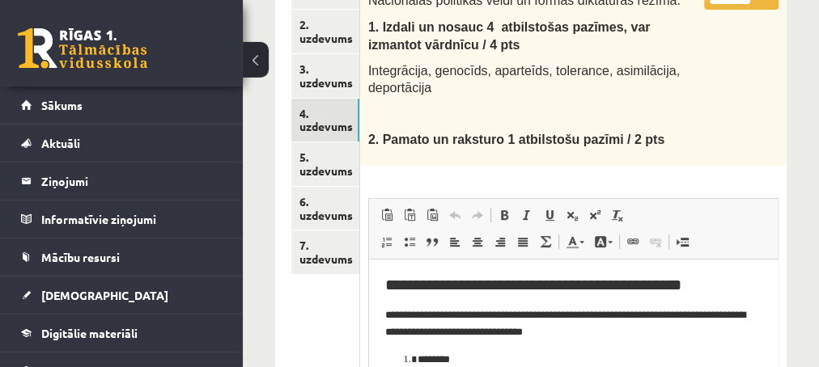
scroll to position [320, 0]
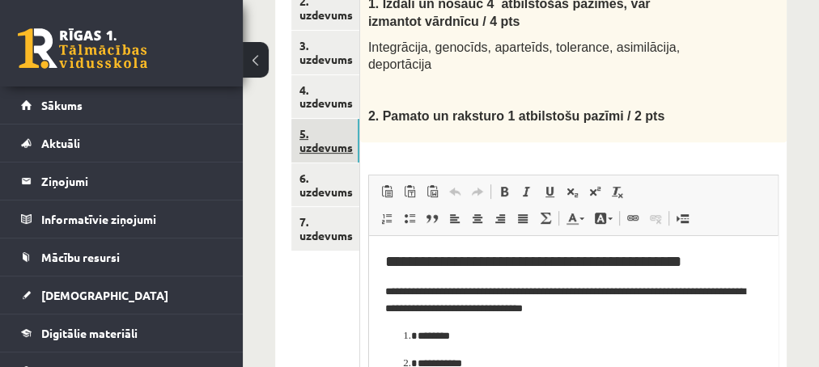
click at [324, 145] on link "5. uzdevums" at bounding box center [325, 141] width 68 height 44
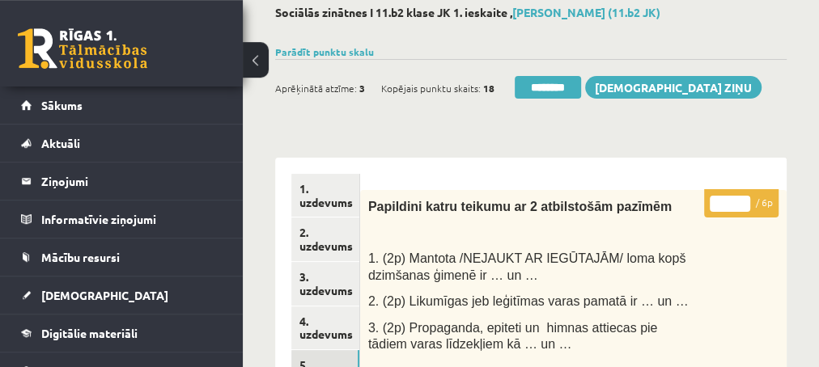
scroll to position [58, 0]
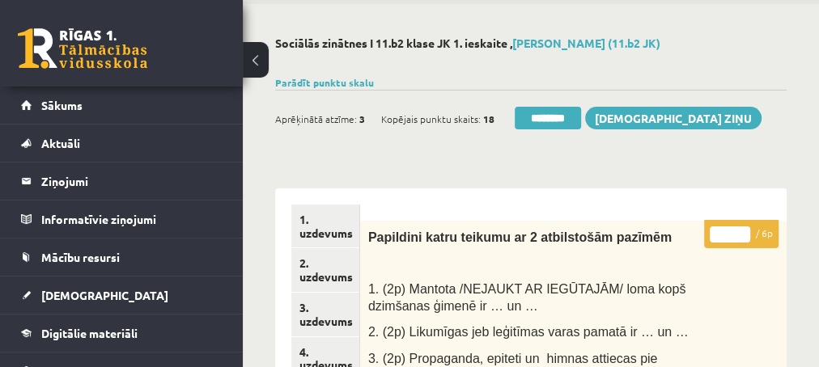
type input "*"
click at [743, 227] on input "*" at bounding box center [729, 234] width 40 height 16
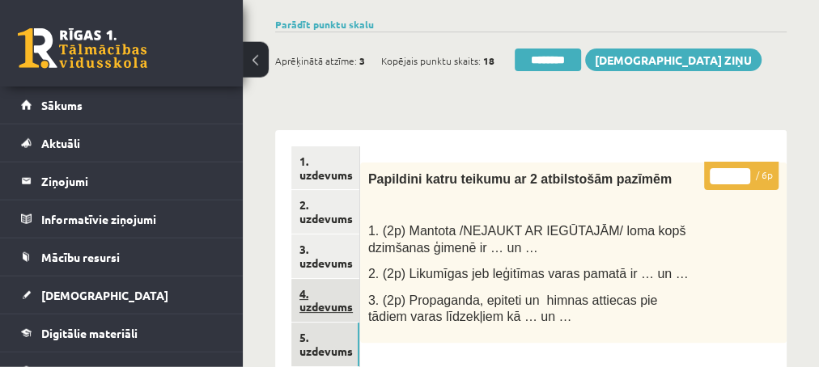
scroll to position [146, 0]
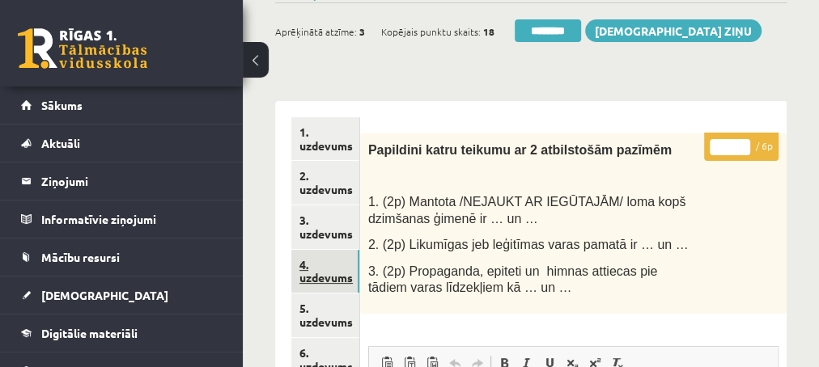
click at [328, 276] on link "4. uzdevums" at bounding box center [325, 272] width 68 height 44
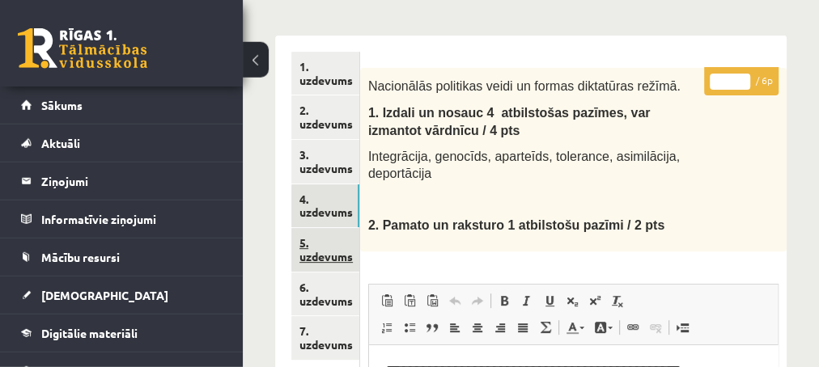
scroll to position [233, 0]
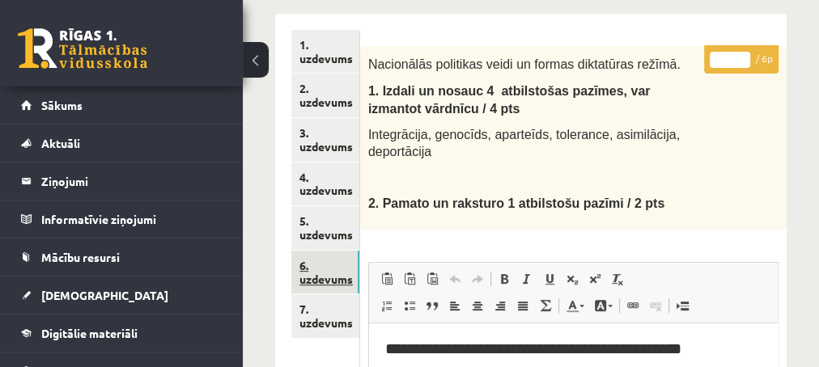
click at [324, 277] on link "6. uzdevums" at bounding box center [325, 273] width 68 height 44
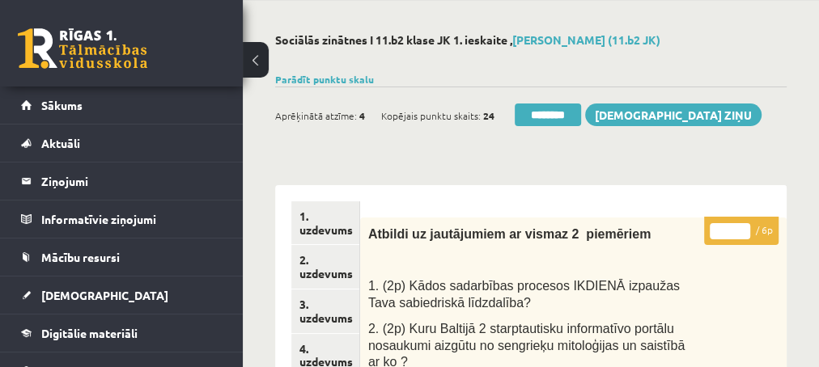
scroll to position [87, 0]
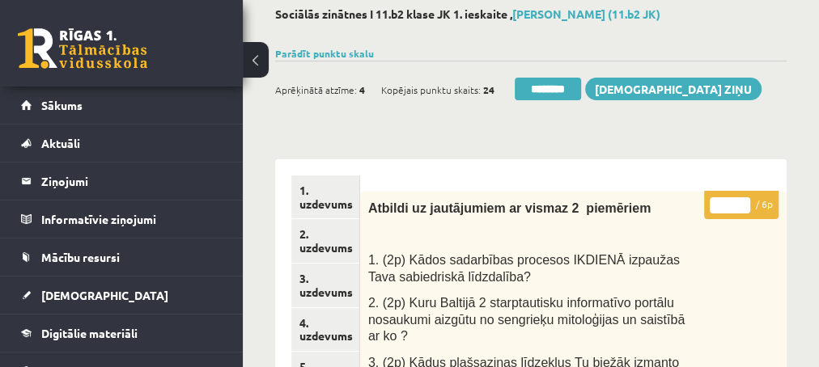
type input "*"
click at [744, 201] on input "*" at bounding box center [729, 205] width 40 height 16
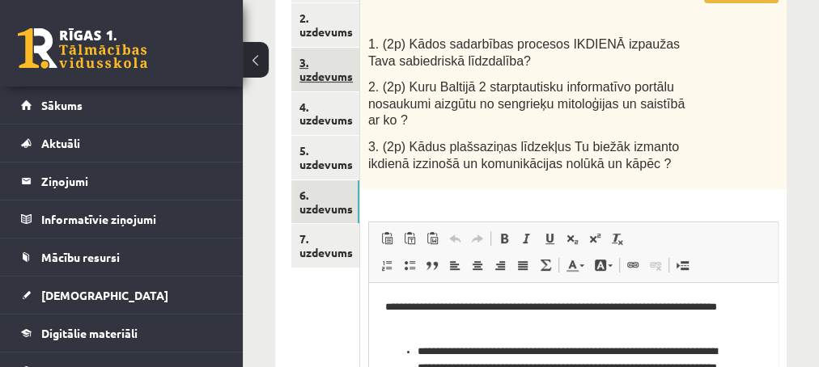
scroll to position [349, 0]
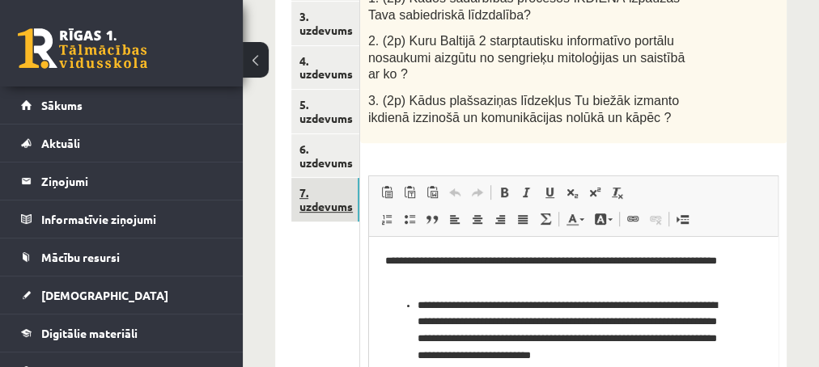
click at [324, 203] on link "7. uzdevums" at bounding box center [325, 200] width 68 height 44
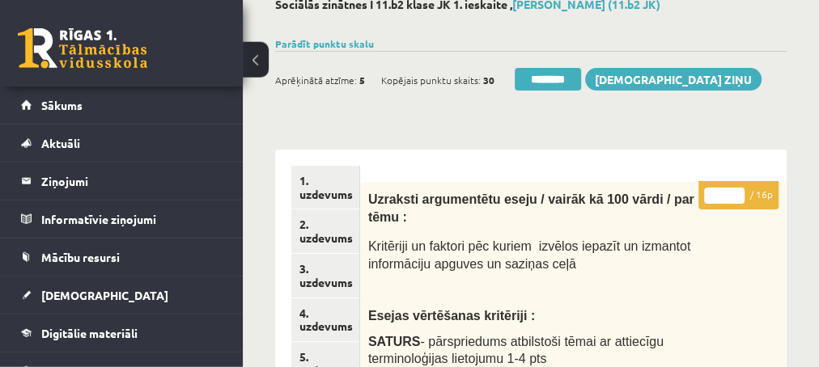
scroll to position [87, 0]
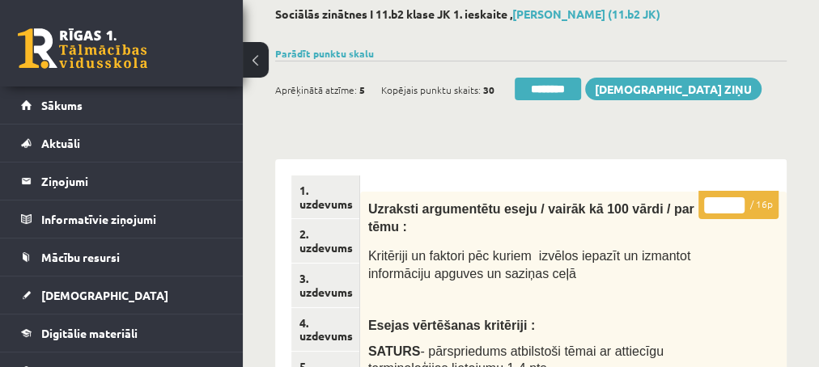
click at [737, 199] on input "*" at bounding box center [724, 205] width 40 height 16
click at [737, 200] on input "*" at bounding box center [724, 205] width 40 height 16
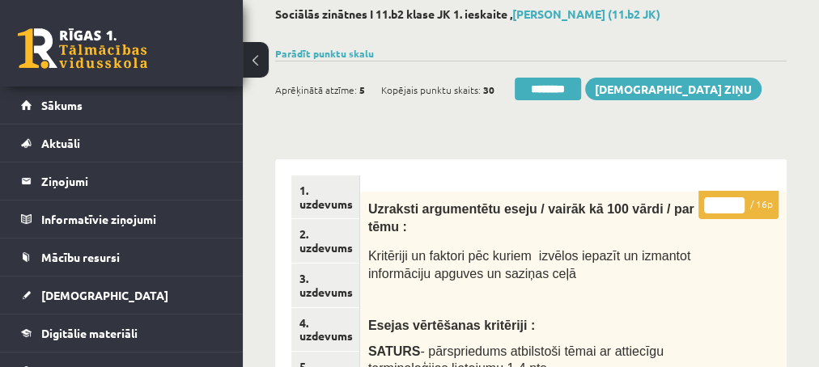
click at [737, 200] on input "*" at bounding box center [724, 205] width 40 height 16
click at [737, 200] on input "**" at bounding box center [724, 205] width 40 height 16
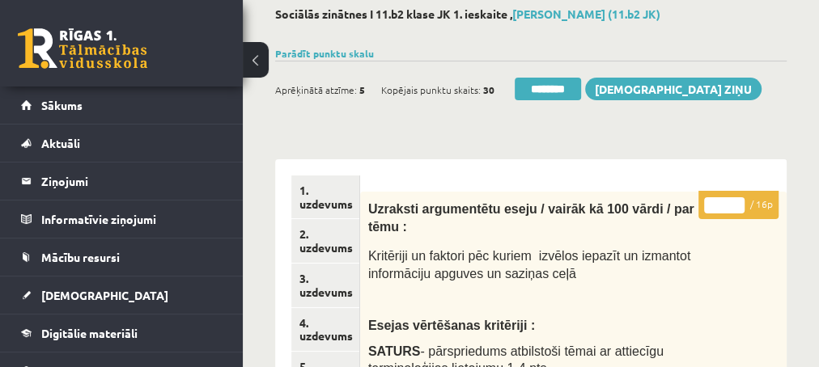
click at [737, 200] on input "**" at bounding box center [724, 205] width 40 height 16
type input "**"
click at [737, 200] on input "**" at bounding box center [724, 205] width 40 height 16
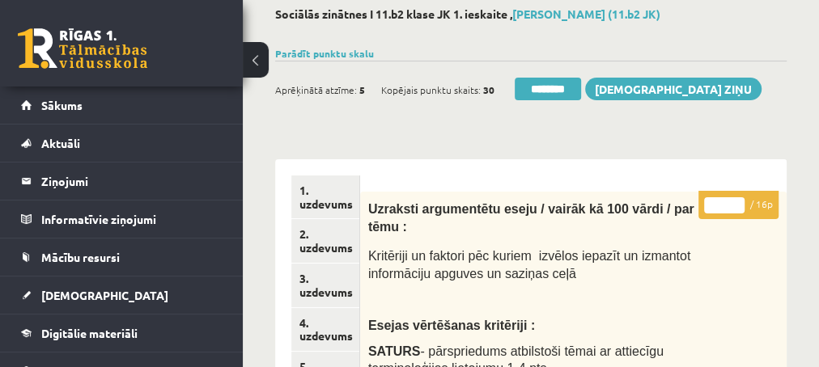
click at [737, 200] on input "**" at bounding box center [724, 205] width 40 height 16
click at [317, 290] on link "3. uzdevums" at bounding box center [325, 286] width 68 height 44
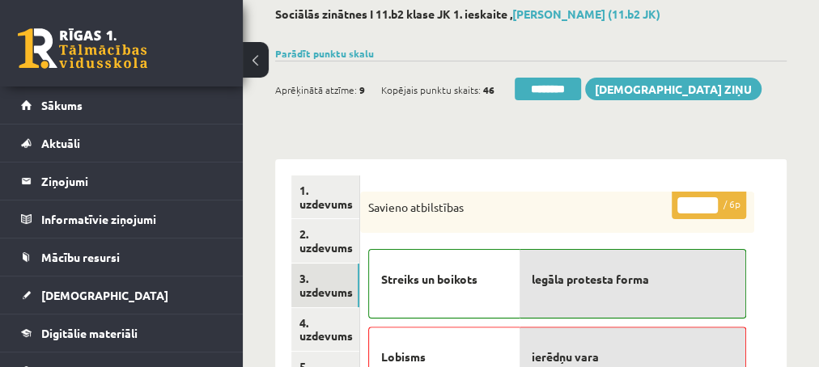
scroll to position [0, 0]
click at [546, 94] on input "********" at bounding box center [547, 89] width 66 height 23
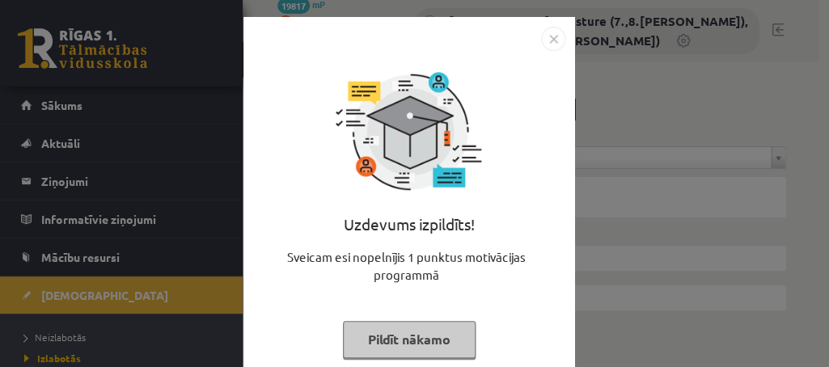
click at [397, 337] on button "Pildīt nākamo" at bounding box center [409, 339] width 133 height 37
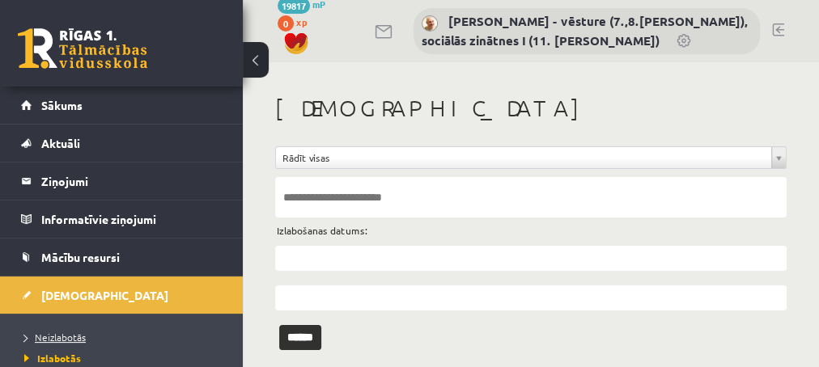
click at [69, 332] on span "Neizlabotās" at bounding box center [54, 337] width 61 height 13
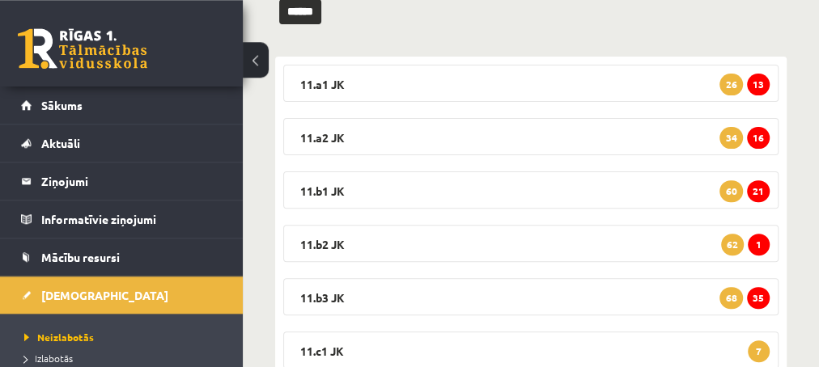
scroll to position [262, 0]
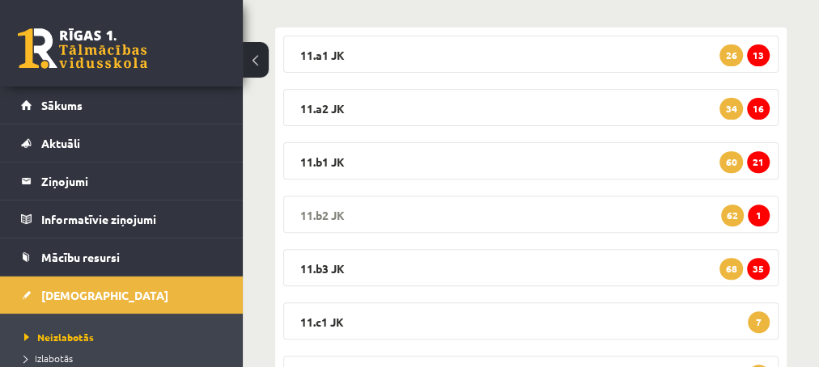
click at [761, 215] on span "1" at bounding box center [758, 216] width 22 height 22
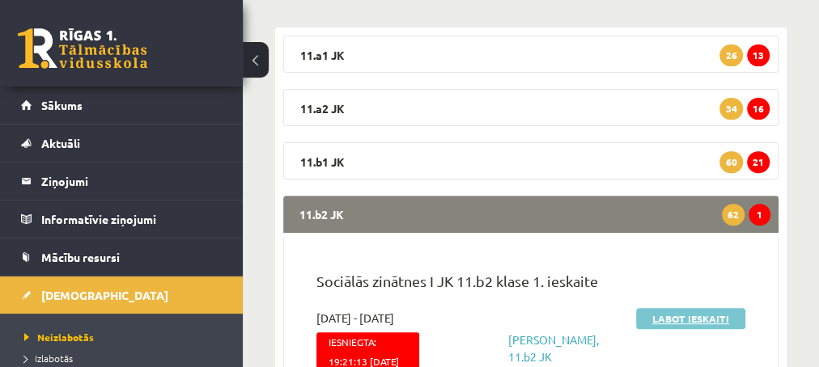
click at [672, 317] on link "Labot ieskaiti" at bounding box center [690, 318] width 109 height 21
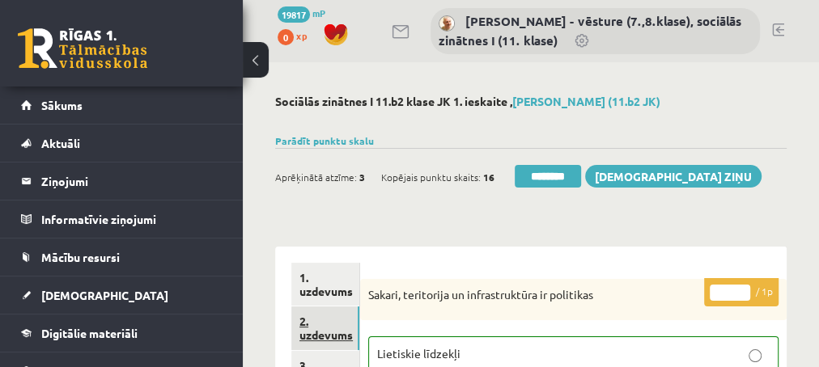
click at [315, 335] on link "2. uzdevums" at bounding box center [325, 329] width 68 height 44
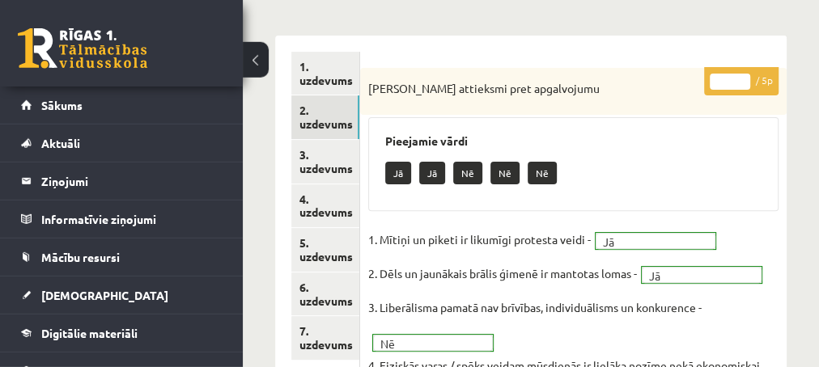
scroll to position [175, 0]
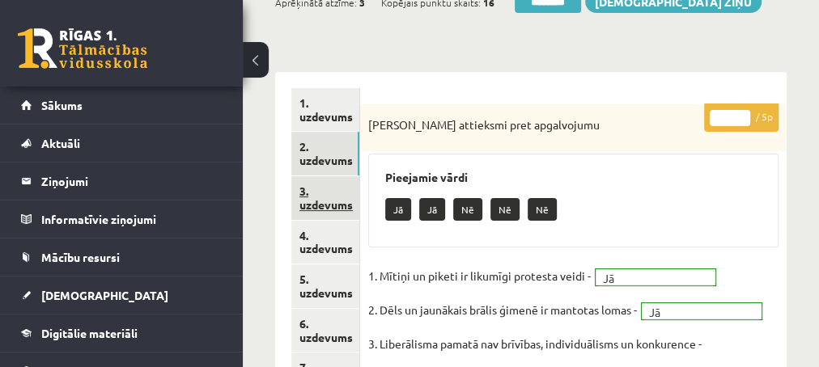
click at [317, 205] on link "3. uzdevums" at bounding box center [325, 198] width 68 height 44
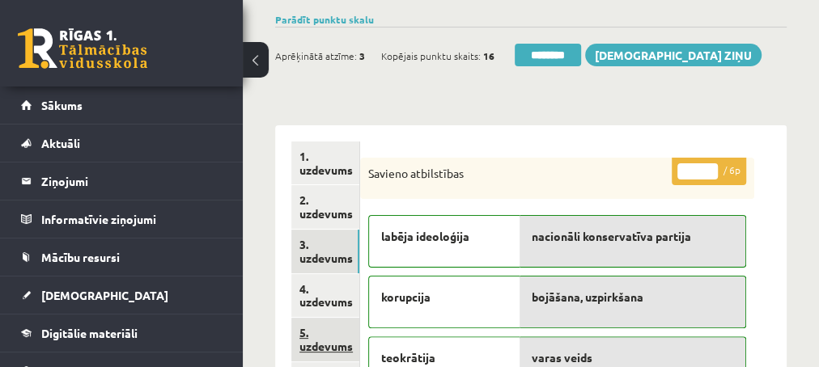
scroll to position [87, 0]
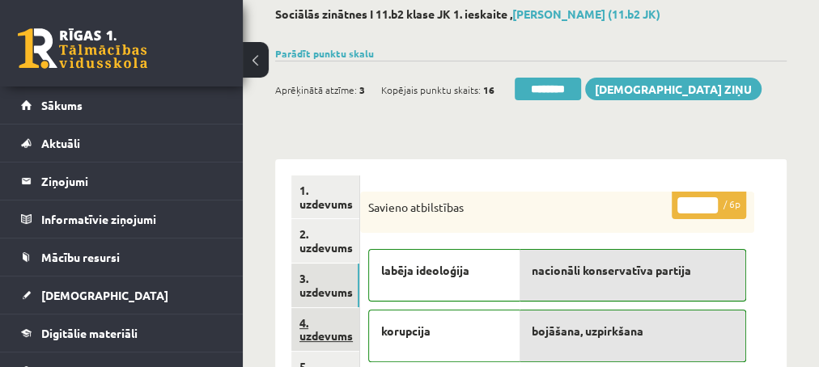
click at [320, 337] on link "4. uzdevums" at bounding box center [325, 330] width 68 height 44
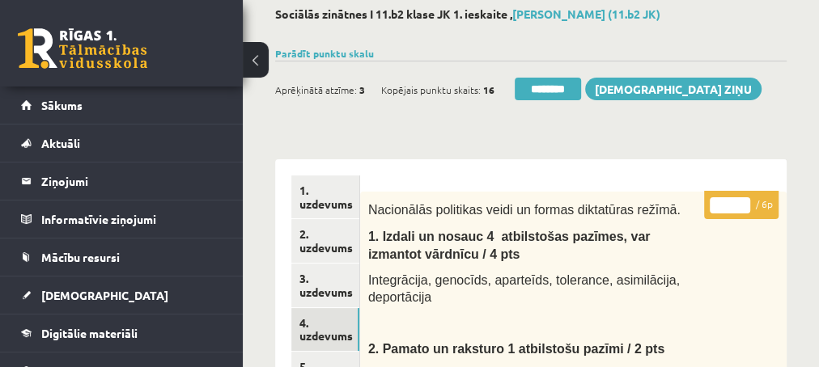
type input "*"
click at [740, 205] on input "*" at bounding box center [729, 205] width 40 height 16
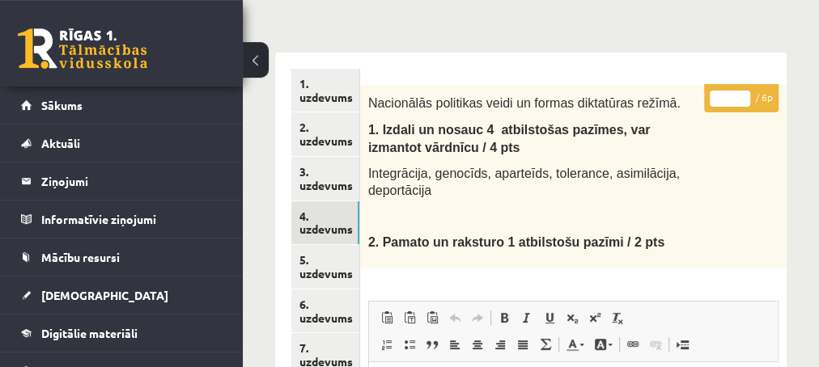
scroll to position [262, 0]
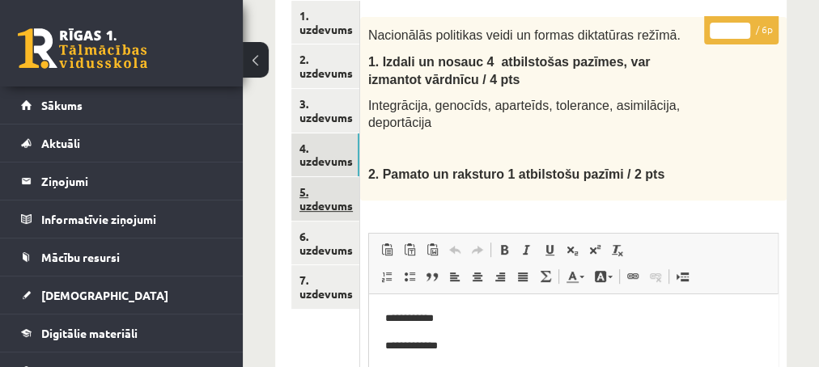
click at [327, 205] on link "5. uzdevums" at bounding box center [325, 199] width 68 height 44
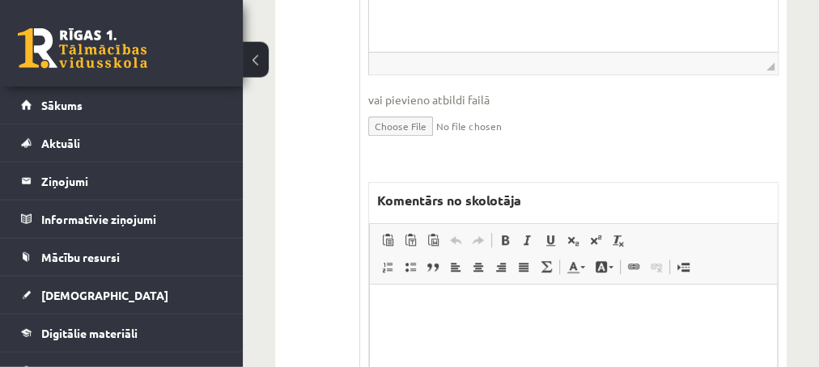
scroll to position [699, 0]
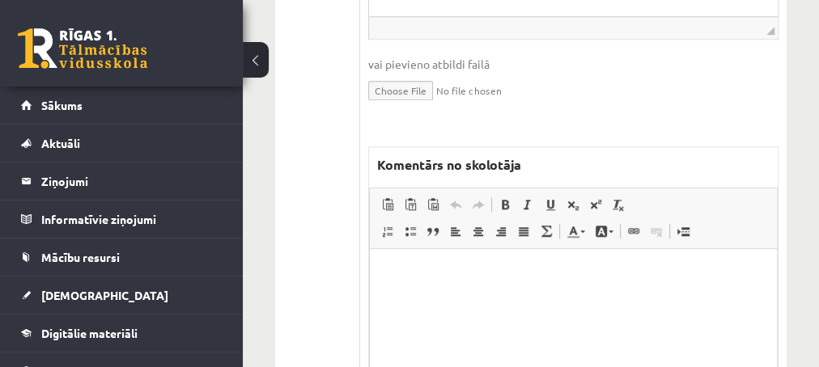
click at [472, 290] on html at bounding box center [572, 330] width 407 height 162
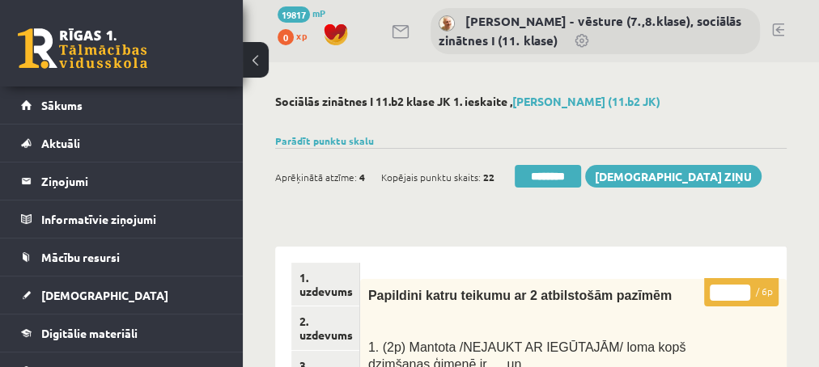
scroll to position [87, 0]
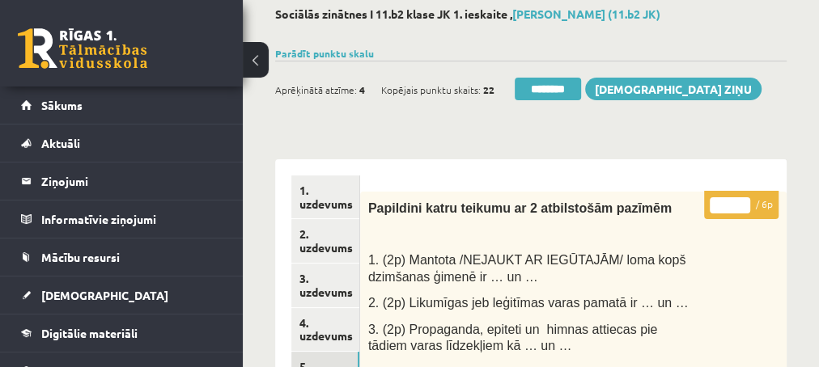
click at [743, 201] on input "*" at bounding box center [729, 205] width 40 height 16
type input "*"
click at [743, 201] on input "*" at bounding box center [729, 205] width 40 height 16
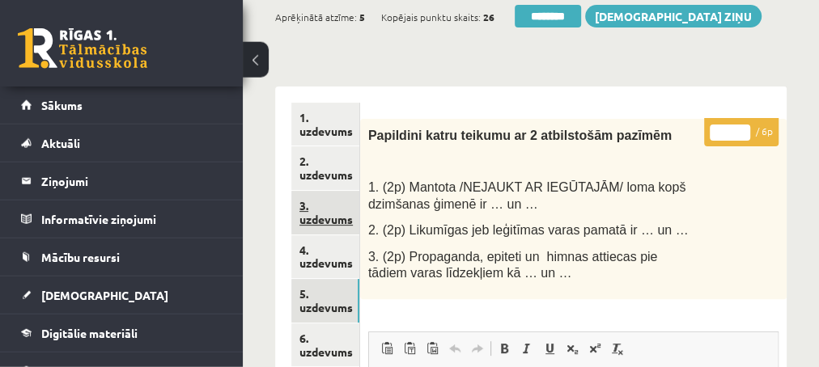
scroll to position [175, 0]
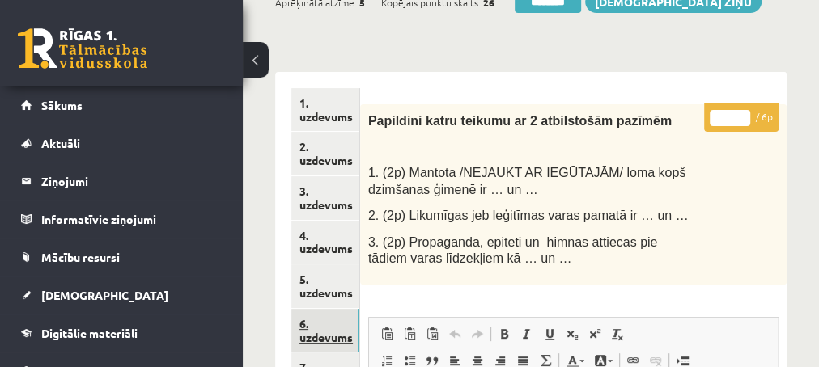
click at [317, 341] on link "6. uzdevums" at bounding box center [325, 331] width 68 height 44
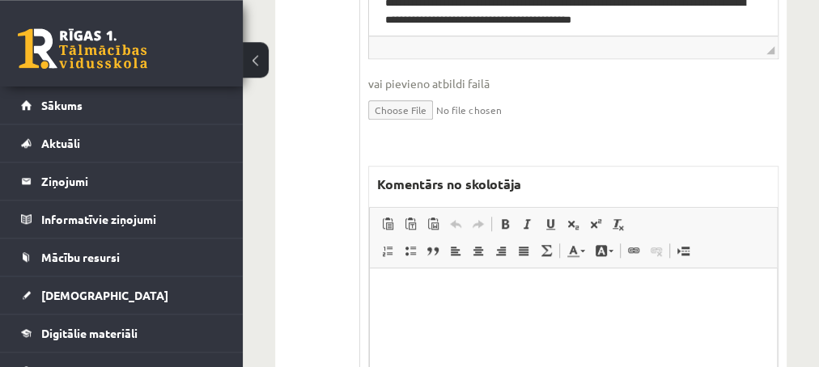
scroll to position [699, 0]
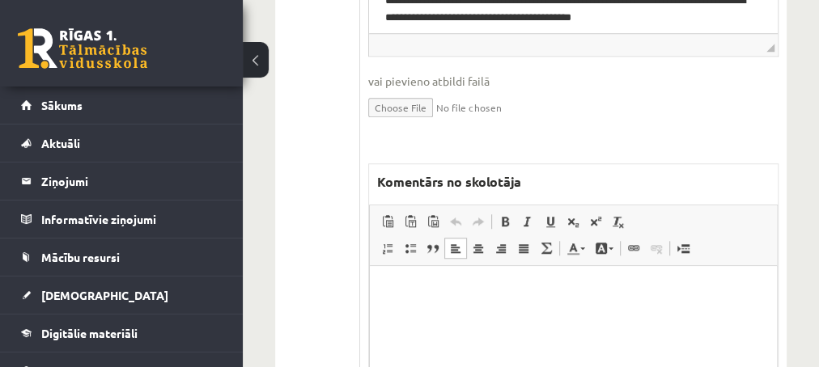
click at [468, 294] on p "Editor, wiswyg-editor-47434017953220-1759900463-493" at bounding box center [572, 290] width 375 height 17
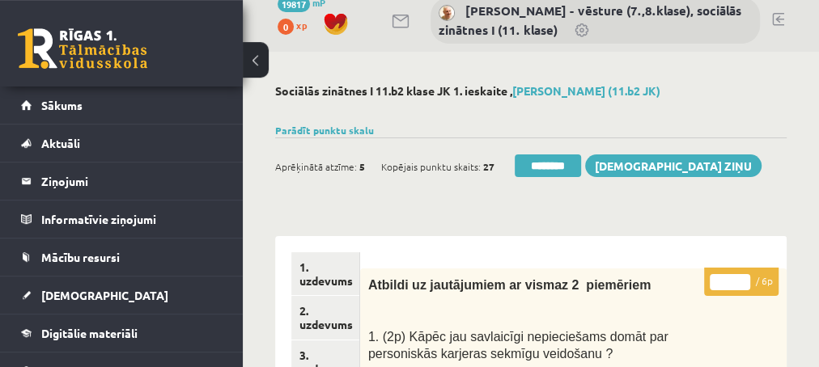
scroll to position [0, 0]
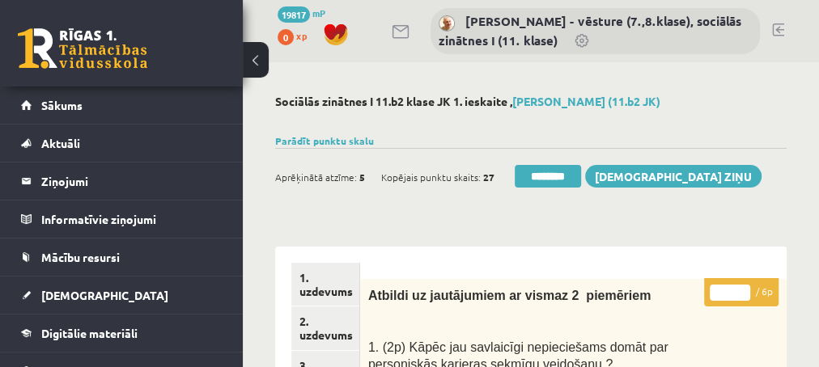
click at [743, 286] on input "*" at bounding box center [729, 293] width 40 height 16
click at [743, 288] on input "*" at bounding box center [729, 293] width 40 height 16
type input "*"
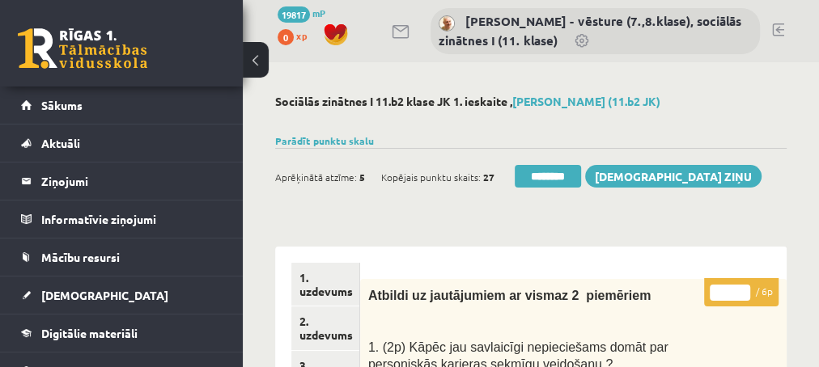
click at [743, 288] on input "*" at bounding box center [729, 293] width 40 height 16
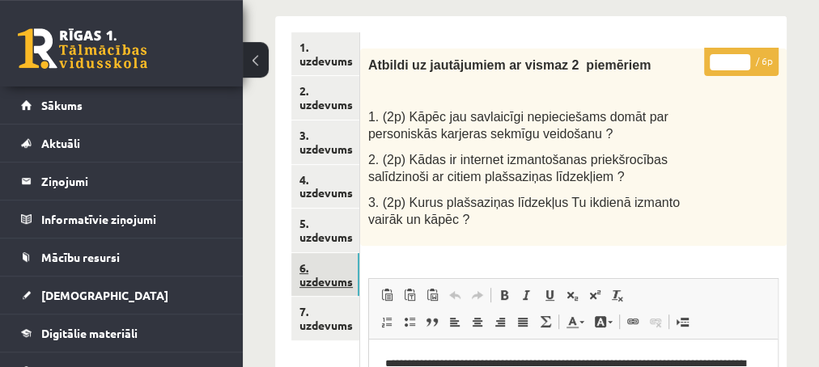
scroll to position [262, 0]
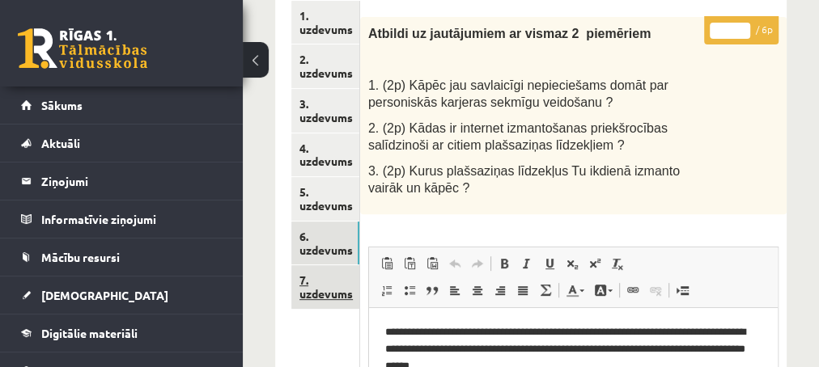
click at [317, 293] on link "7. uzdevums" at bounding box center [325, 287] width 68 height 44
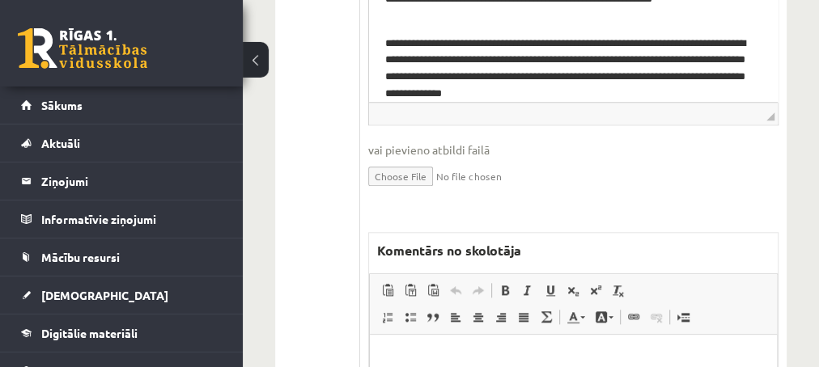
scroll to position [874, 0]
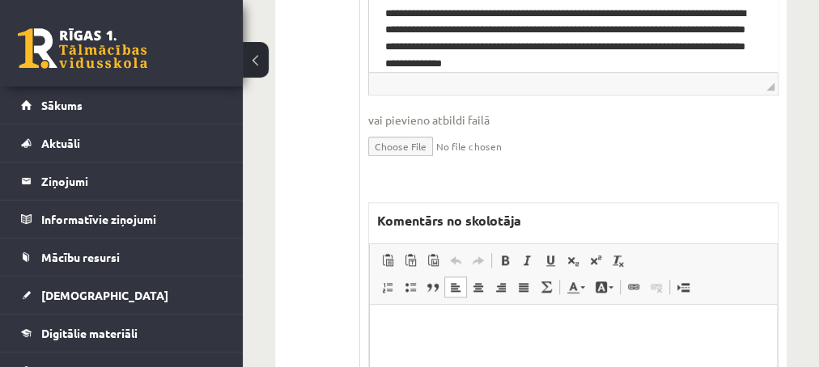
click at [408, 330] on p "Editor, wiswyg-editor-47433843959280-1759900521-875" at bounding box center [572, 328] width 375 height 17
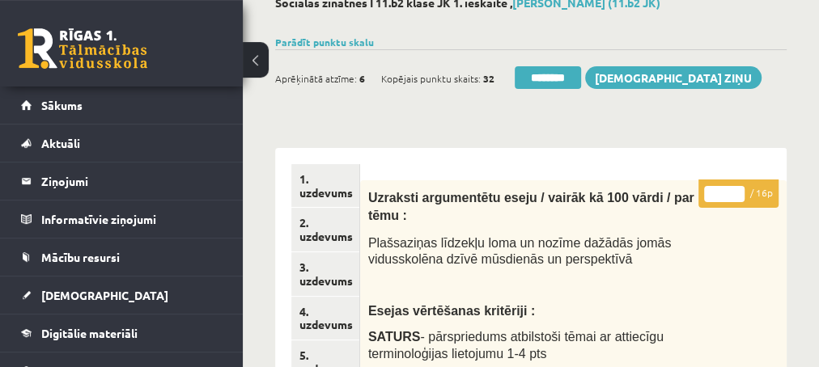
scroll to position [87, 0]
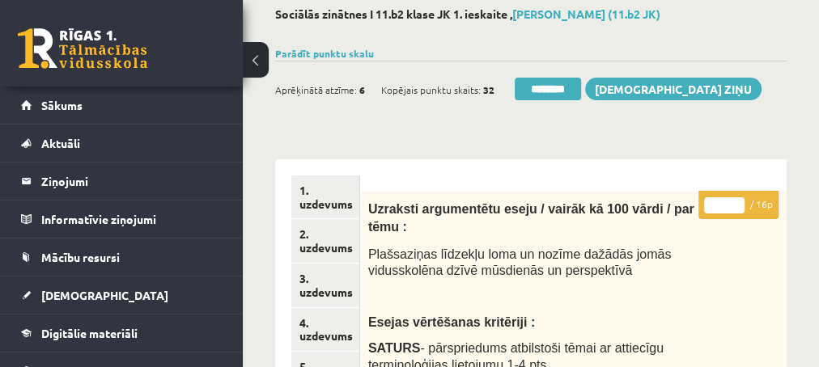
type input "**"
click at [739, 201] on input "**" at bounding box center [724, 205] width 40 height 16
click at [316, 297] on link "3. uzdevums" at bounding box center [325, 286] width 68 height 44
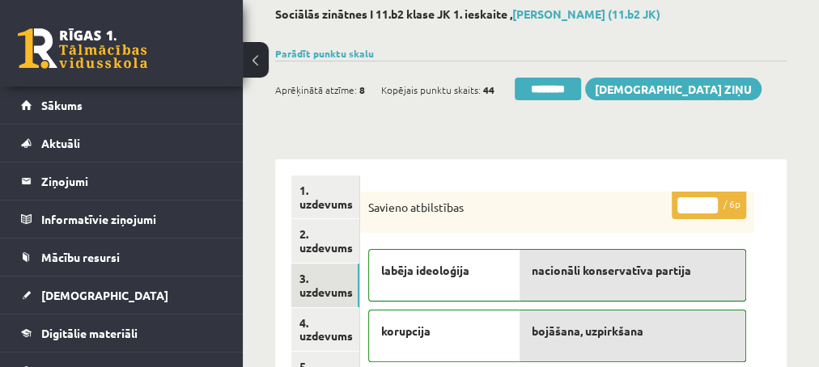
scroll to position [0, 0]
click at [540, 87] on input "********" at bounding box center [547, 89] width 66 height 23
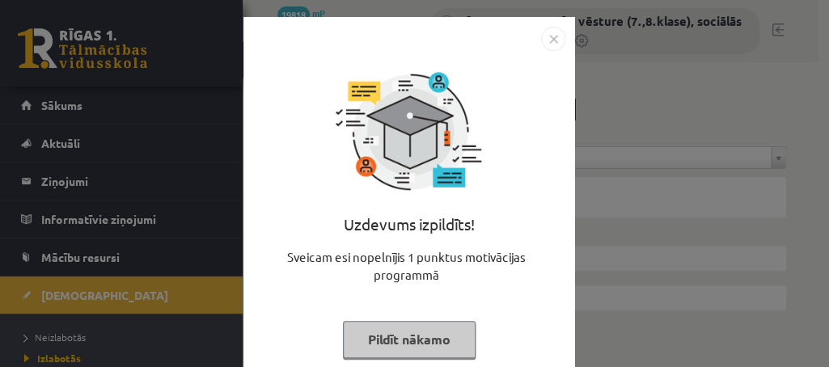
click at [388, 341] on button "Pildīt nākamo" at bounding box center [409, 339] width 133 height 37
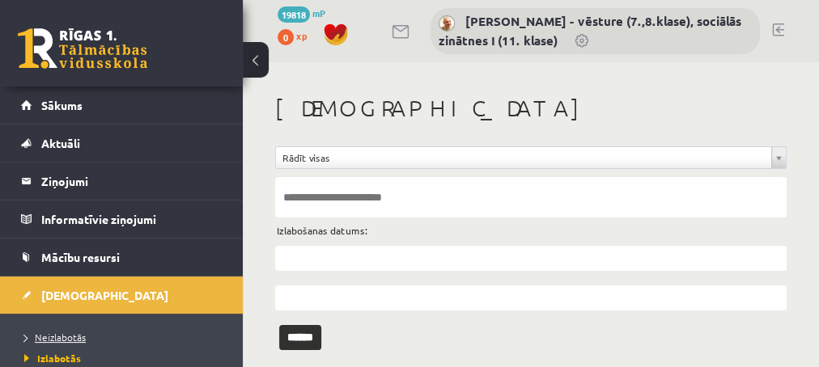
click at [67, 339] on span "Neizlabotās" at bounding box center [54, 337] width 61 height 13
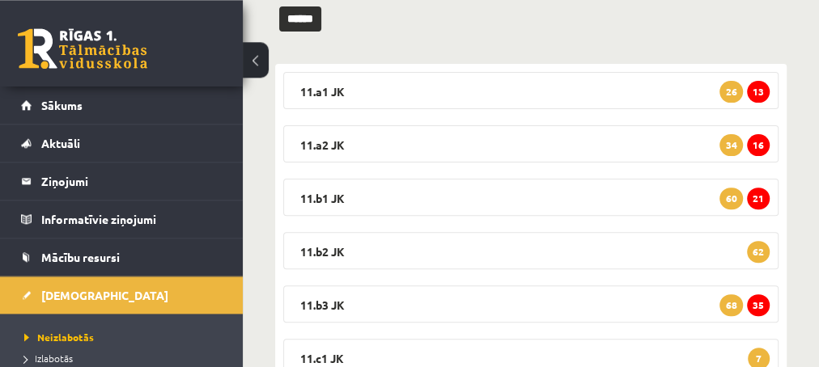
scroll to position [262, 0]
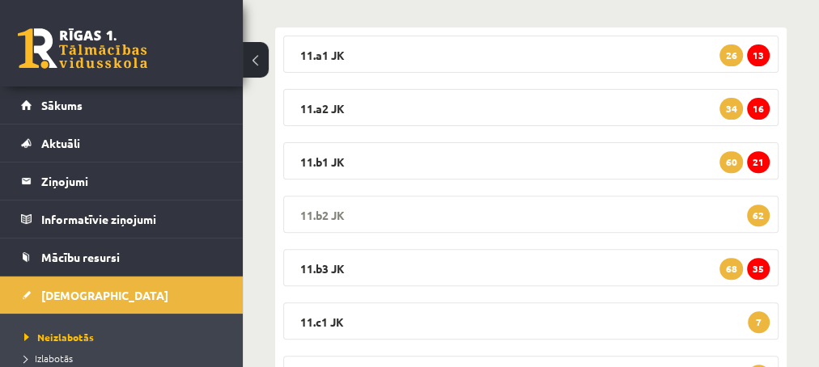
click at [754, 215] on span "62" at bounding box center [758, 216] width 23 height 22
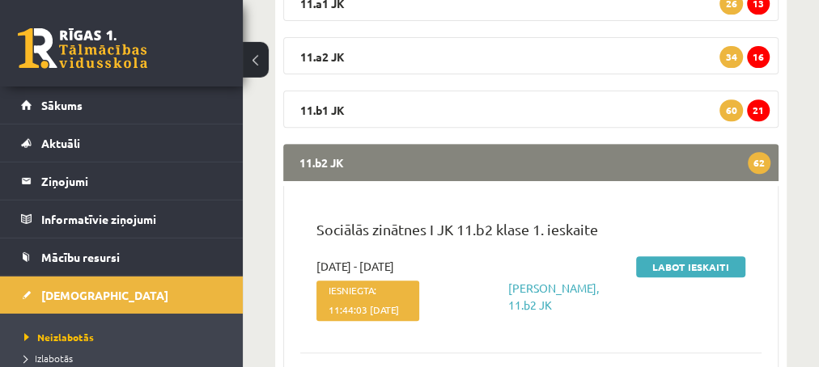
scroll to position [349, 0]
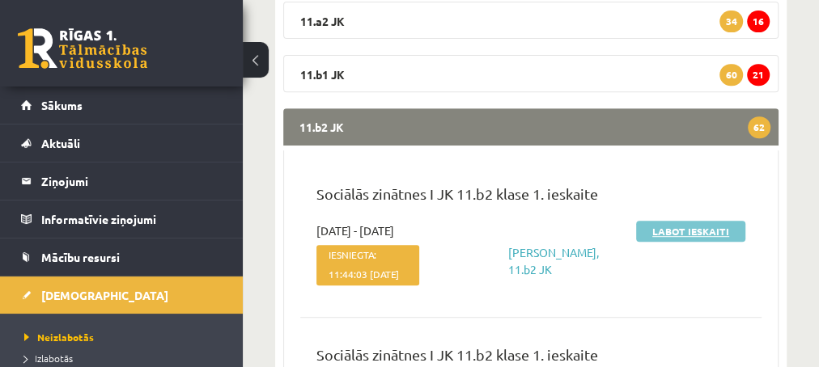
click at [669, 232] on link "Labot ieskaiti" at bounding box center [690, 231] width 109 height 21
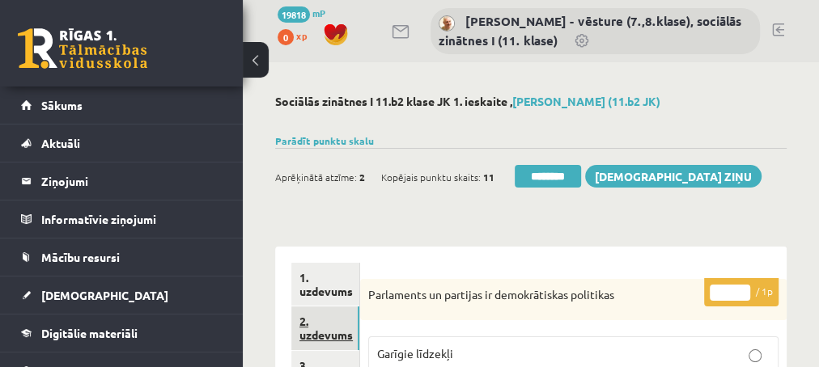
click at [321, 331] on link "2. uzdevums" at bounding box center [325, 329] width 68 height 44
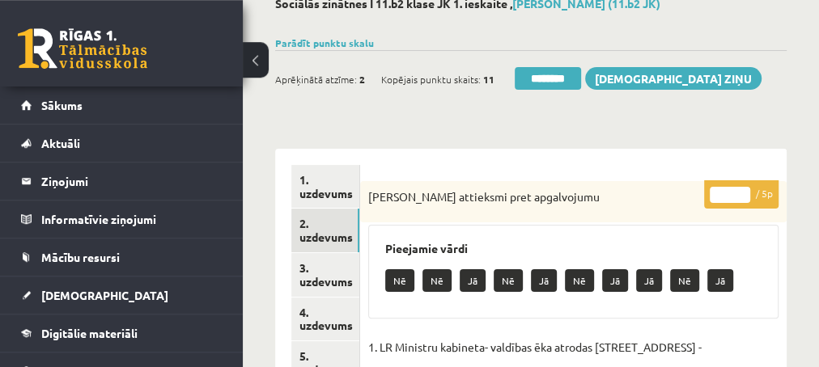
scroll to position [87, 0]
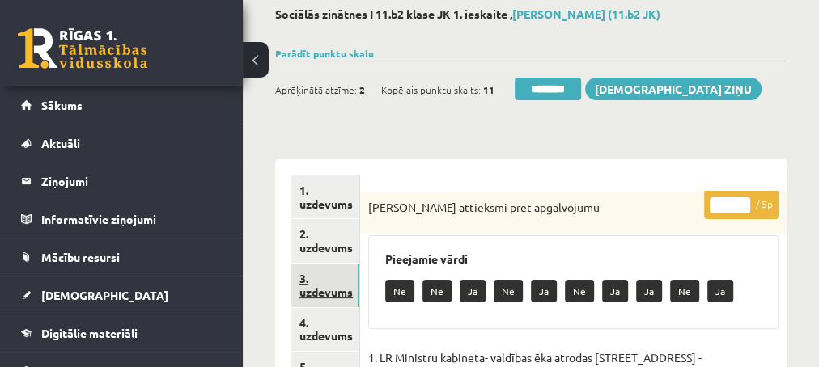
click at [322, 291] on link "3. uzdevums" at bounding box center [325, 286] width 68 height 44
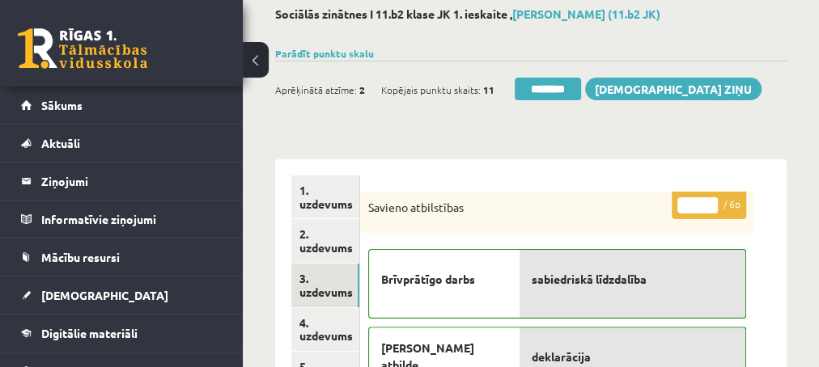
scroll to position [0, 0]
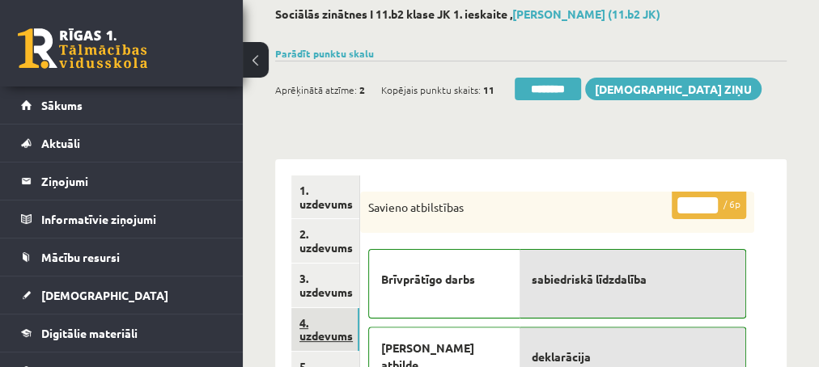
click at [327, 332] on link "4. uzdevums" at bounding box center [325, 330] width 68 height 44
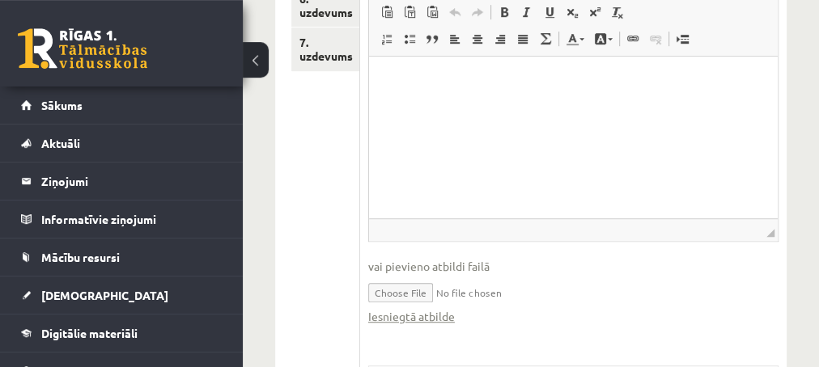
scroll to position [524, 0]
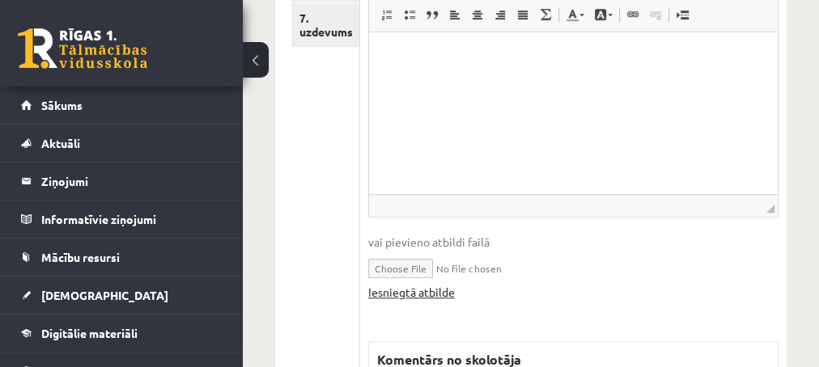
click at [408, 291] on link "Iesniegtā atbilde" at bounding box center [411, 292] width 87 height 17
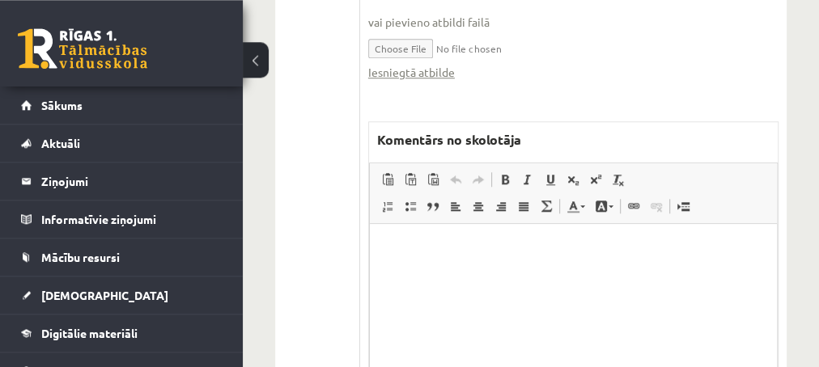
scroll to position [786, 0]
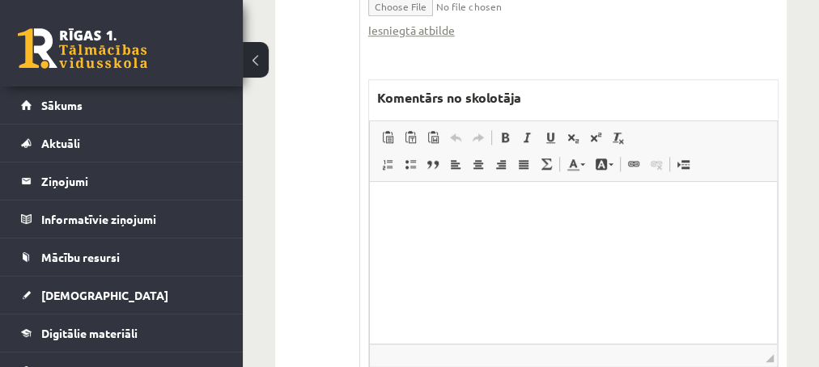
click at [413, 218] on html at bounding box center [572, 262] width 407 height 162
click at [458, 205] on p "**********" at bounding box center [572, 205] width 375 height 17
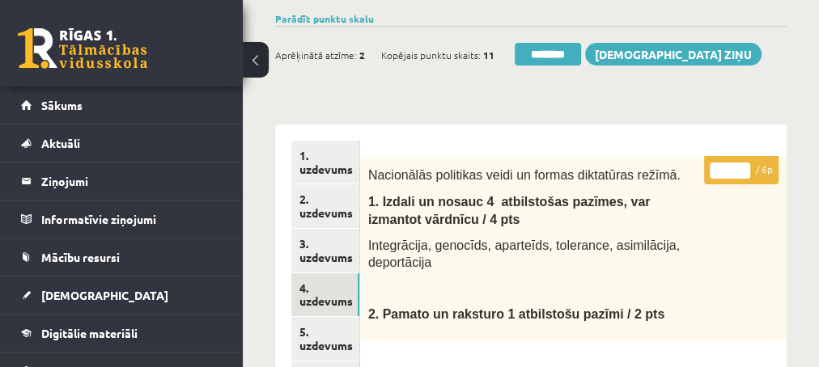
scroll to position [87, 0]
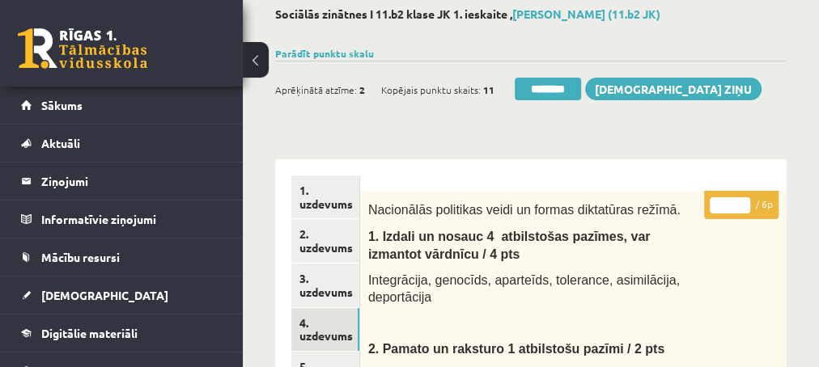
type input "*"
click at [740, 201] on input "*" at bounding box center [729, 205] width 40 height 16
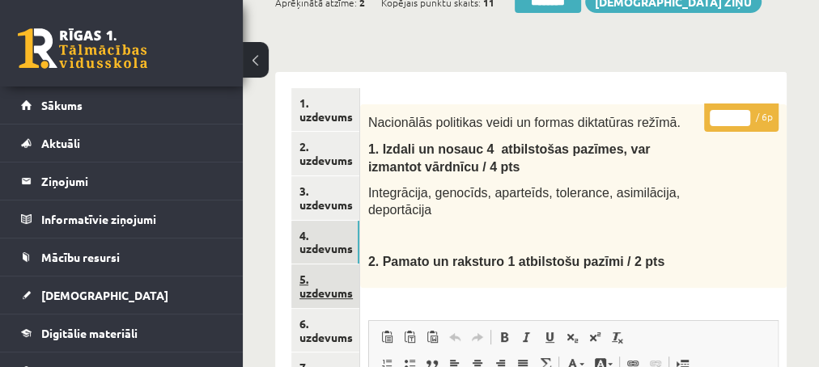
click at [322, 290] on link "5. uzdevums" at bounding box center [325, 287] width 68 height 44
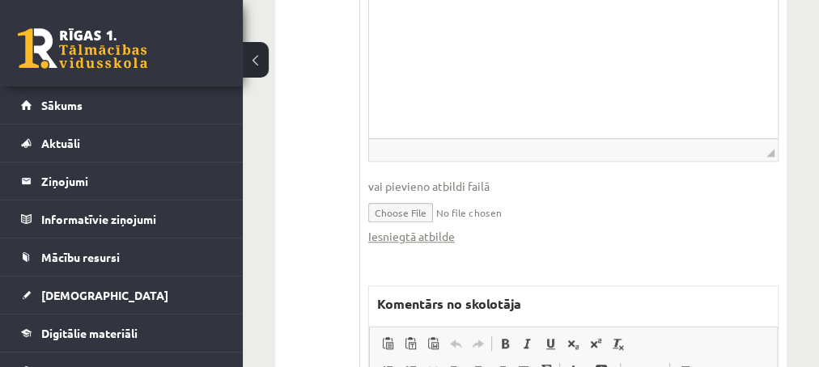
scroll to position [612, 0]
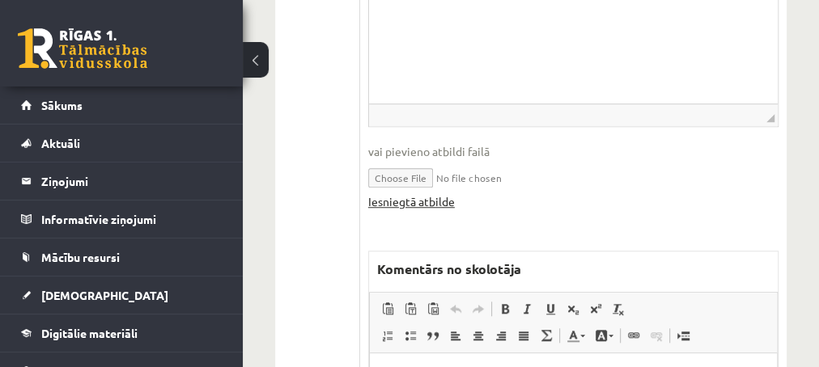
click at [400, 201] on link "Iesniegtā atbilde" at bounding box center [411, 201] width 87 height 17
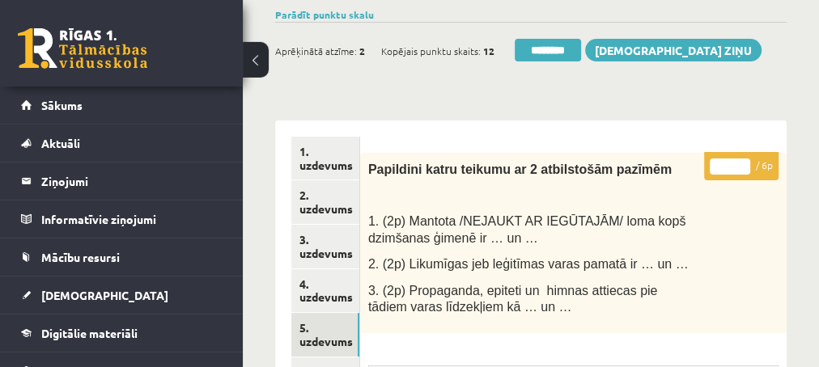
scroll to position [87, 0]
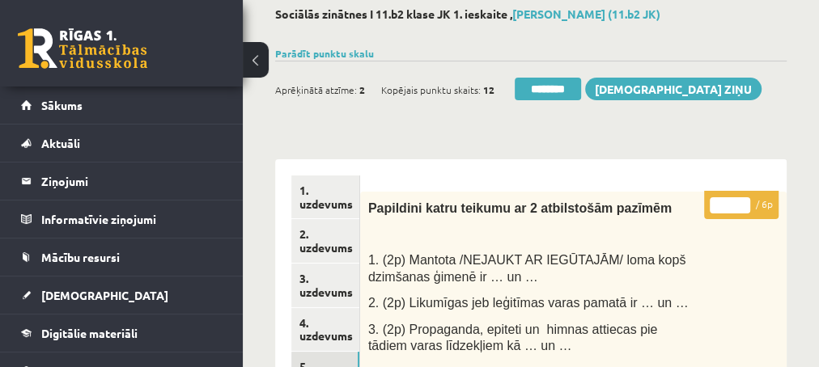
type input "*"
click at [742, 201] on input "*" at bounding box center [729, 205] width 40 height 16
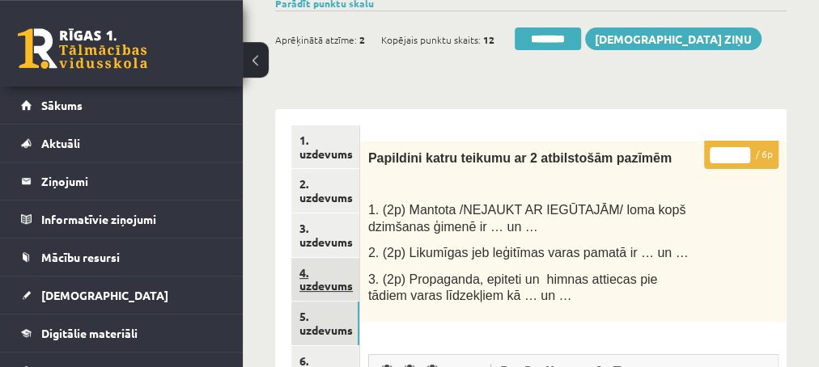
scroll to position [175, 0]
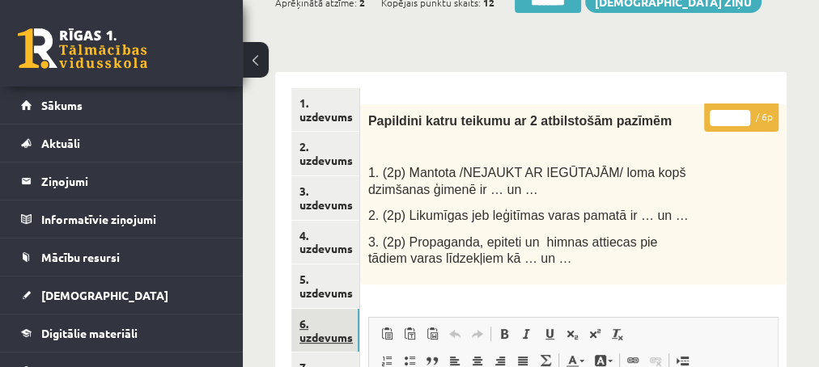
click at [322, 337] on link "6. uzdevums" at bounding box center [325, 331] width 68 height 44
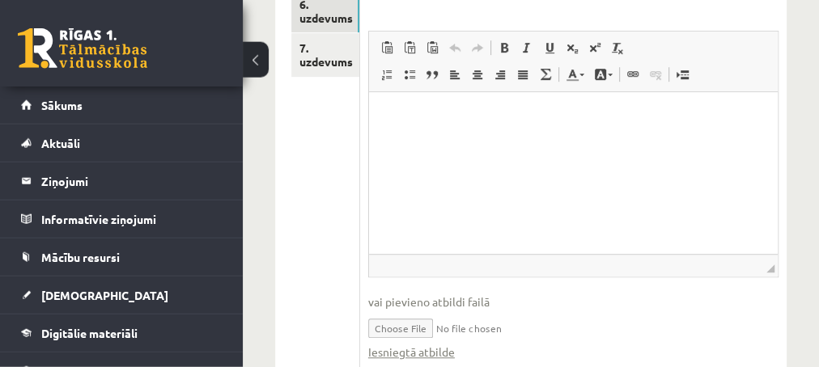
scroll to position [524, 0]
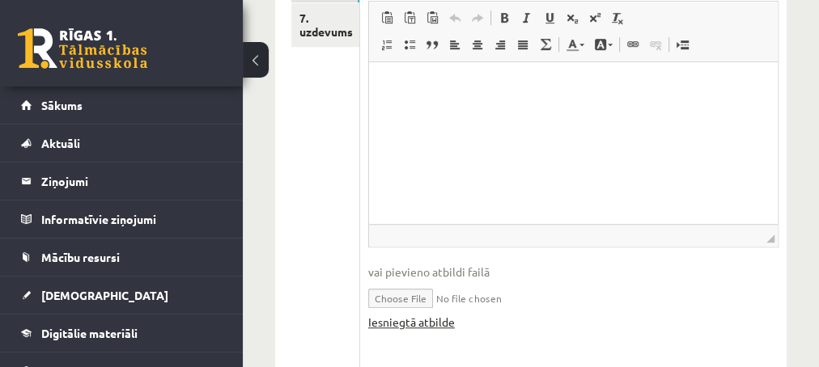
click at [408, 314] on link "Iesniegtā atbilde" at bounding box center [411, 322] width 87 height 17
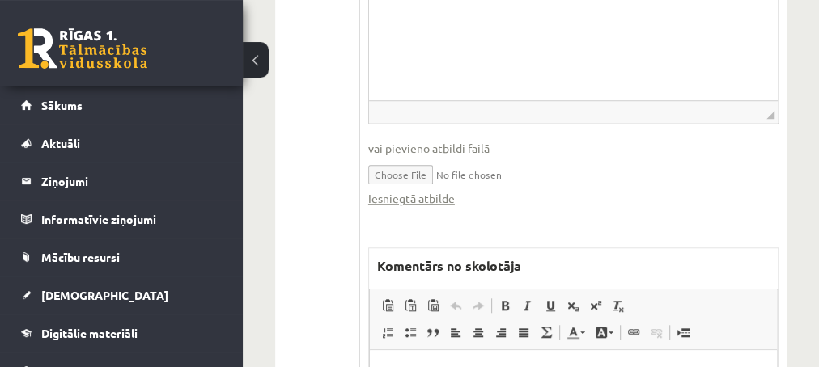
scroll to position [699, 0]
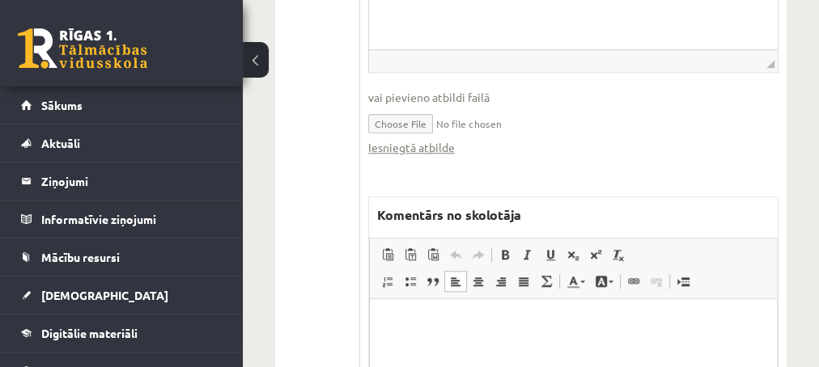
click at [410, 323] on p "Editor, wiswyg-editor-47433798493620-1759900859-241" at bounding box center [572, 323] width 375 height 17
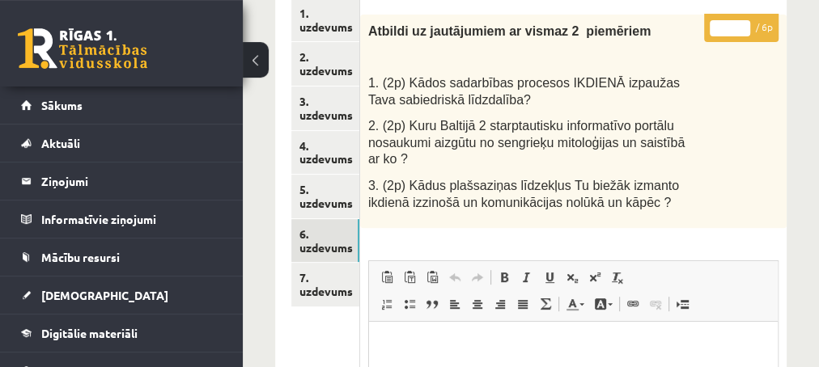
scroll to position [262, 0]
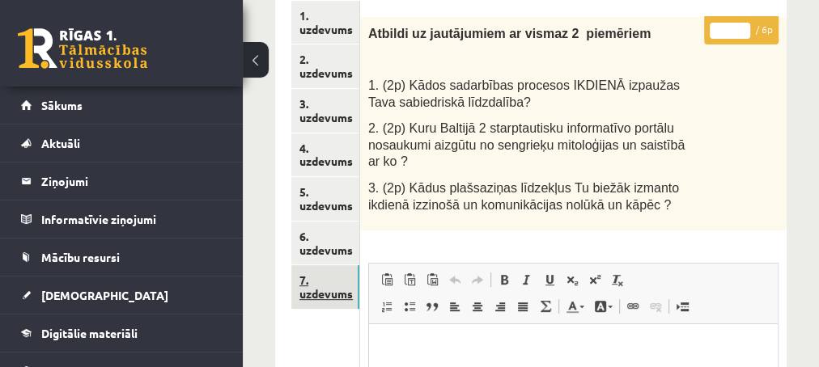
click at [310, 292] on link "7. uzdevums" at bounding box center [325, 287] width 68 height 44
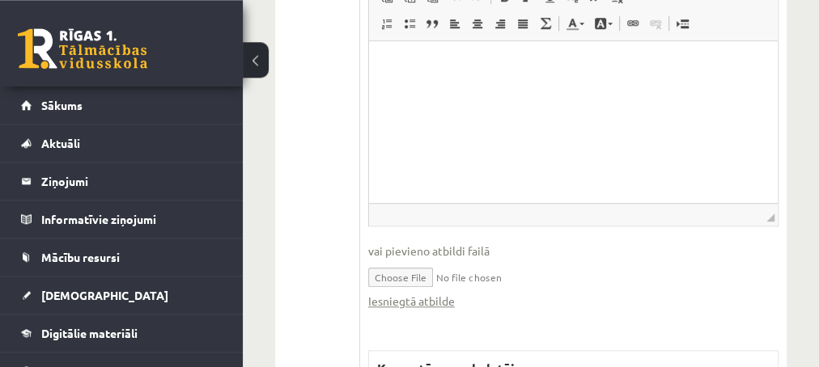
scroll to position [786, 0]
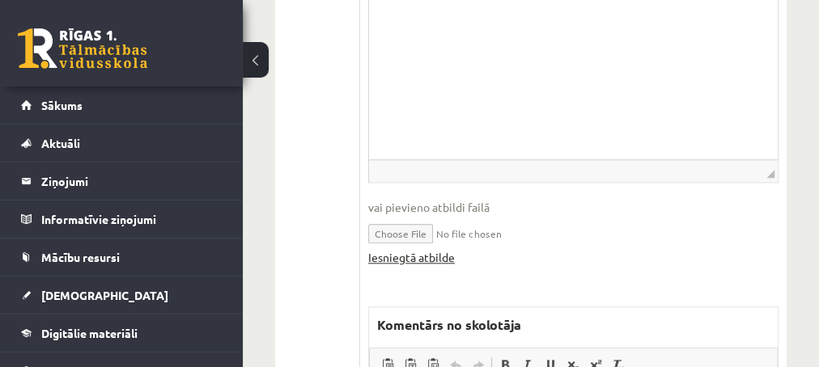
click at [393, 249] on link "Iesniegtā atbilde" at bounding box center [411, 257] width 87 height 17
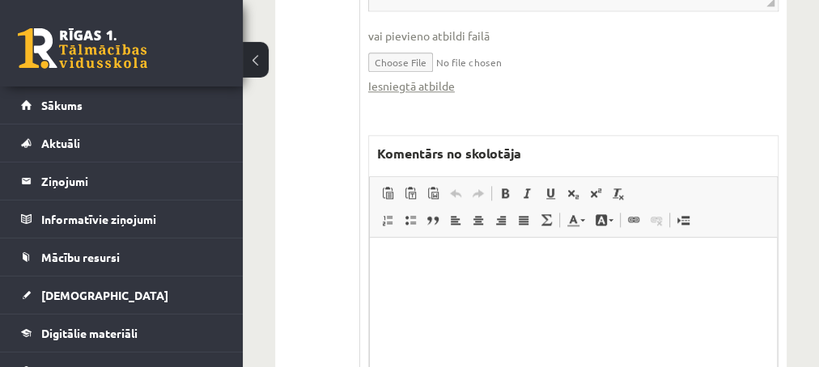
scroll to position [1048, 0]
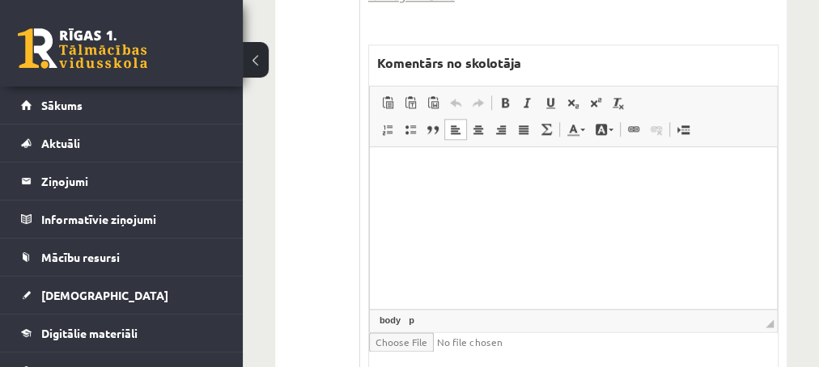
click at [401, 171] on p "Editor, wiswyg-editor-47433848575000-1759900887-291" at bounding box center [572, 171] width 375 height 17
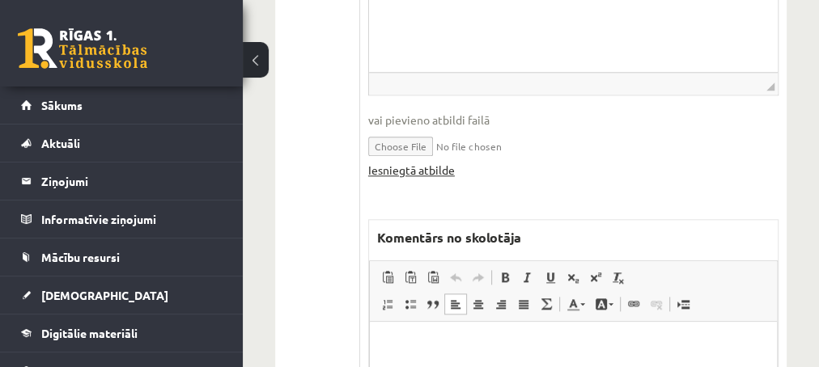
click at [390, 162] on link "Iesniegtā atbilde" at bounding box center [411, 170] width 87 height 17
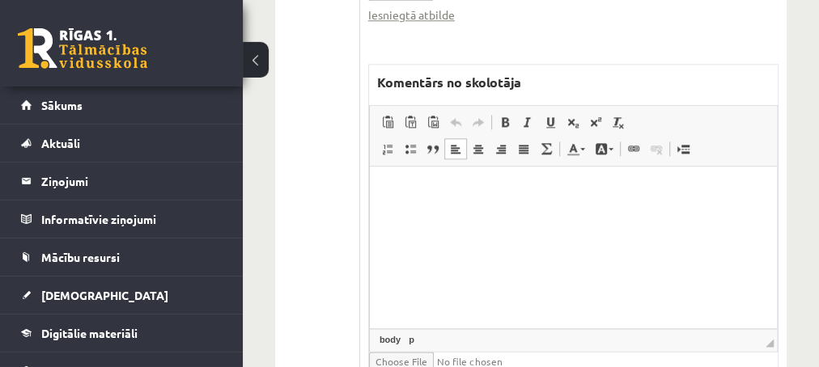
scroll to position [1079, 0]
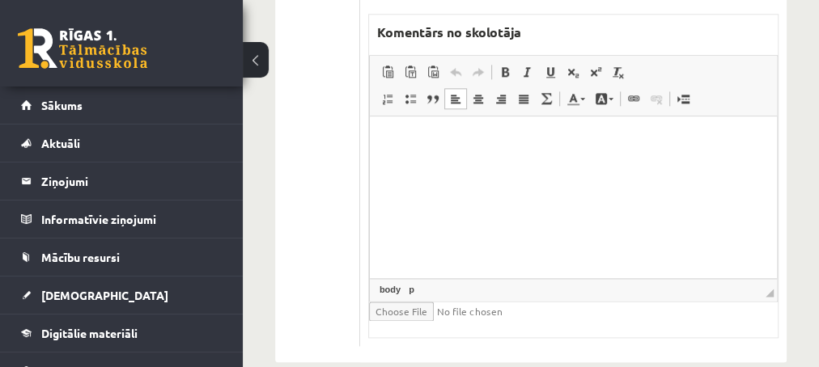
click at [420, 158] on html at bounding box center [572, 197] width 407 height 162
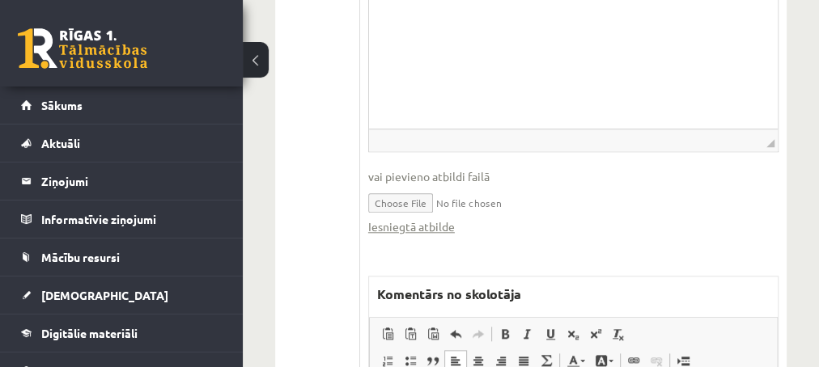
scroll to position [992, 0]
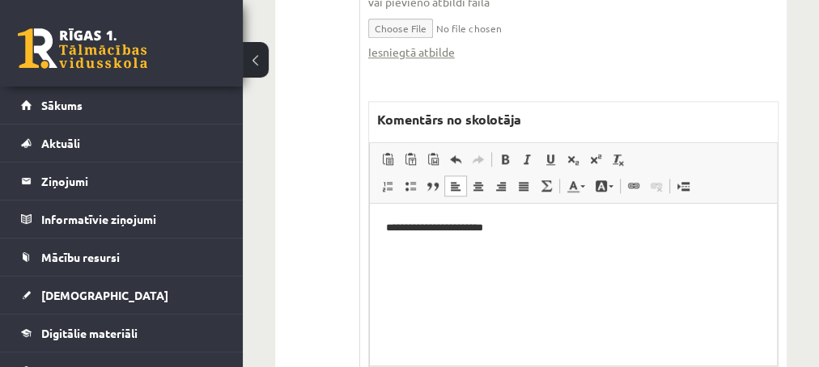
click at [471, 226] on p "**********" at bounding box center [572, 227] width 375 height 17
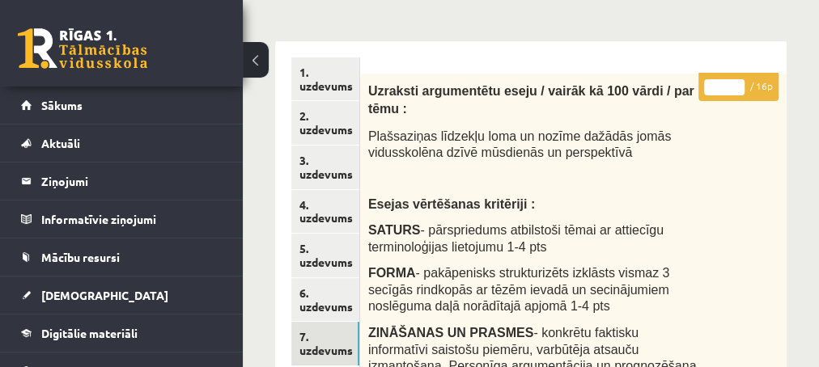
scroll to position [31, 0]
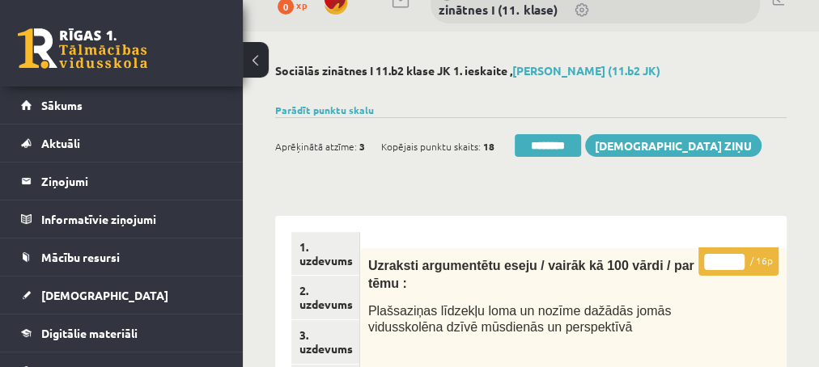
click at [739, 256] on input "*" at bounding box center [724, 262] width 40 height 16
type input "*"
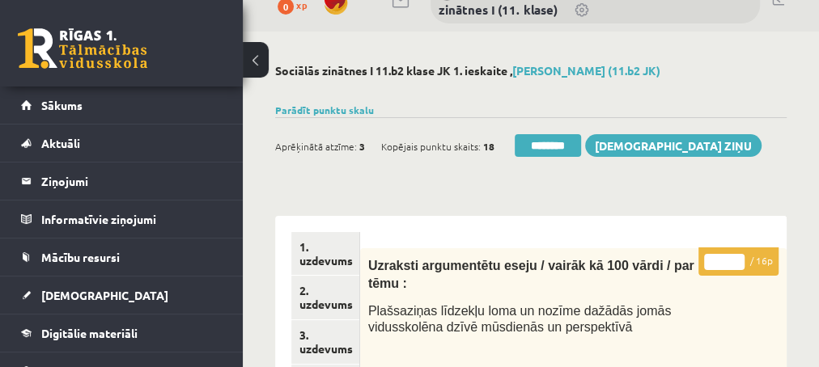
click at [739, 256] on input "*" at bounding box center [724, 262] width 40 height 16
click at [327, 308] on link "2. uzdevums" at bounding box center [325, 298] width 68 height 44
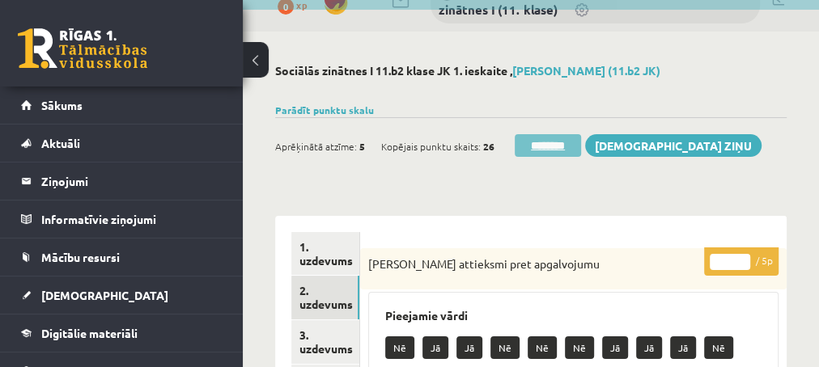
scroll to position [0, 0]
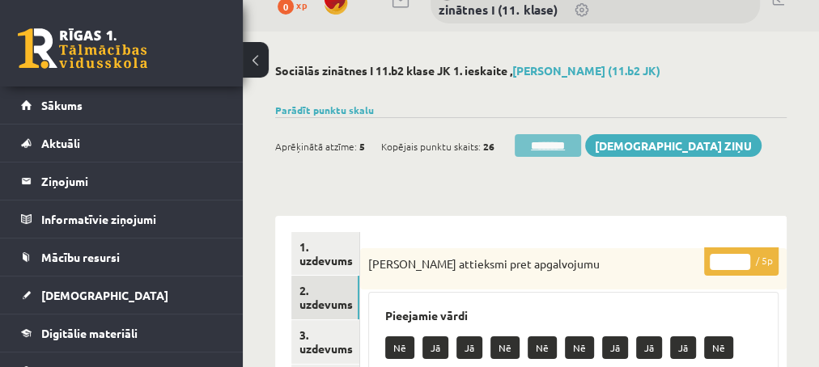
click at [545, 142] on input "********" at bounding box center [547, 145] width 66 height 23
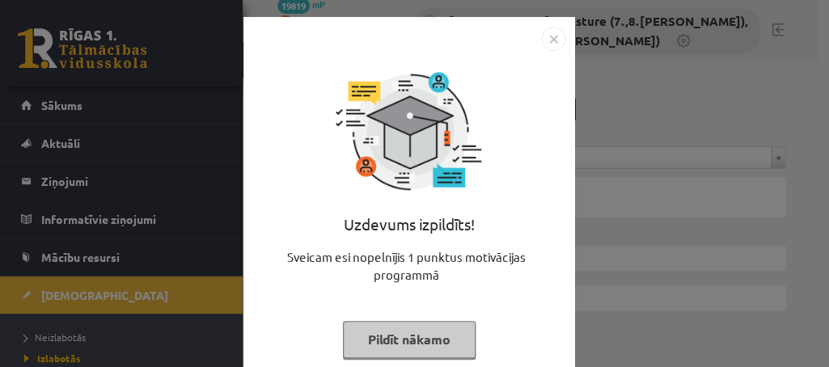
click at [387, 338] on button "Pildīt nākamo" at bounding box center [409, 339] width 133 height 37
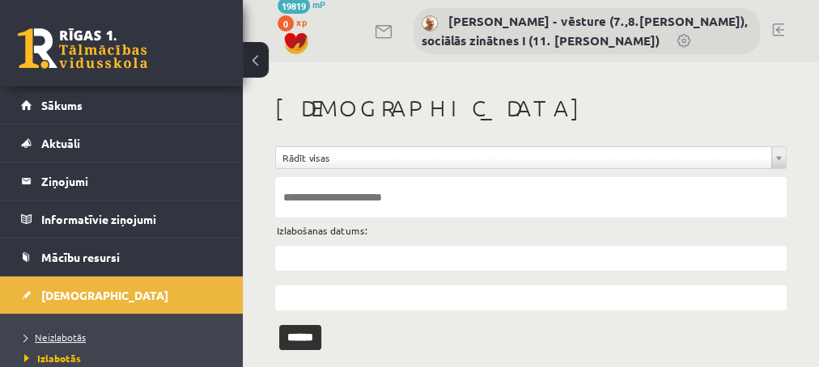
click at [56, 334] on span "Neizlabotās" at bounding box center [54, 337] width 61 height 13
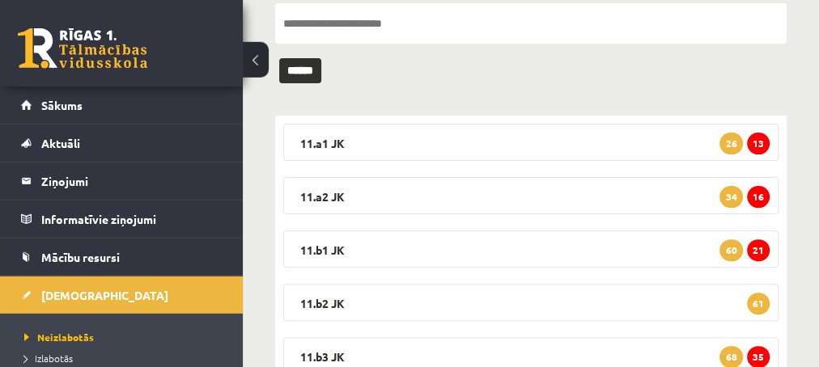
scroll to position [175, 0]
click at [761, 307] on span "61" at bounding box center [758, 303] width 23 height 22
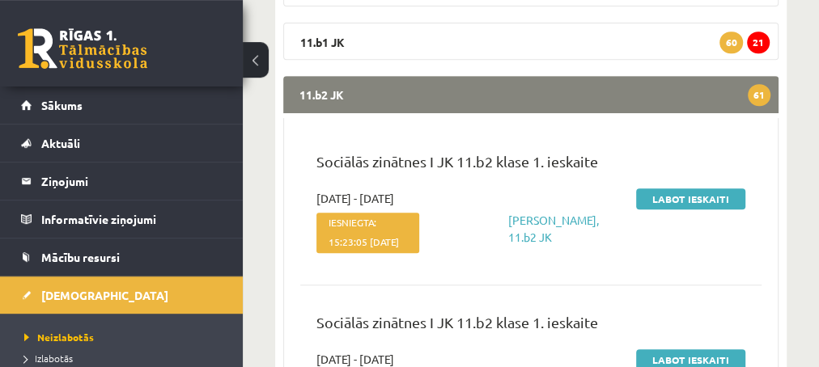
scroll to position [349, 0]
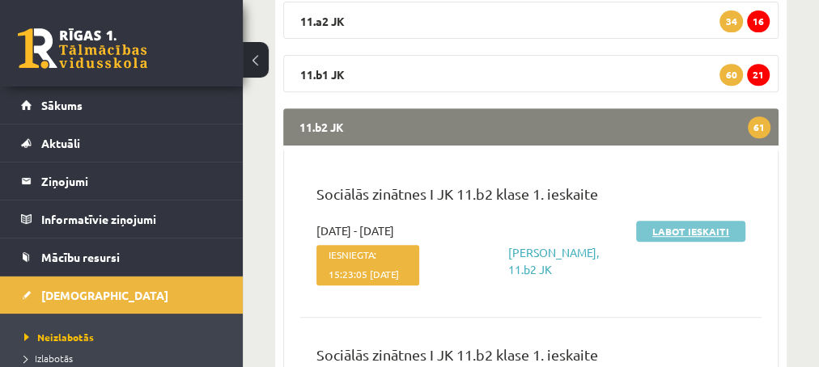
click at [675, 227] on link "Labot ieskaiti" at bounding box center [690, 231] width 109 height 21
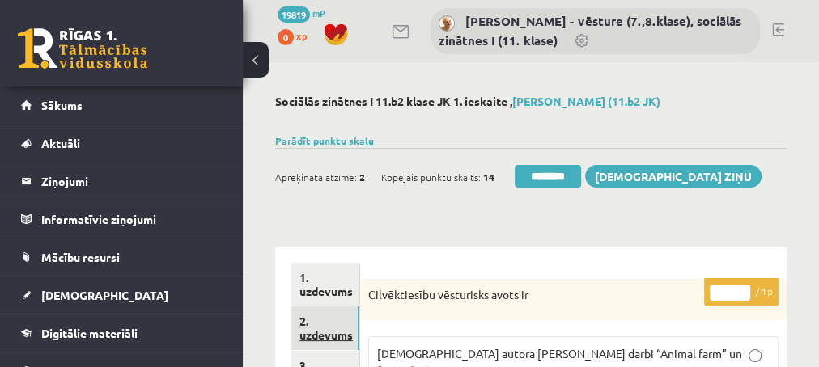
click at [321, 339] on link "2. uzdevums" at bounding box center [325, 329] width 68 height 44
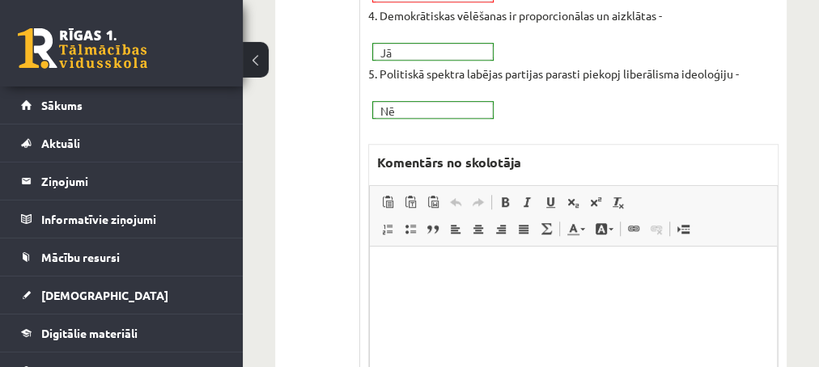
scroll to position [612, 0]
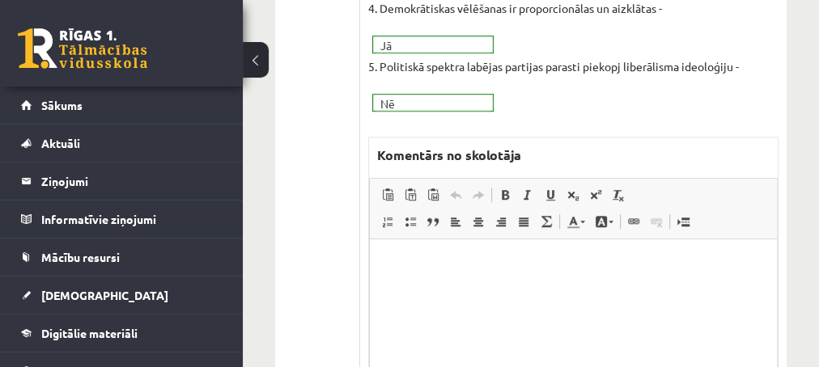
click at [424, 265] on p "Editor, wiswyg-editor-47433985756920-1759901069-492" at bounding box center [572, 264] width 375 height 17
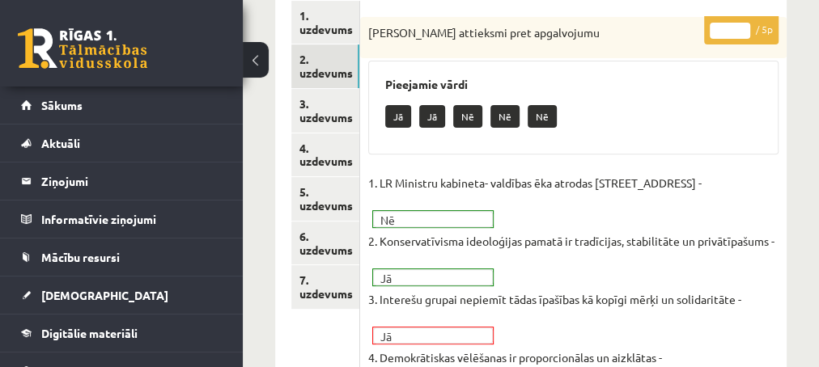
scroll to position [175, 0]
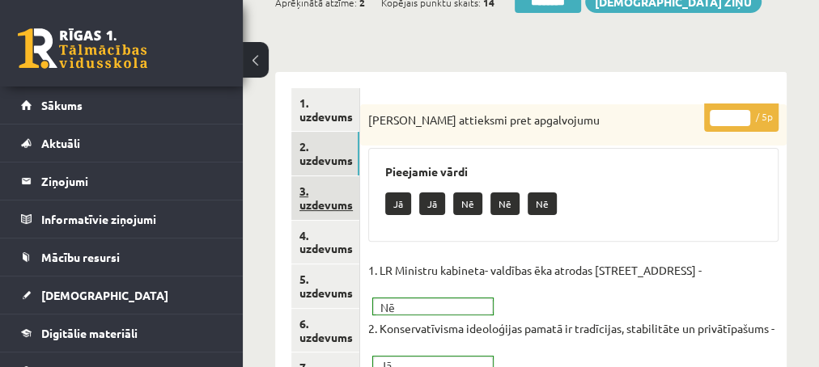
click at [322, 207] on link "3. uzdevums" at bounding box center [325, 198] width 68 height 44
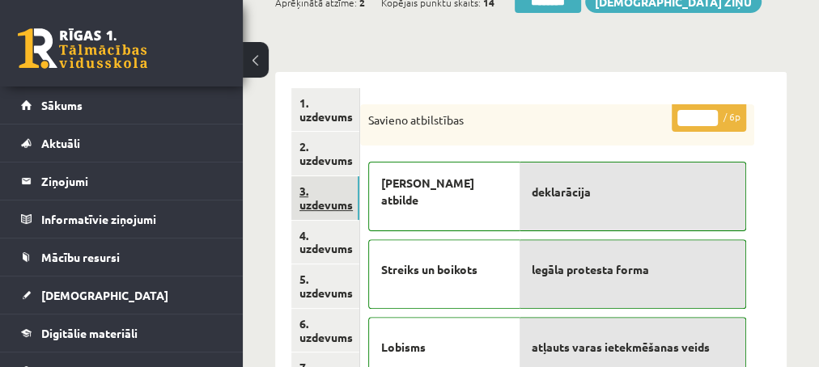
scroll to position [0, 0]
click at [322, 244] on link "4. uzdevums" at bounding box center [325, 243] width 68 height 44
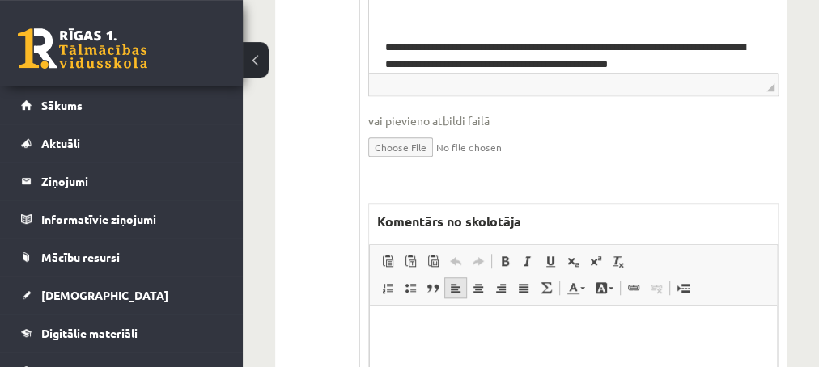
scroll to position [699, 0]
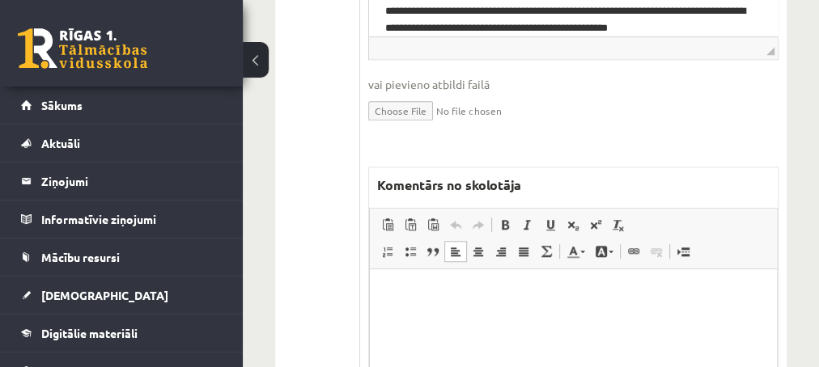
click at [442, 298] on p "Editor, wiswyg-editor-47434114165020-1759901107-359" at bounding box center [572, 293] width 375 height 17
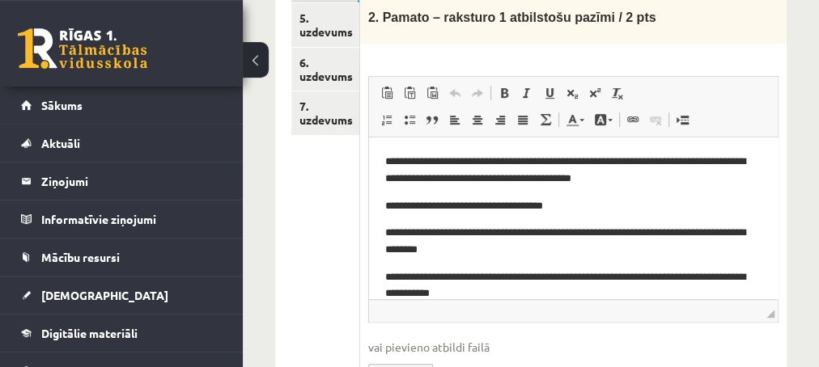
scroll to position [415, 0]
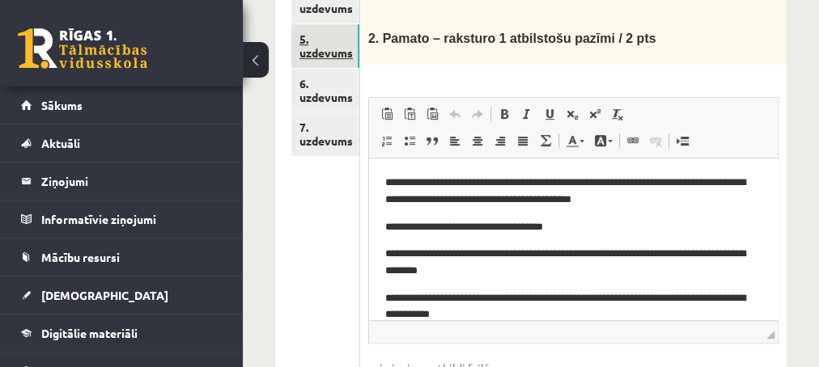
click at [338, 51] on link "5. uzdevums" at bounding box center [325, 46] width 68 height 44
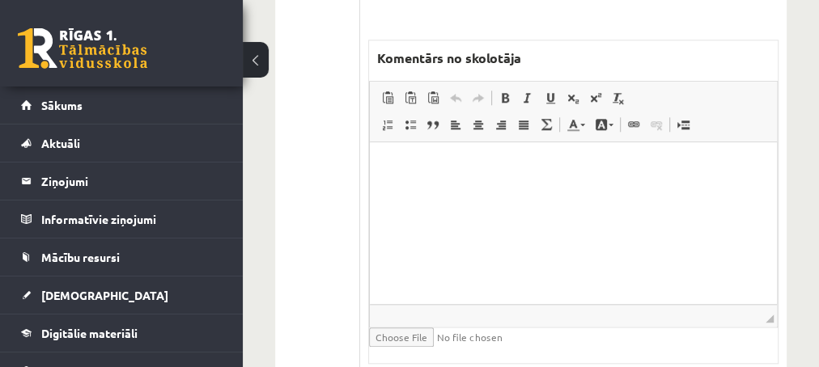
scroll to position [850, 0]
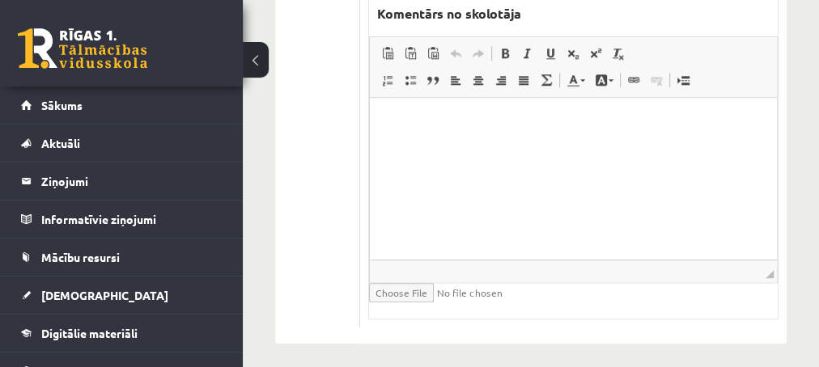
click at [448, 132] on html at bounding box center [572, 178] width 407 height 162
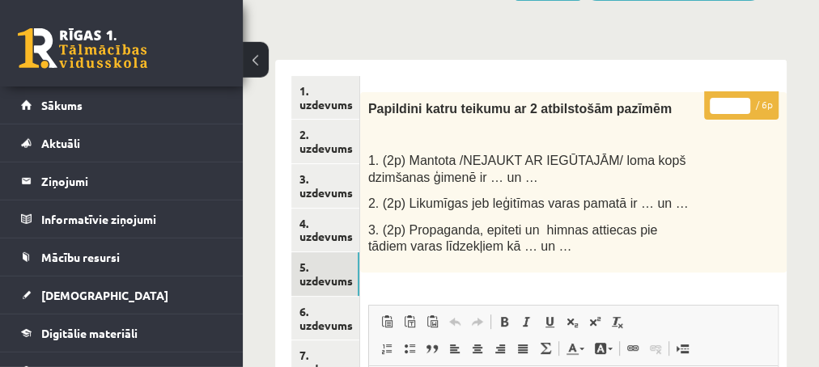
scroll to position [64, 0]
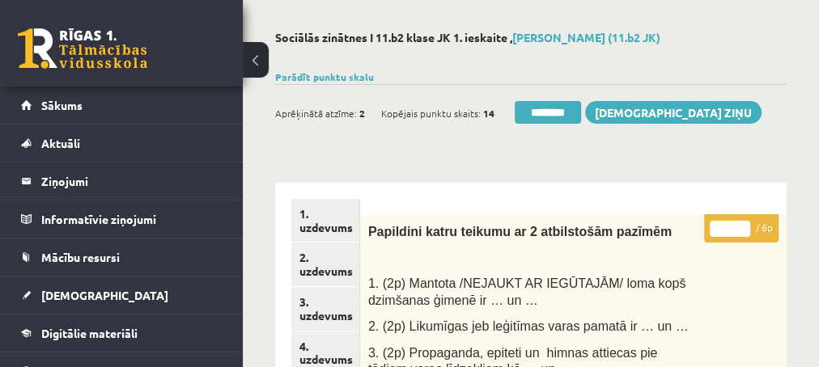
click at [743, 223] on input "*" at bounding box center [729, 229] width 40 height 16
type input "*"
click at [743, 223] on input "*" at bounding box center [729, 229] width 40 height 16
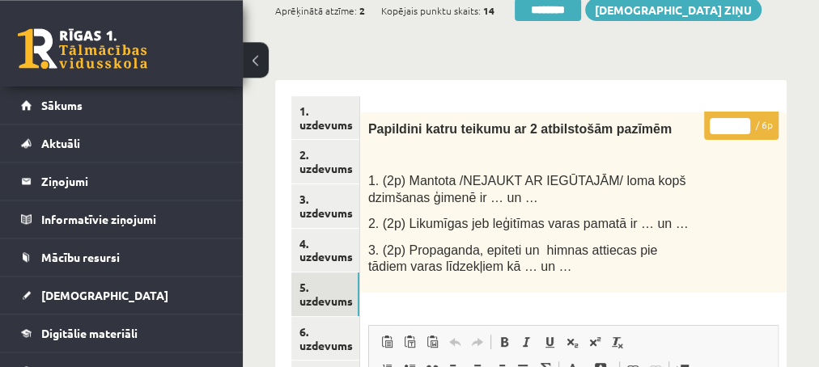
scroll to position [239, 0]
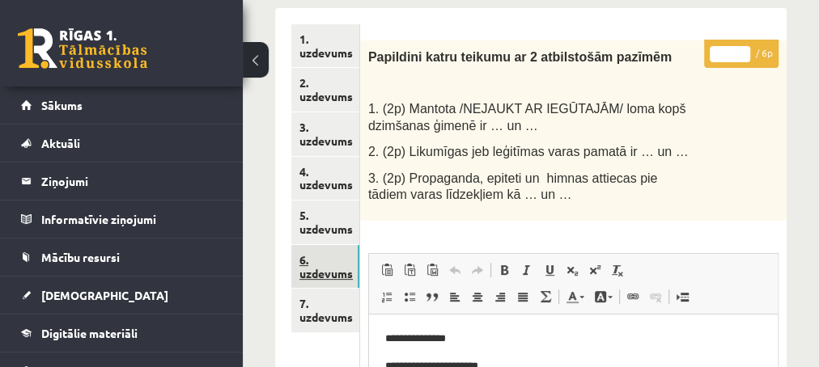
click at [331, 269] on link "6. uzdevums" at bounding box center [325, 267] width 68 height 44
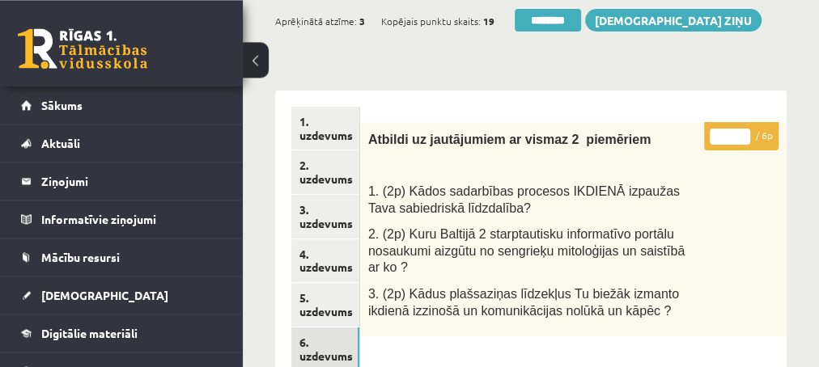
scroll to position [151, 0]
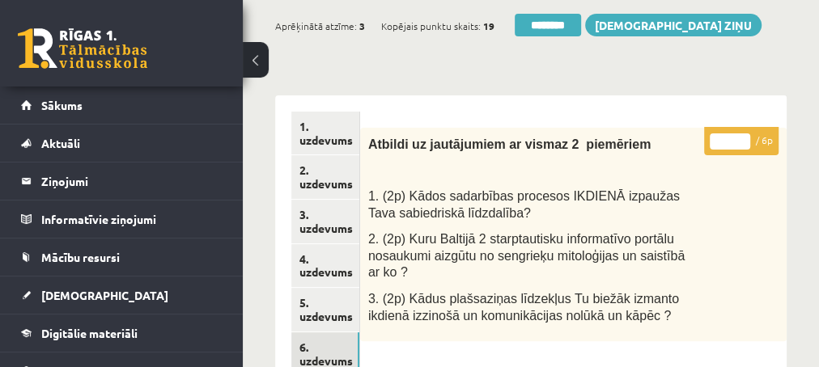
type input "*"
click at [749, 133] on input "*" at bounding box center [729, 141] width 40 height 16
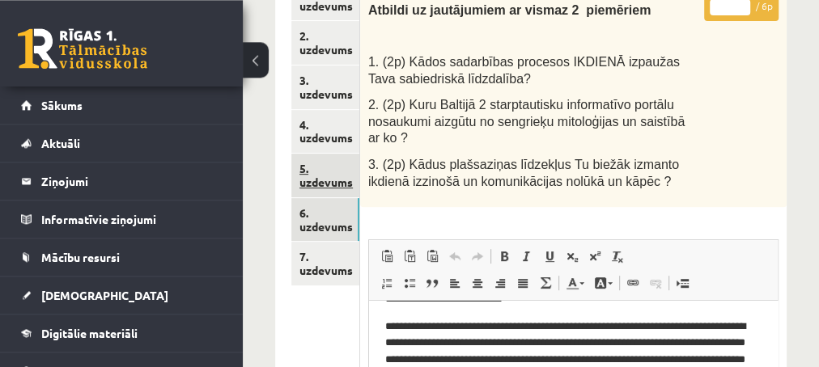
scroll to position [326, 0]
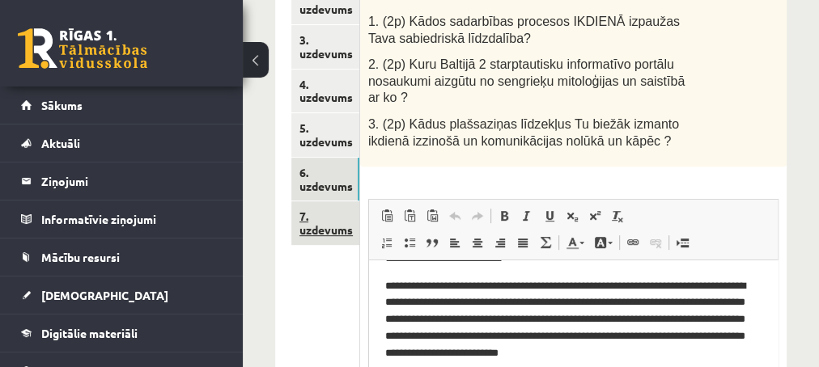
click at [319, 230] on link "7. uzdevums" at bounding box center [325, 223] width 68 height 44
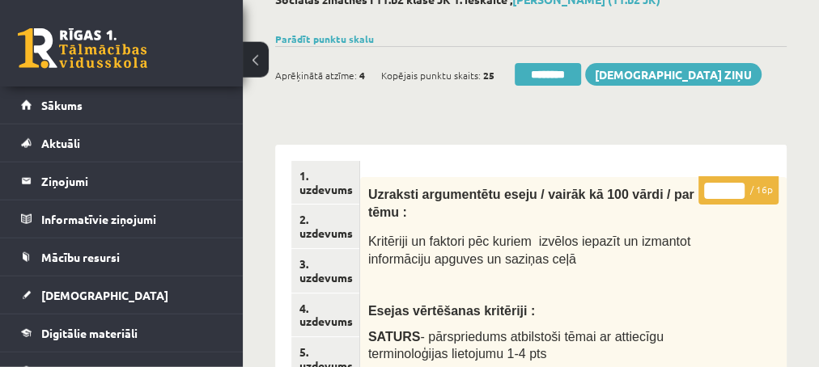
scroll to position [0, 0]
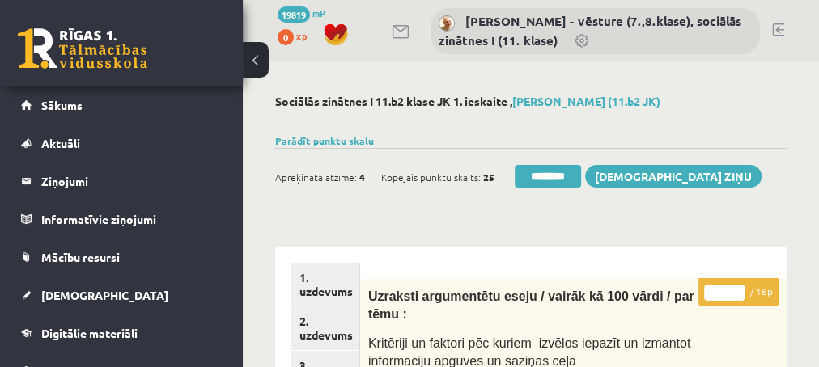
click at [738, 285] on input "*" at bounding box center [724, 293] width 40 height 16
type input "**"
click at [739, 290] on input "**" at bounding box center [724, 293] width 40 height 16
click at [323, 290] on link "1. uzdevums" at bounding box center [325, 285] width 68 height 44
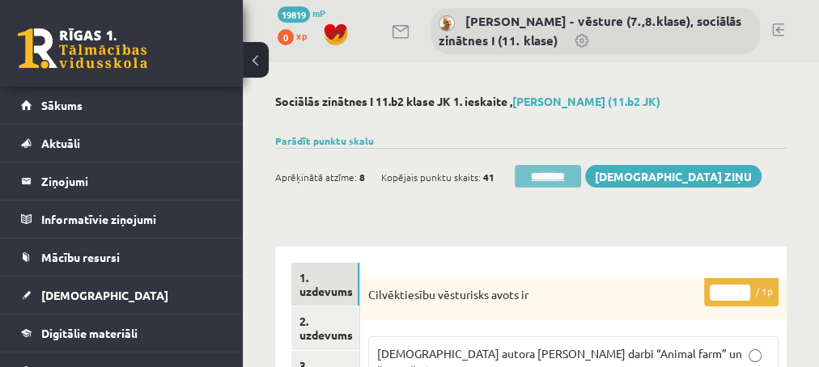
click at [561, 181] on input "********" at bounding box center [547, 176] width 66 height 23
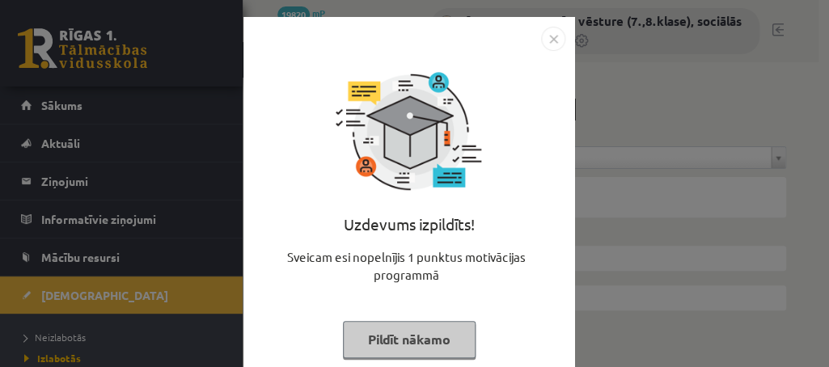
click at [387, 338] on button "Pildīt nākamo" at bounding box center [409, 339] width 133 height 37
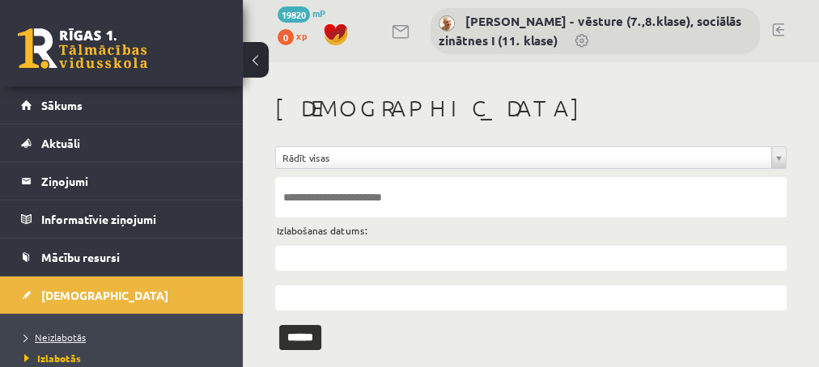
click at [60, 334] on span "Neizlabotās" at bounding box center [54, 337] width 61 height 13
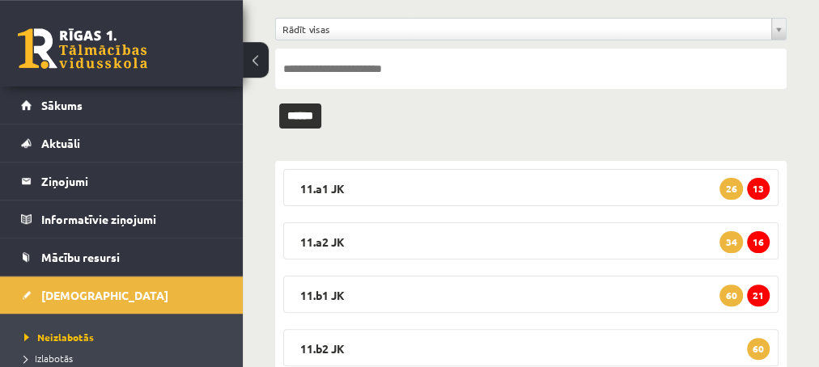
scroll to position [175, 0]
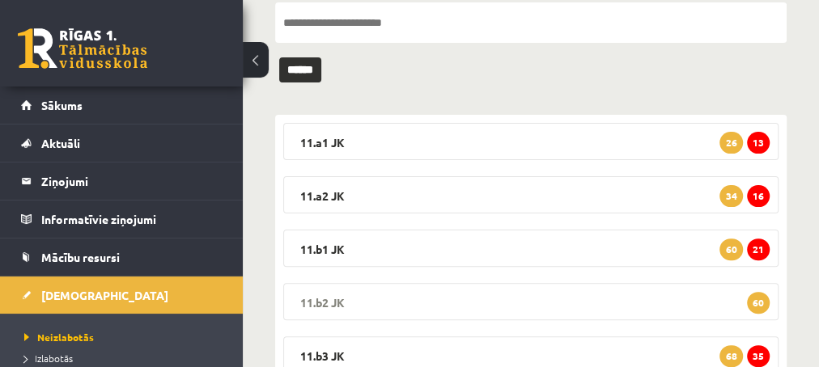
click at [756, 300] on span "60" at bounding box center [758, 303] width 23 height 22
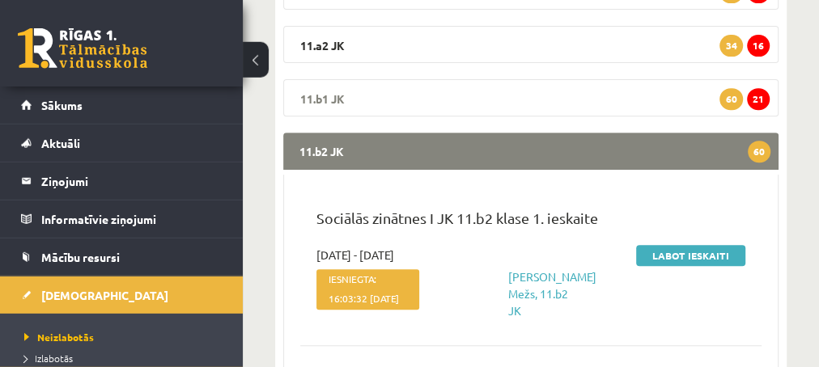
scroll to position [349, 0]
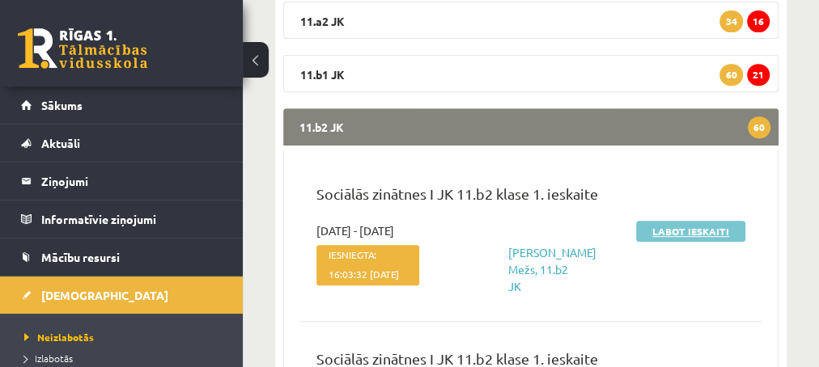
click at [671, 234] on link "Labot ieskaiti" at bounding box center [690, 231] width 109 height 21
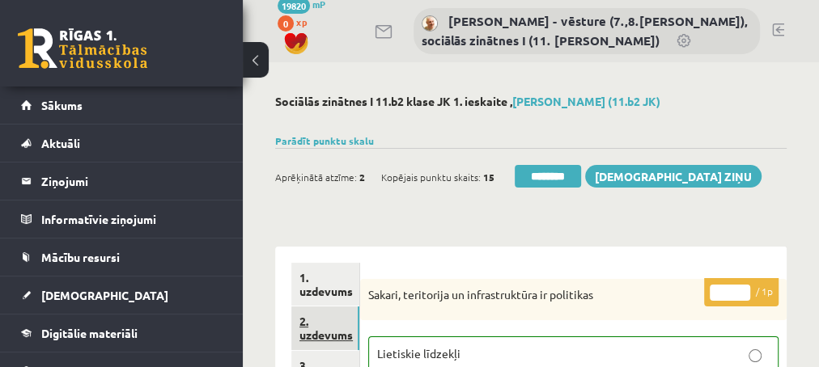
click at [327, 335] on link "2. uzdevums" at bounding box center [325, 329] width 68 height 44
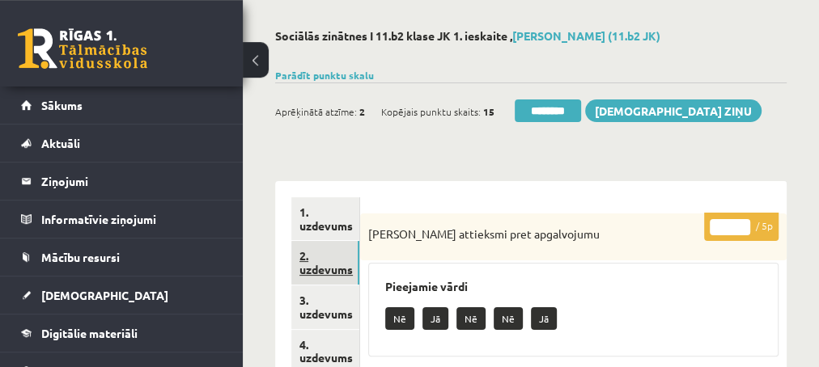
scroll to position [87, 0]
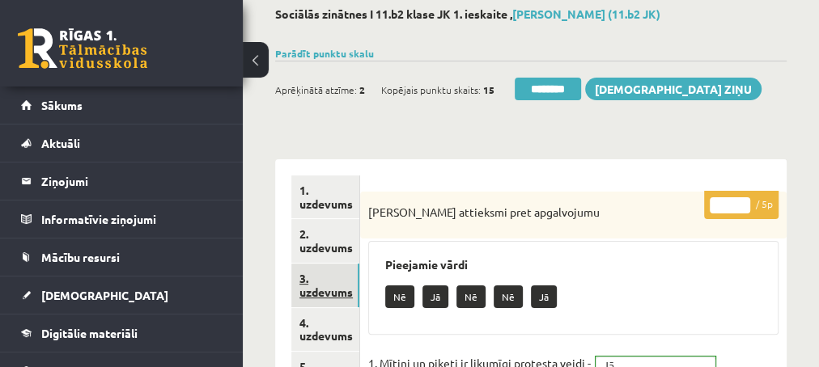
click at [321, 296] on link "3. uzdevums" at bounding box center [325, 286] width 68 height 44
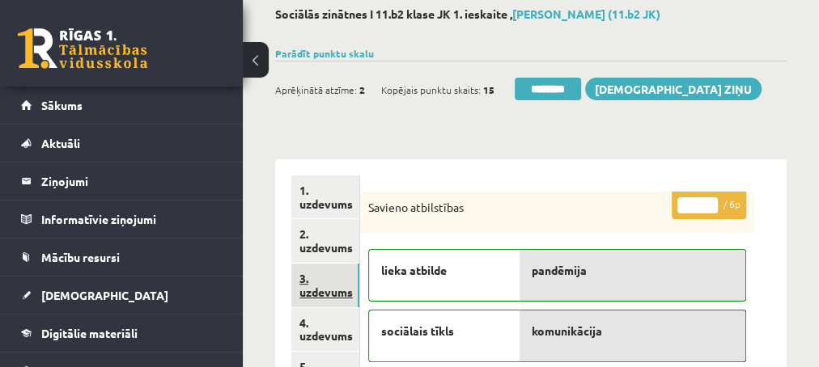
scroll to position [0, 0]
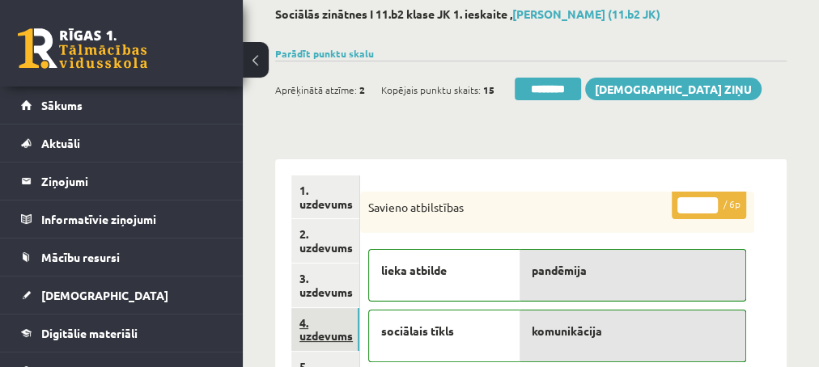
click at [311, 337] on link "4. uzdevums" at bounding box center [325, 330] width 68 height 44
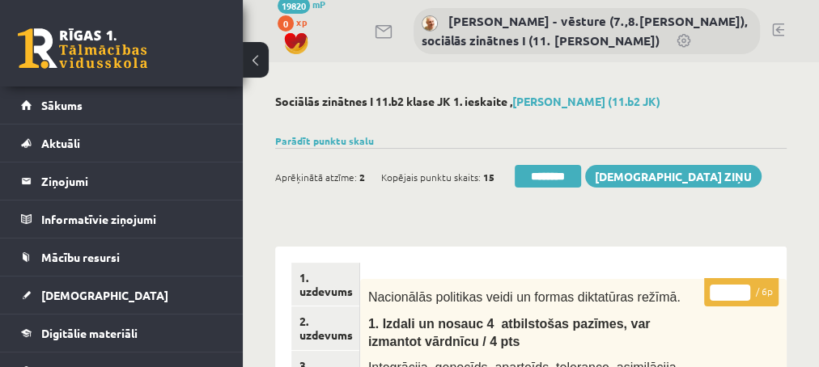
type input "*"
click at [739, 289] on input "*" at bounding box center [729, 293] width 40 height 16
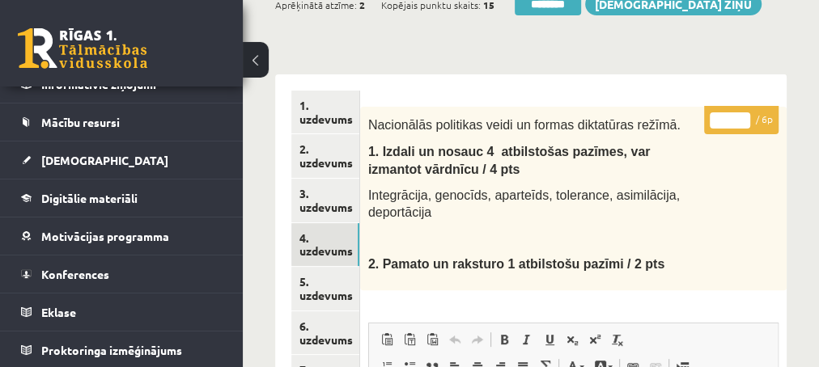
scroll to position [175, 0]
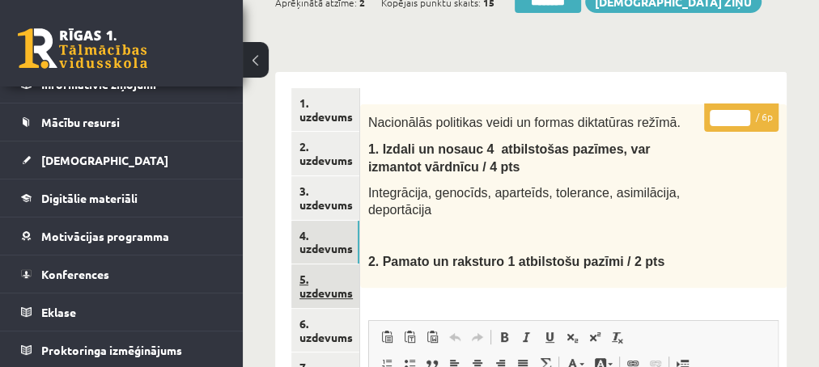
click at [327, 290] on link "5. uzdevums" at bounding box center [325, 287] width 68 height 44
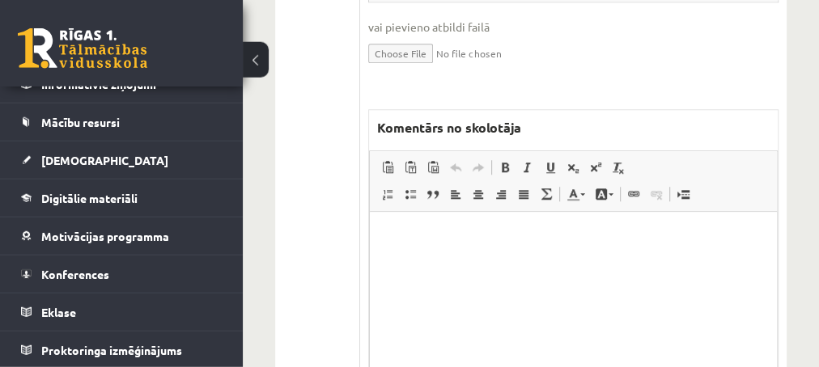
scroll to position [786, 0]
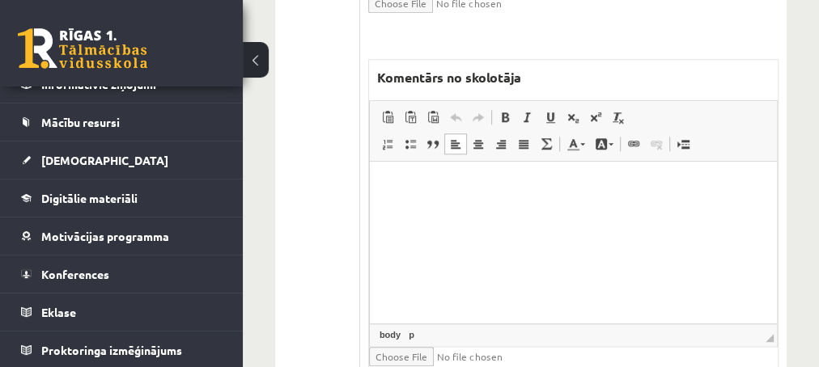
click at [532, 193] on p "Editor, wiswyg-editor-47433926384080-1759901515-925" at bounding box center [572, 186] width 375 height 17
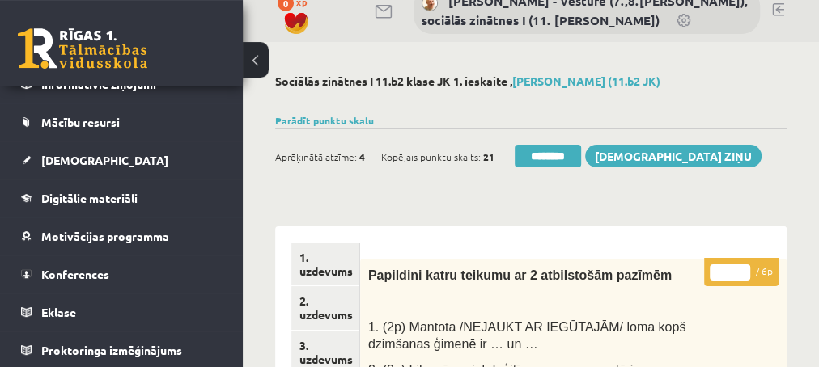
scroll to position [0, 0]
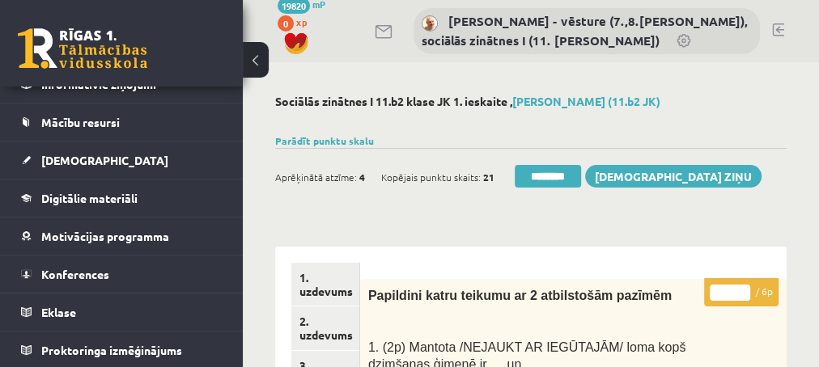
click at [744, 290] on input "*" at bounding box center [729, 293] width 40 height 16
click at [745, 289] on input "*" at bounding box center [729, 293] width 40 height 16
type input "*"
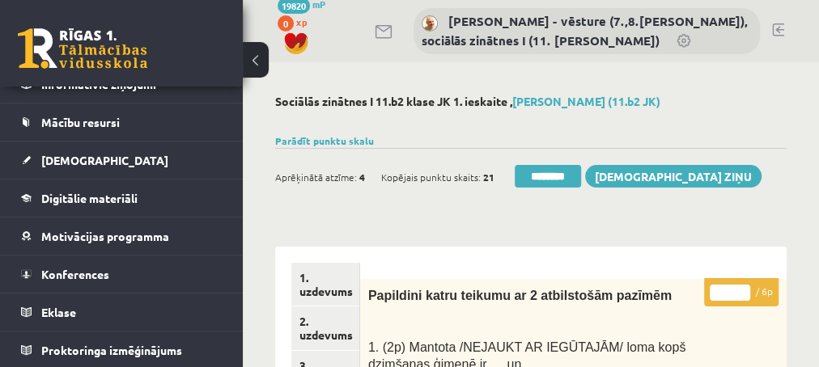
click at [745, 289] on input "*" at bounding box center [729, 293] width 40 height 16
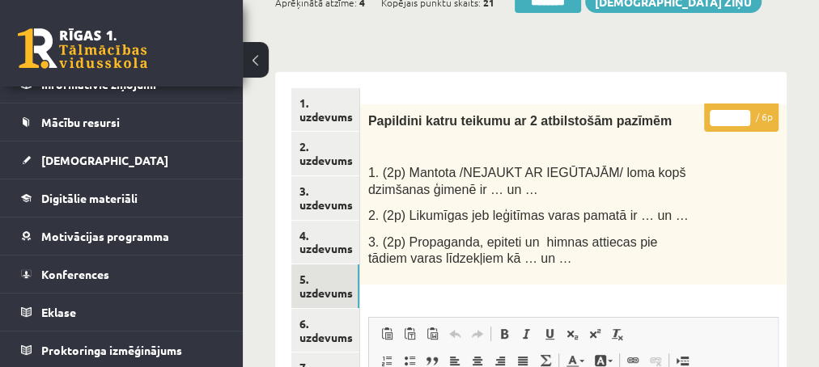
scroll to position [262, 0]
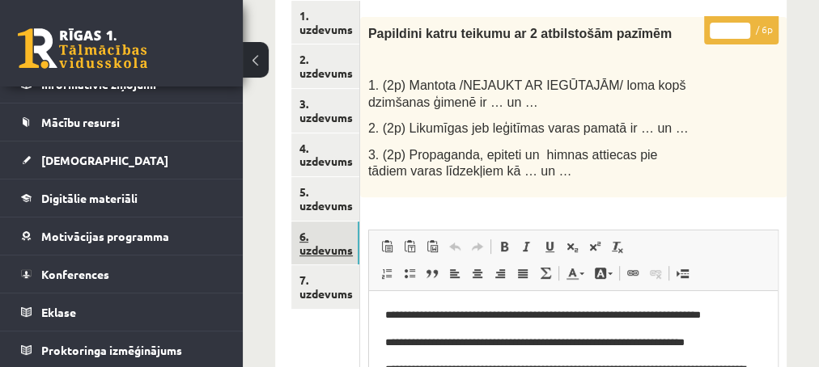
click at [310, 254] on link "6. uzdevums" at bounding box center [325, 244] width 68 height 44
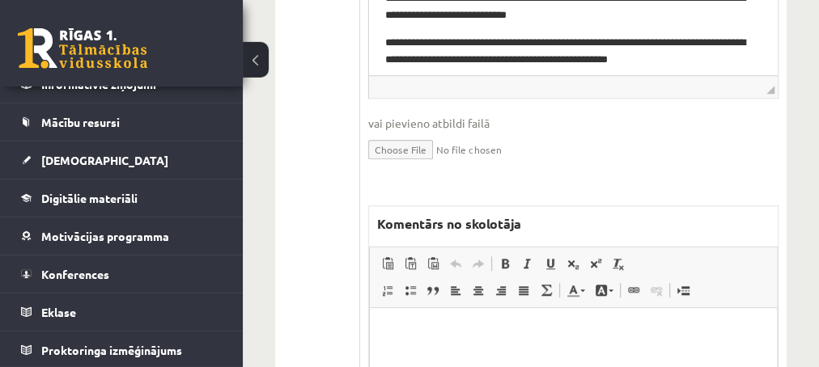
scroll to position [699, 0]
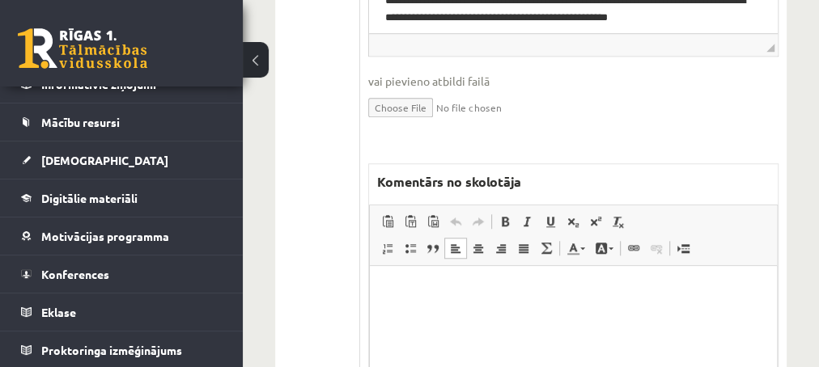
click at [498, 286] on p "Editor, wiswyg-editor-47433851666880-1759901567-92" at bounding box center [572, 290] width 375 height 17
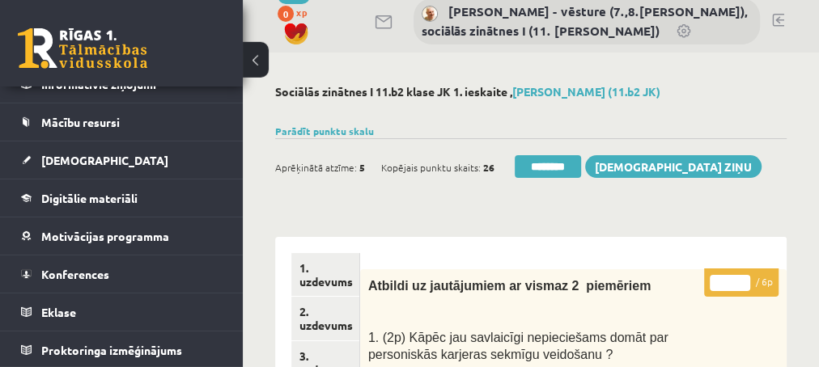
scroll to position [0, 0]
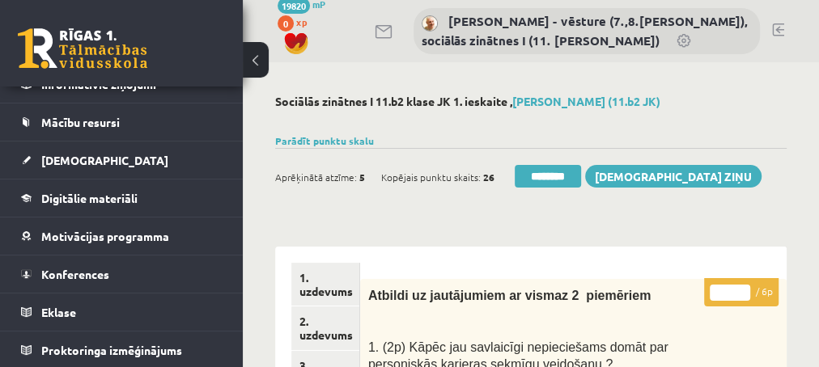
type input "*"
click at [742, 290] on input "*" at bounding box center [729, 293] width 40 height 16
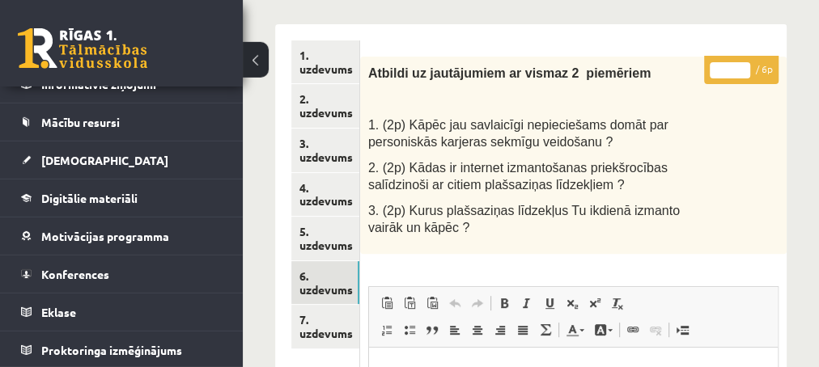
scroll to position [262, 0]
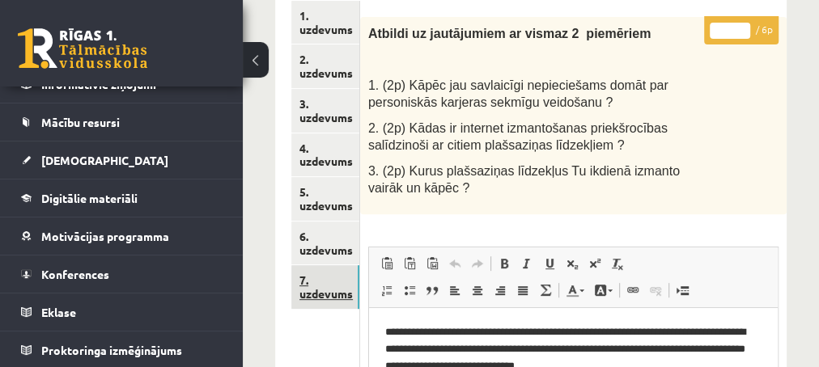
click at [329, 293] on link "7. uzdevums" at bounding box center [325, 287] width 68 height 44
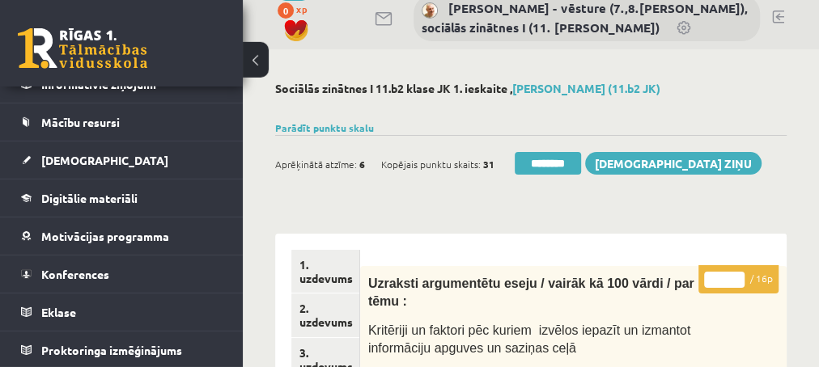
scroll to position [0, 0]
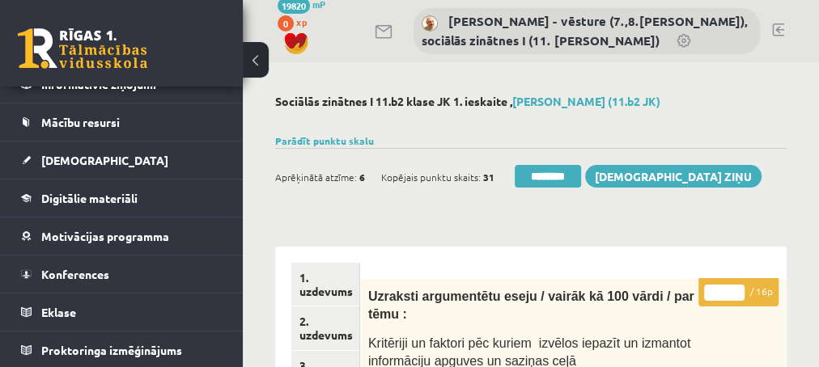
click at [734, 286] on input "*" at bounding box center [724, 293] width 40 height 16
type input "**"
click at [736, 286] on input "**" at bounding box center [724, 293] width 40 height 16
click at [329, 293] on link "1. uzdevums" at bounding box center [325, 285] width 68 height 44
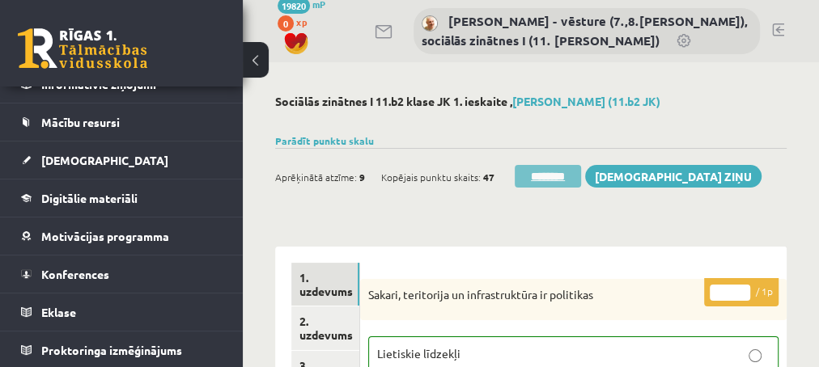
click at [527, 183] on input "********" at bounding box center [547, 176] width 66 height 23
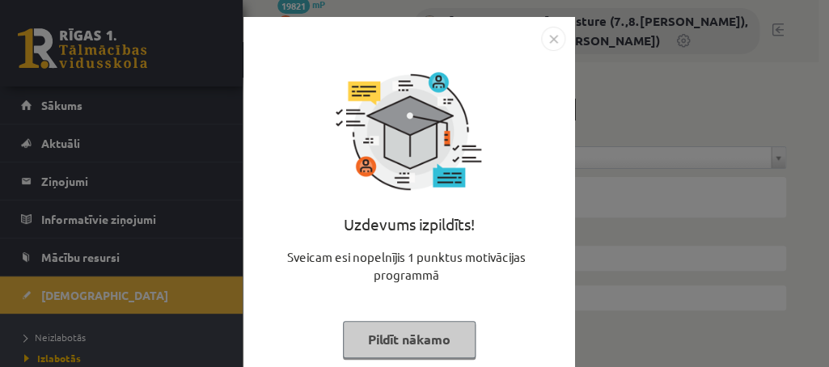
click at [419, 343] on button "Pildīt nākamo" at bounding box center [409, 339] width 133 height 37
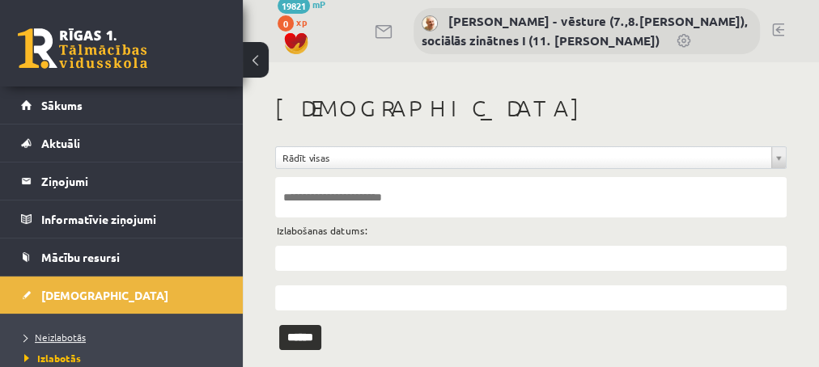
click at [62, 334] on span "Neizlabotās" at bounding box center [54, 337] width 61 height 13
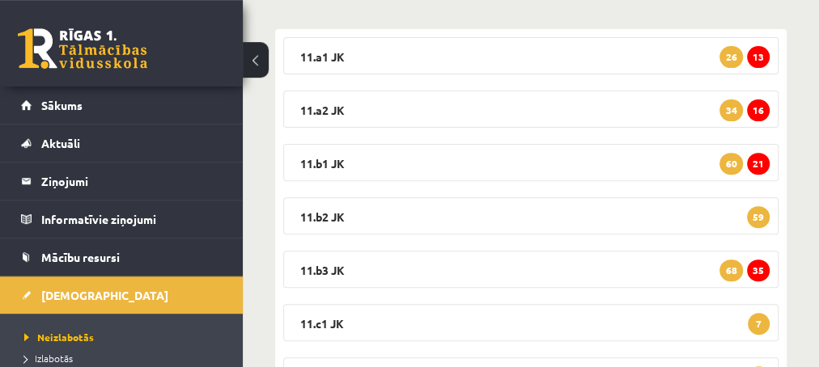
scroll to position [262, 0]
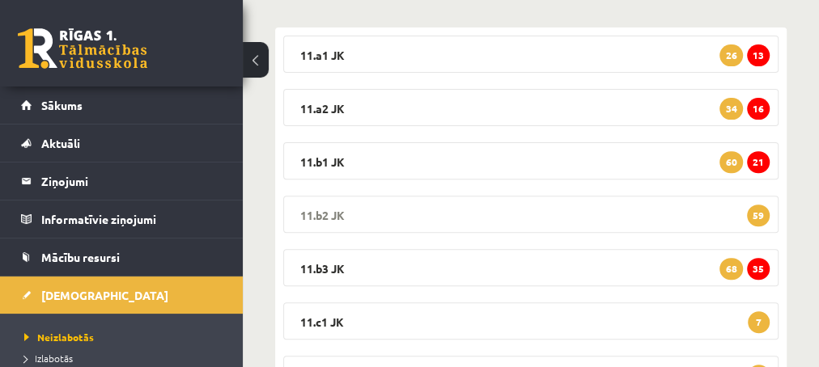
click at [759, 213] on span "59" at bounding box center [758, 216] width 23 height 22
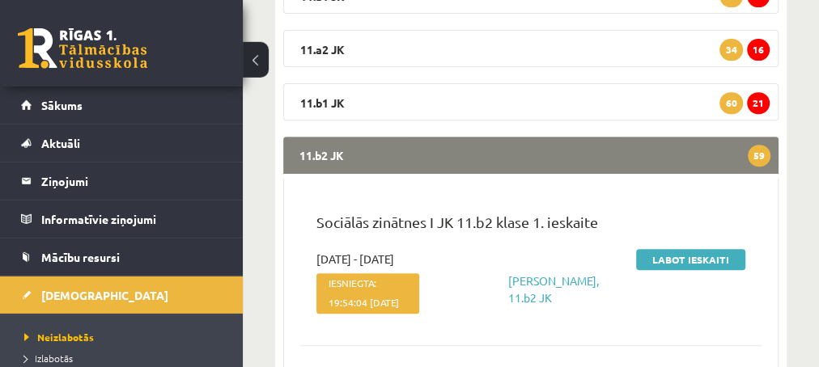
scroll to position [349, 0]
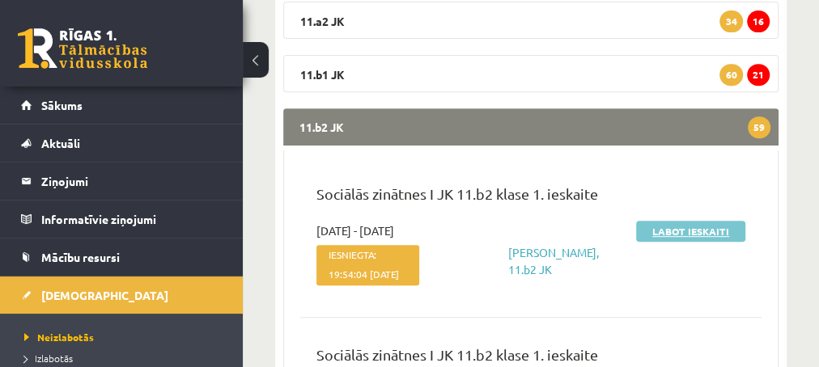
click at [663, 229] on link "Labot ieskaiti" at bounding box center [690, 231] width 109 height 21
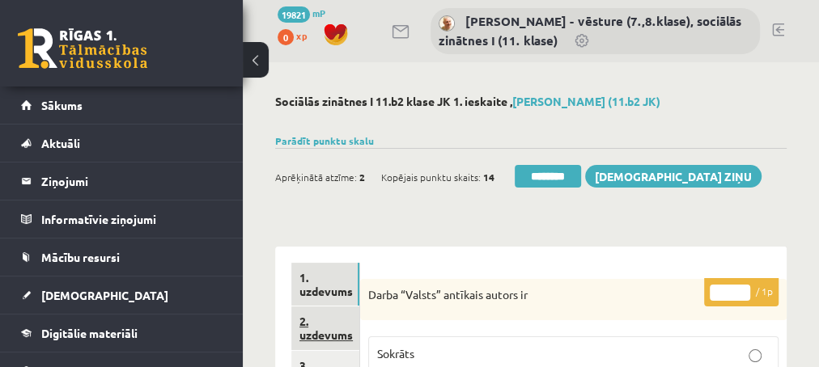
click at [327, 337] on link "2. uzdevums" at bounding box center [325, 329] width 68 height 44
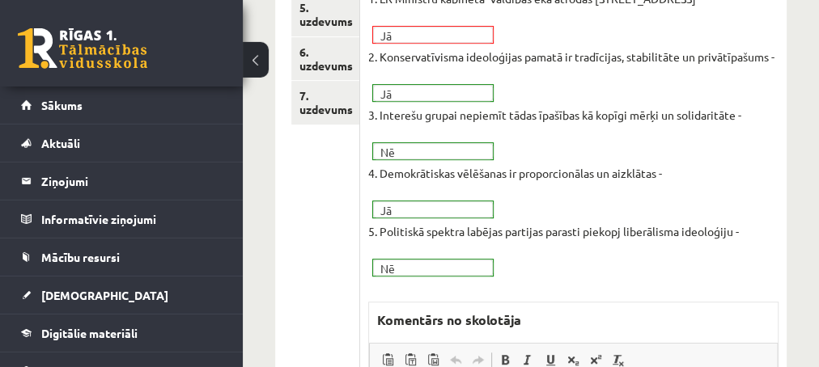
scroll to position [524, 0]
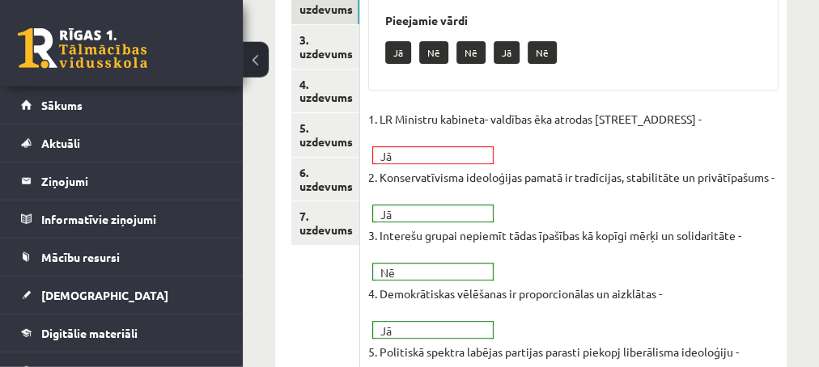
scroll to position [175, 0]
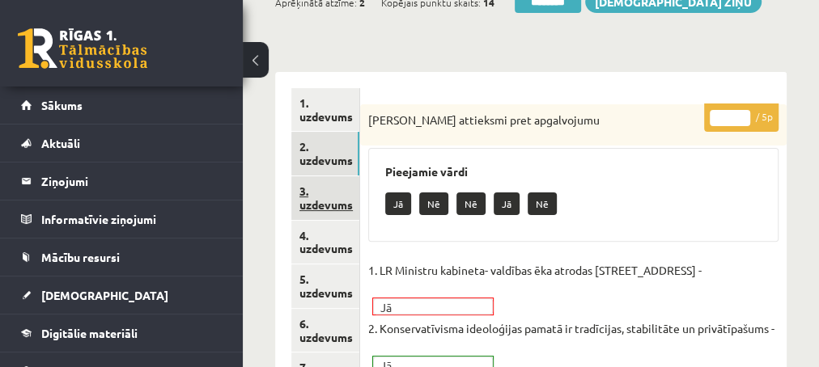
click at [322, 202] on link "3. uzdevums" at bounding box center [325, 198] width 68 height 44
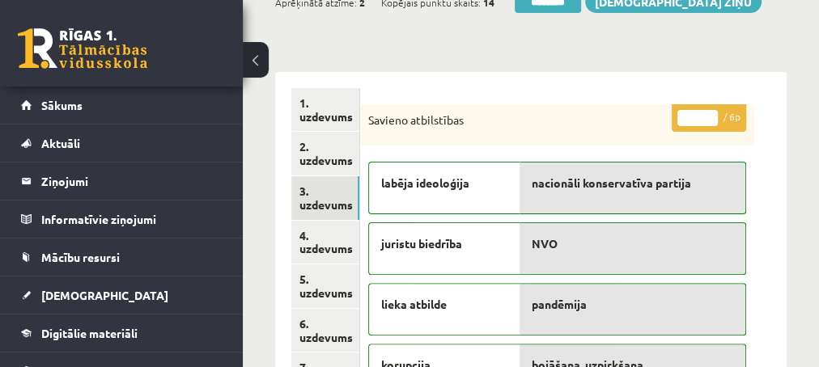
scroll to position [0, 0]
click at [324, 245] on link "4. uzdevums" at bounding box center [325, 243] width 68 height 44
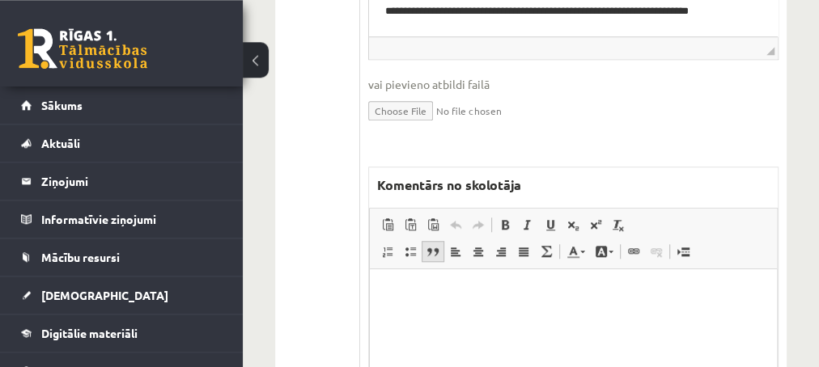
scroll to position [786, 0]
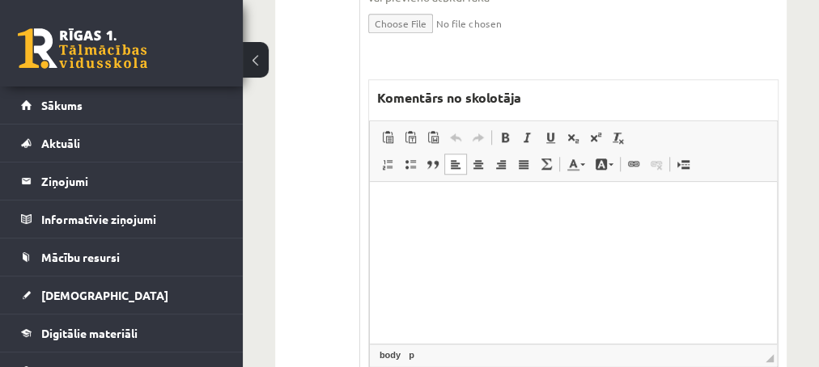
click at [440, 221] on html at bounding box center [572, 262] width 407 height 162
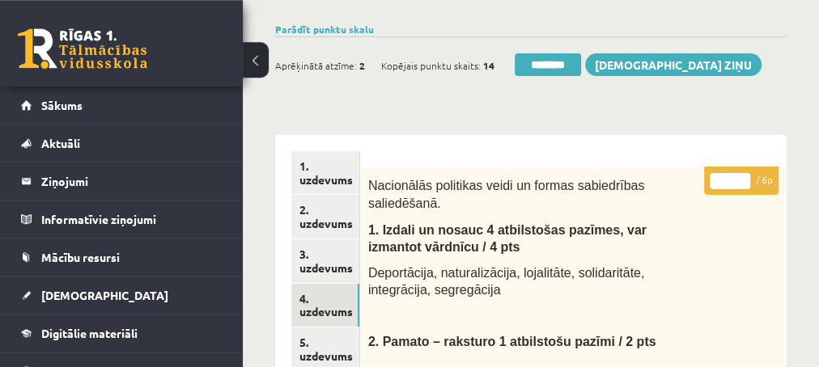
scroll to position [87, 0]
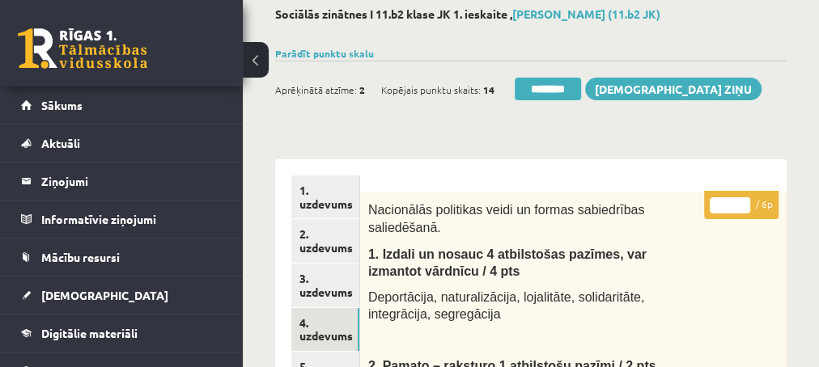
click at [745, 203] on input "*" at bounding box center [729, 205] width 40 height 16
click at [744, 203] on input "*" at bounding box center [729, 205] width 40 height 16
type input "*"
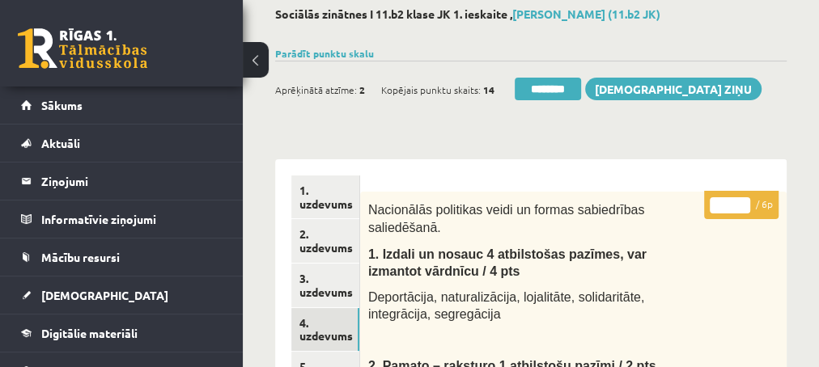
click at [744, 203] on input "*" at bounding box center [729, 205] width 40 height 16
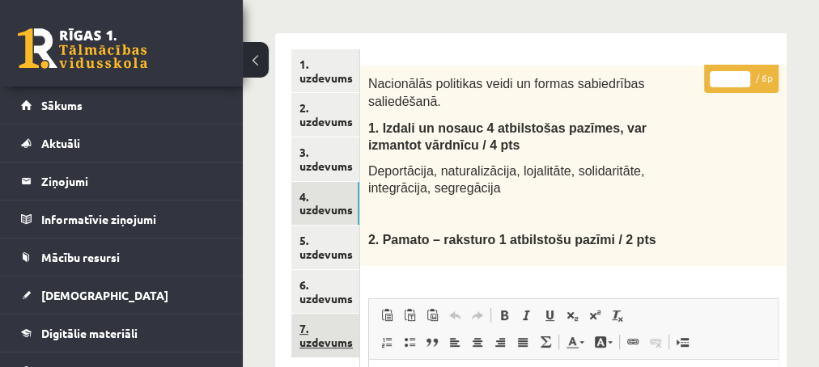
scroll to position [262, 0]
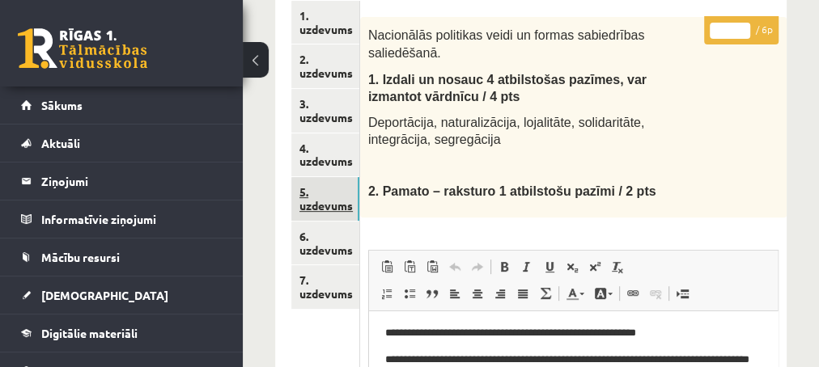
click at [328, 208] on link "5. uzdevums" at bounding box center [325, 199] width 68 height 44
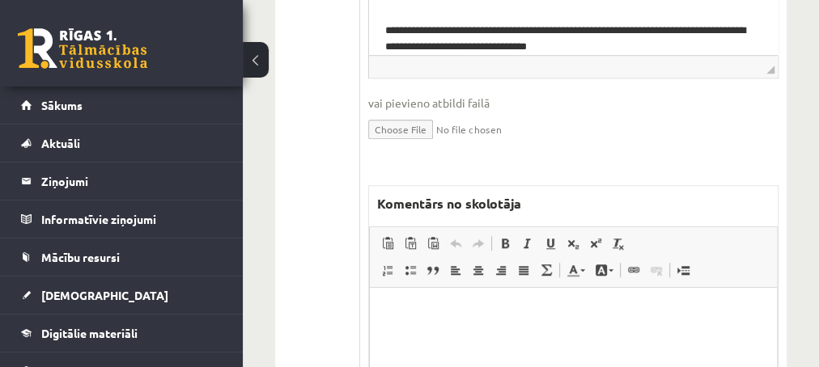
scroll to position [699, 0]
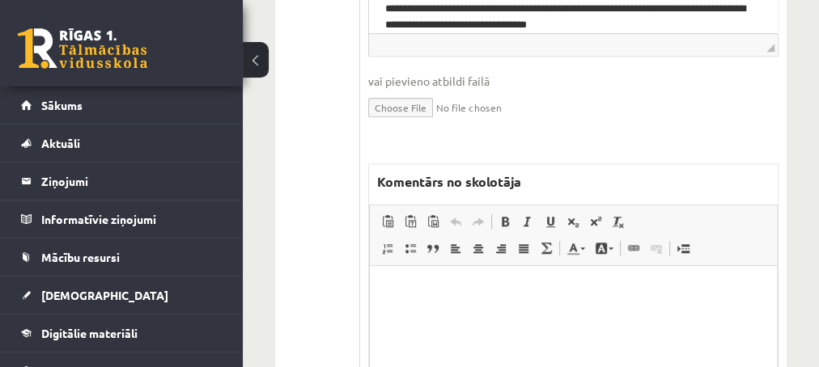
click at [523, 290] on p "Editor, wiswyg-editor-47433844582240-1759901916-471" at bounding box center [572, 290] width 375 height 17
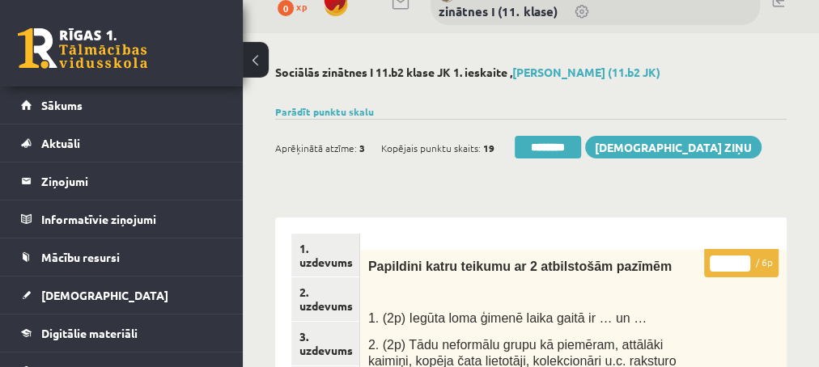
scroll to position [0, 0]
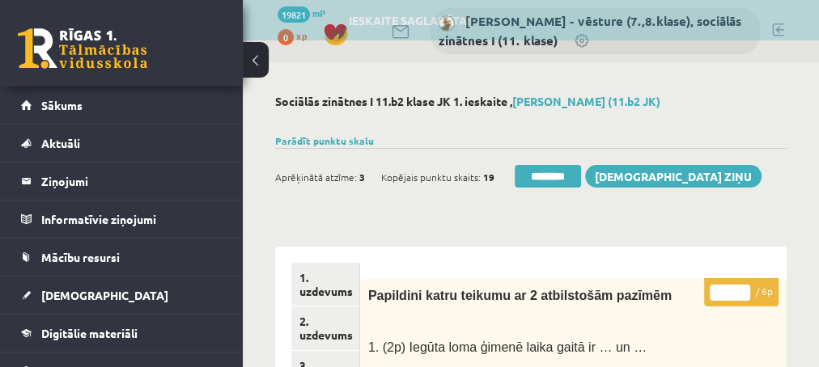
type input "*"
click at [741, 288] on input "*" at bounding box center [729, 293] width 40 height 16
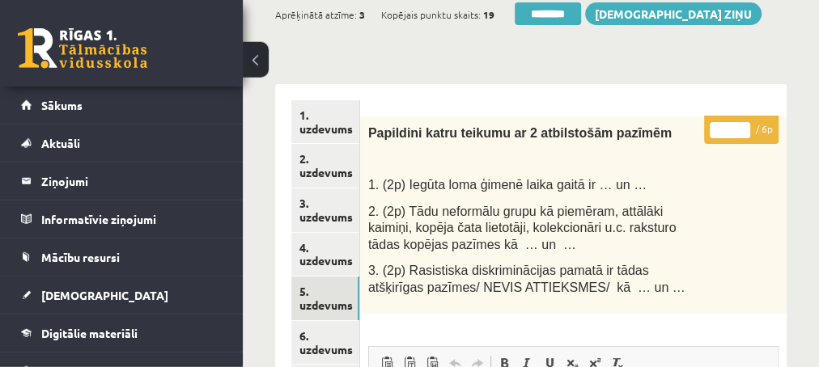
scroll to position [175, 0]
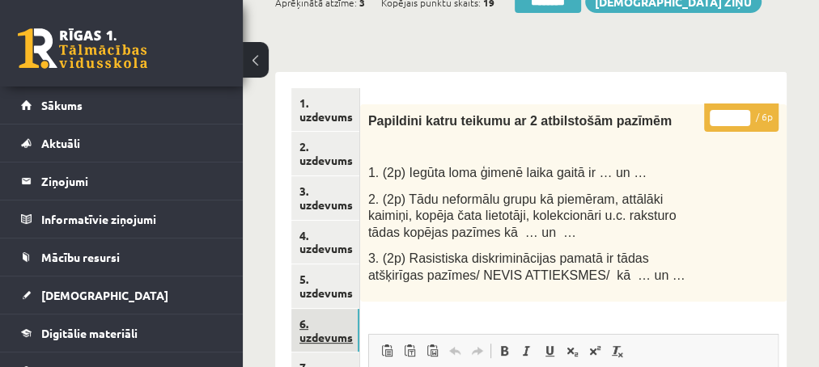
click at [312, 337] on link "6. uzdevums" at bounding box center [325, 331] width 68 height 44
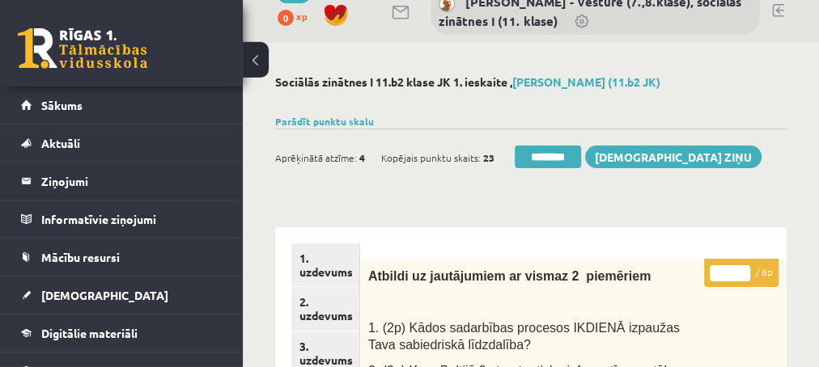
scroll to position [0, 0]
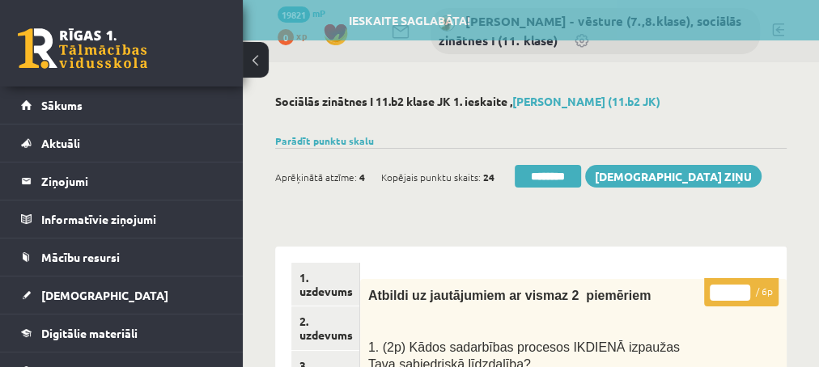
type input "*"
click at [739, 287] on input "*" at bounding box center [729, 293] width 40 height 16
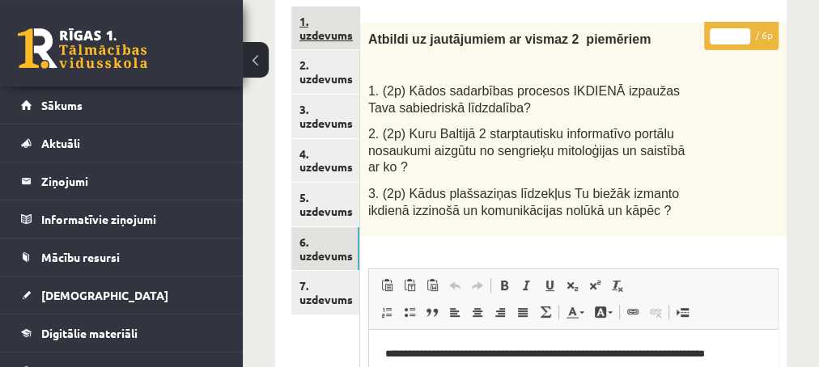
scroll to position [262, 0]
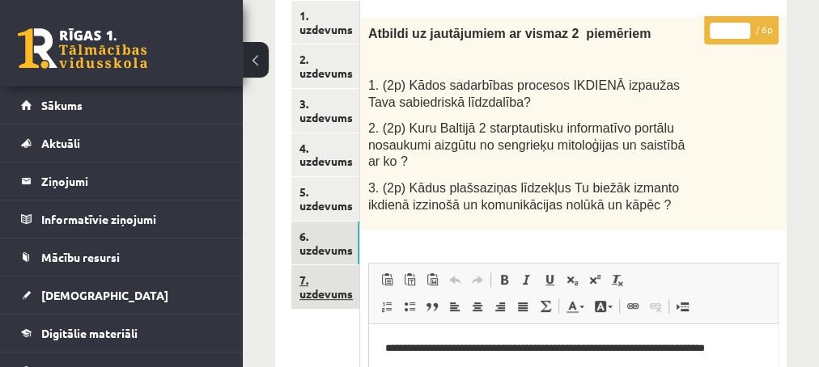
click at [319, 295] on link "7. uzdevums" at bounding box center [325, 287] width 68 height 44
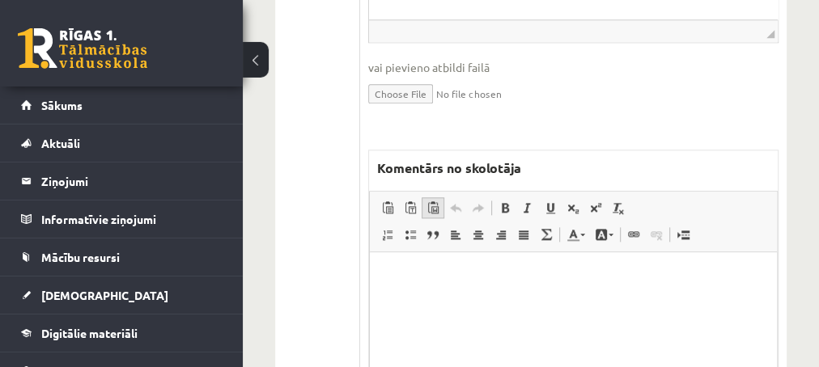
scroll to position [961, 0]
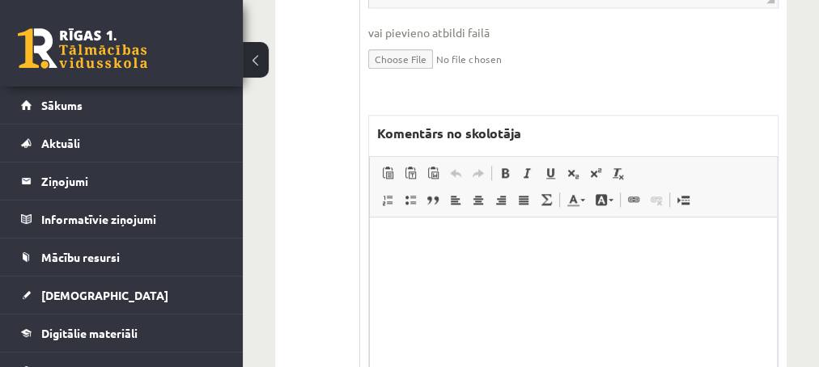
click at [458, 269] on html at bounding box center [572, 298] width 407 height 162
click at [383, 241] on html "**********" at bounding box center [572, 298] width 407 height 162
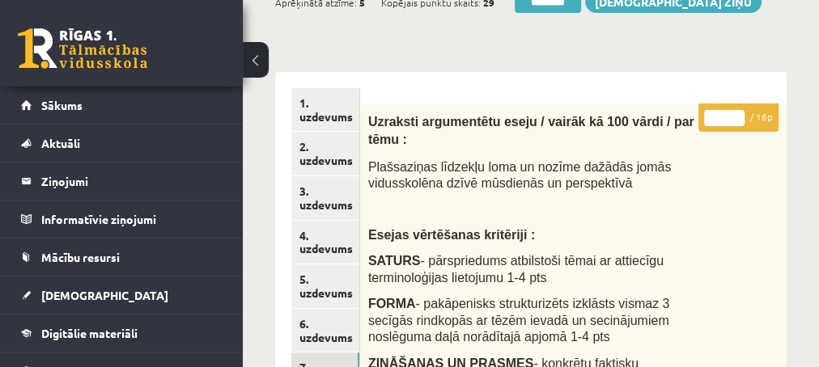
scroll to position [87, 0]
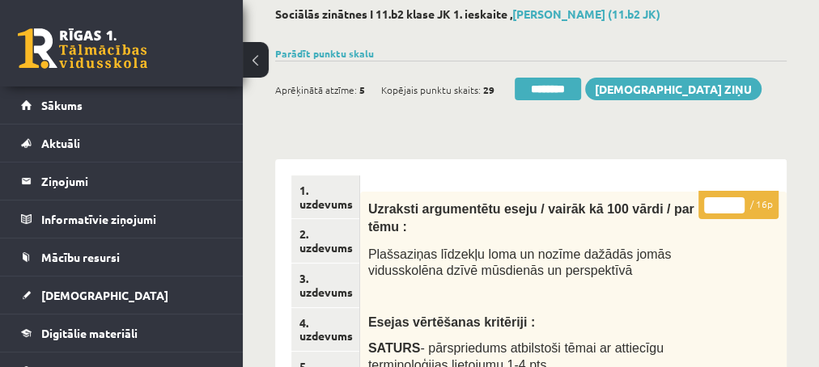
type input "*"
click at [739, 201] on input "*" at bounding box center [724, 205] width 40 height 16
click at [318, 293] on link "3. uzdevums" at bounding box center [325, 286] width 68 height 44
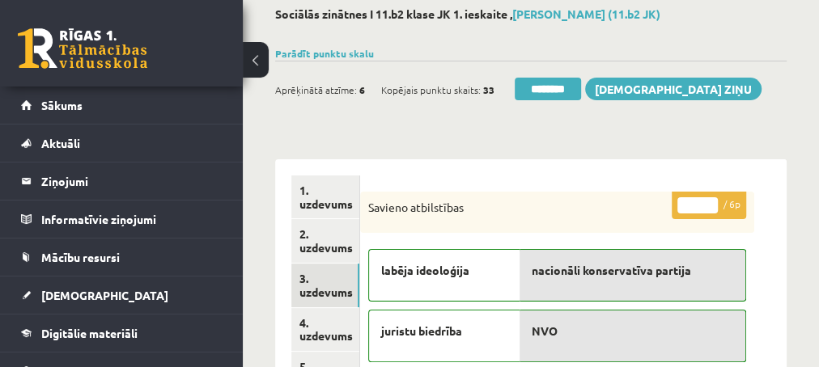
scroll to position [0, 0]
click at [544, 86] on input "********" at bounding box center [547, 89] width 66 height 23
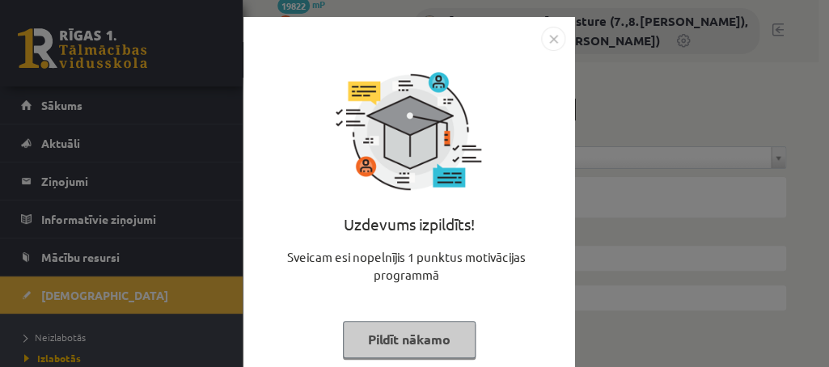
click at [381, 331] on button "Pildīt nākamo" at bounding box center [409, 339] width 133 height 37
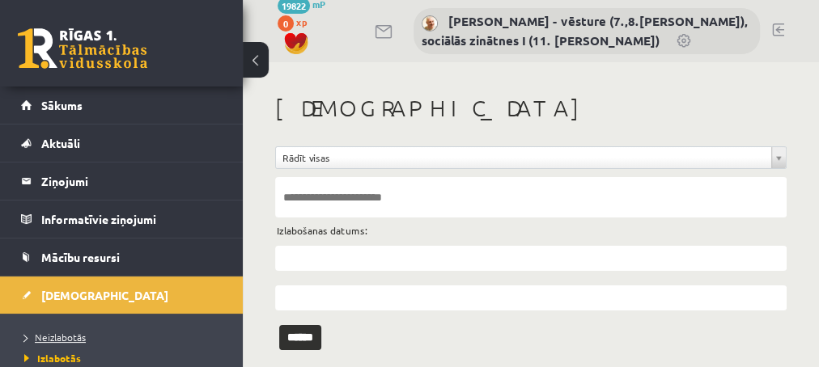
click at [70, 332] on span "Neizlabotās" at bounding box center [54, 337] width 61 height 13
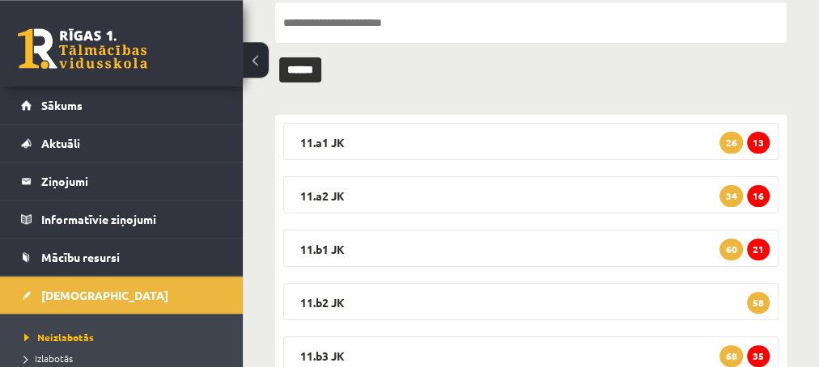
scroll to position [262, 0]
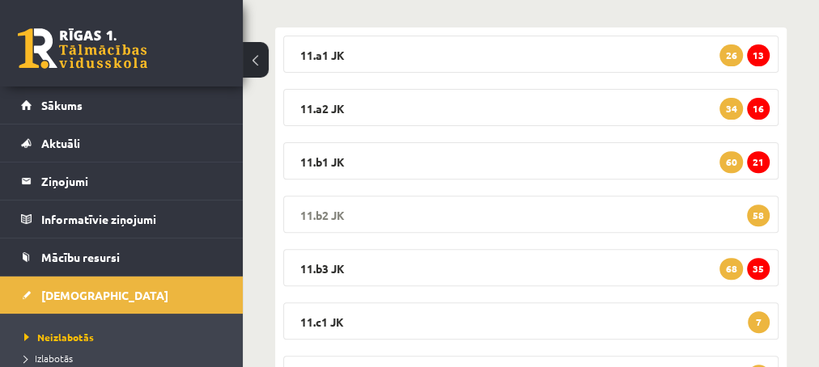
click at [753, 209] on span "58" at bounding box center [758, 216] width 23 height 22
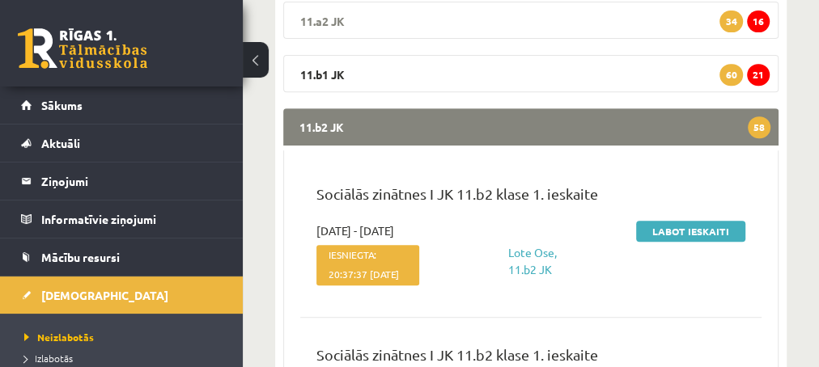
scroll to position [437, 0]
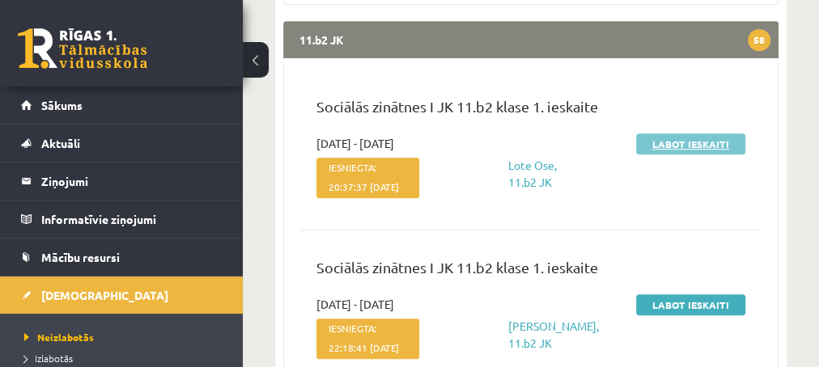
click at [694, 142] on link "Labot ieskaiti" at bounding box center [690, 143] width 109 height 21
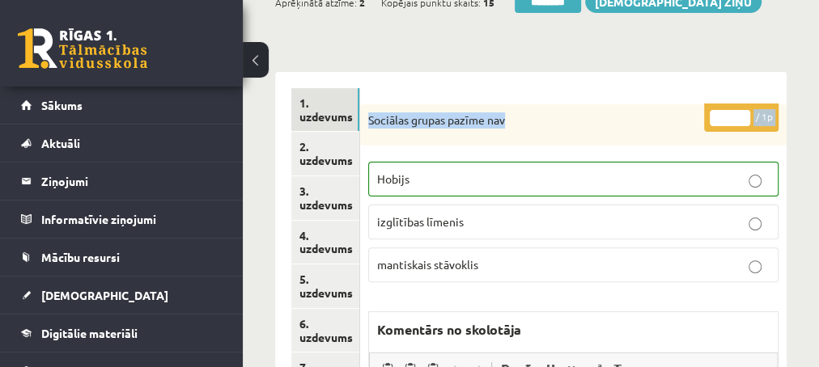
drag, startPoint x: 647, startPoint y: 37, endPoint x: 688, endPoint y: 306, distance: 271.6
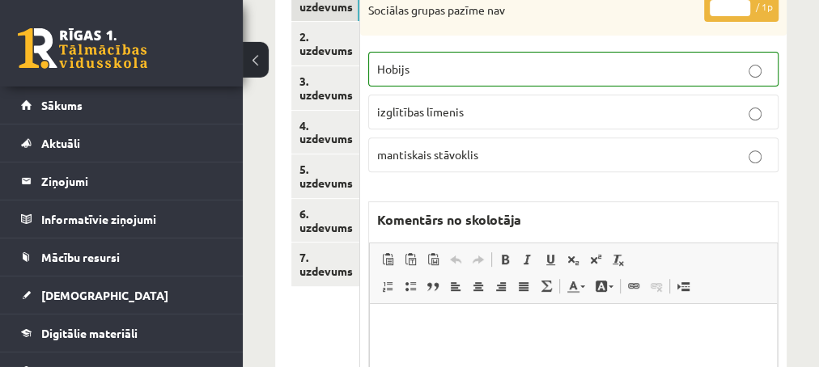
scroll to position [262, 0]
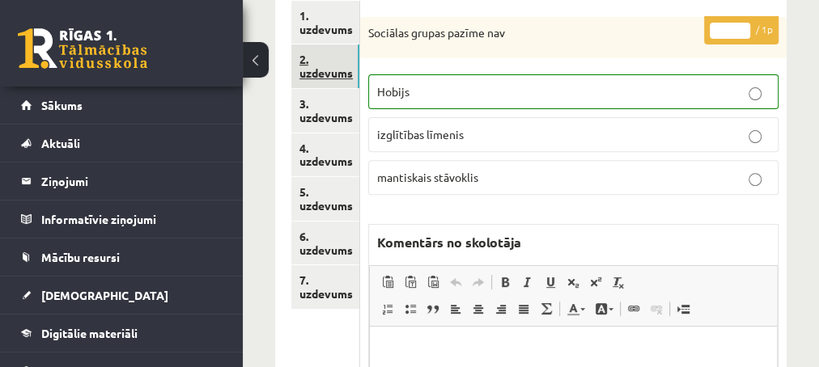
click at [325, 79] on link "2. uzdevums" at bounding box center [325, 66] width 68 height 44
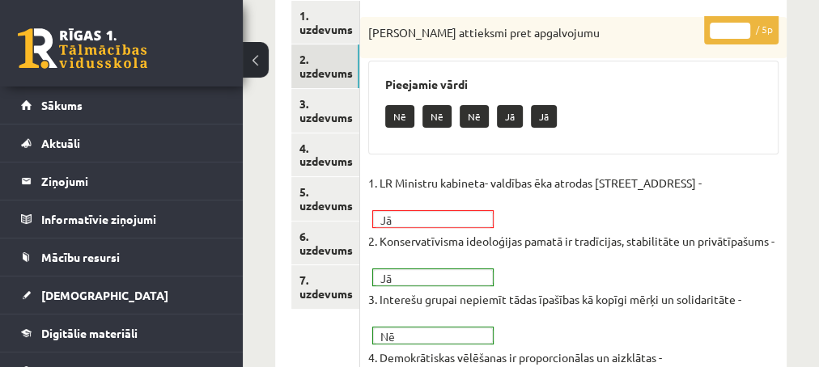
drag, startPoint x: 325, startPoint y: 79, endPoint x: 412, endPoint y: 119, distance: 95.2
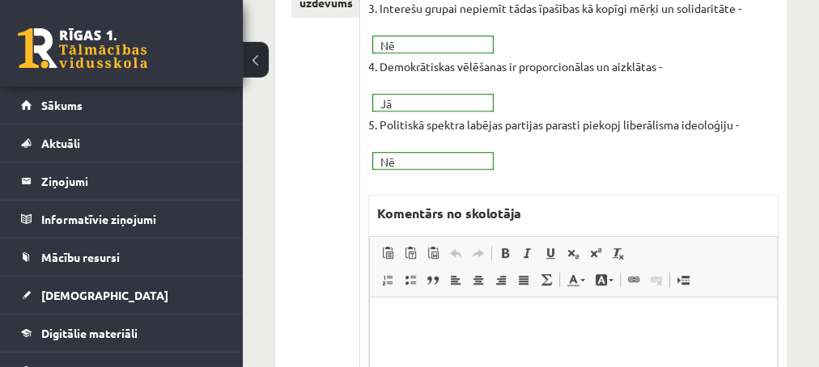
scroll to position [612, 0]
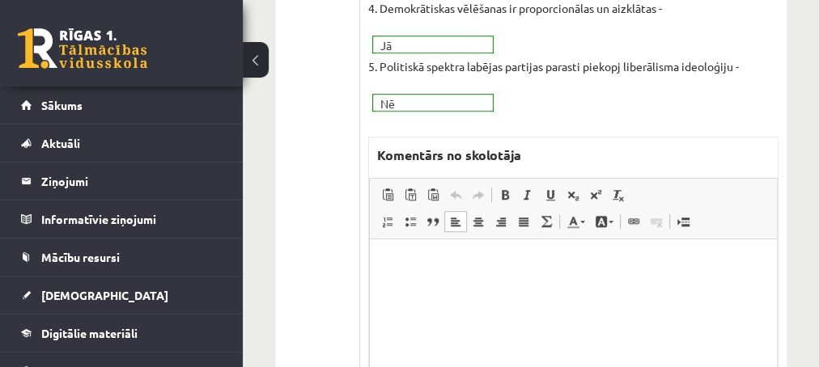
click at [402, 260] on p "Editor, wiswyg-editor-47433753927860-1759902525-366" at bounding box center [572, 264] width 375 height 17
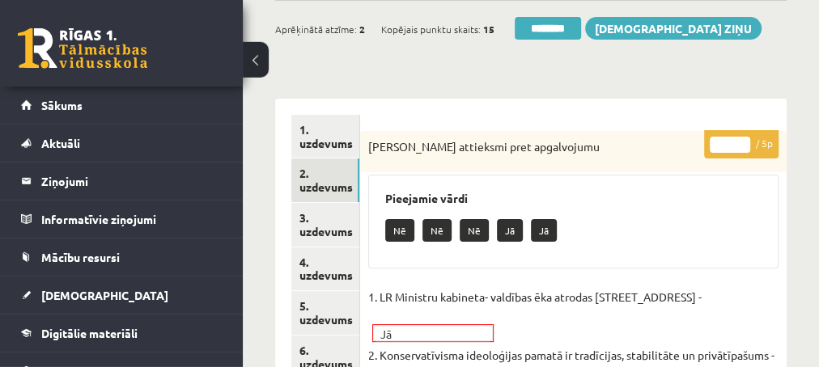
scroll to position [175, 0]
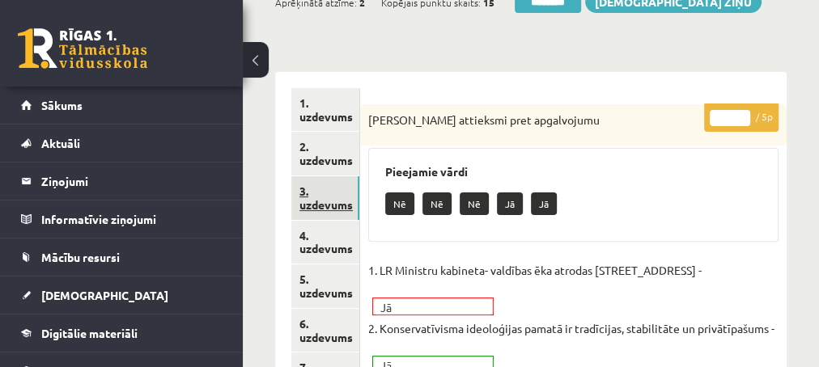
click at [323, 210] on link "3. uzdevums" at bounding box center [325, 198] width 68 height 44
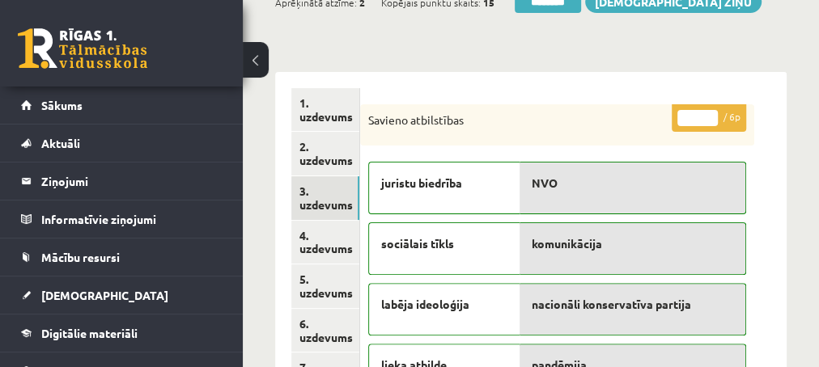
scroll to position [0, 0]
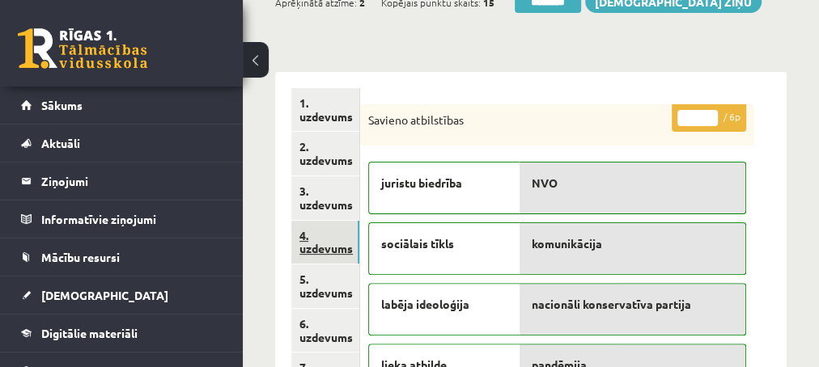
click at [319, 252] on link "4. uzdevums" at bounding box center [325, 243] width 68 height 44
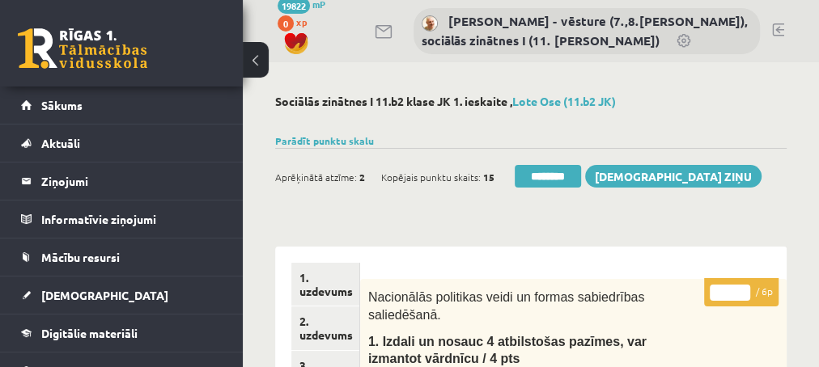
type input "*"
click at [743, 290] on input "*" at bounding box center [729, 293] width 40 height 16
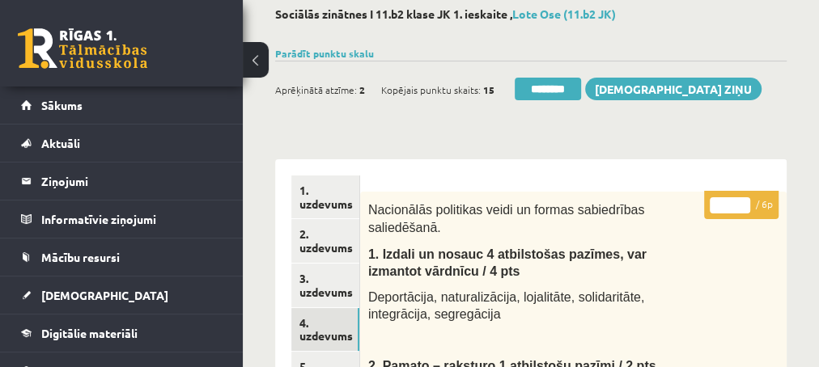
scroll to position [175, 0]
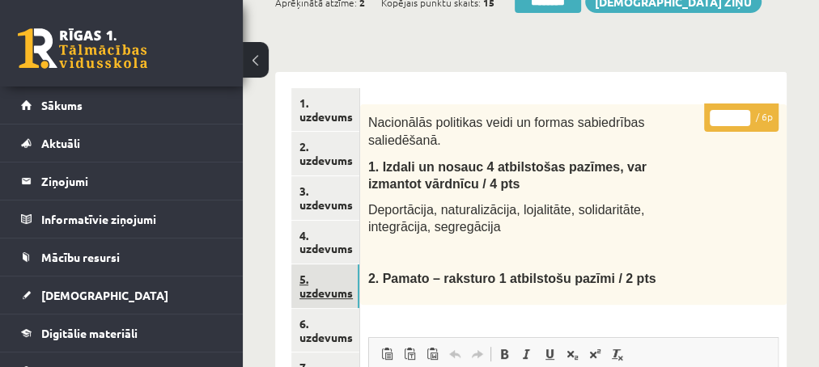
click at [329, 298] on link "5. uzdevums" at bounding box center [325, 287] width 68 height 44
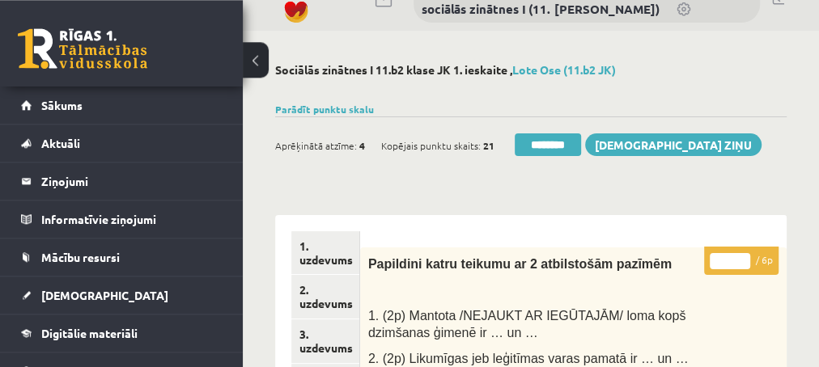
scroll to position [0, 0]
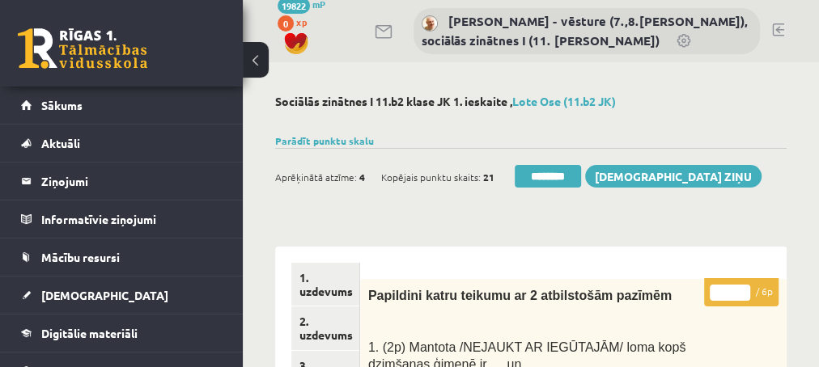
type input "*"
click at [742, 287] on input "*" at bounding box center [729, 293] width 40 height 16
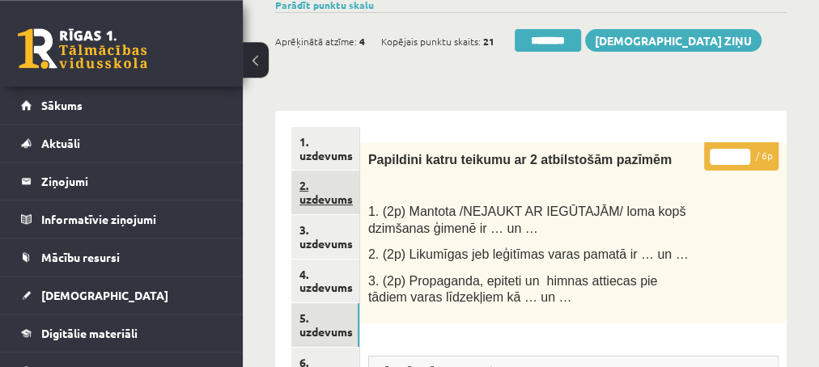
scroll to position [175, 0]
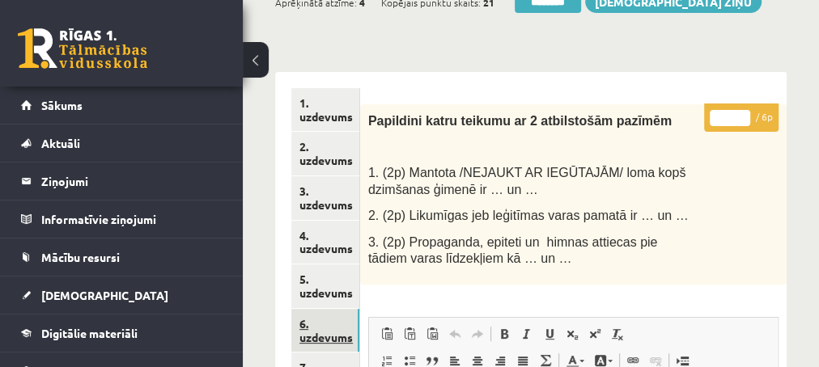
click at [314, 337] on link "6. uzdevums" at bounding box center [325, 331] width 68 height 44
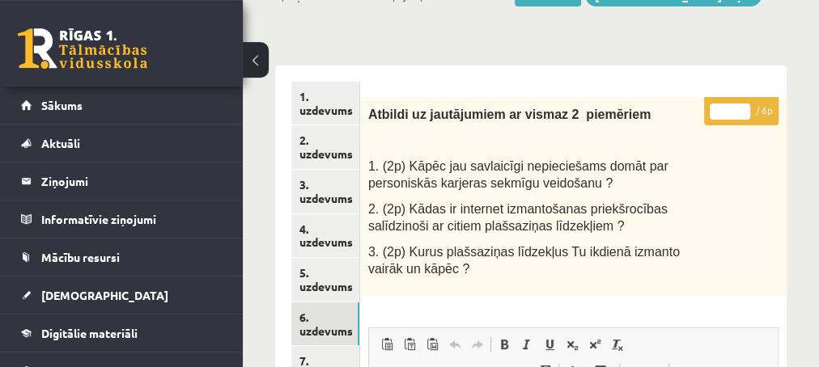
scroll to position [87, 0]
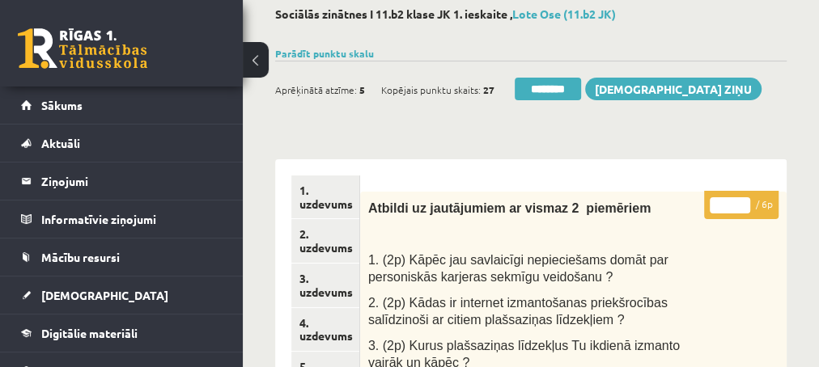
type input "*"
click at [742, 199] on input "*" at bounding box center [729, 205] width 40 height 16
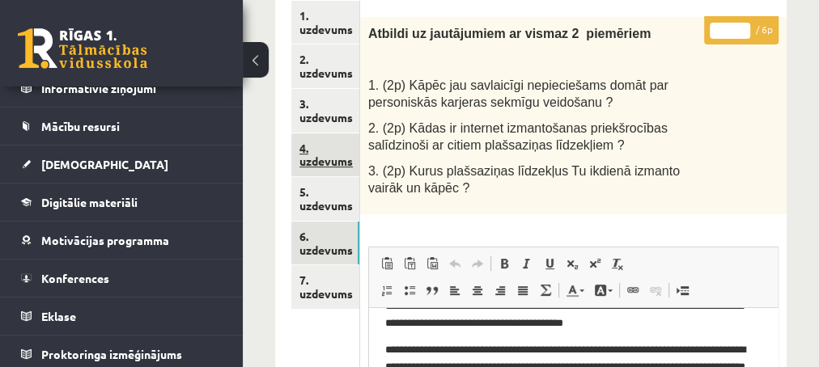
scroll to position [349, 0]
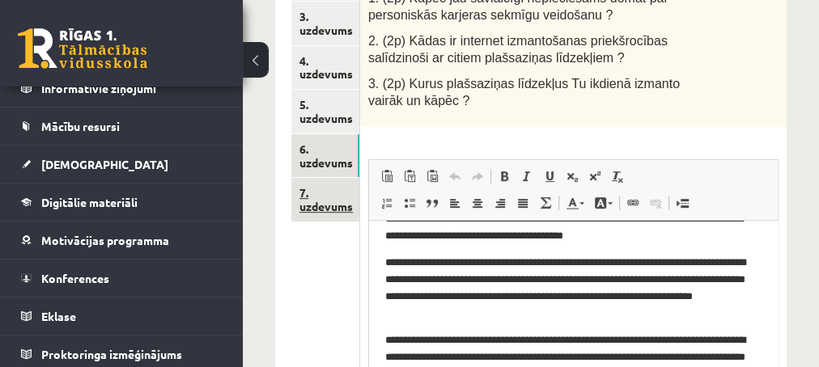
click at [307, 203] on link "7. uzdevums" at bounding box center [325, 200] width 68 height 44
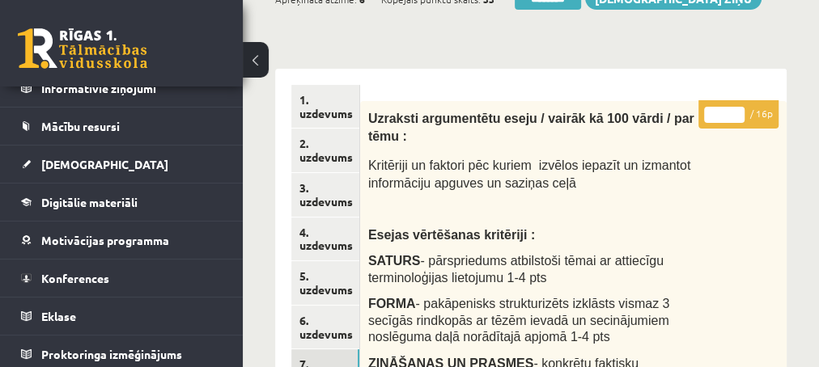
scroll to position [87, 0]
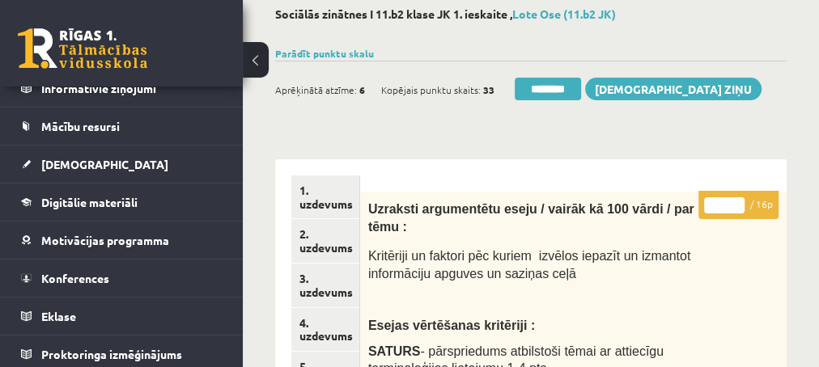
type input "**"
click at [737, 200] on input "**" at bounding box center [724, 205] width 40 height 16
click at [322, 205] on link "1. uzdevums" at bounding box center [325, 198] width 68 height 44
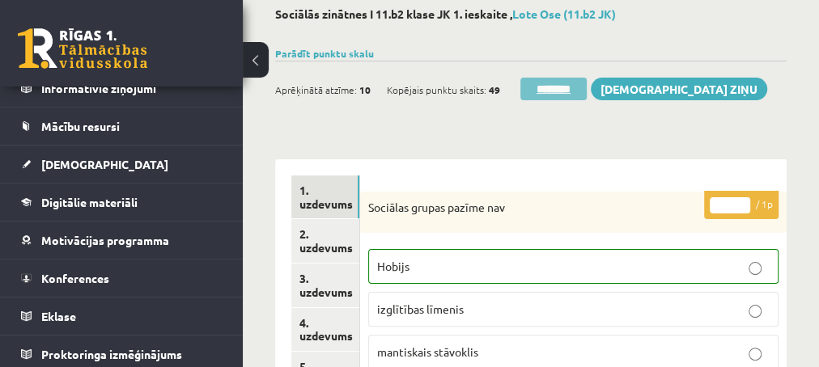
scroll to position [0, 0]
click at [533, 87] on input "********" at bounding box center [553, 89] width 66 height 23
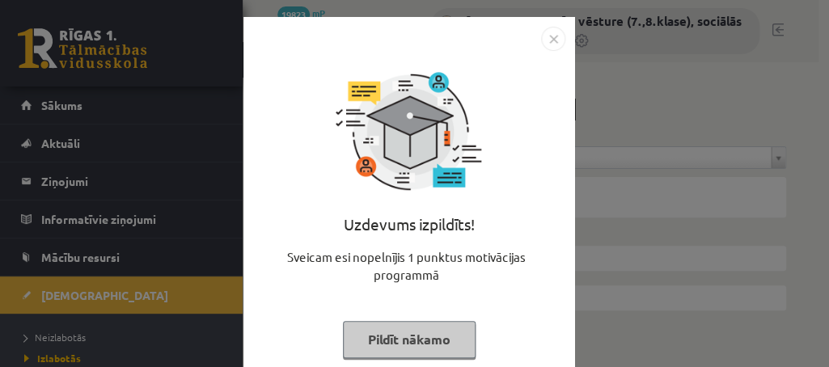
click at [357, 344] on button "Pildīt nākamo" at bounding box center [409, 339] width 133 height 37
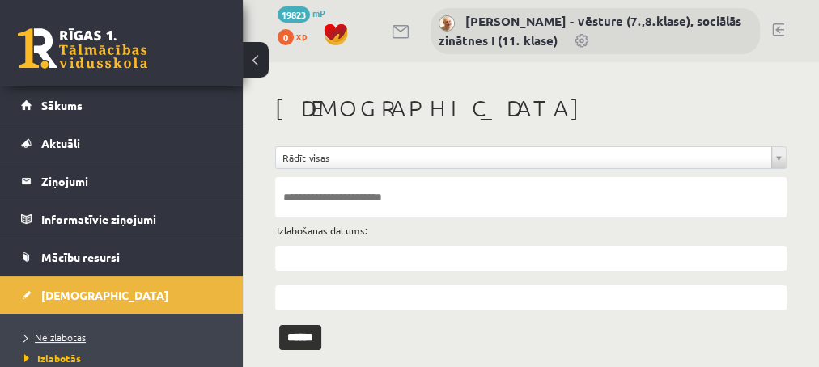
click at [53, 334] on span "Neizlabotās" at bounding box center [54, 337] width 61 height 13
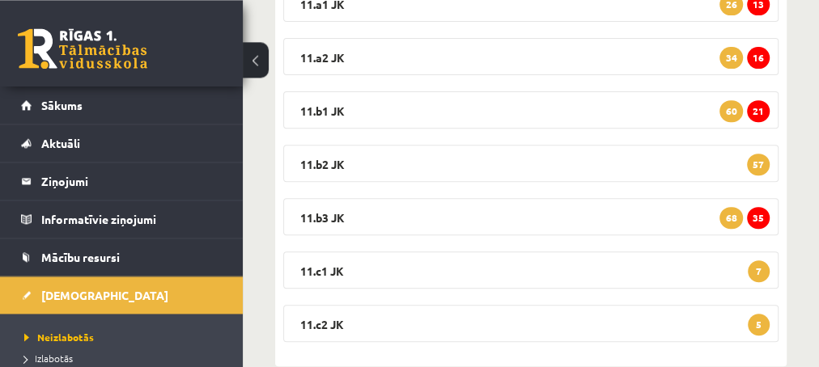
scroll to position [344, 0]
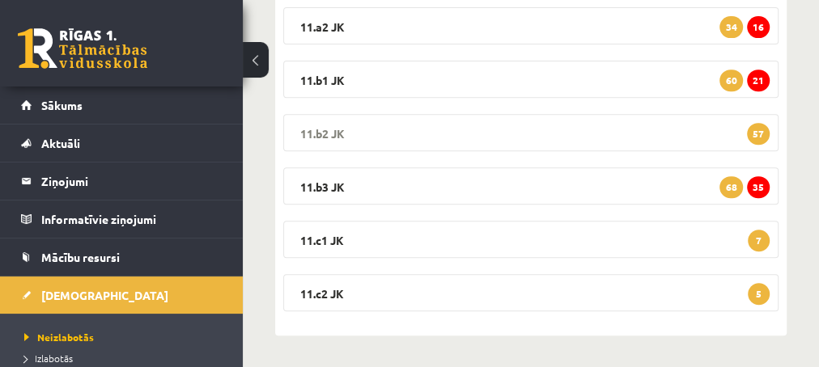
click at [758, 132] on span "57" at bounding box center [758, 134] width 23 height 22
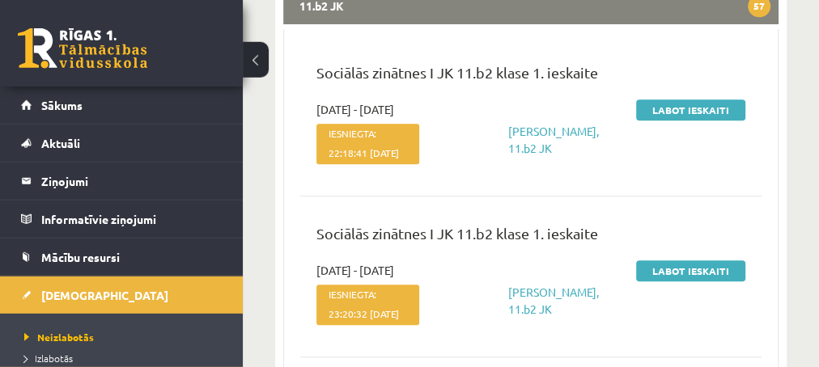
scroll to position [431, 0]
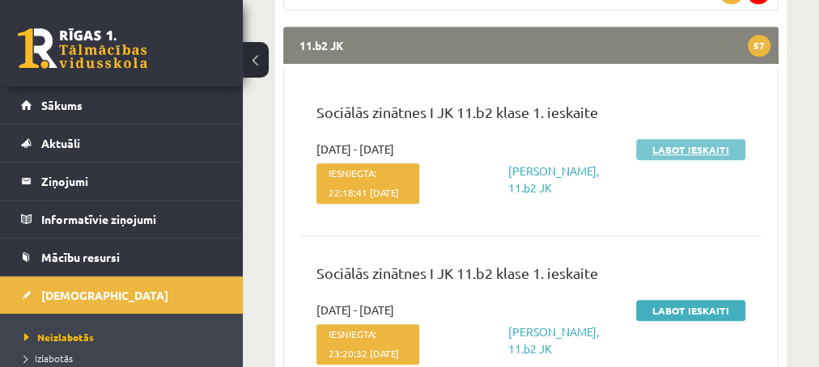
click at [655, 149] on link "Labot ieskaiti" at bounding box center [690, 149] width 109 height 21
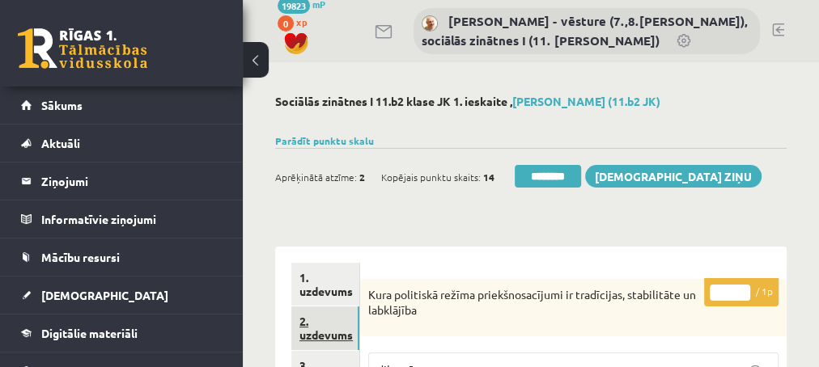
click at [329, 332] on link "2. uzdevums" at bounding box center [325, 329] width 68 height 44
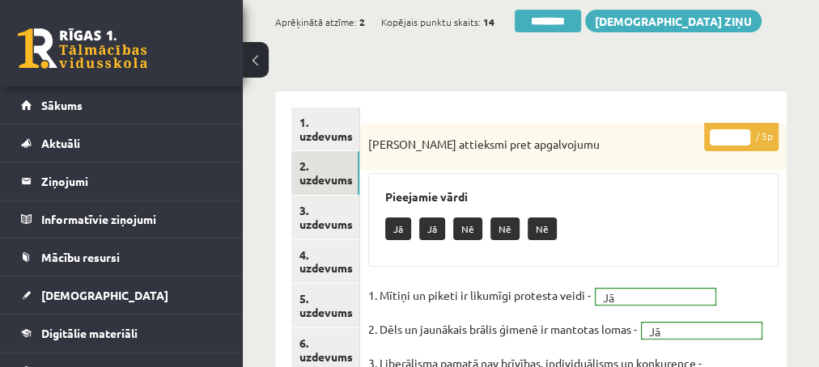
scroll to position [175, 0]
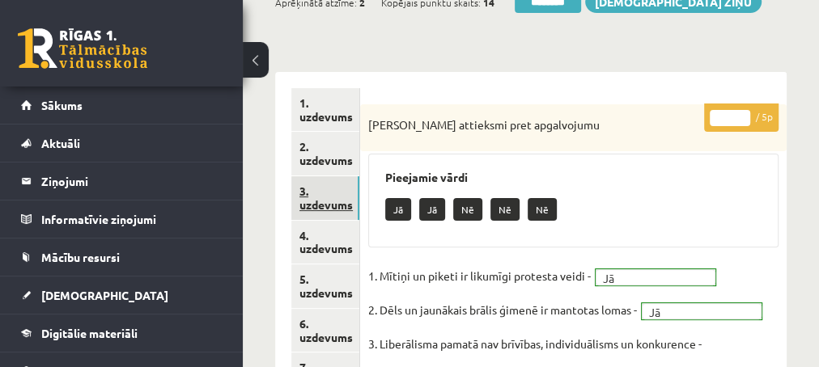
click at [337, 201] on link "3. uzdevums" at bounding box center [325, 198] width 68 height 44
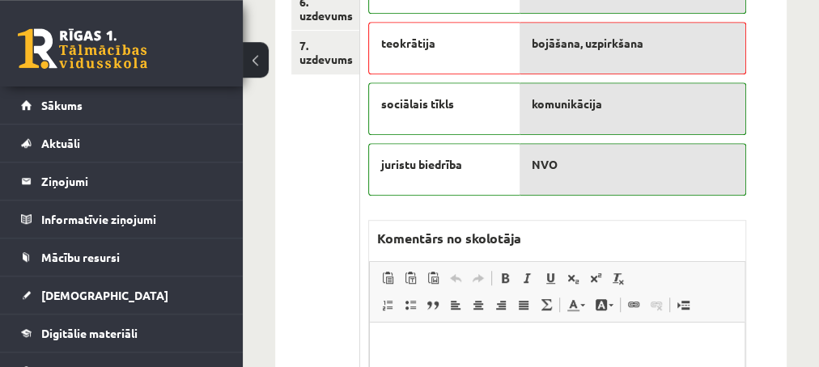
scroll to position [524, 0]
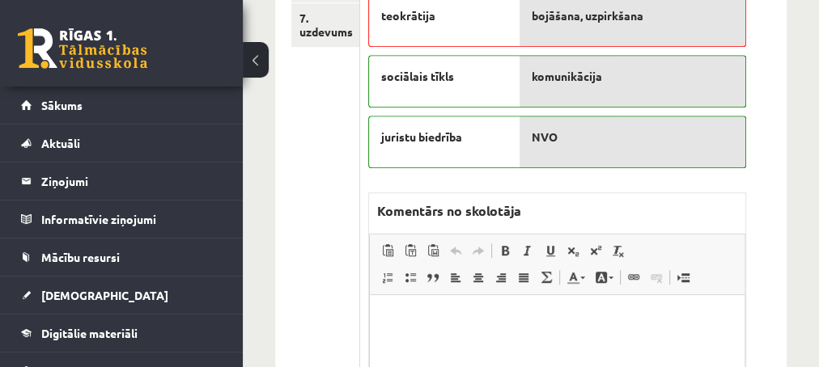
click at [451, 318] on p "Editor, wiswyg-editor-47433936346760-1759902817-594" at bounding box center [556, 319] width 342 height 17
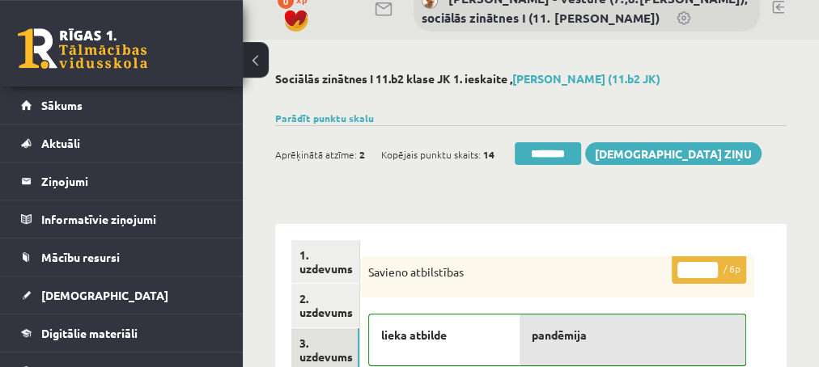
scroll to position [0, 0]
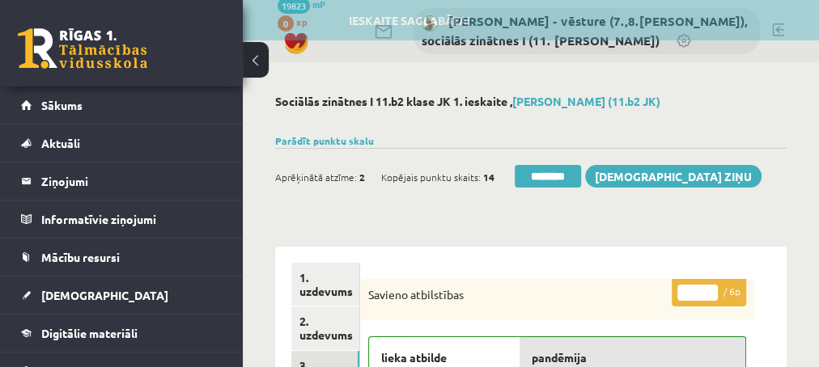
type input "*"
click at [711, 293] on input "*" at bounding box center [697, 293] width 40 height 16
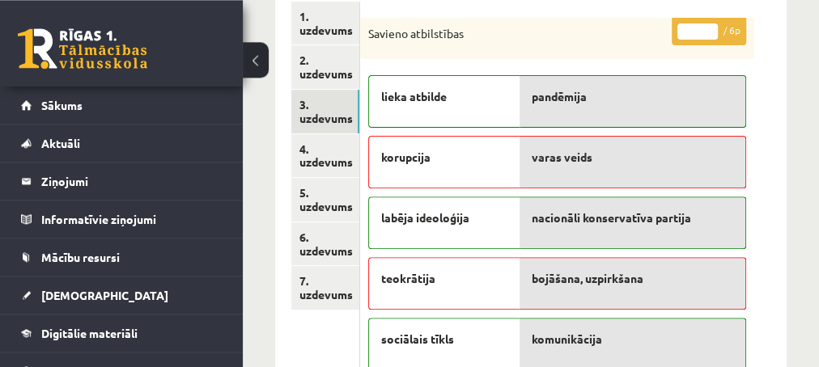
scroll to position [262, 0]
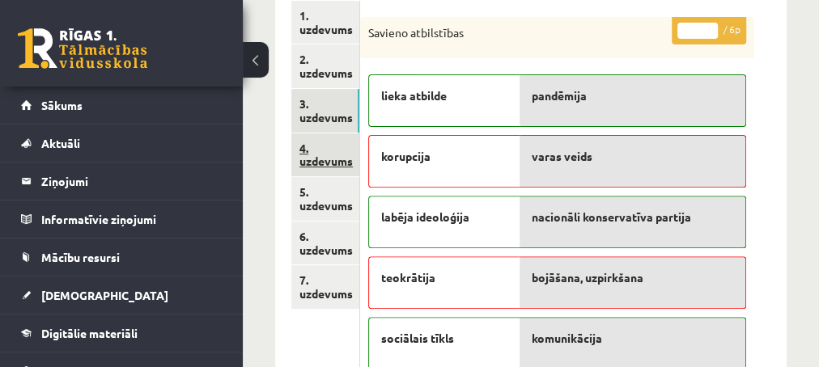
click at [324, 159] on link "4. uzdevums" at bounding box center [325, 155] width 68 height 44
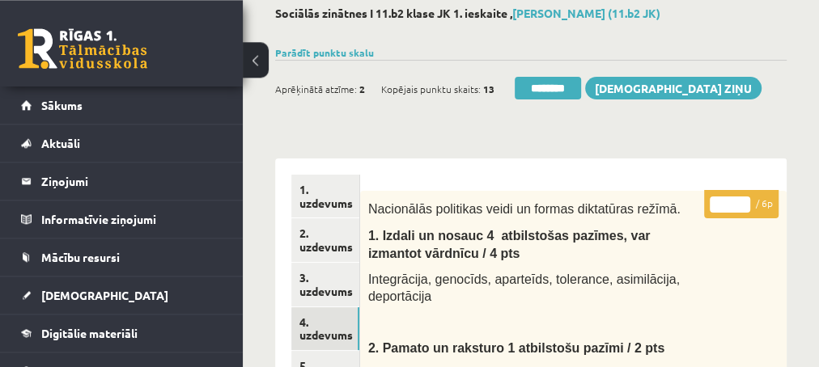
scroll to position [87, 0]
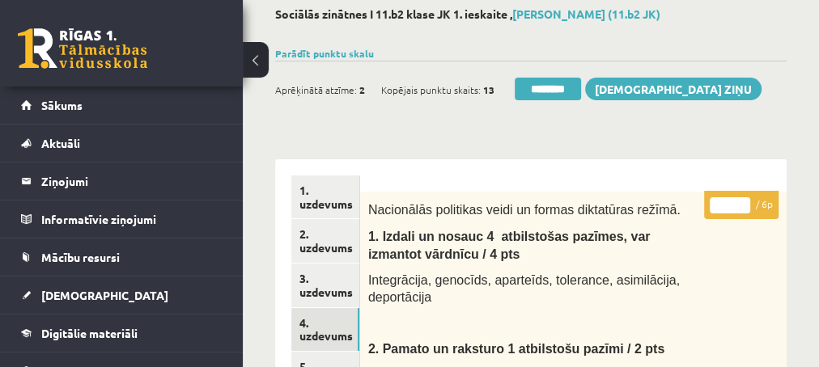
click at [743, 197] on p "* / 6p" at bounding box center [741, 205] width 74 height 28
type input "*"
click at [744, 201] on input "*" at bounding box center [729, 205] width 40 height 16
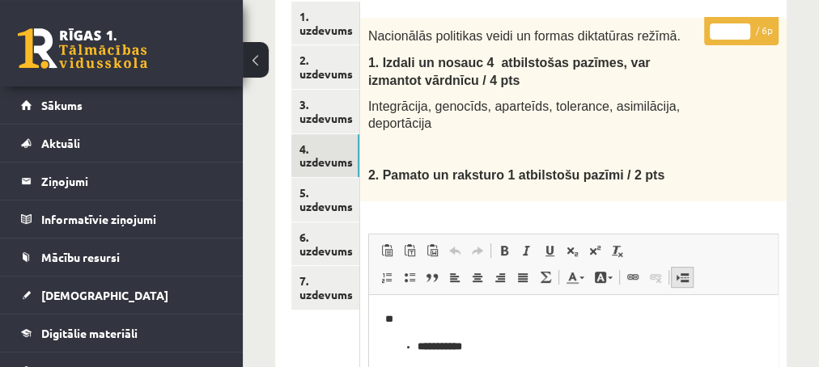
scroll to position [262, 0]
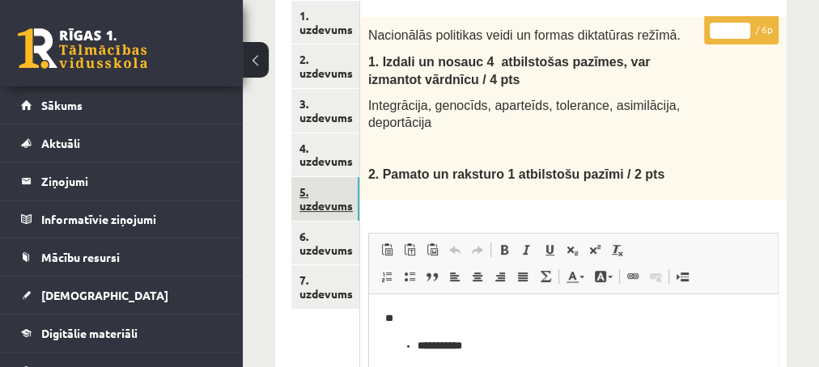
click at [328, 209] on link "5. uzdevums" at bounding box center [325, 199] width 68 height 44
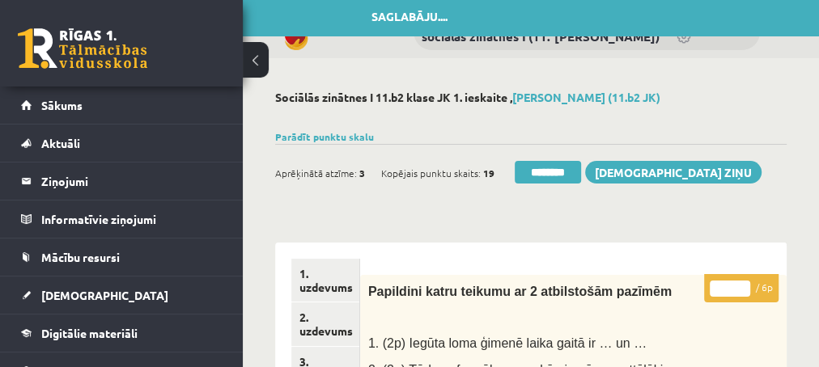
scroll to position [0, 0]
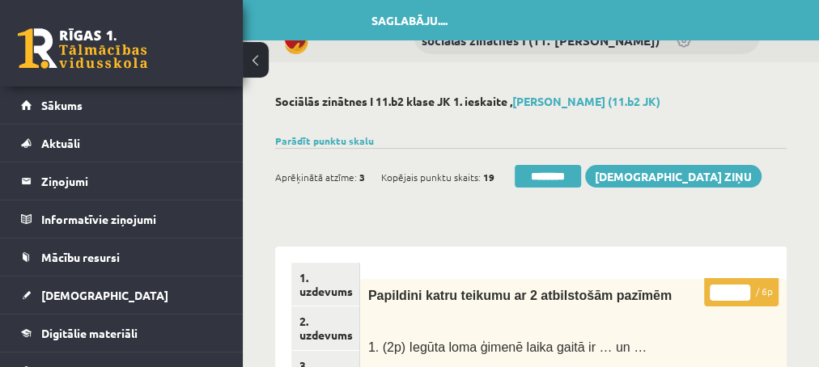
type input "*"
click at [744, 287] on input "*" at bounding box center [729, 293] width 40 height 16
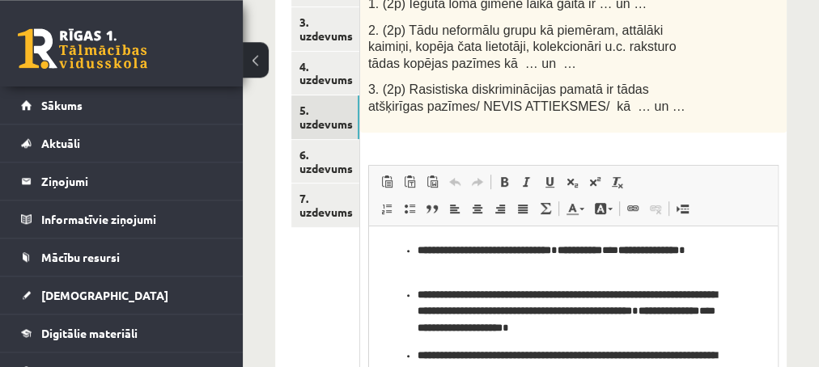
scroll to position [349, 0]
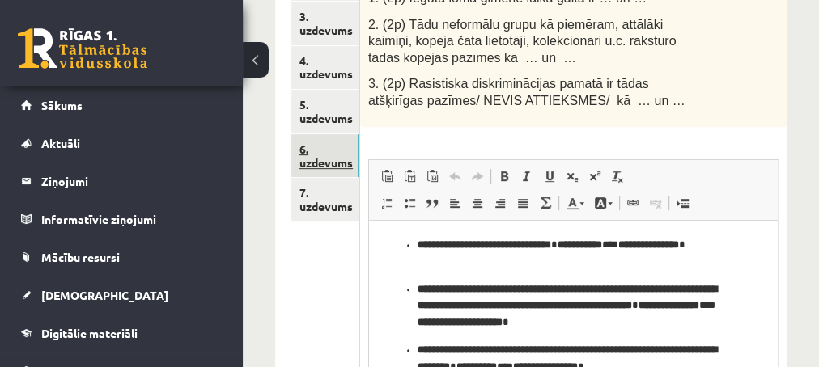
click at [331, 167] on link "6. uzdevums" at bounding box center [325, 156] width 68 height 44
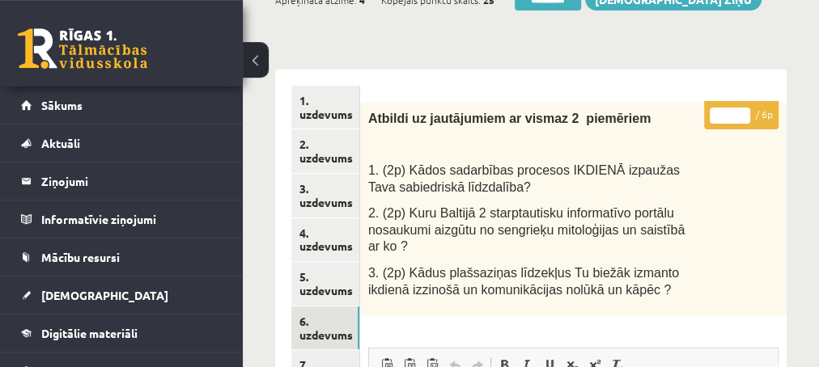
scroll to position [175, 0]
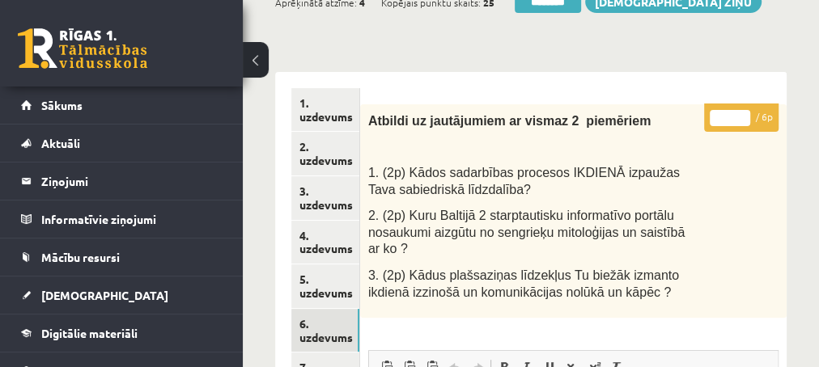
type input "*"
click at [742, 111] on input "*" at bounding box center [729, 118] width 40 height 16
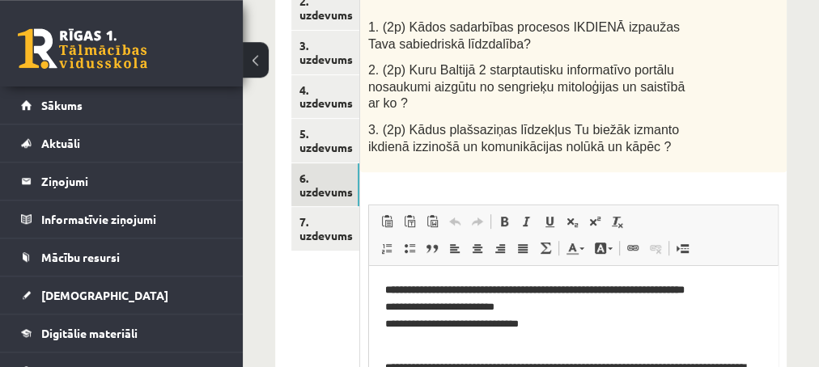
scroll to position [349, 0]
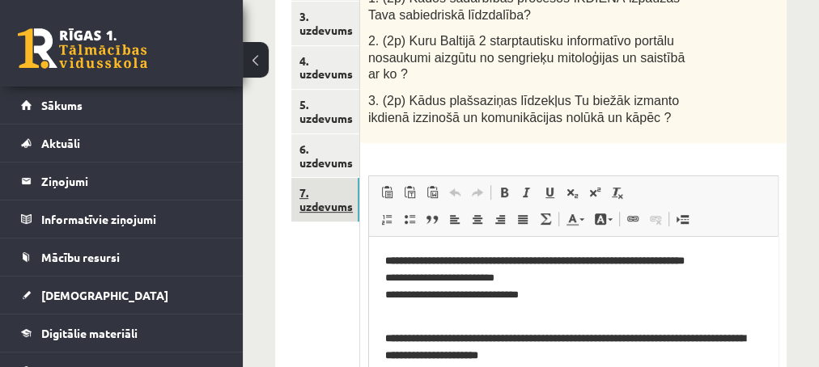
click at [320, 206] on link "7. uzdevums" at bounding box center [325, 200] width 68 height 44
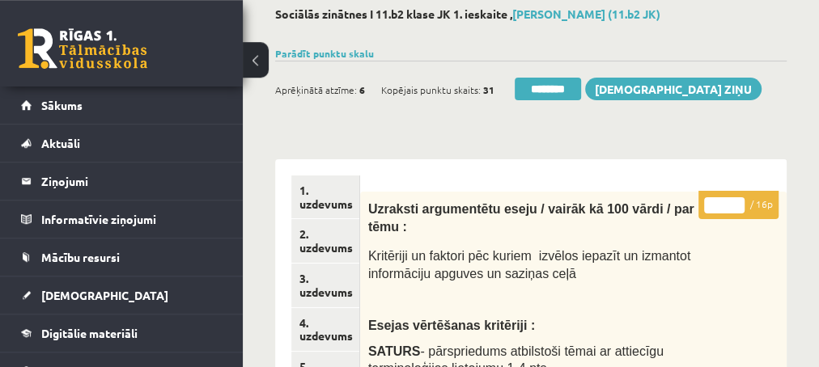
scroll to position [87, 0]
type input "**"
click at [733, 201] on input "**" at bounding box center [724, 205] width 40 height 16
click at [344, 248] on link "2. uzdevums" at bounding box center [325, 241] width 68 height 44
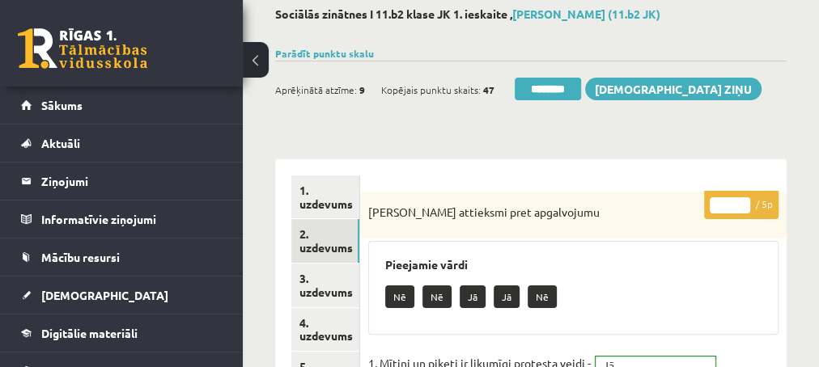
scroll to position [0, 0]
click at [560, 83] on input "********" at bounding box center [547, 89] width 66 height 23
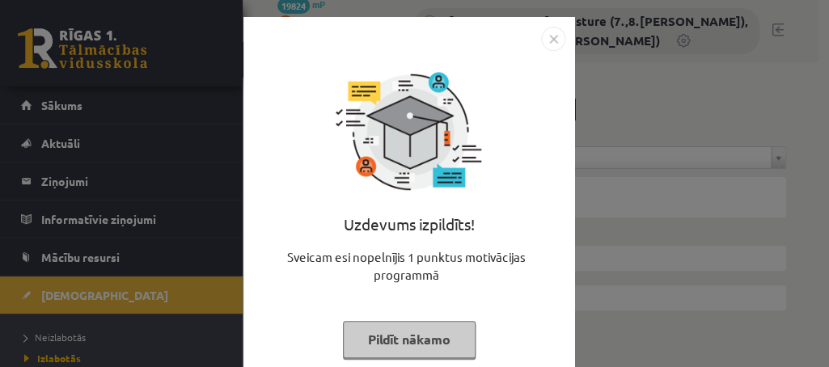
click at [354, 340] on button "Pildīt nākamo" at bounding box center [409, 339] width 133 height 37
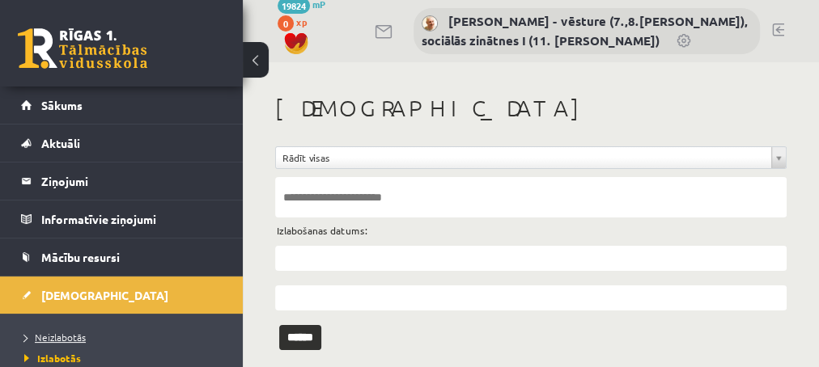
click at [66, 337] on span "Neizlabotās" at bounding box center [54, 337] width 61 height 13
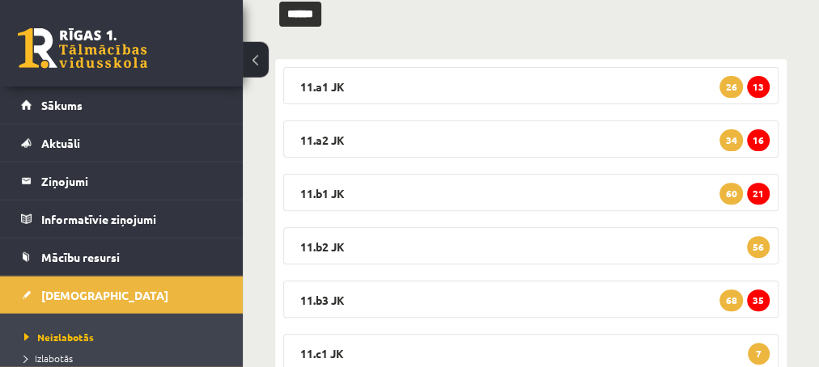
scroll to position [256, 0]
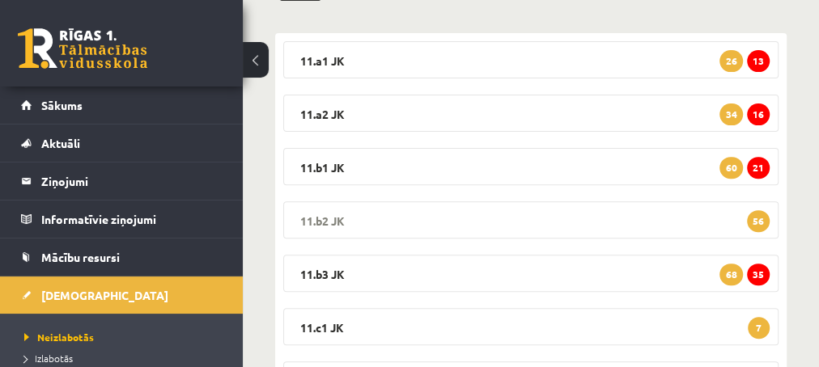
click at [756, 220] on span "56" at bounding box center [758, 221] width 23 height 22
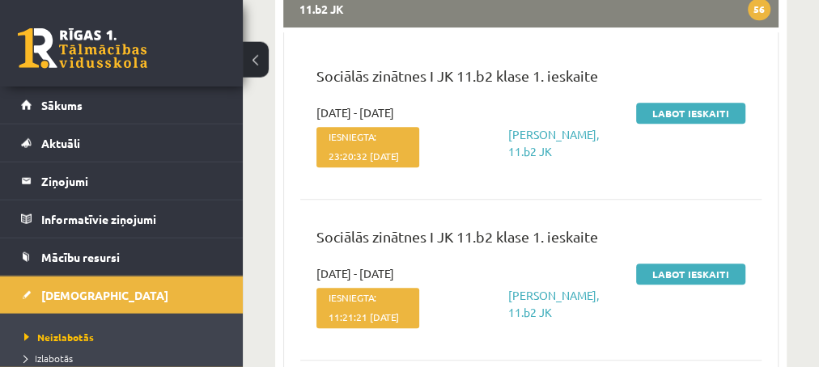
scroll to position [431, 0]
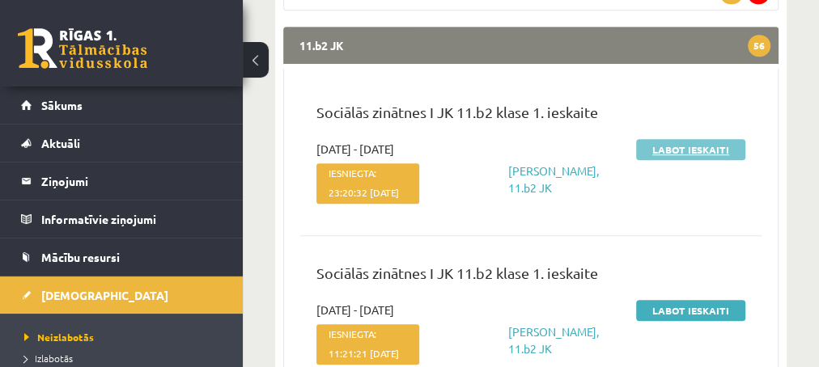
click at [691, 145] on link "Labot ieskaiti" at bounding box center [690, 149] width 109 height 21
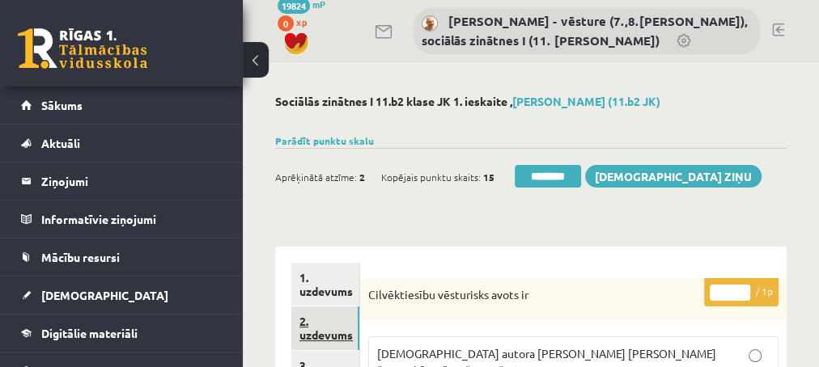
click at [327, 332] on link "2. uzdevums" at bounding box center [325, 329] width 68 height 44
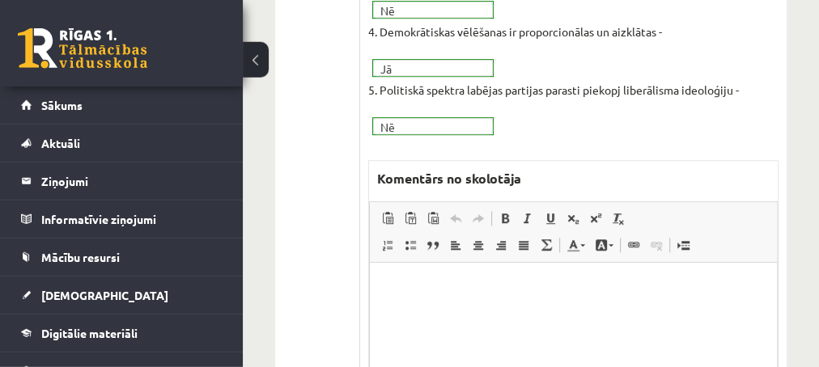
scroll to position [612, 0]
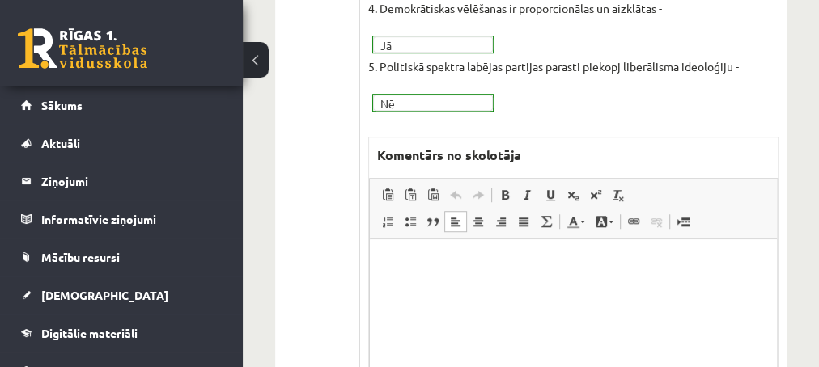
click at [534, 276] on html at bounding box center [572, 320] width 407 height 162
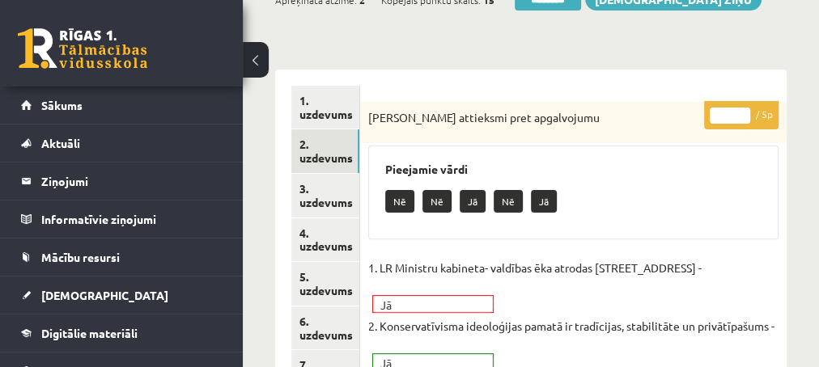
scroll to position [175, 0]
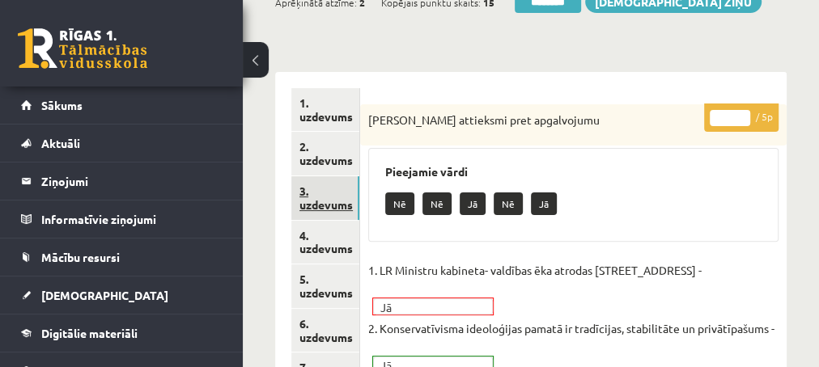
click at [324, 205] on link "3. uzdevums" at bounding box center [325, 198] width 68 height 44
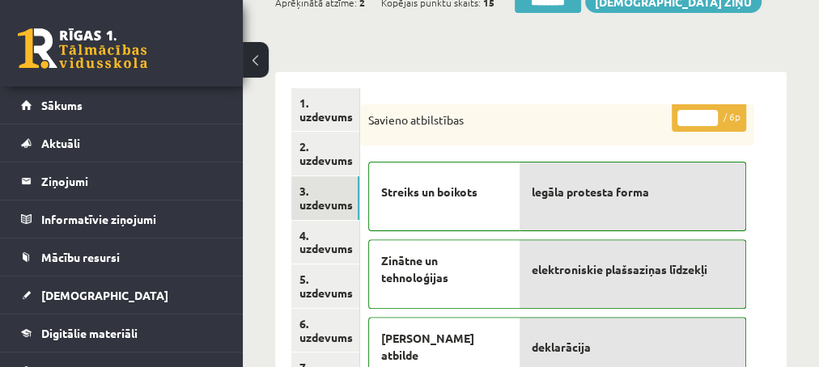
scroll to position [0, 0]
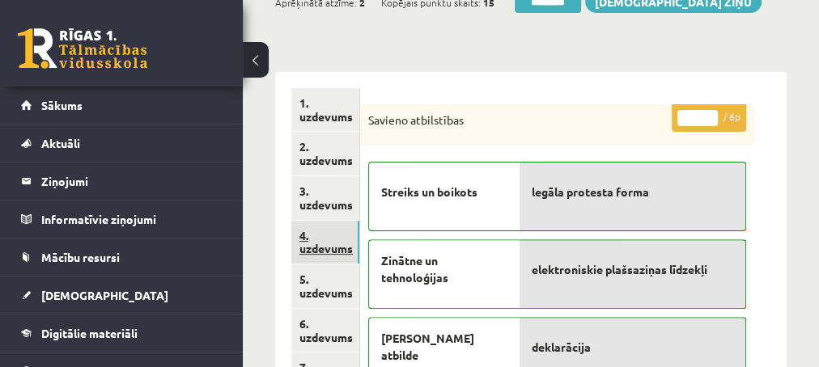
click at [311, 248] on link "4. uzdevums" at bounding box center [325, 243] width 68 height 44
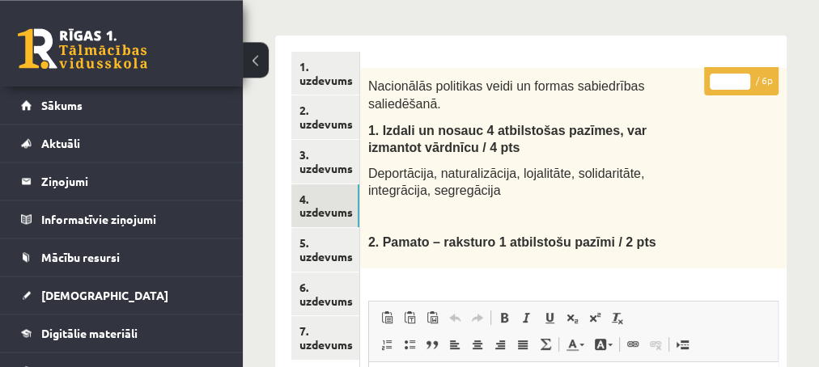
scroll to position [175, 0]
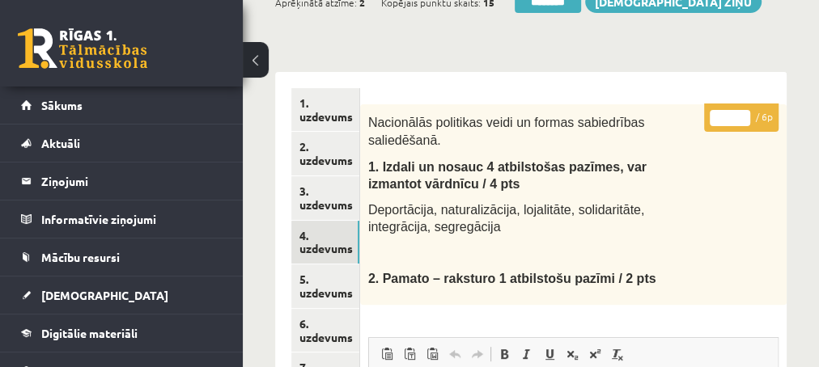
click at [741, 110] on p "* / 6p" at bounding box center [741, 118] width 74 height 28
type input "*"
click at [742, 111] on input "*" at bounding box center [729, 118] width 40 height 16
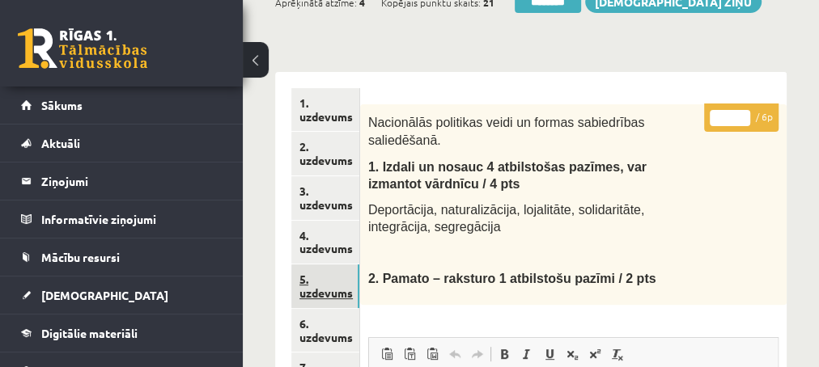
click at [315, 291] on link "5. uzdevums" at bounding box center [325, 287] width 68 height 44
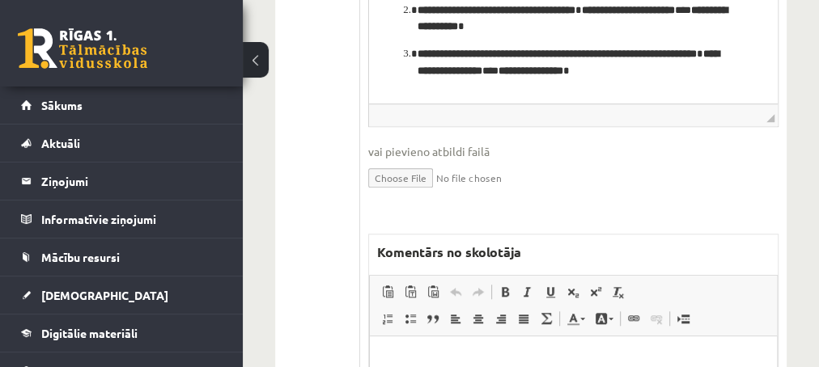
scroll to position [699, 0]
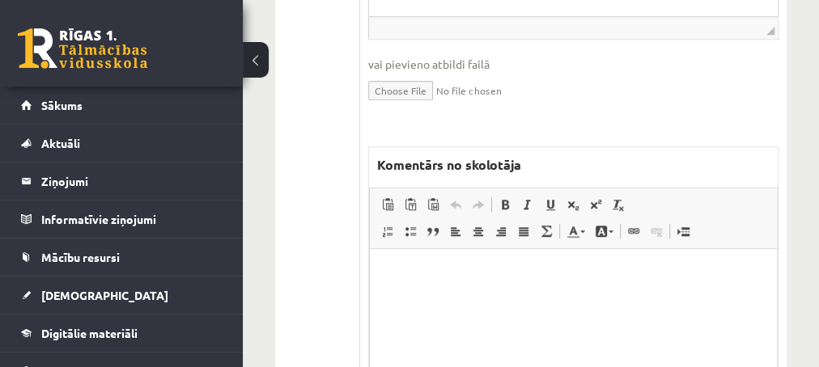
click at [434, 263] on html at bounding box center [572, 330] width 407 height 162
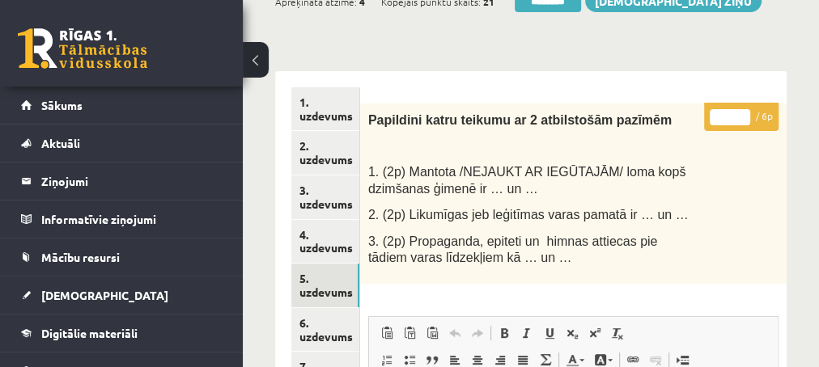
scroll to position [175, 0]
click at [744, 112] on input "*" at bounding box center [729, 118] width 40 height 16
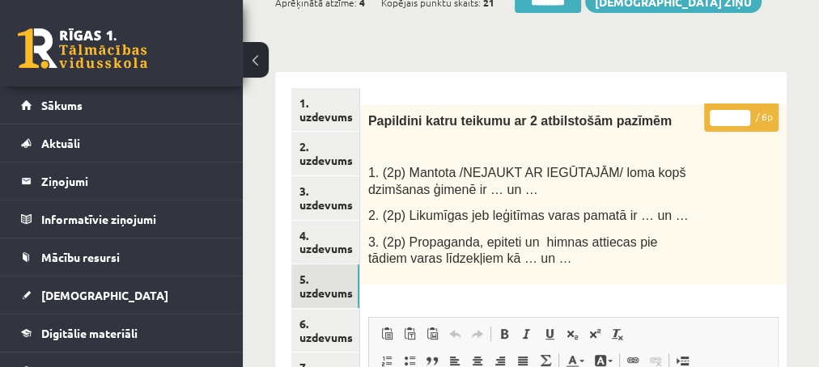
type input "*"
click at [744, 112] on input "*" at bounding box center [729, 118] width 40 height 16
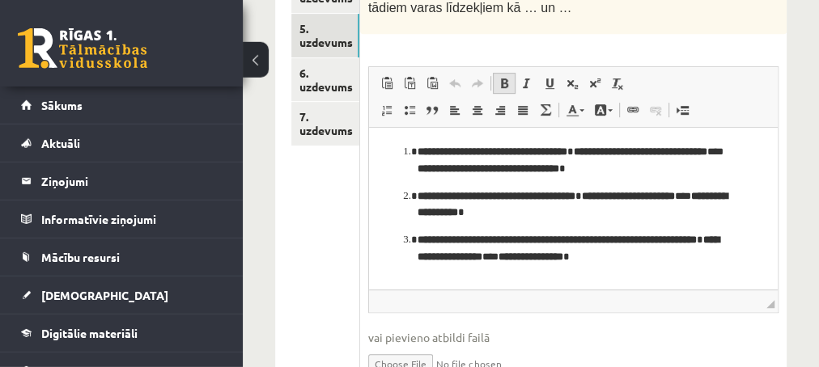
scroll to position [437, 0]
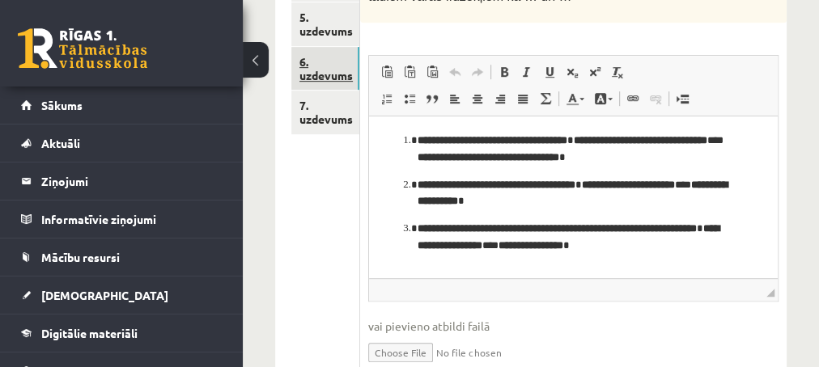
click at [322, 70] on link "6. uzdevums" at bounding box center [325, 69] width 68 height 44
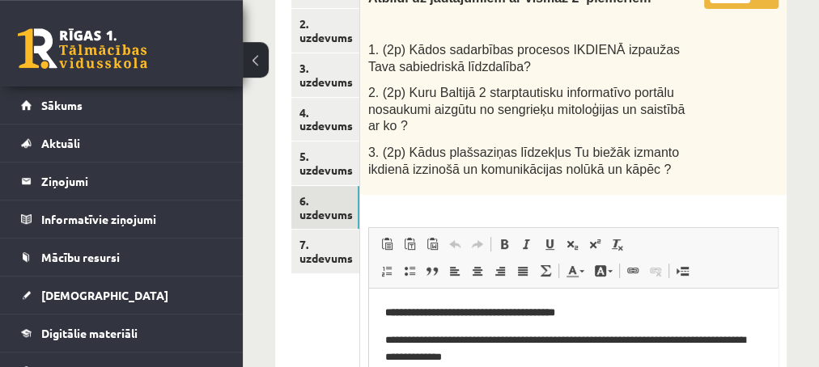
scroll to position [262, 0]
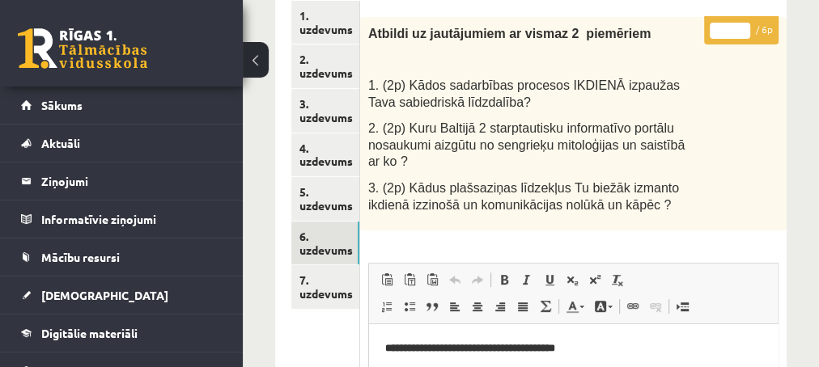
type input "*"
click at [739, 23] on input "*" at bounding box center [729, 31] width 40 height 16
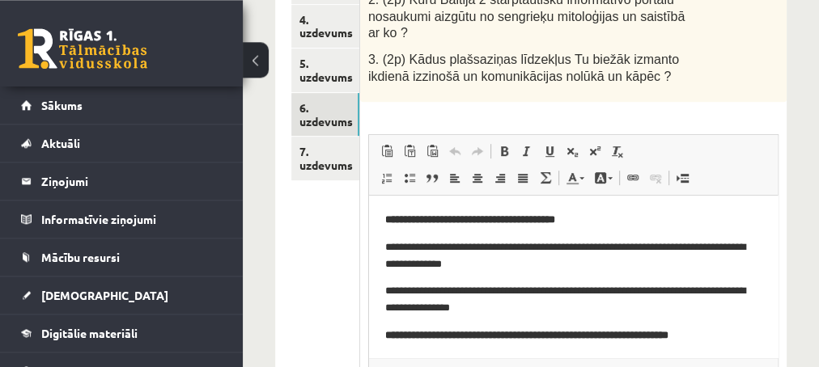
scroll to position [437, 0]
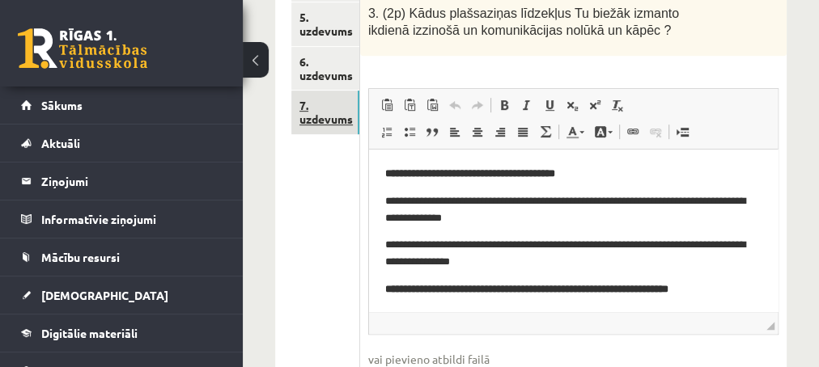
click at [326, 121] on link "7. uzdevums" at bounding box center [325, 113] width 68 height 44
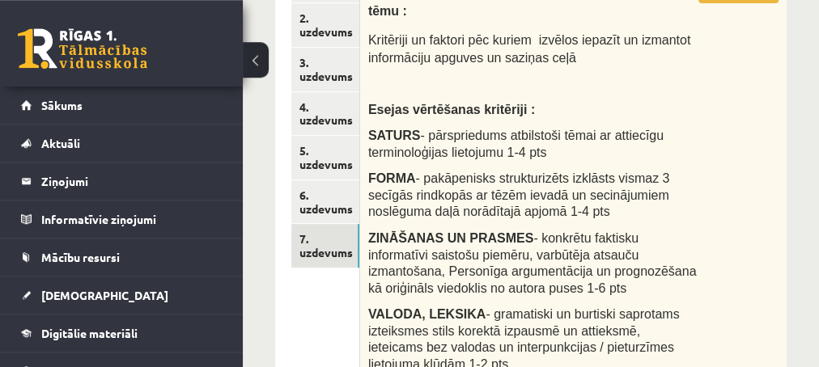
scroll to position [175, 0]
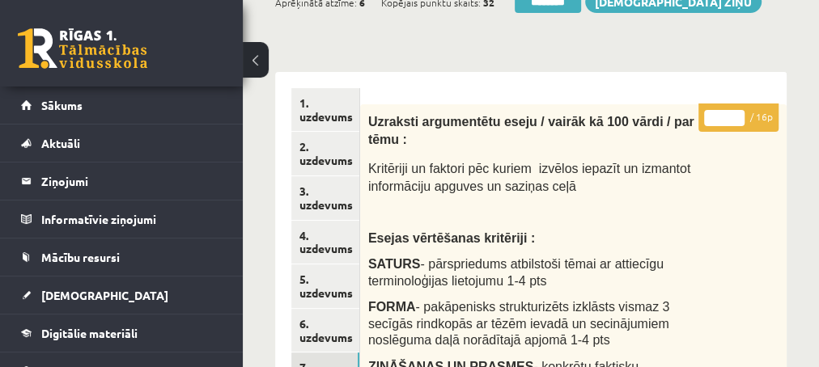
click at [734, 112] on input "*" at bounding box center [724, 118] width 40 height 16
type input "**"
click at [734, 113] on input "**" at bounding box center [724, 118] width 40 height 16
click at [316, 163] on link "2. uzdevums" at bounding box center [325, 154] width 68 height 44
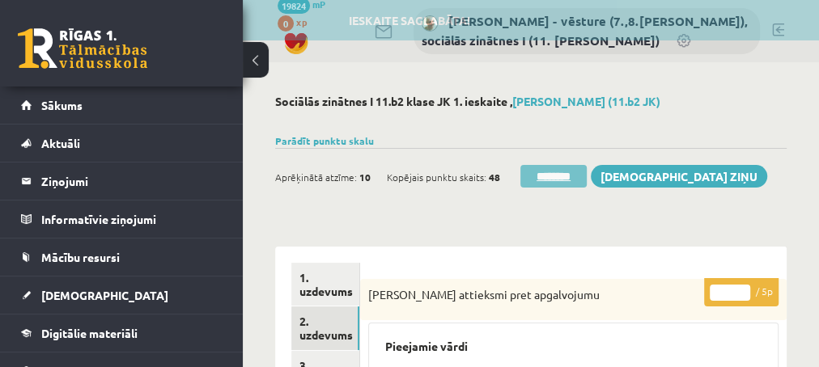
scroll to position [0, 0]
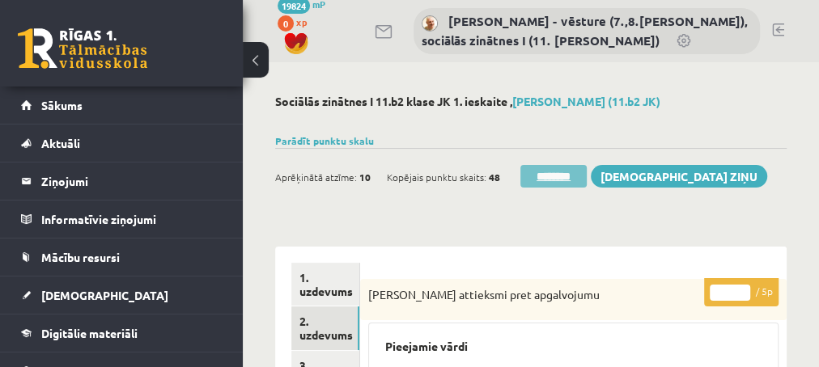
click at [563, 179] on input "********" at bounding box center [553, 176] width 66 height 23
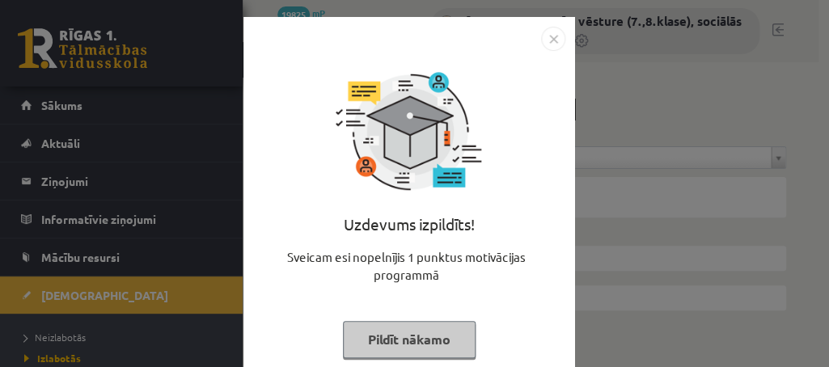
click at [439, 340] on button "Pildīt nākamo" at bounding box center [409, 339] width 133 height 37
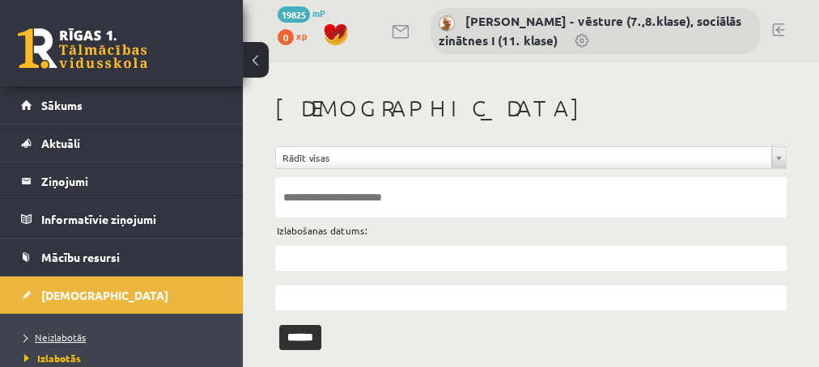
click at [56, 341] on span "Neizlabotās" at bounding box center [54, 337] width 61 height 13
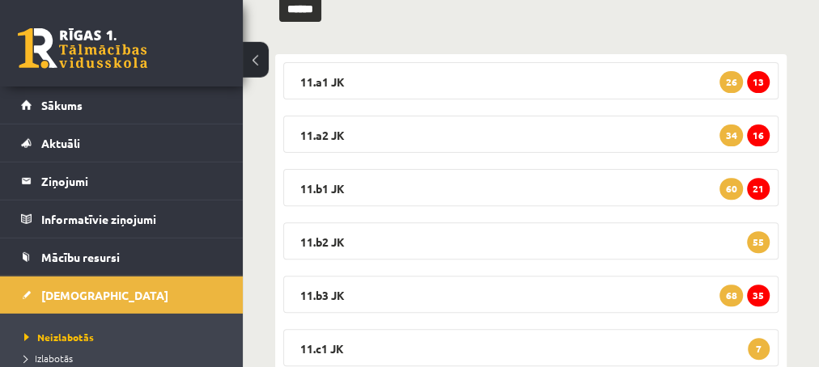
scroll to position [262, 0]
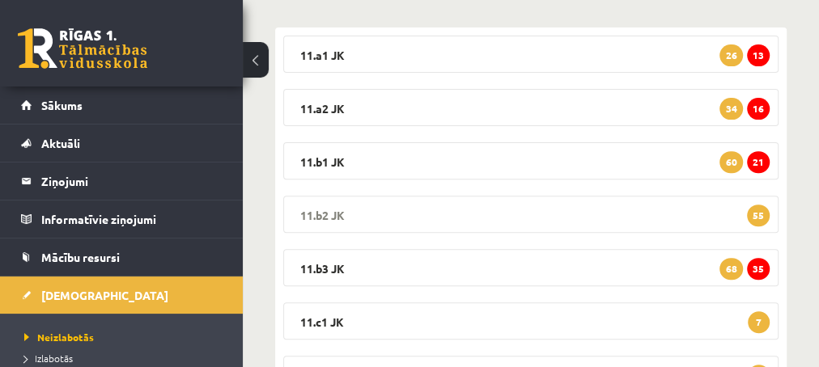
click at [760, 216] on span "55" at bounding box center [758, 216] width 23 height 22
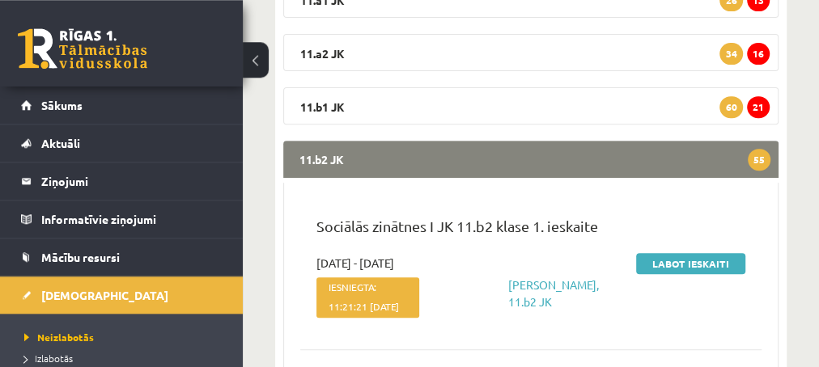
scroll to position [349, 0]
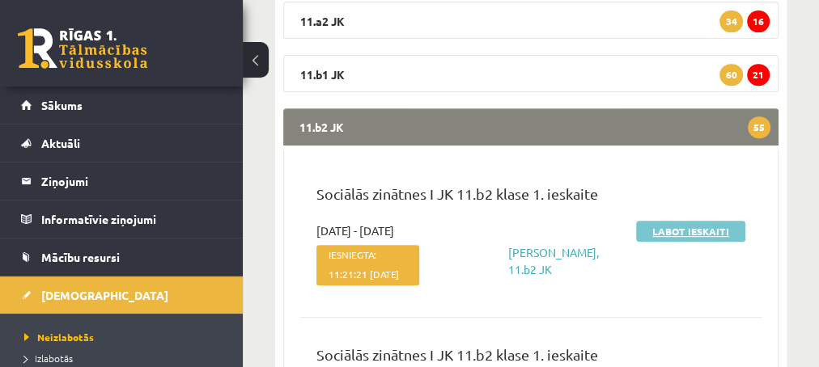
click at [676, 234] on link "Labot ieskaiti" at bounding box center [690, 231] width 109 height 21
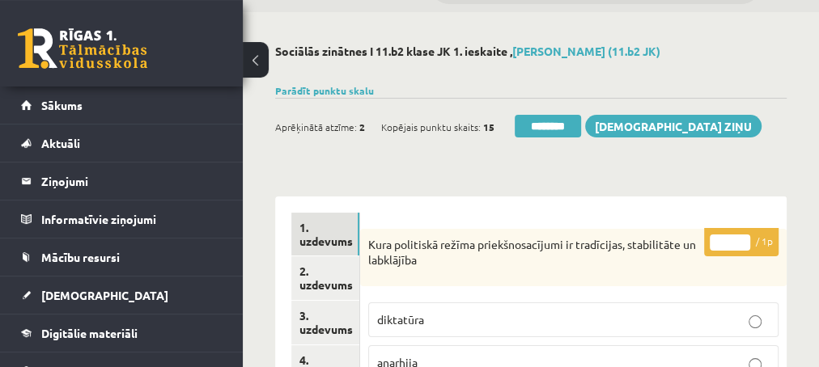
scroll to position [87, 0]
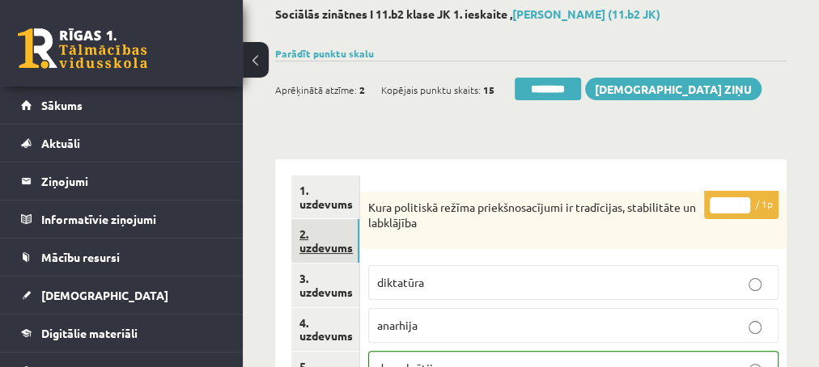
click at [332, 245] on link "2. uzdevums" at bounding box center [325, 241] width 68 height 44
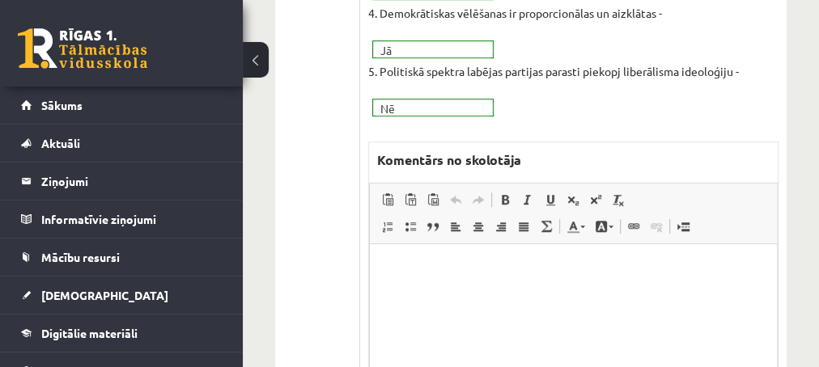
scroll to position [612, 0]
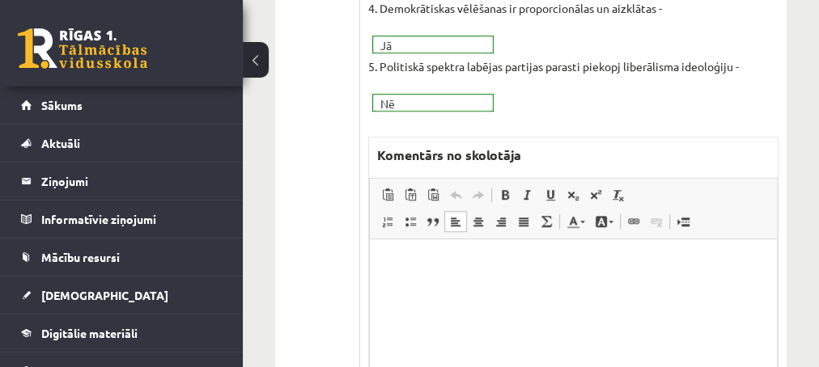
click at [440, 265] on p "Editor, wiswyg-editor-69838148716460-1759903431-924" at bounding box center [572, 264] width 375 height 17
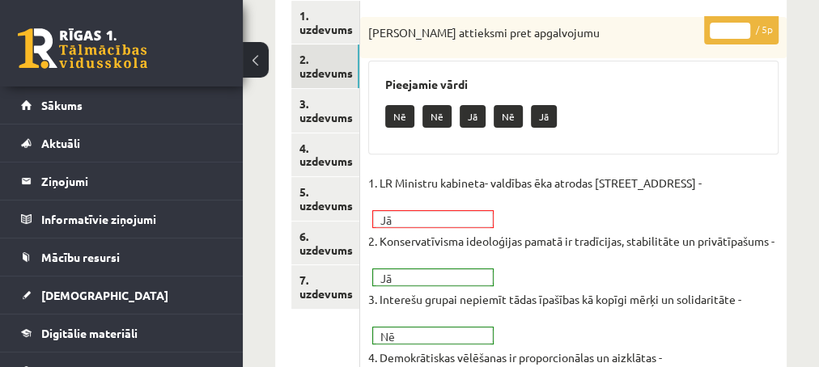
scroll to position [175, 0]
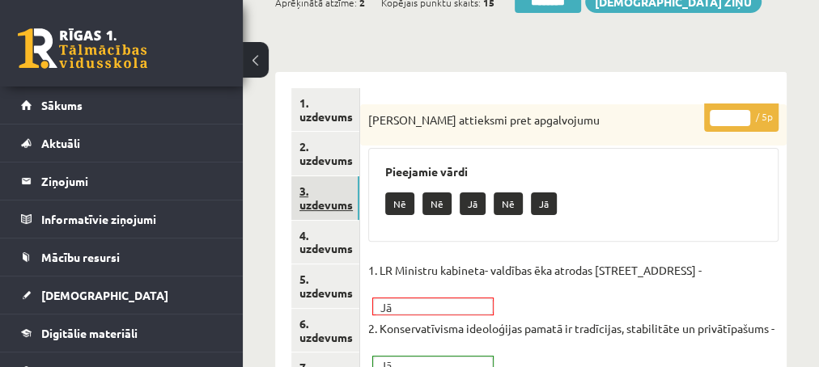
click at [320, 205] on link "3. uzdevums" at bounding box center [325, 198] width 68 height 44
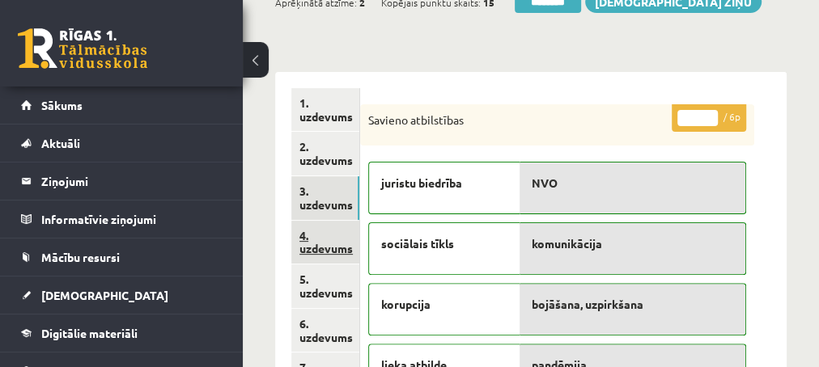
scroll to position [0, 0]
click at [324, 246] on link "4. uzdevums" at bounding box center [325, 243] width 68 height 44
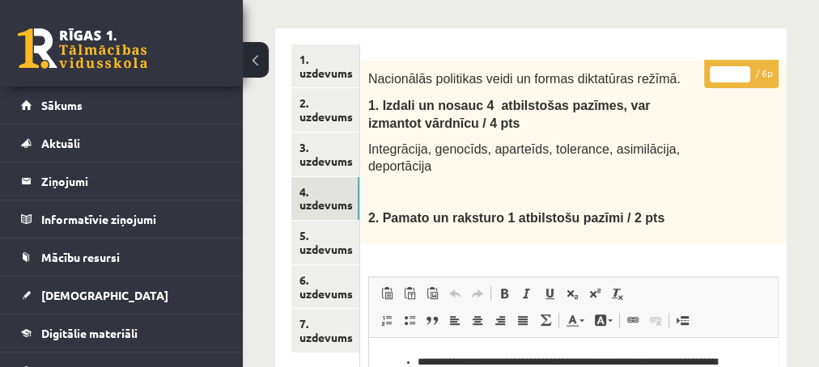
scroll to position [87, 0]
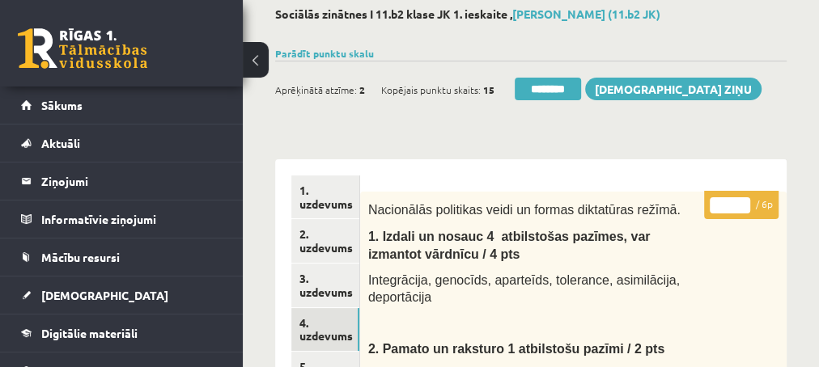
type input "*"
click at [747, 201] on input "*" at bounding box center [729, 205] width 40 height 16
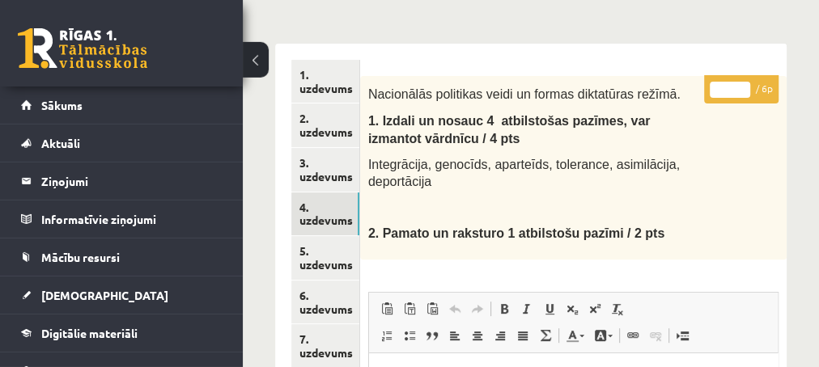
scroll to position [262, 0]
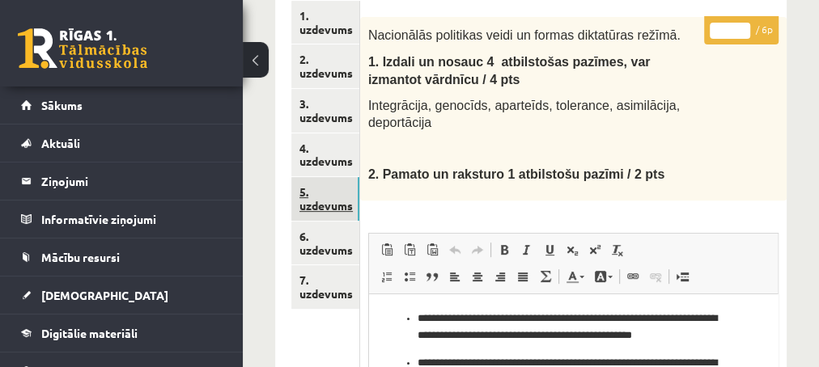
click at [329, 205] on link "5. uzdevums" at bounding box center [325, 199] width 68 height 44
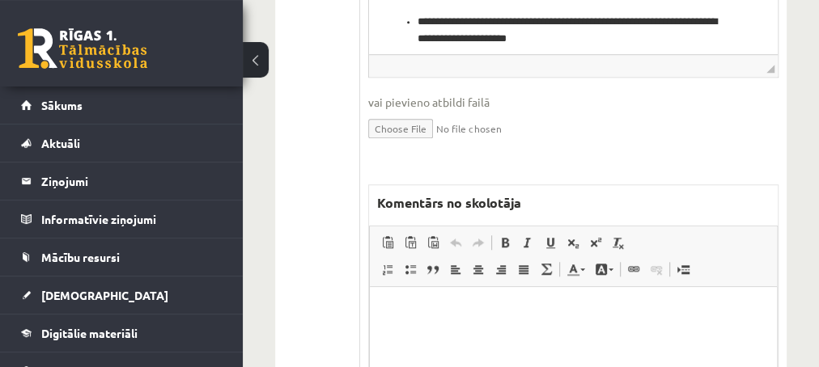
scroll to position [699, 0]
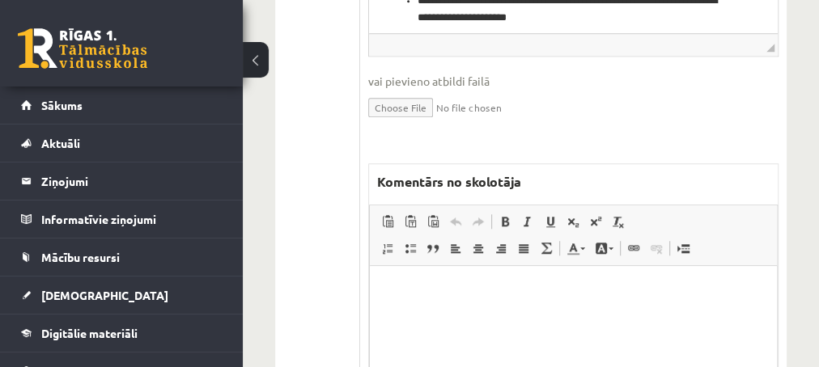
click at [461, 293] on p "Editor, wiswyg-editor-47434007456240-1759903499-445" at bounding box center [572, 290] width 375 height 17
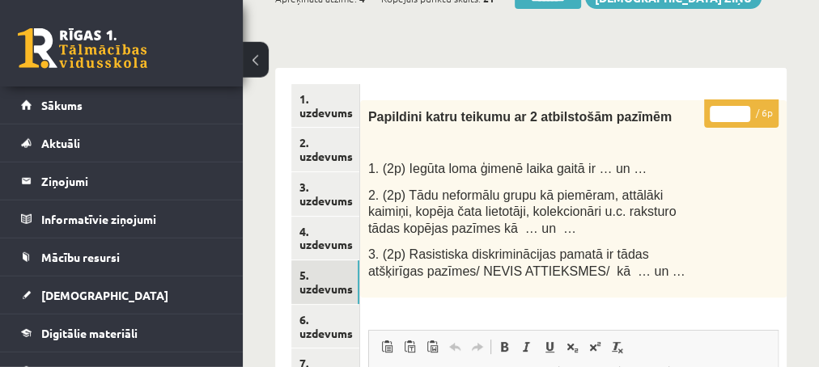
scroll to position [175, 0]
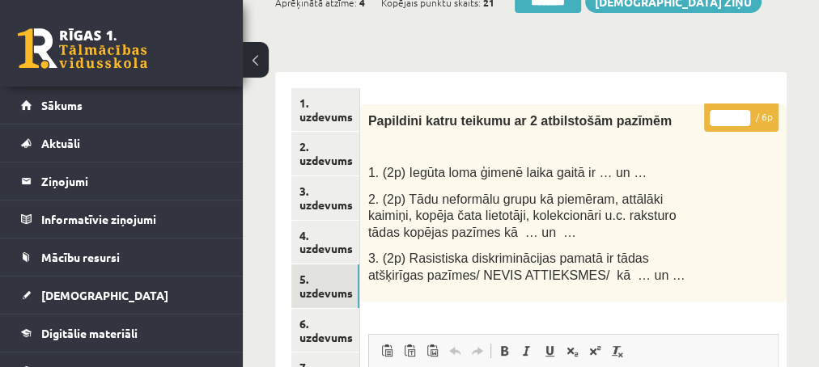
click at [746, 112] on input "*" at bounding box center [729, 118] width 40 height 16
type input "*"
click at [746, 112] on input "*" at bounding box center [729, 118] width 40 height 16
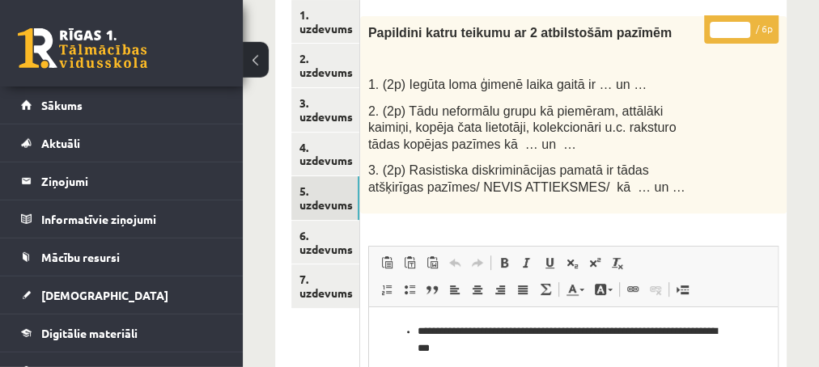
scroll to position [262, 0]
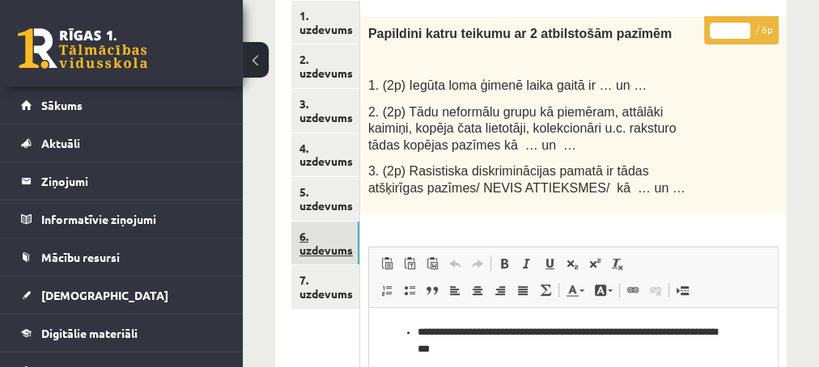
click at [332, 252] on link "6. uzdevums" at bounding box center [325, 244] width 68 height 44
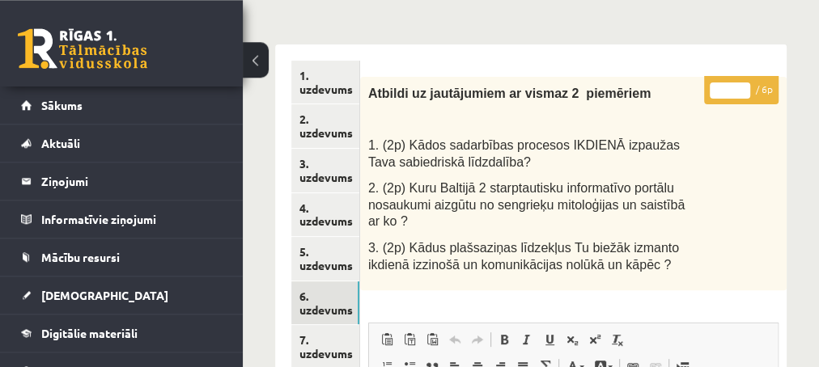
scroll to position [175, 0]
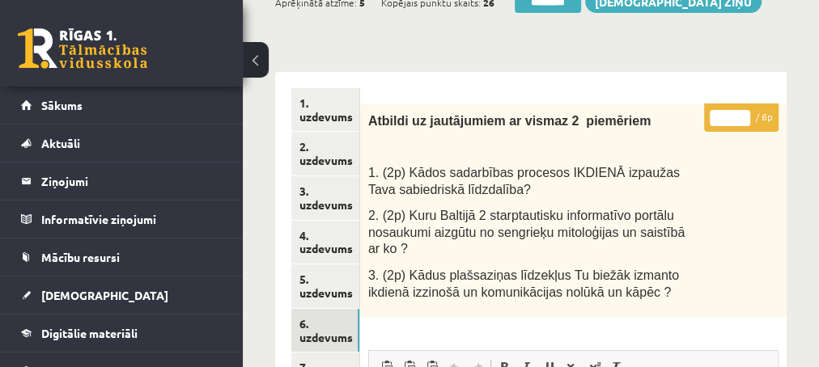
type input "*"
click at [741, 111] on input "*" at bounding box center [729, 118] width 40 height 16
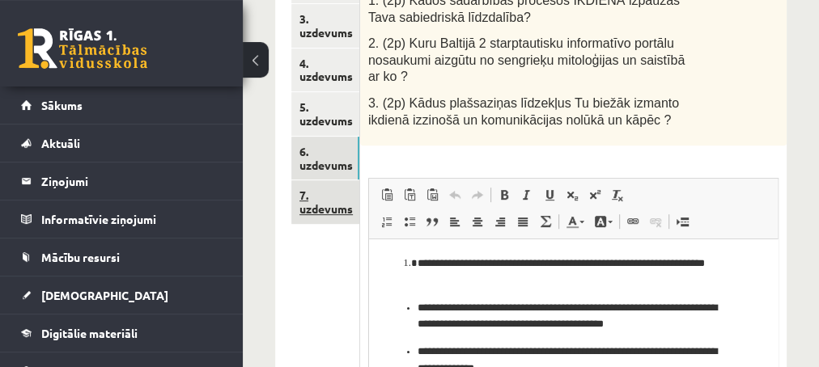
scroll to position [349, 0]
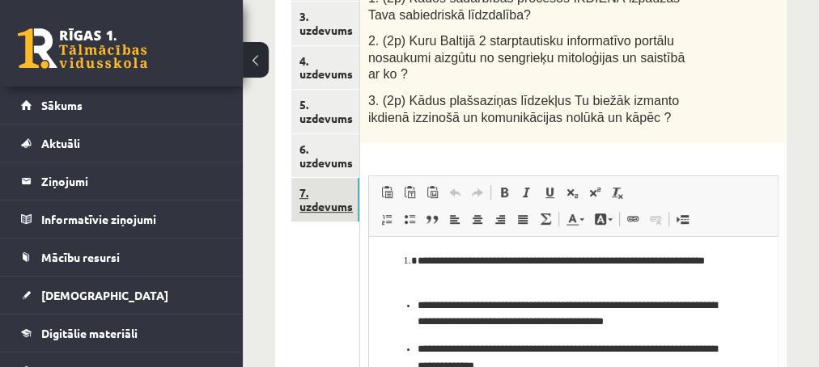
click at [329, 205] on link "7. uzdevums" at bounding box center [325, 200] width 68 height 44
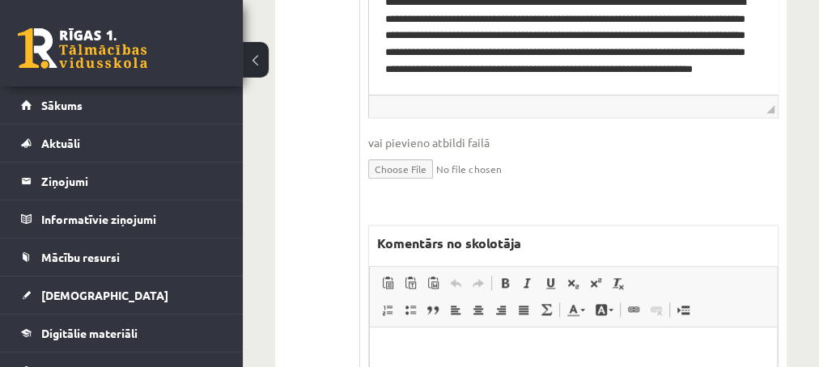
scroll to position [874, 0]
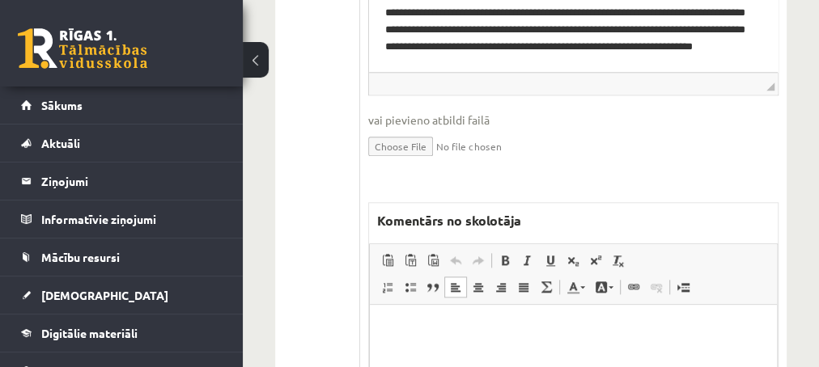
click at [446, 323] on p "Editor, wiswyg-editor-47433782968340-1759903593-327" at bounding box center [572, 328] width 375 height 17
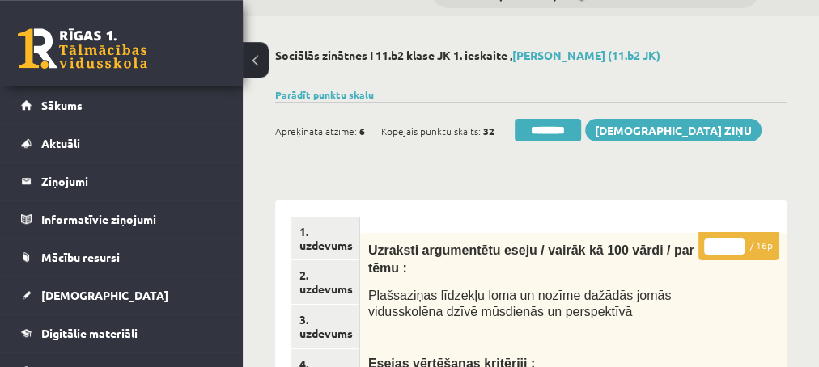
scroll to position [0, 0]
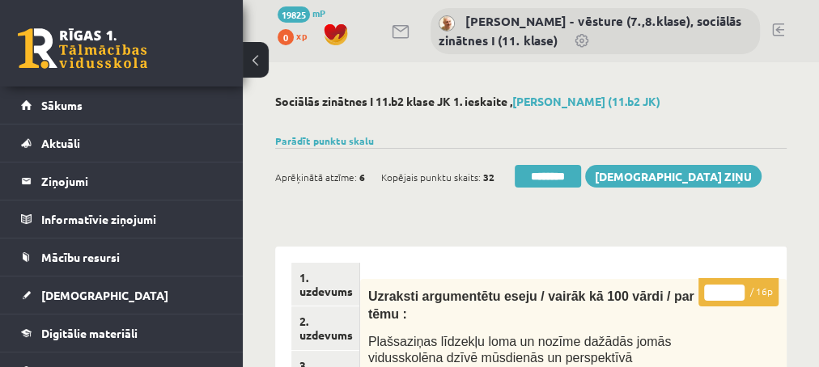
click at [739, 286] on input "**" at bounding box center [724, 293] width 40 height 16
type input "**"
click at [739, 286] on input "**" at bounding box center [724, 293] width 40 height 16
click at [337, 290] on link "1. uzdevums" at bounding box center [325, 285] width 68 height 44
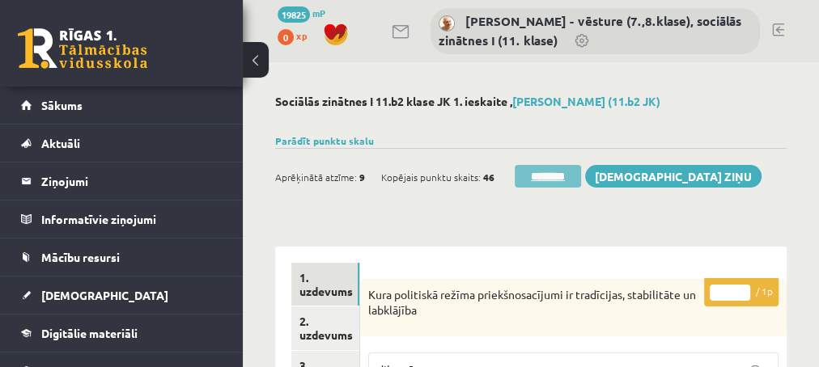
click at [552, 176] on input "********" at bounding box center [547, 176] width 66 height 23
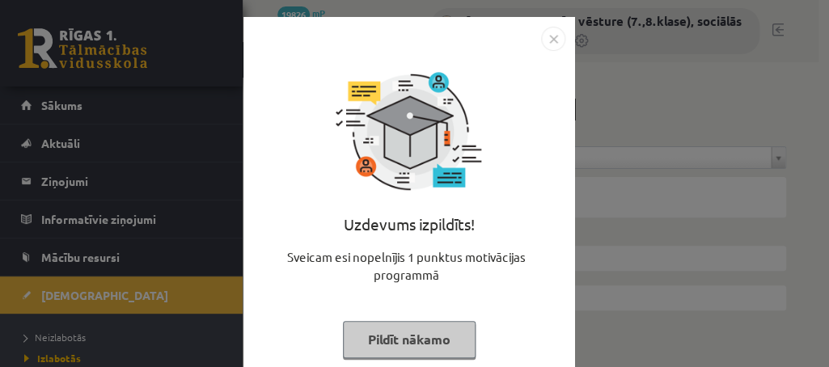
click at [381, 343] on button "Pildīt nākamo" at bounding box center [409, 339] width 133 height 37
